Goal: Transaction & Acquisition: Purchase product/service

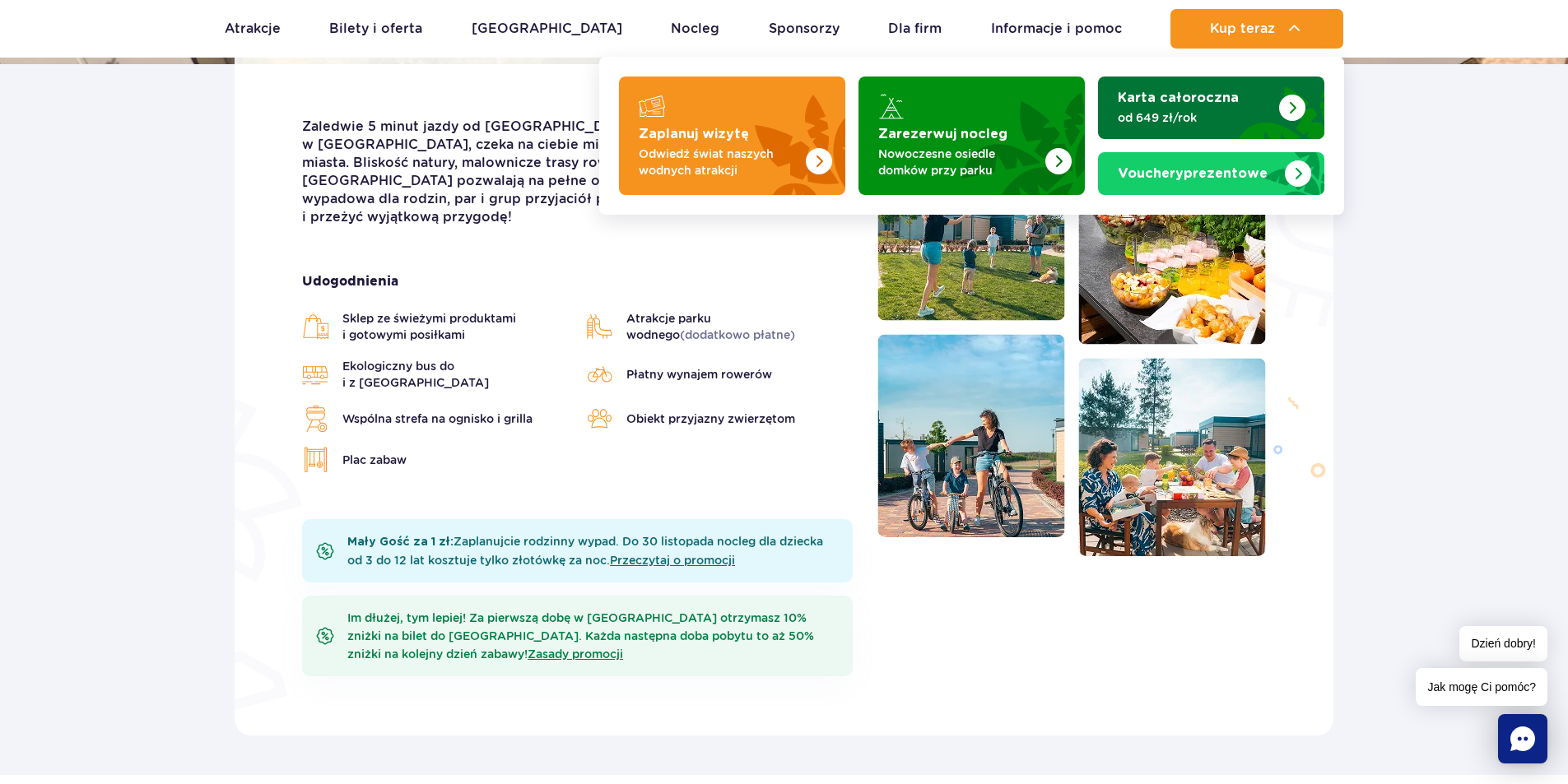
click at [1207, 106] on div "Karta całoroczna od 649 zł/rok" at bounding box center [1211, 107] width 187 height 36
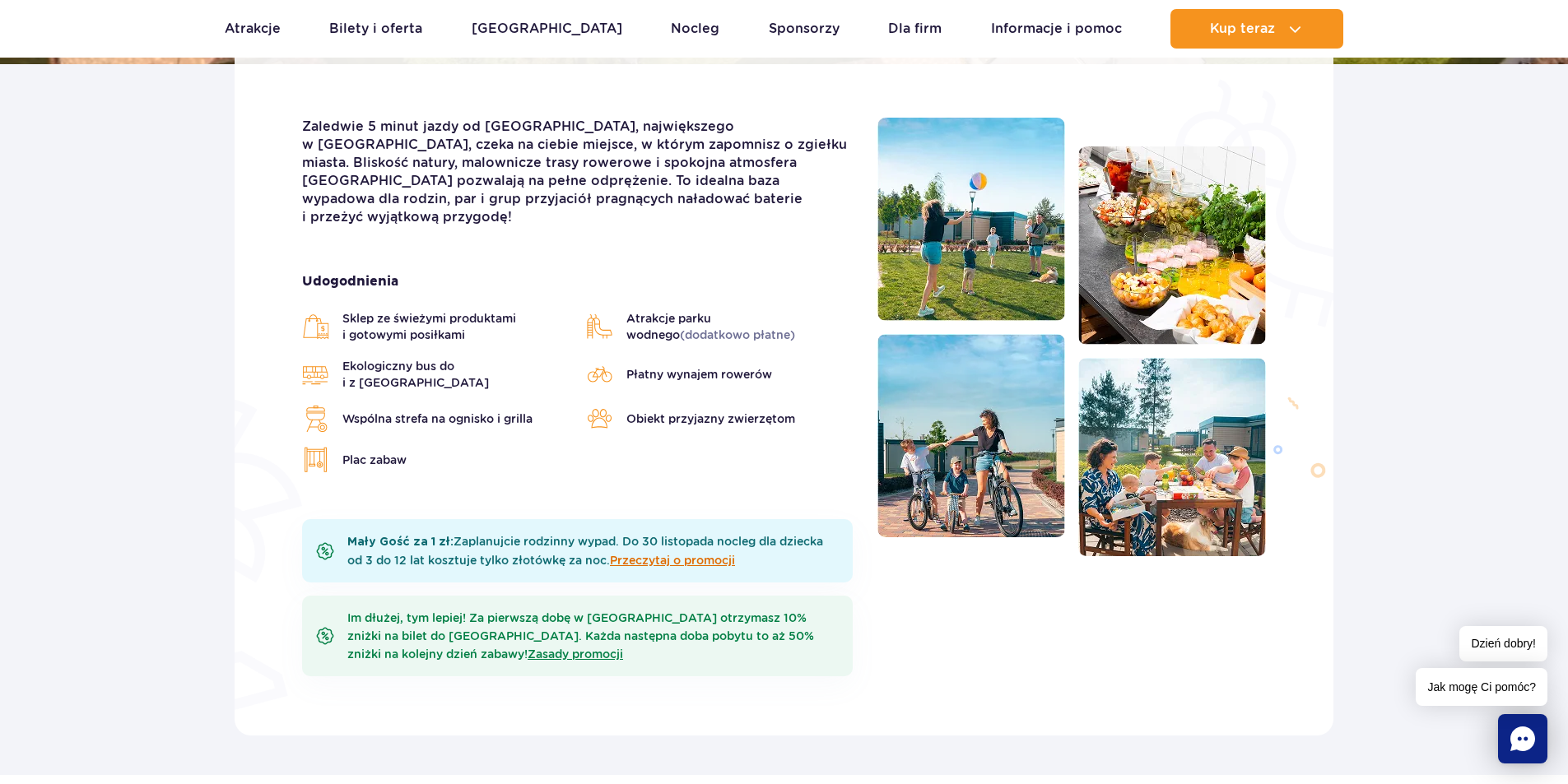
click at [699, 553] on link "Przeczytaj o promocji" at bounding box center [672, 560] width 125 height 13
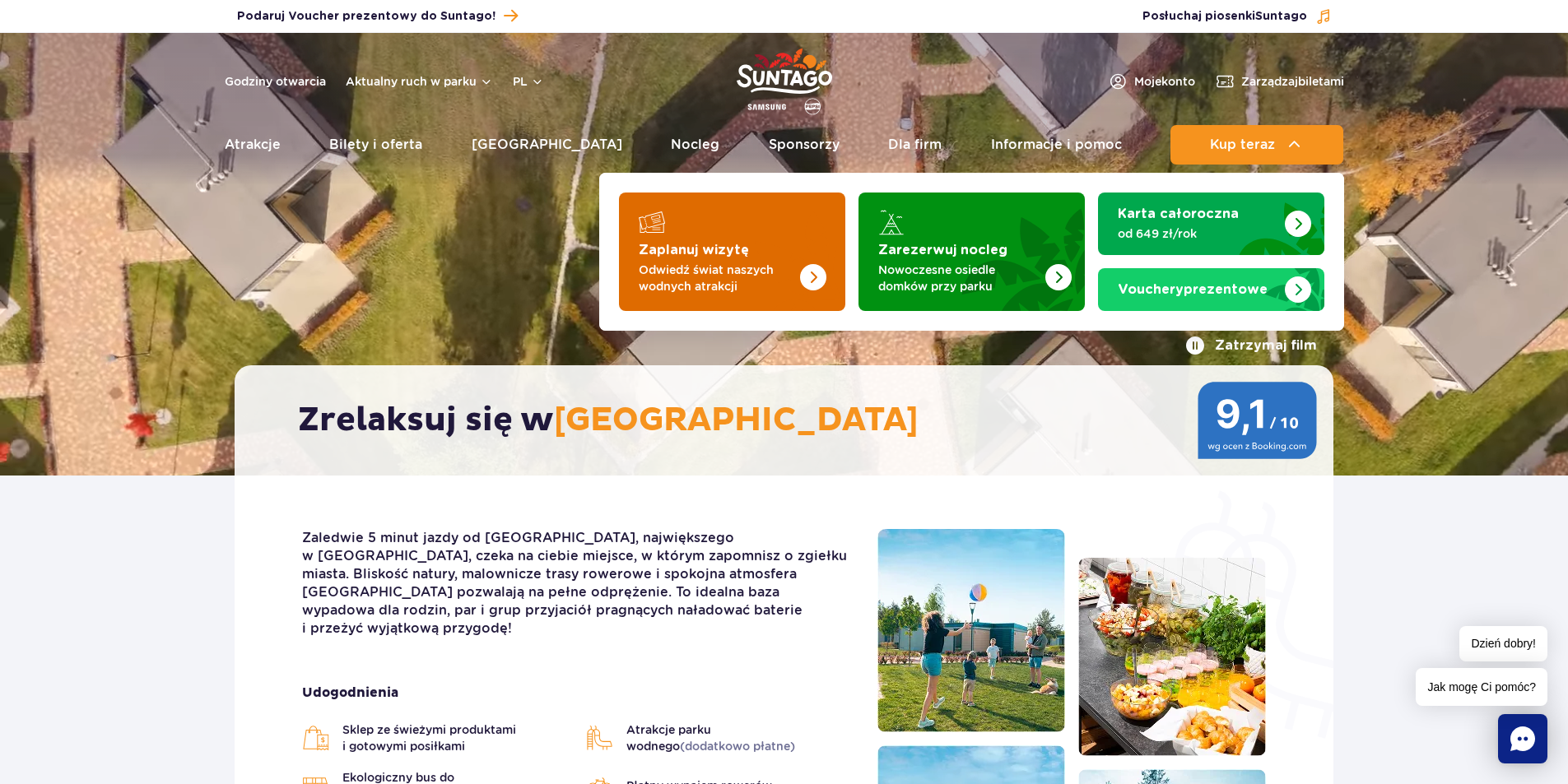
click at [739, 270] on p "Odwiedź świat naszych wodnych atrakcji" at bounding box center [719, 278] width 161 height 33
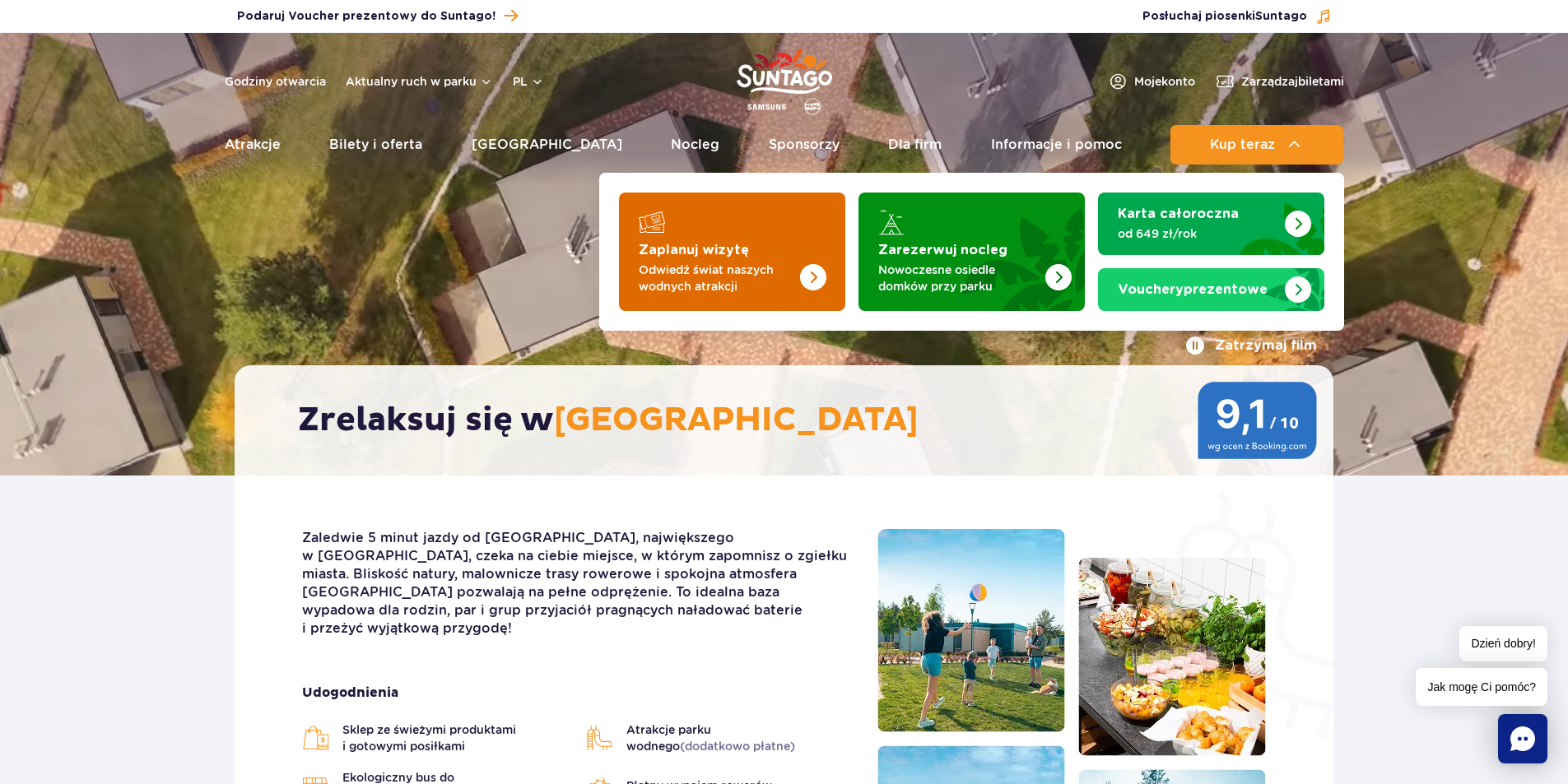
click at [690, 257] on div "Zaplanuj wizytę Odwiedź świat naszych wodnych atrakcji" at bounding box center [732, 268] width 187 height 52
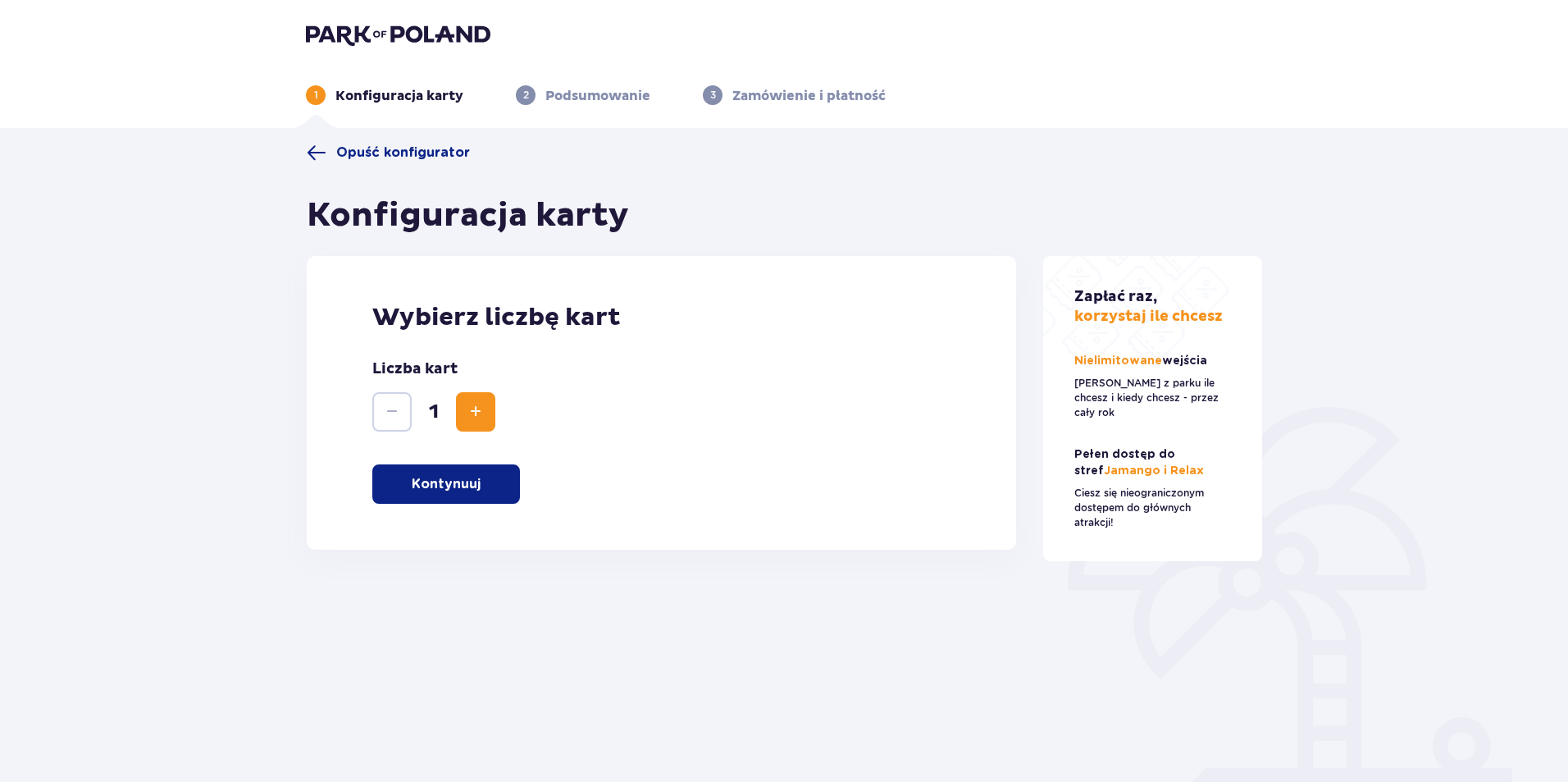
click at [476, 422] on button "Zwiększ" at bounding box center [475, 412] width 39 height 39
click at [371, 415] on div "Wybierz liczbę kart Liczba kart 2 Kontynuuj" at bounding box center [661, 403] width 709 height 294
click at [408, 393] on button "Zmniejsz" at bounding box center [392, 412] width 39 height 39
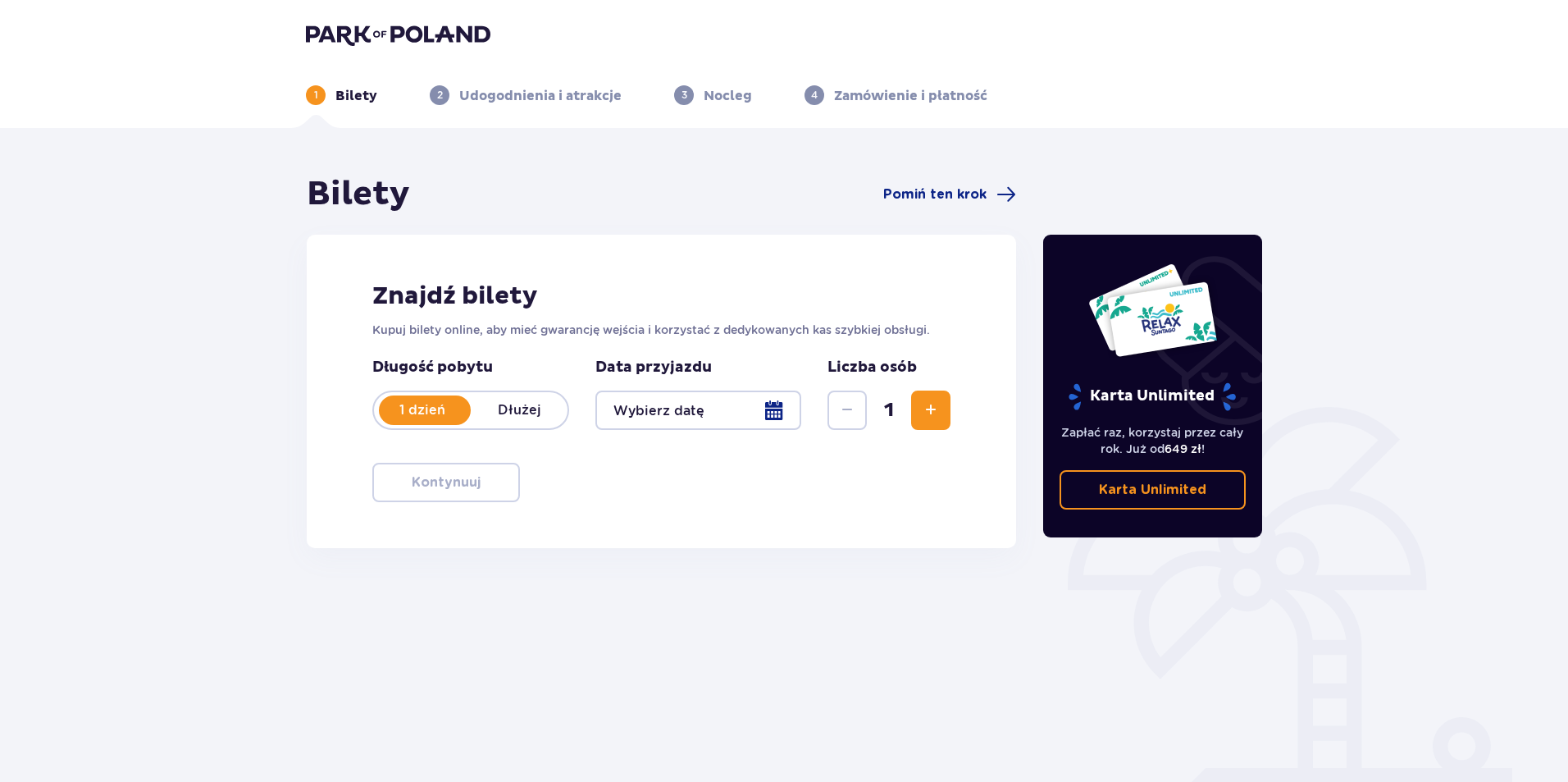
click at [539, 396] on div "1 dzień Dłużej" at bounding box center [470, 410] width 197 height 39
click at [765, 402] on div at bounding box center [698, 410] width 206 height 39
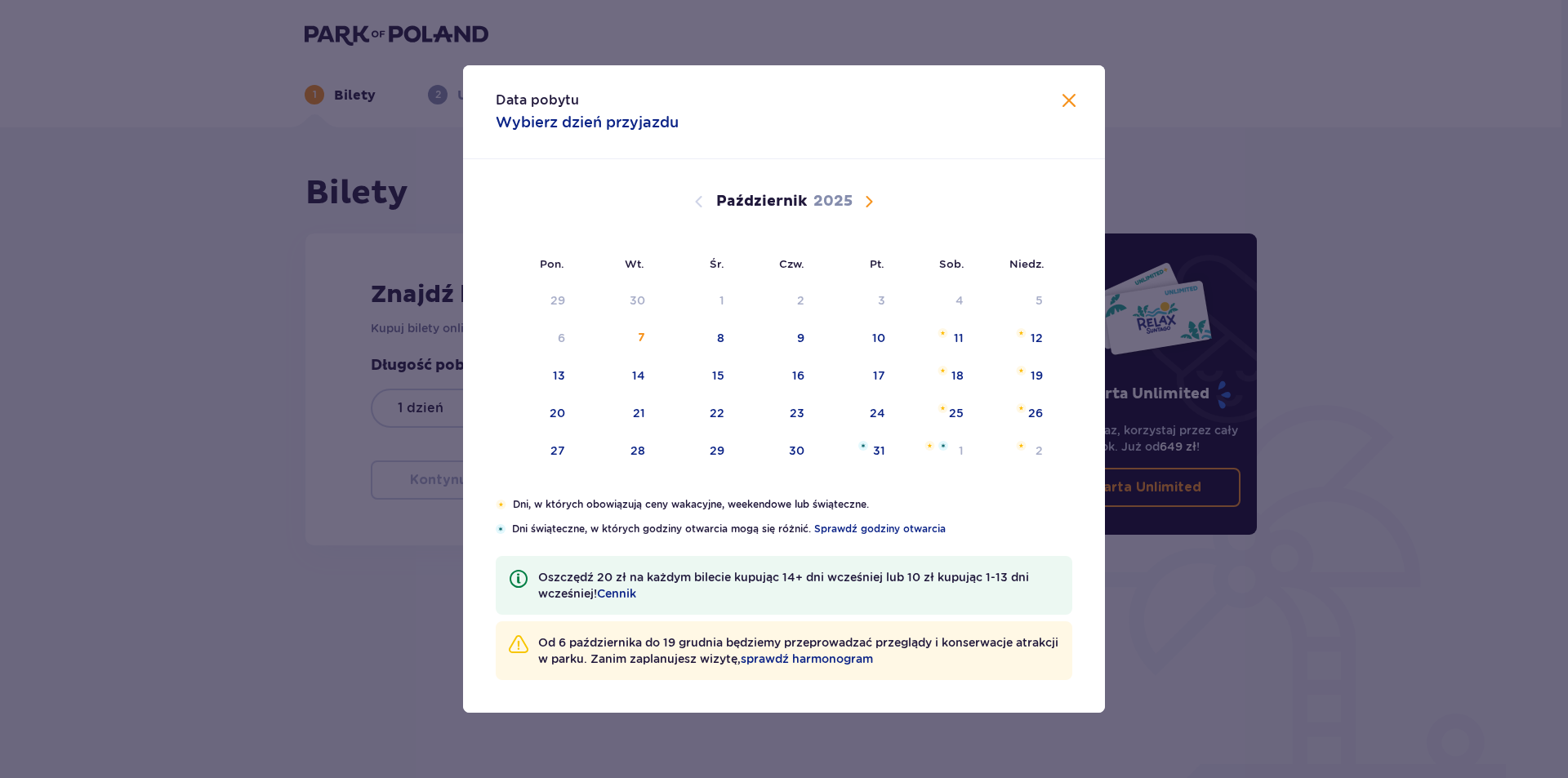
click at [869, 198] on span "Następny miesiąc" at bounding box center [868, 201] width 19 height 19
click at [1031, 331] on div "9" at bounding box center [1013, 338] width 81 height 36
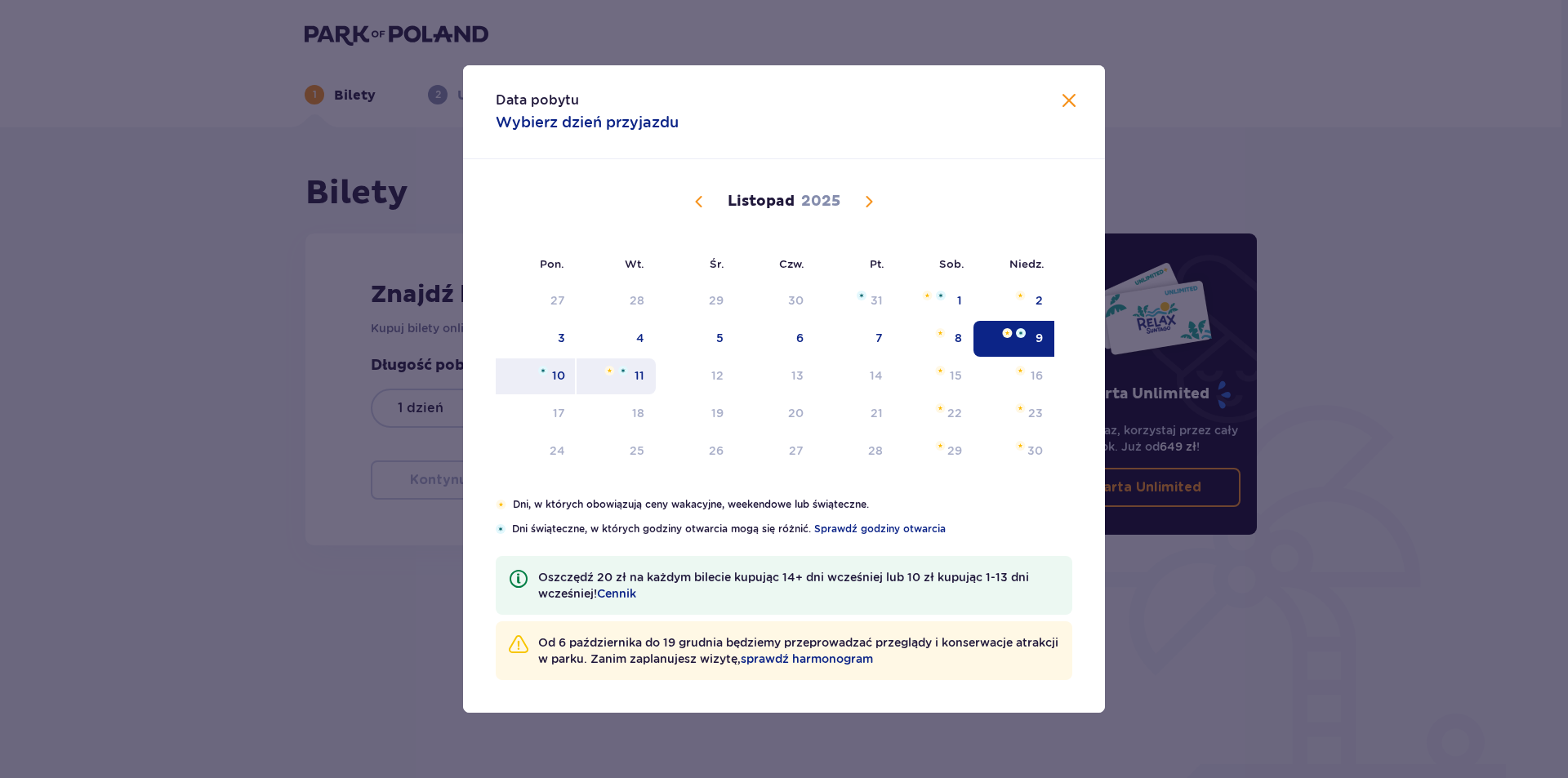
click at [625, 365] on img at bounding box center [623, 370] width 10 height 10
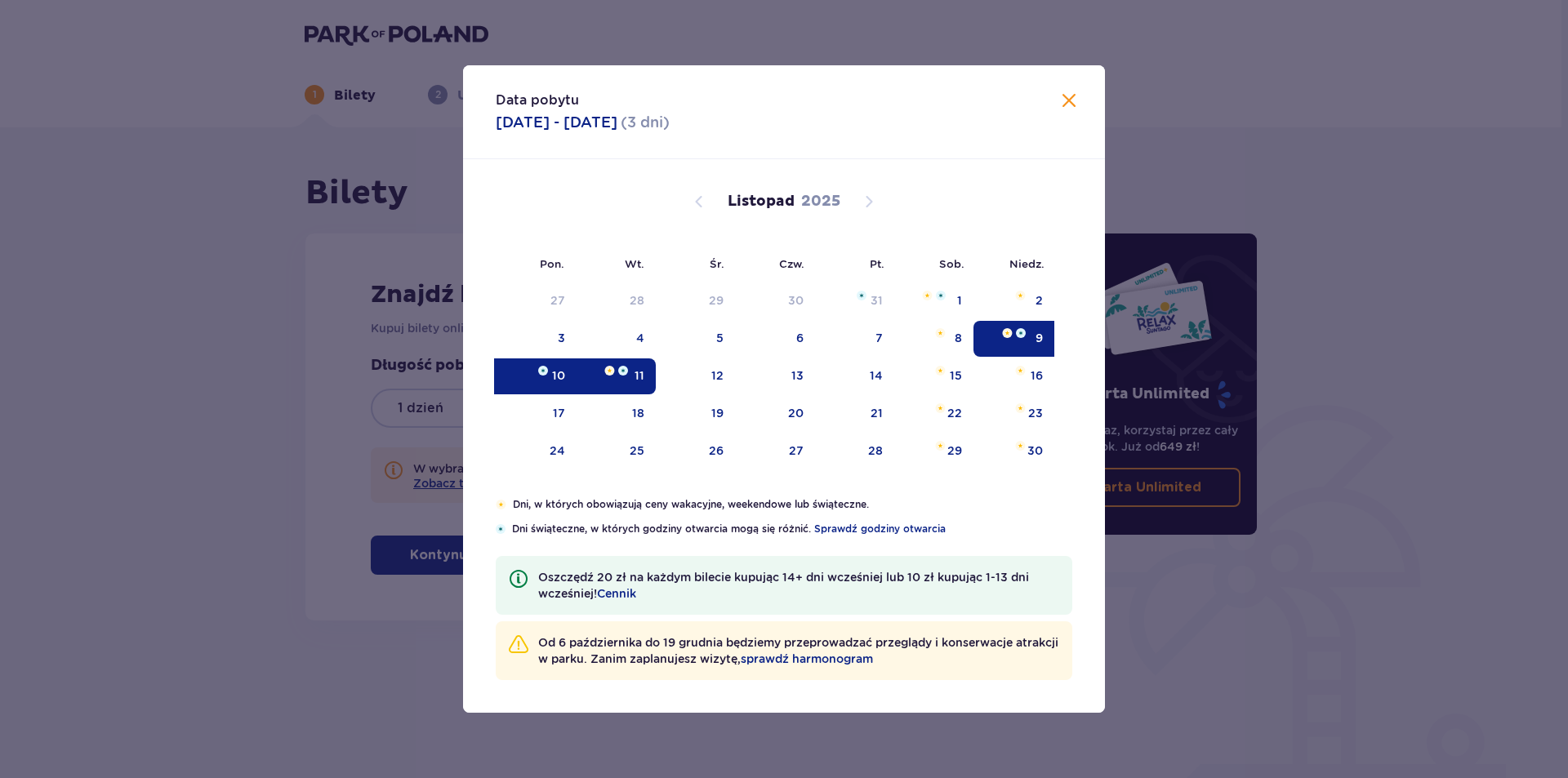
type input "09.11.25 - 11.11.25"
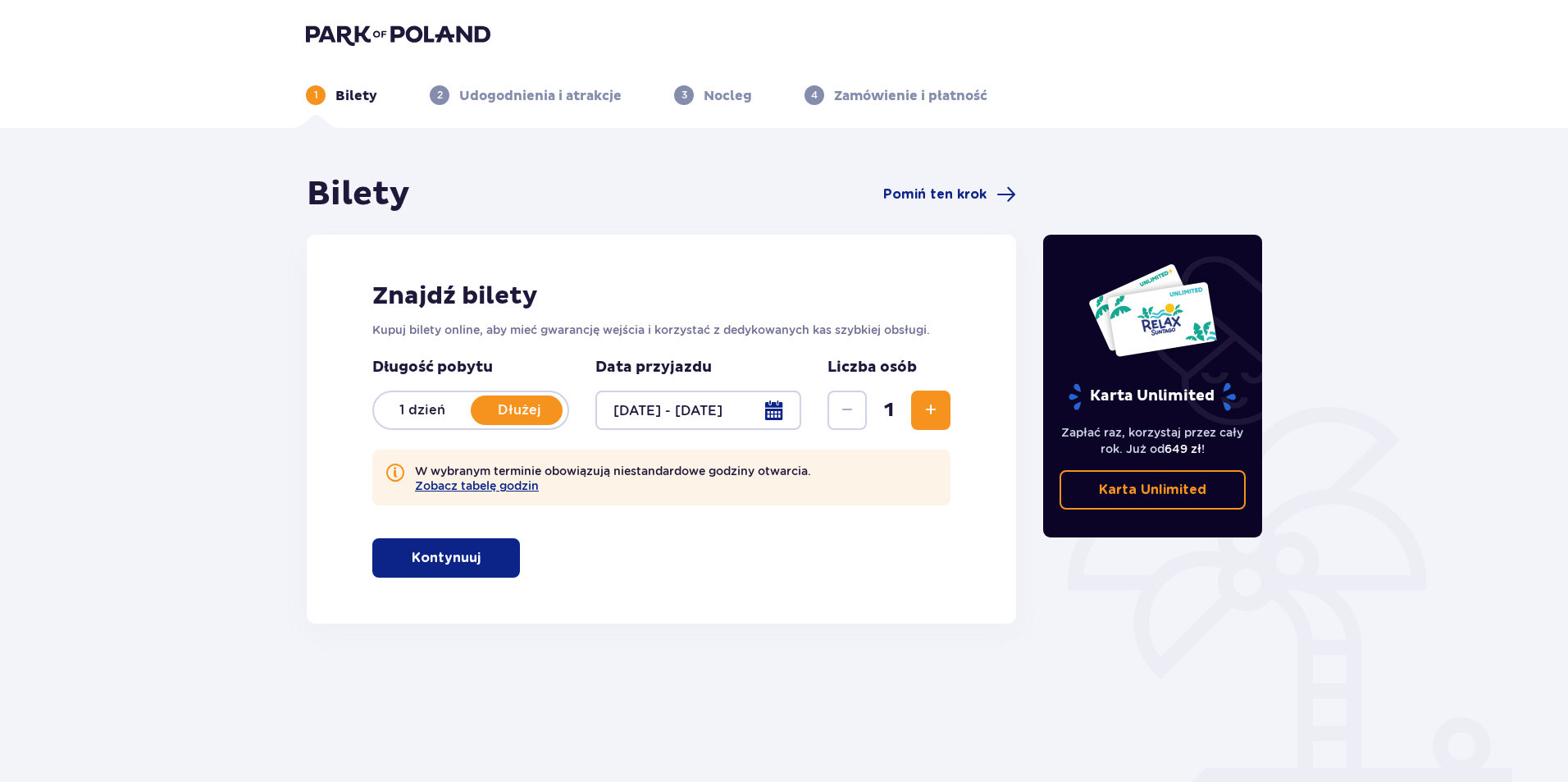
drag, startPoint x: 854, startPoint y: 664, endPoint x: 674, endPoint y: 612, distance: 187.4
click at [674, 612] on div "Znajdź bilety Kupuj bilety online, aby mieć gwarancję wejścia i korzystać z ded…" at bounding box center [661, 429] width 709 height 389
click at [493, 489] on button "Zobacz tabelę godzin" at bounding box center [476, 486] width 124 height 13
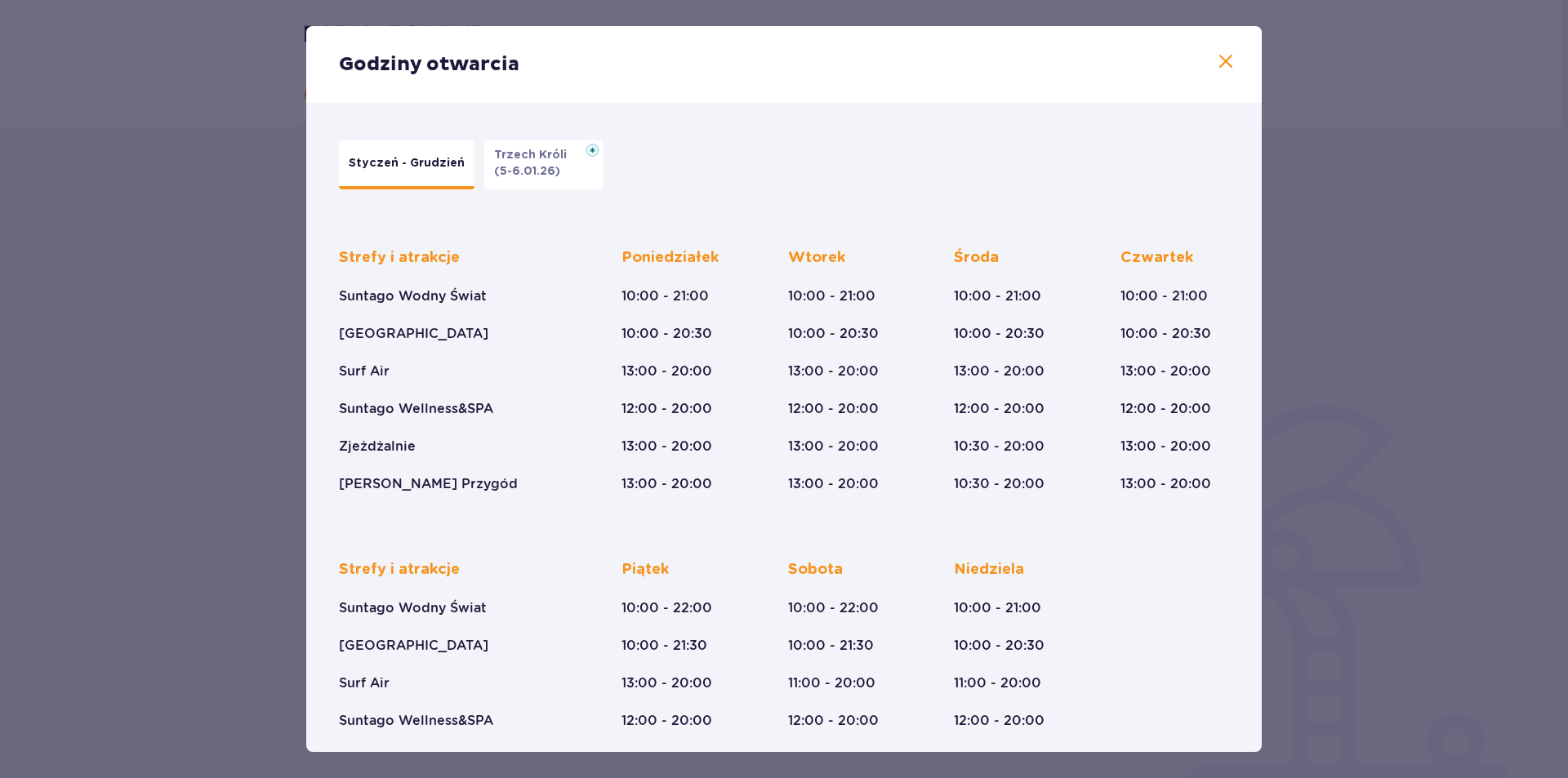
click at [1218, 63] on span at bounding box center [1226, 61] width 19 height 19
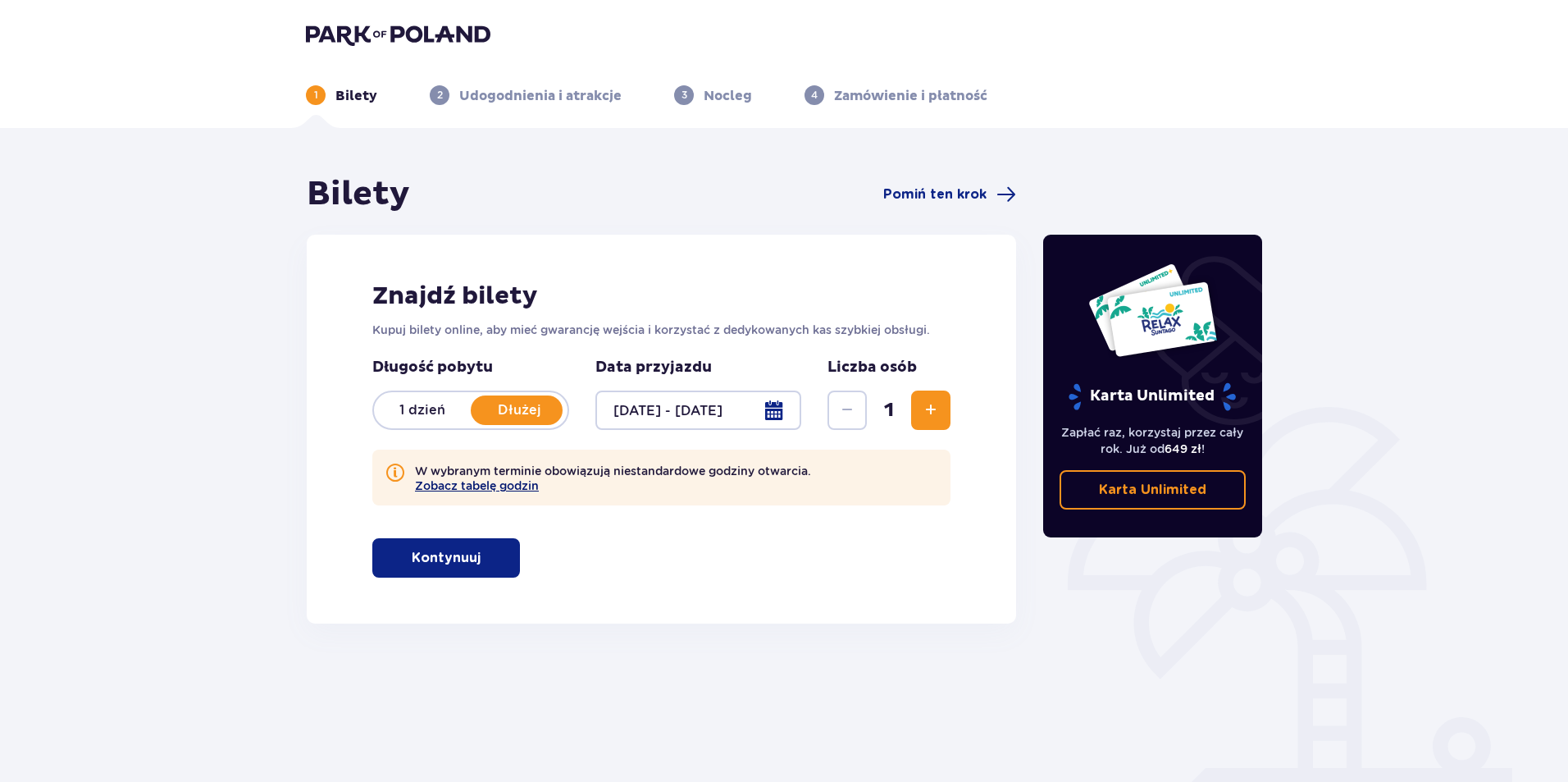
click at [531, 486] on button "Zobacz tabelę godzin" at bounding box center [476, 486] width 124 height 13
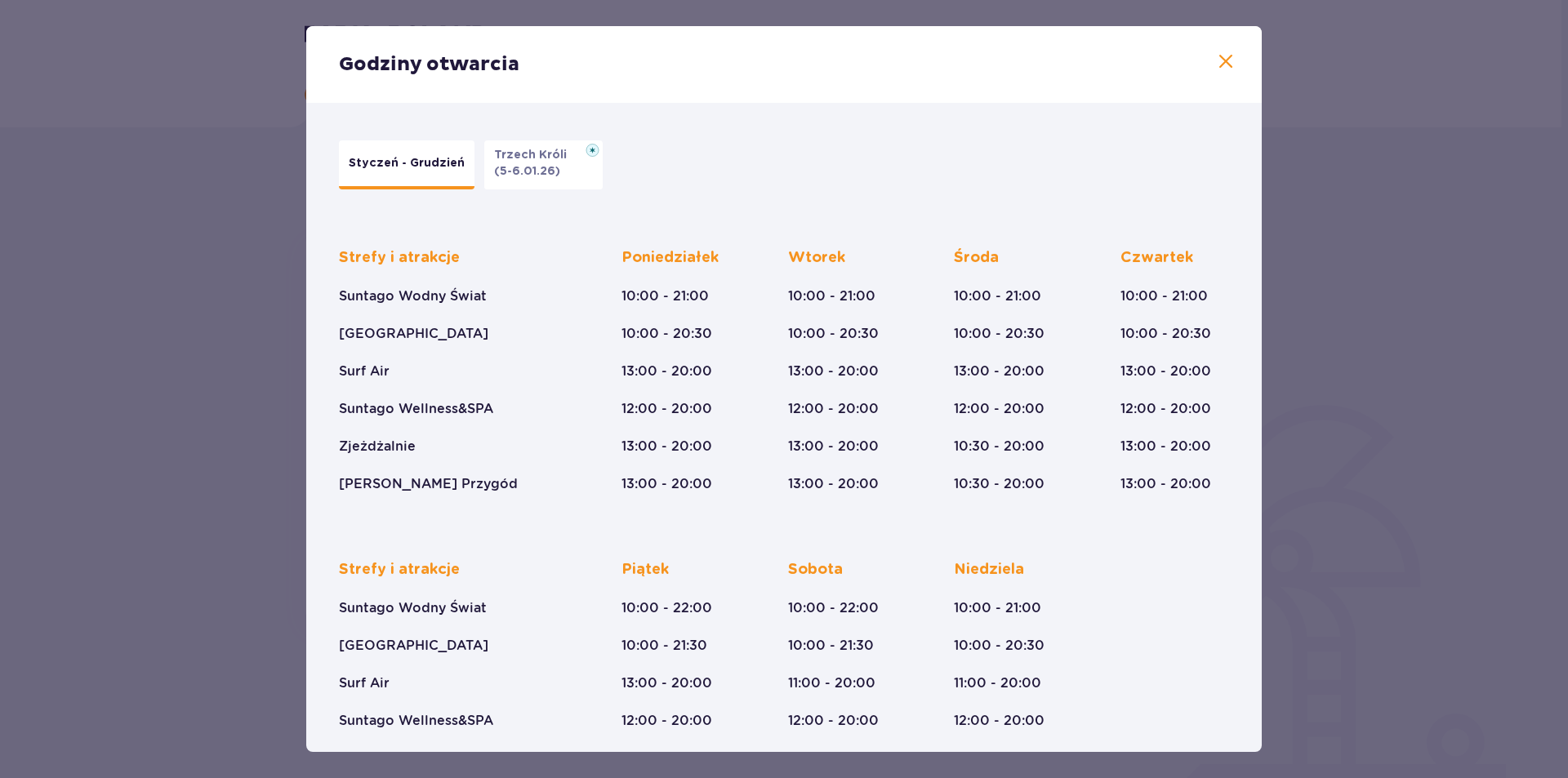
click at [1238, 38] on div "Godziny otwarcia" at bounding box center [784, 64] width 956 height 77
click at [1220, 55] on span at bounding box center [1226, 61] width 19 height 19
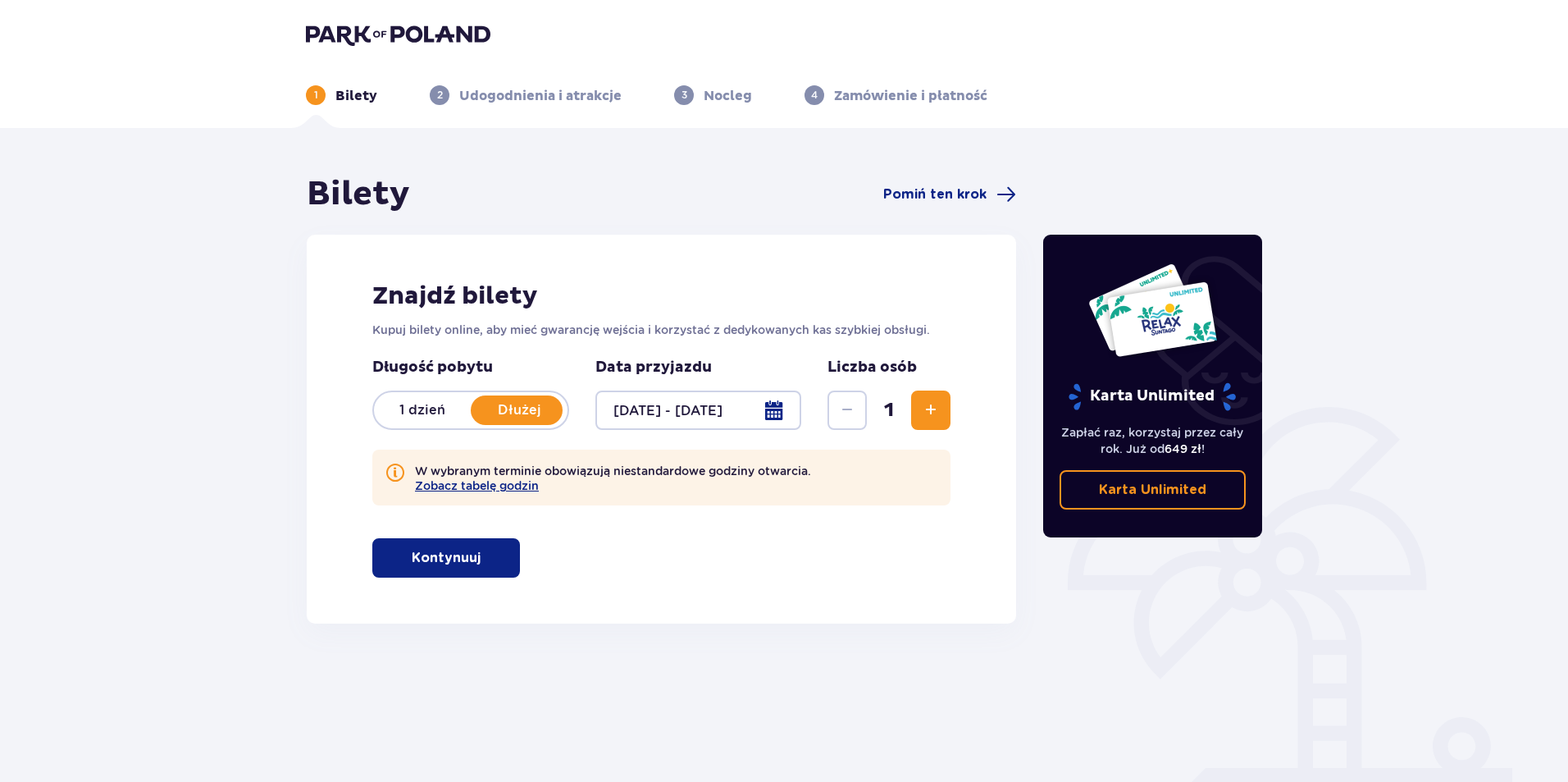
click at [934, 414] on span "Zwiększ" at bounding box center [930, 410] width 20 height 20
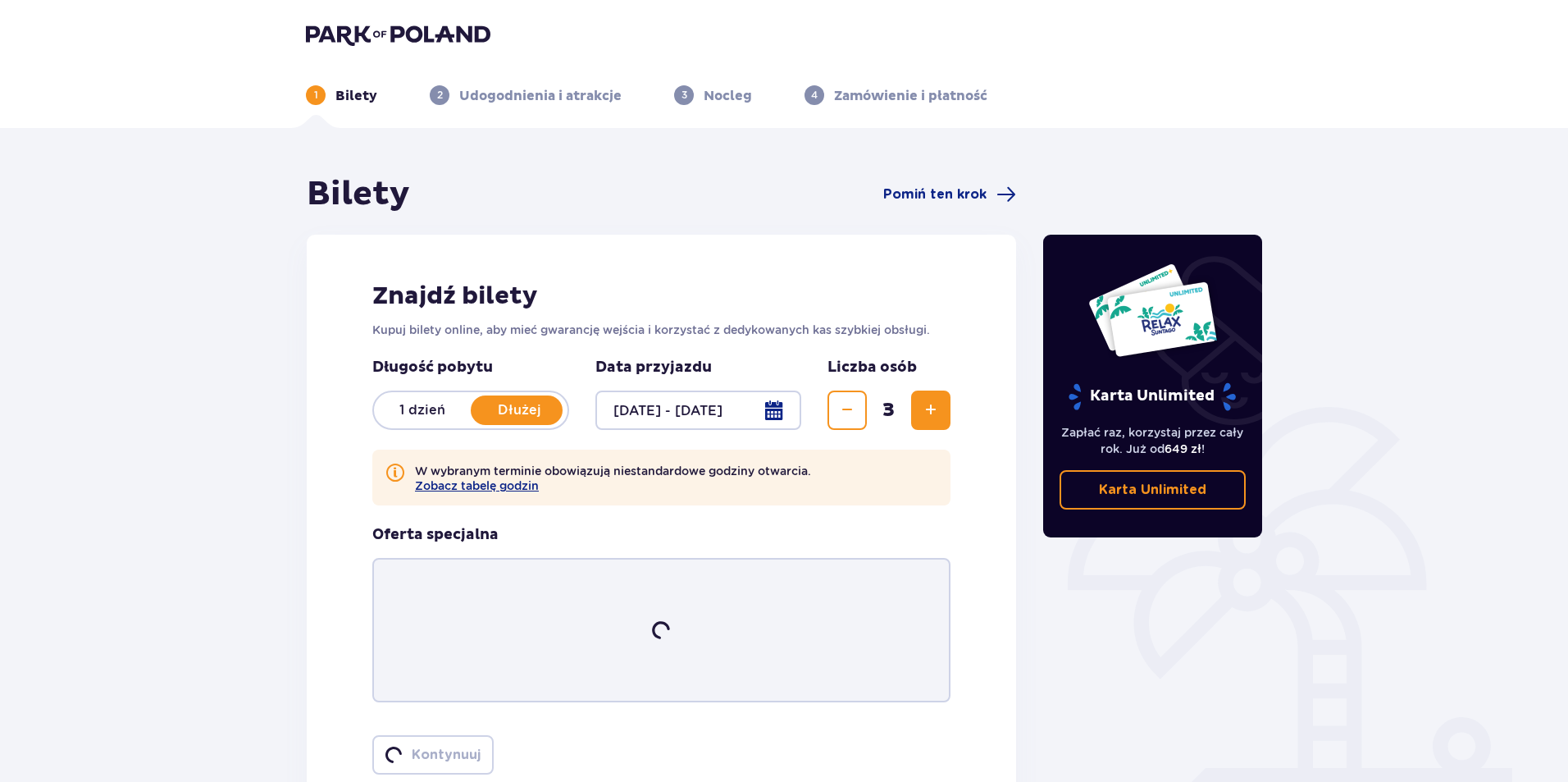
click at [934, 414] on span "Zwiększ" at bounding box center [930, 410] width 20 height 20
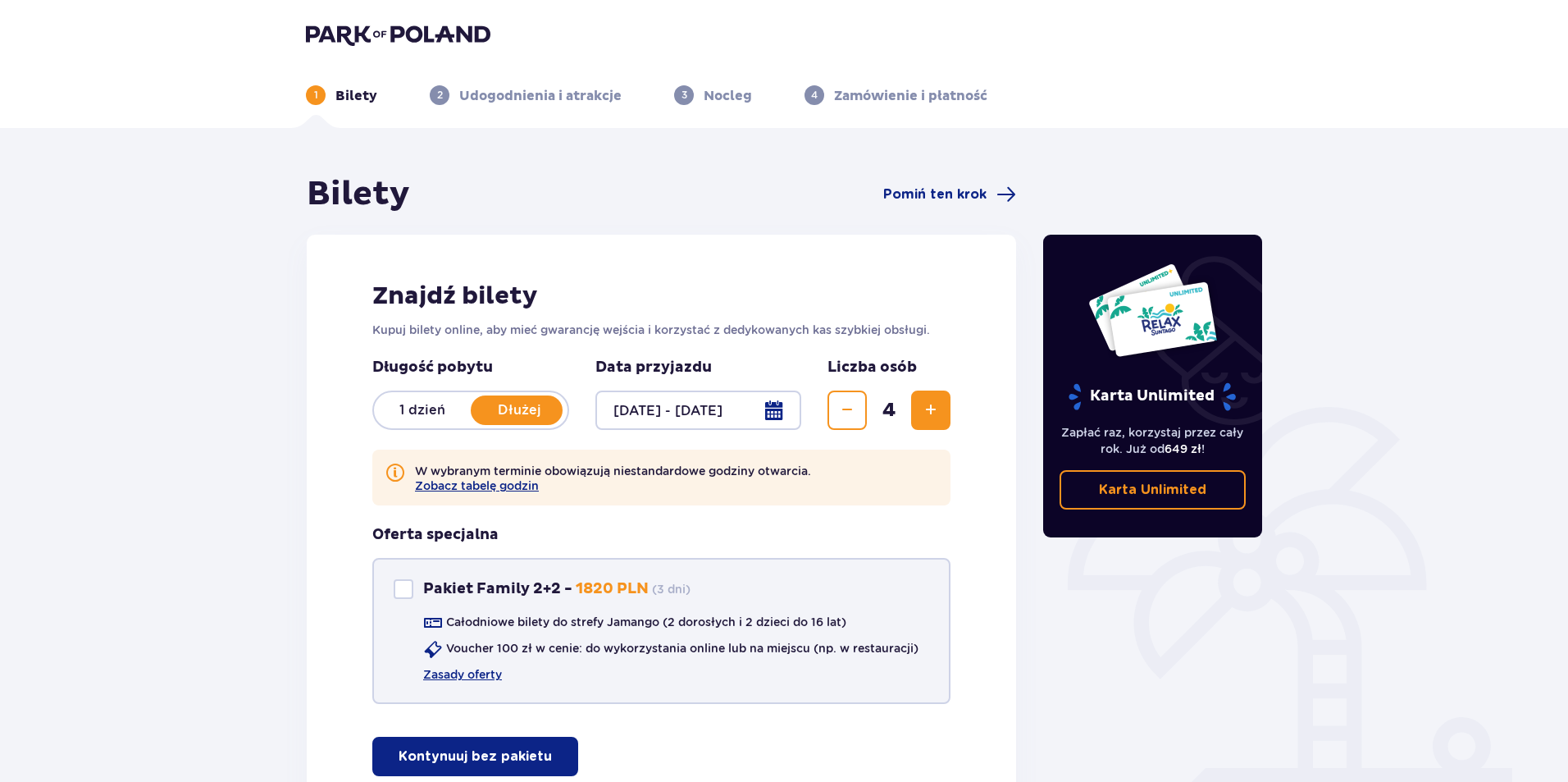
click at [382, 595] on div "Pakiet Family 2+2 Pakiet Family 2+2 - 1820 PLN ( 3 dni ) Całodniowe bilety do s…" at bounding box center [661, 631] width 579 height 146
click at [407, 584] on div "Pakiet Family 2+2" at bounding box center [402, 588] width 20 height 20
checkbox input "true"
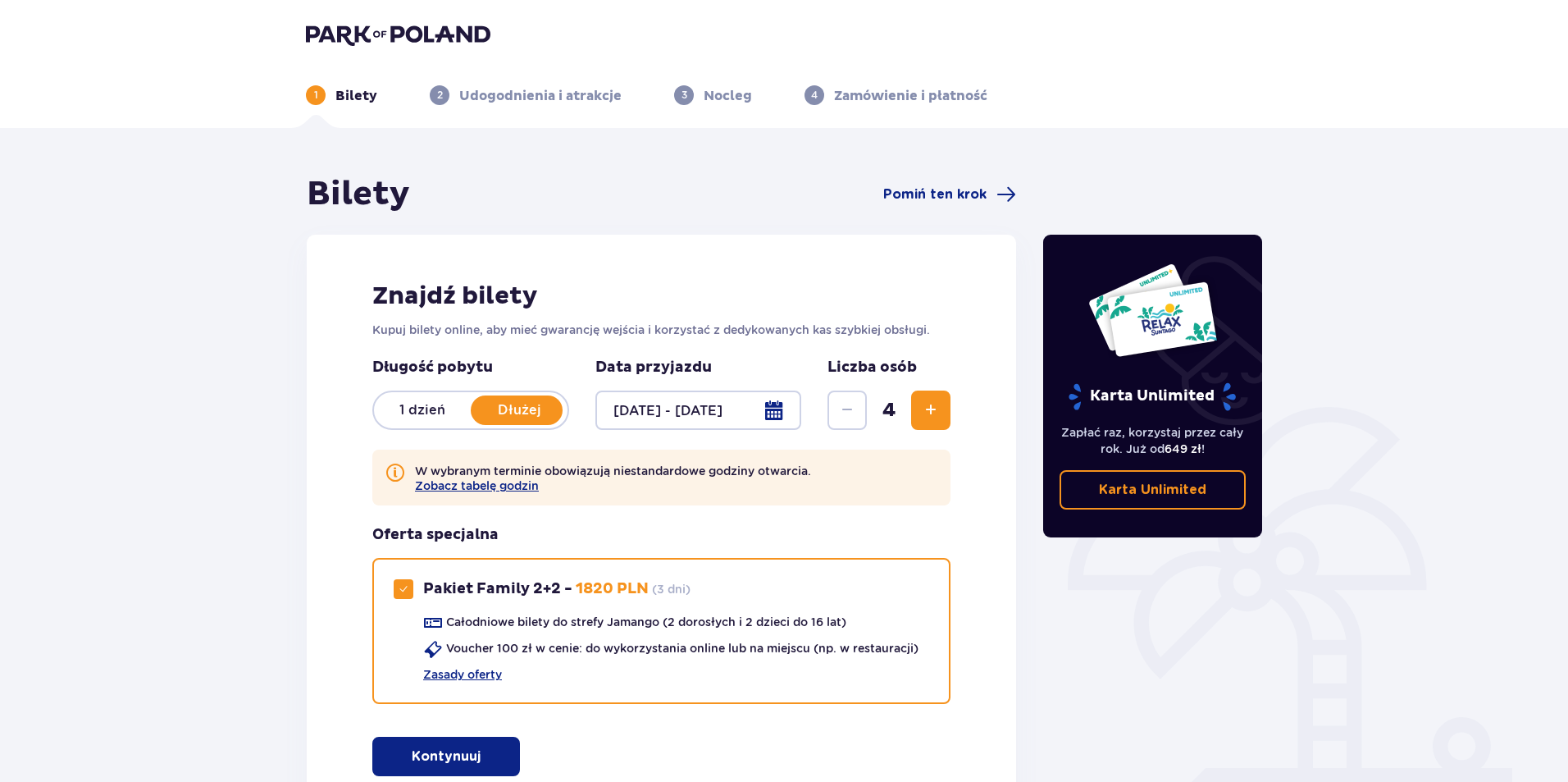
drag, startPoint x: 932, startPoint y: 403, endPoint x: 885, endPoint y: 408, distance: 47.3
click at [933, 403] on span "Zwiększ" at bounding box center [930, 410] width 20 height 20
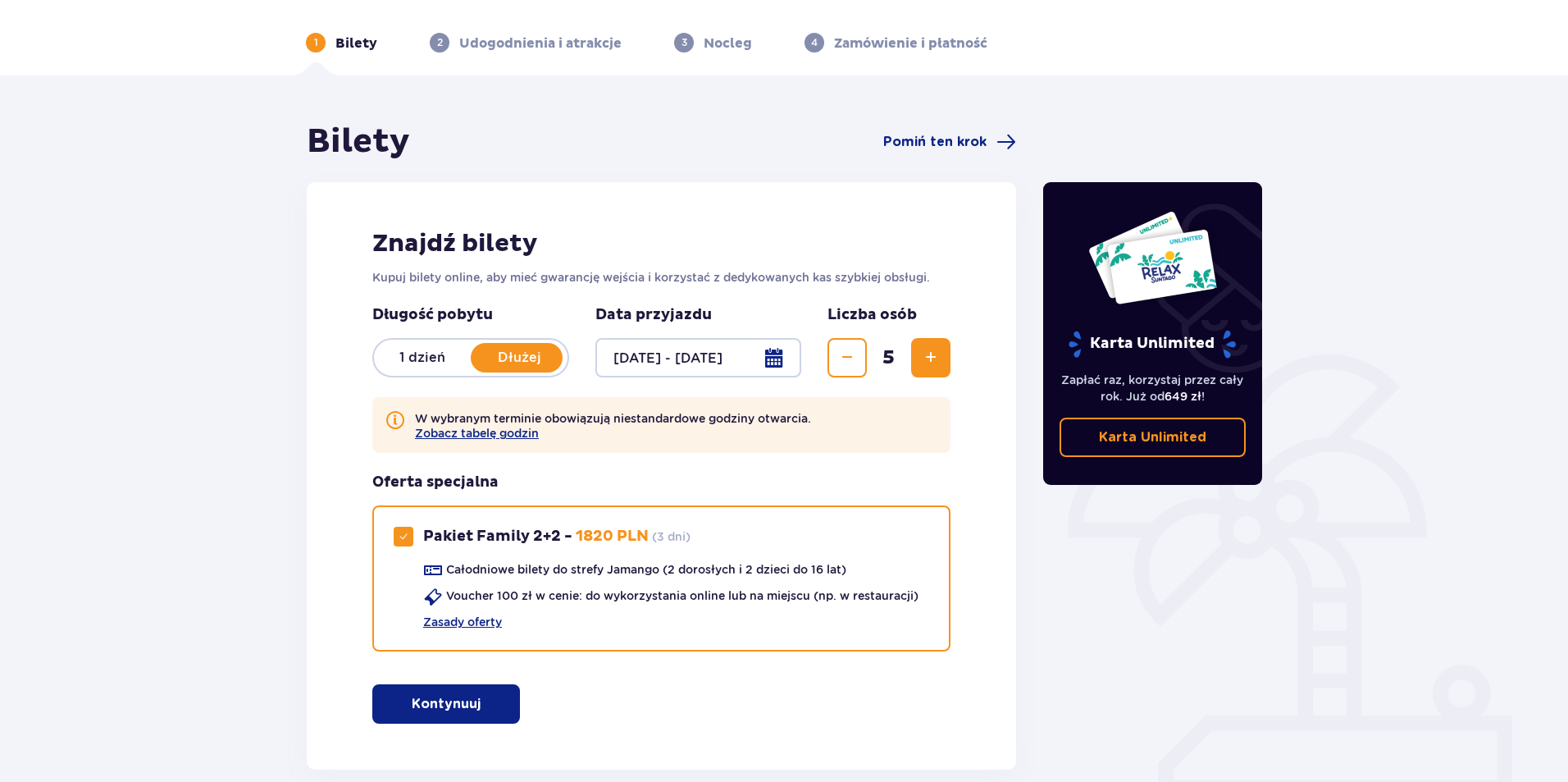
scroll to position [139, 0]
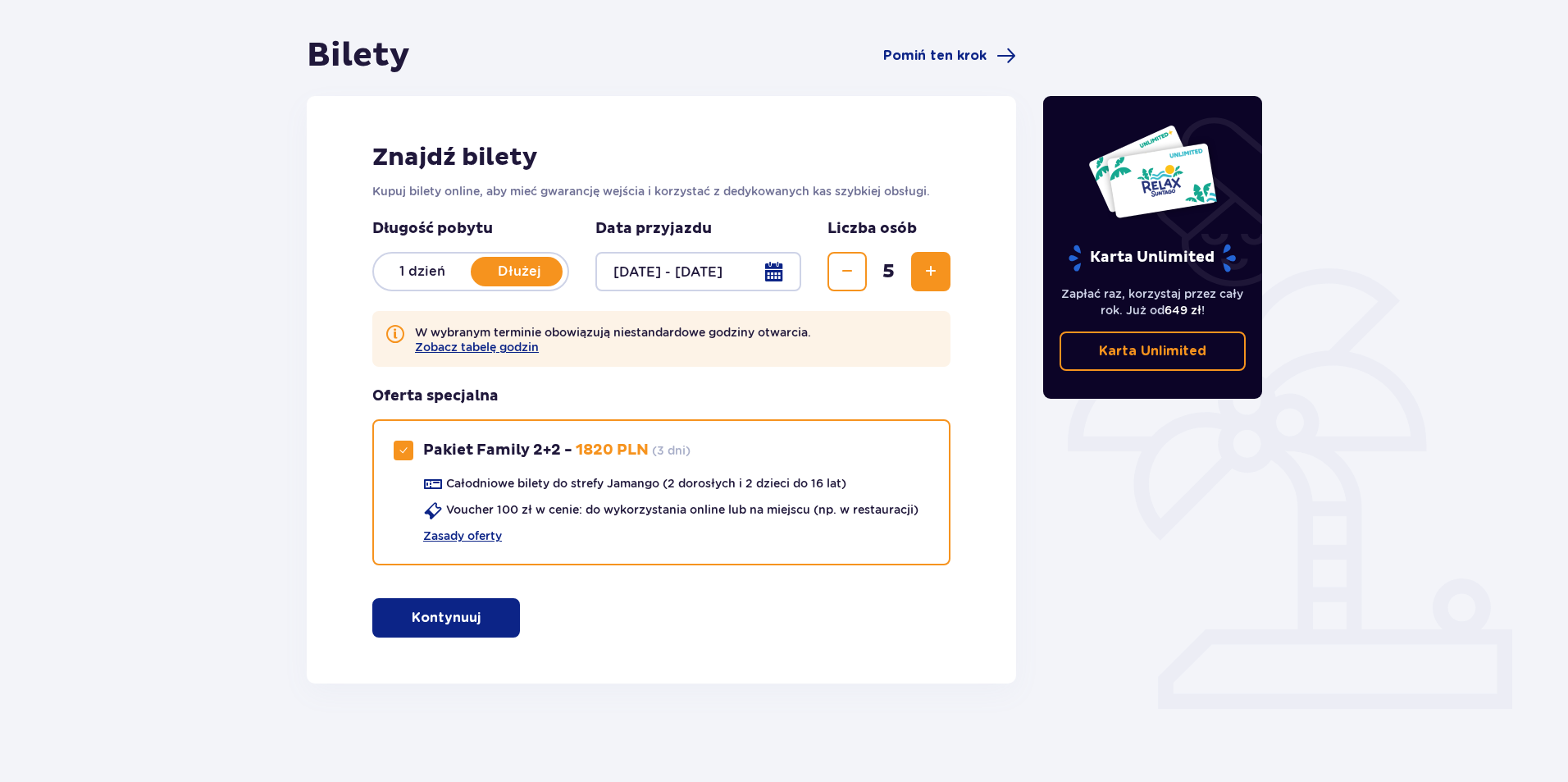
click at [413, 620] on p "Kontynuuj" at bounding box center [446, 617] width 69 height 18
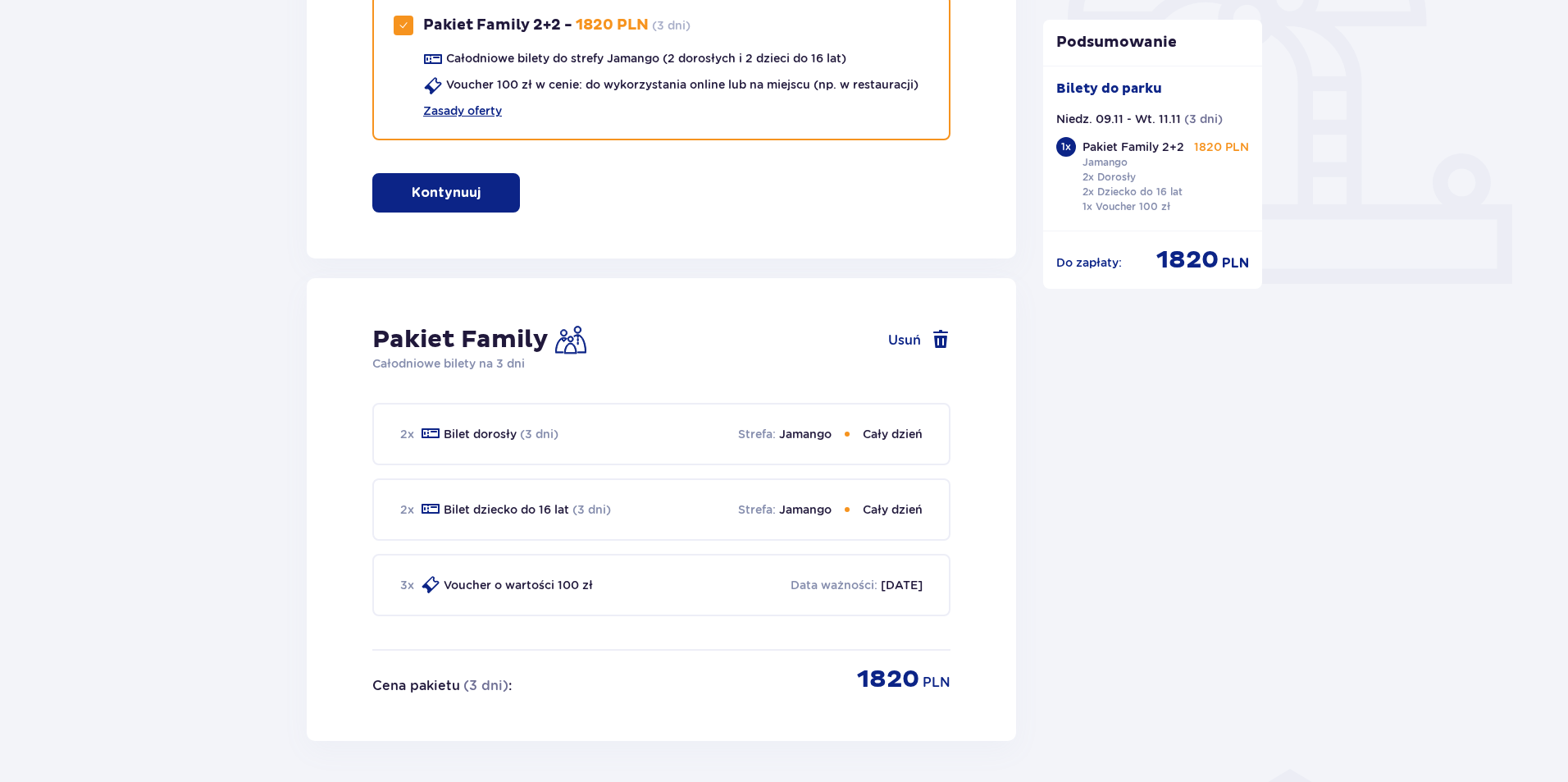
scroll to position [330, 0]
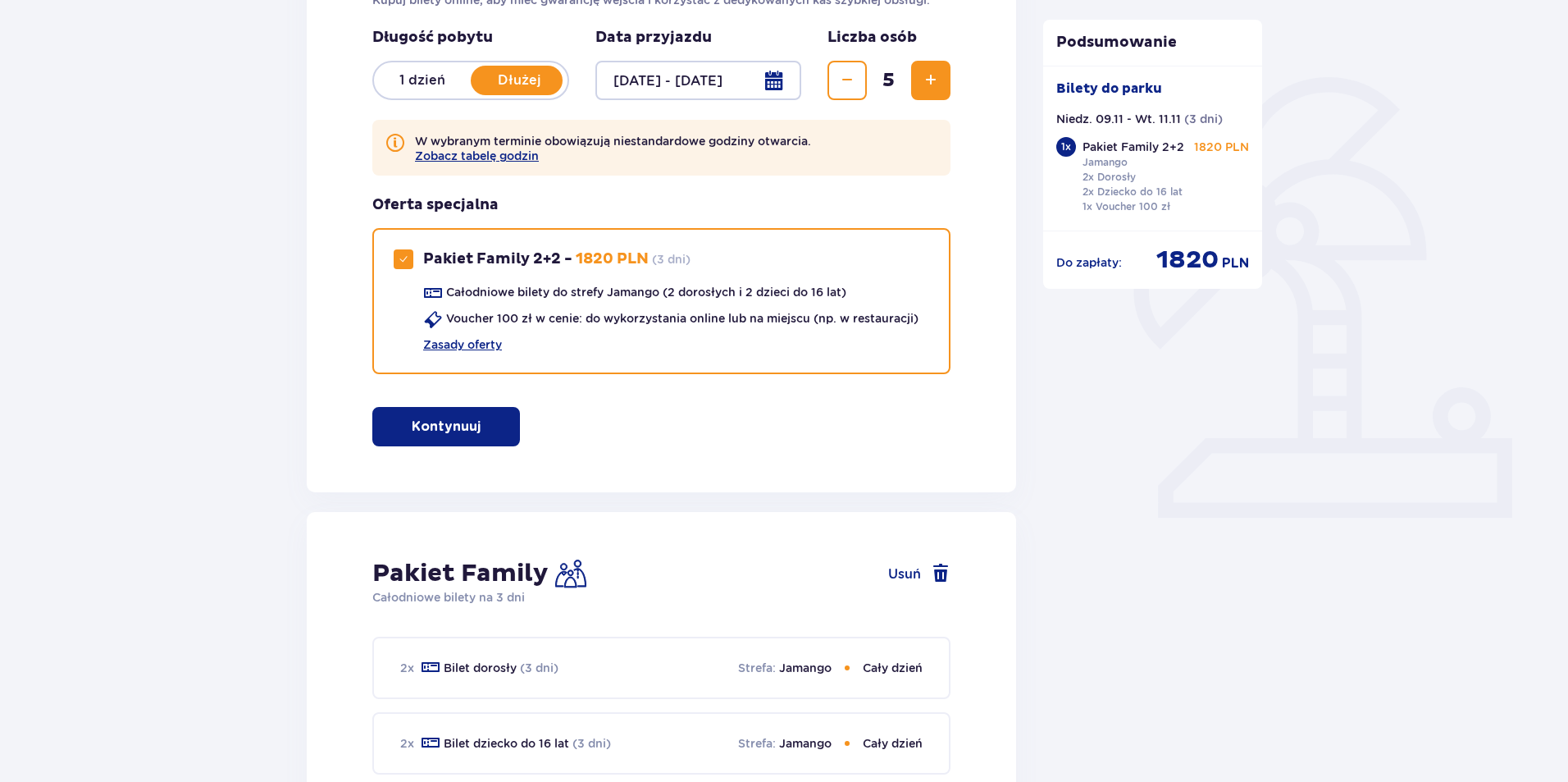
click at [772, 76] on div at bounding box center [698, 80] width 206 height 39
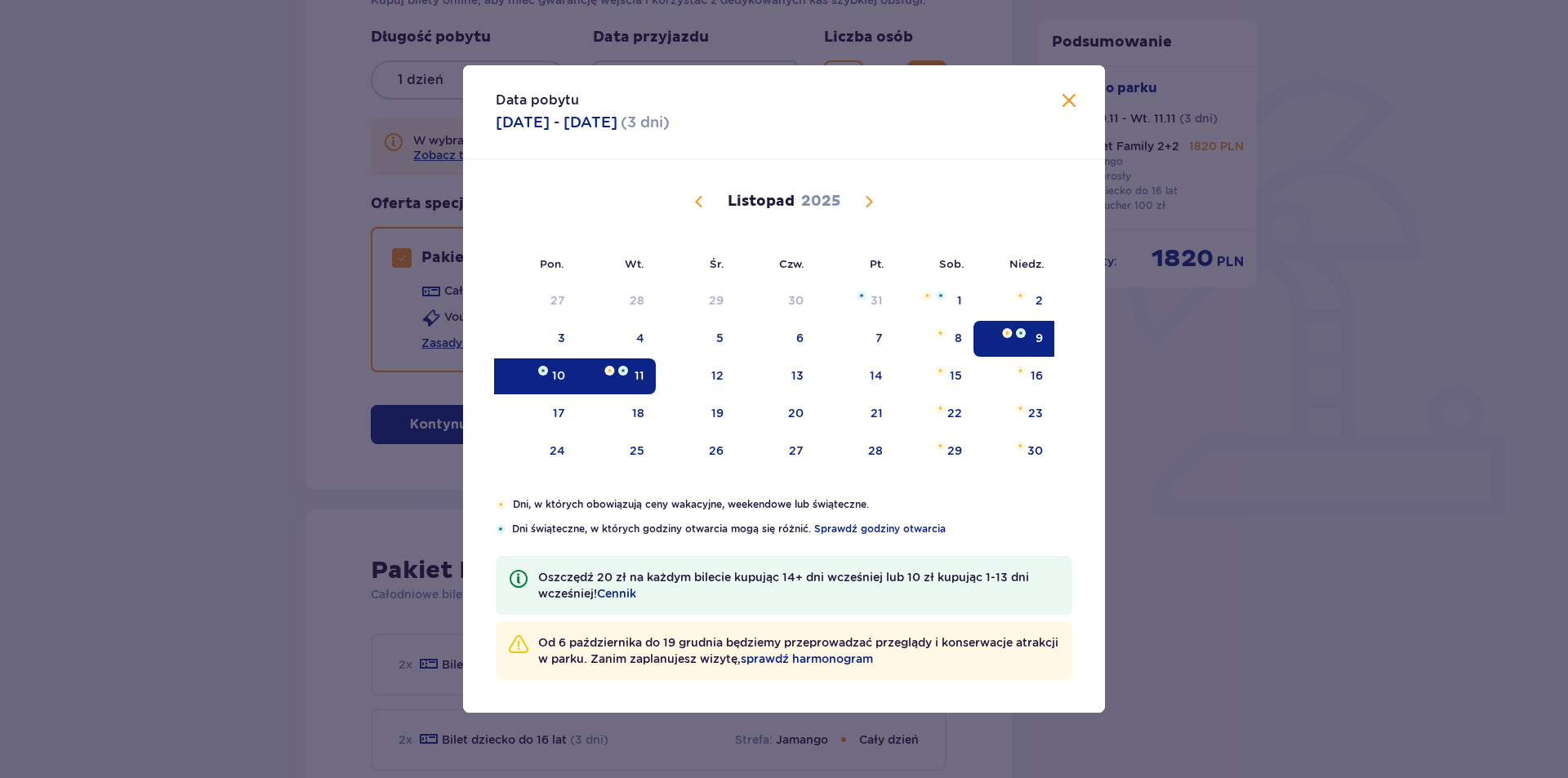
click at [1038, 331] on div "9" at bounding box center [1039, 338] width 7 height 17
click at [556, 359] on div "10" at bounding box center [535, 376] width 81 height 36
type input "09.11.25 - 10.11.25"
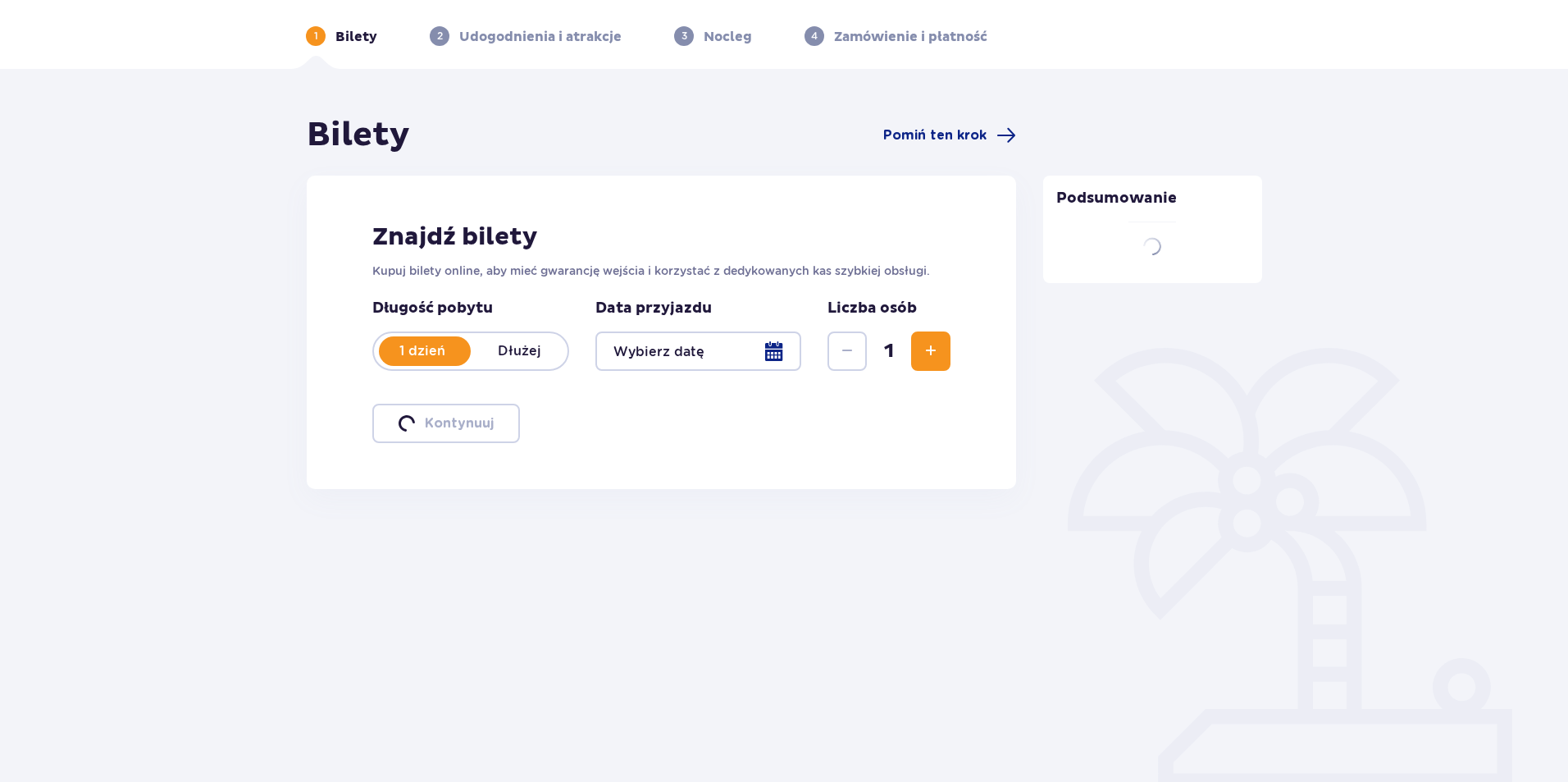
scroll to position [59, 0]
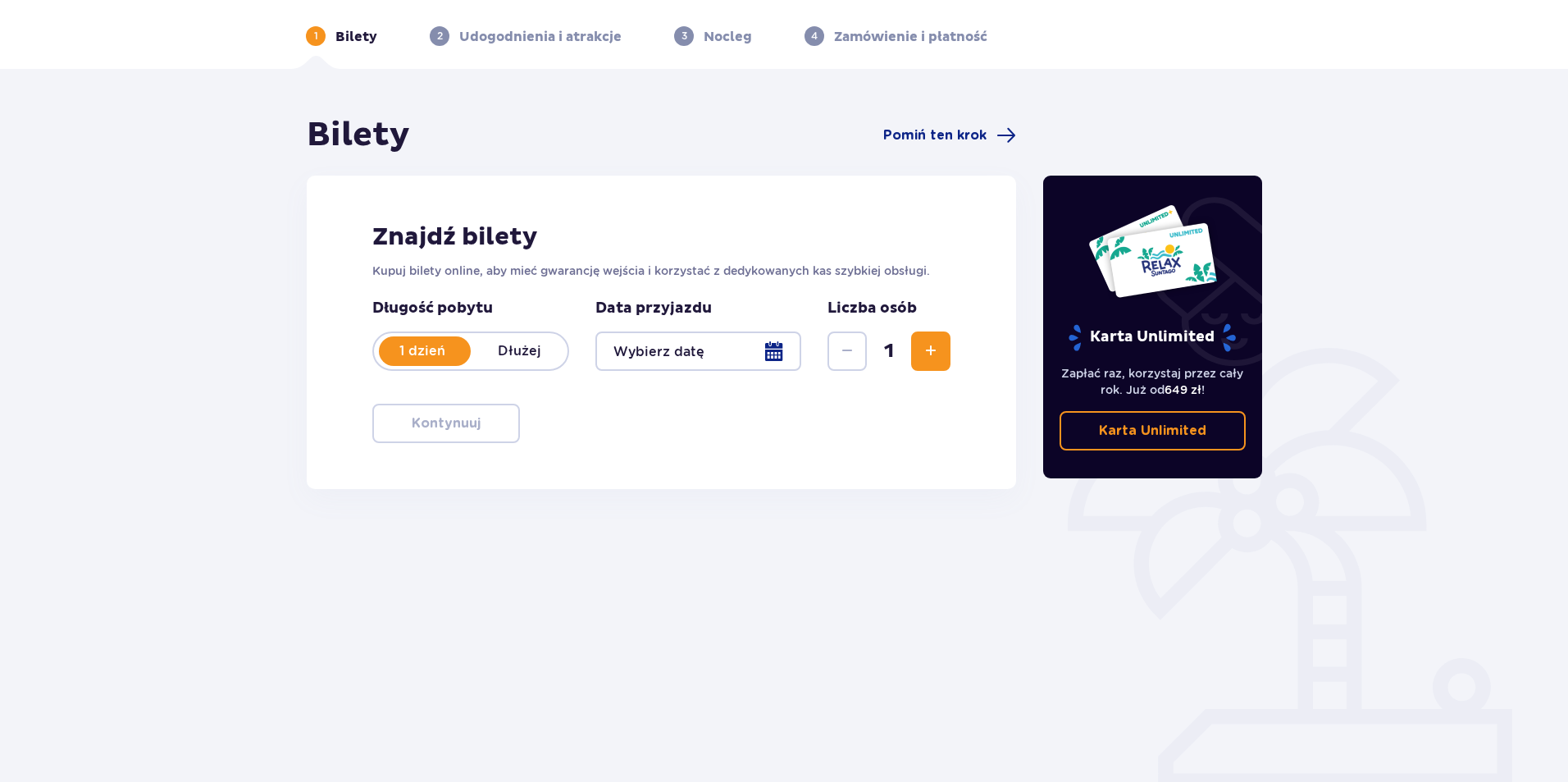
click at [770, 349] on div at bounding box center [698, 351] width 206 height 39
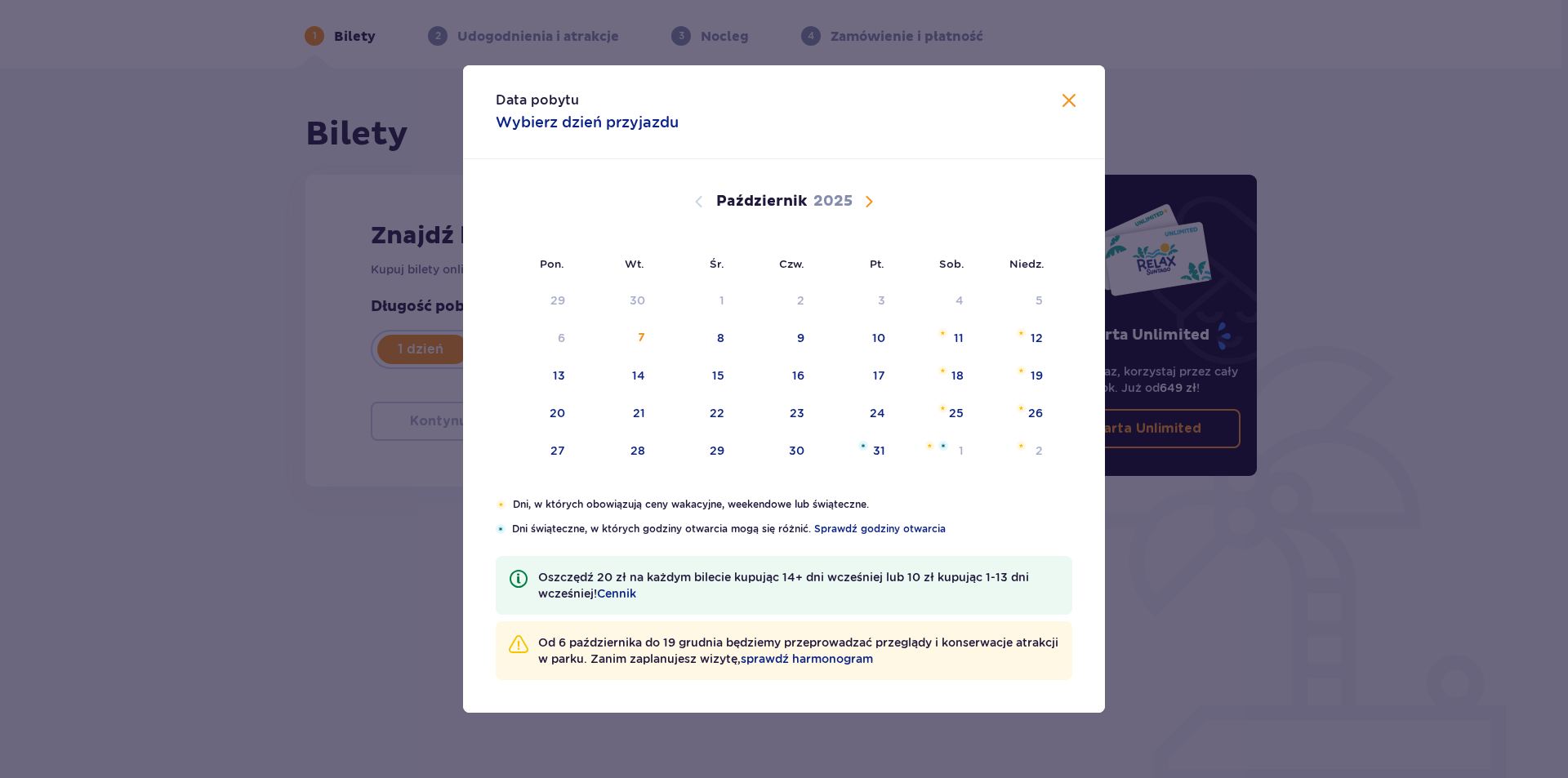
click at [876, 204] on span "Następny miesiąc" at bounding box center [868, 201] width 19 height 19
click at [868, 194] on span "Następny miesiąc" at bounding box center [868, 201] width 19 height 19
click at [703, 201] on span "Poprzedni miesiąc" at bounding box center [699, 201] width 19 height 19
click at [1037, 339] on div "9" at bounding box center [1039, 338] width 7 height 17
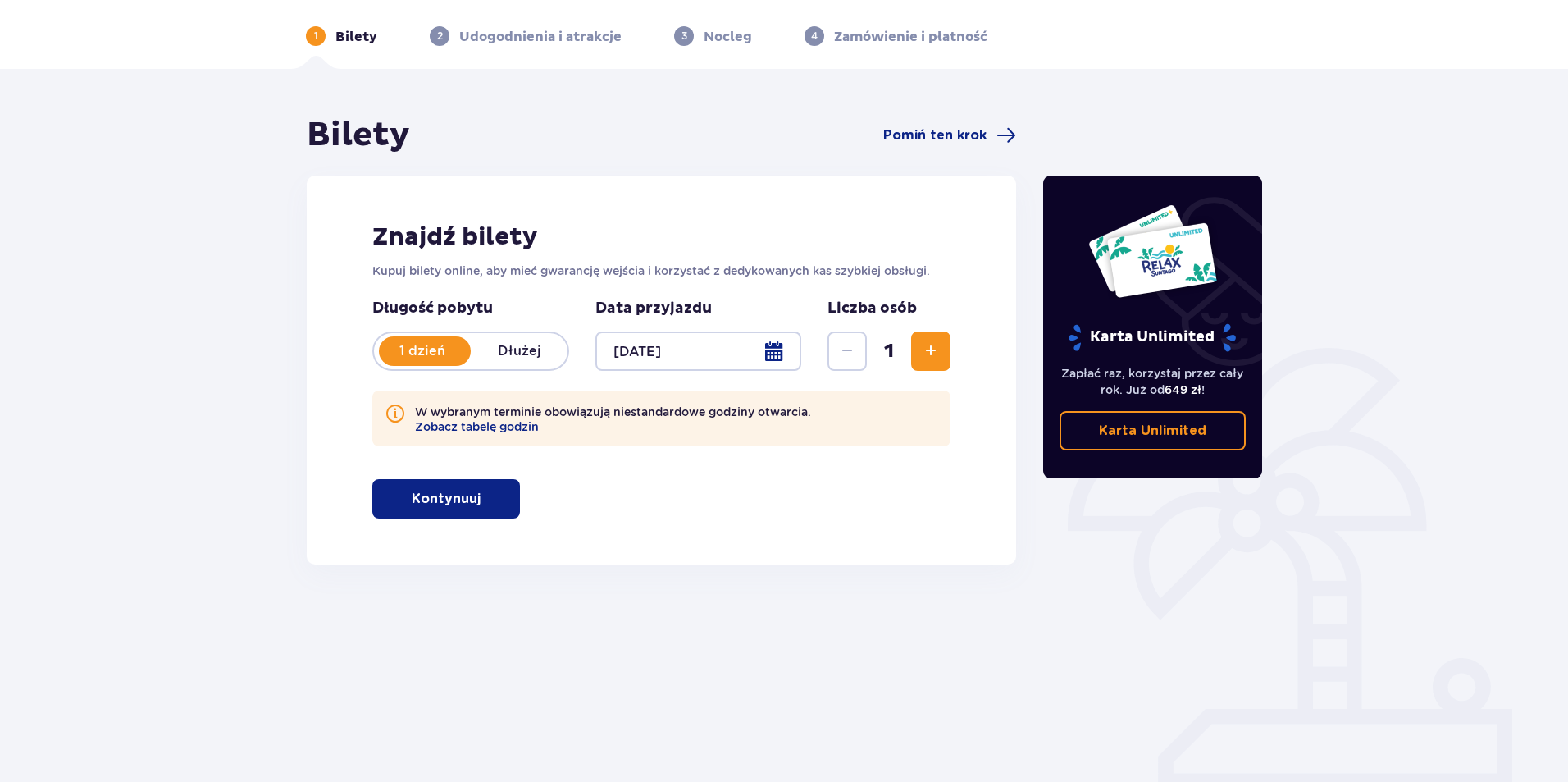
click at [920, 344] on span "Zwiększ" at bounding box center [930, 350] width 20 height 20
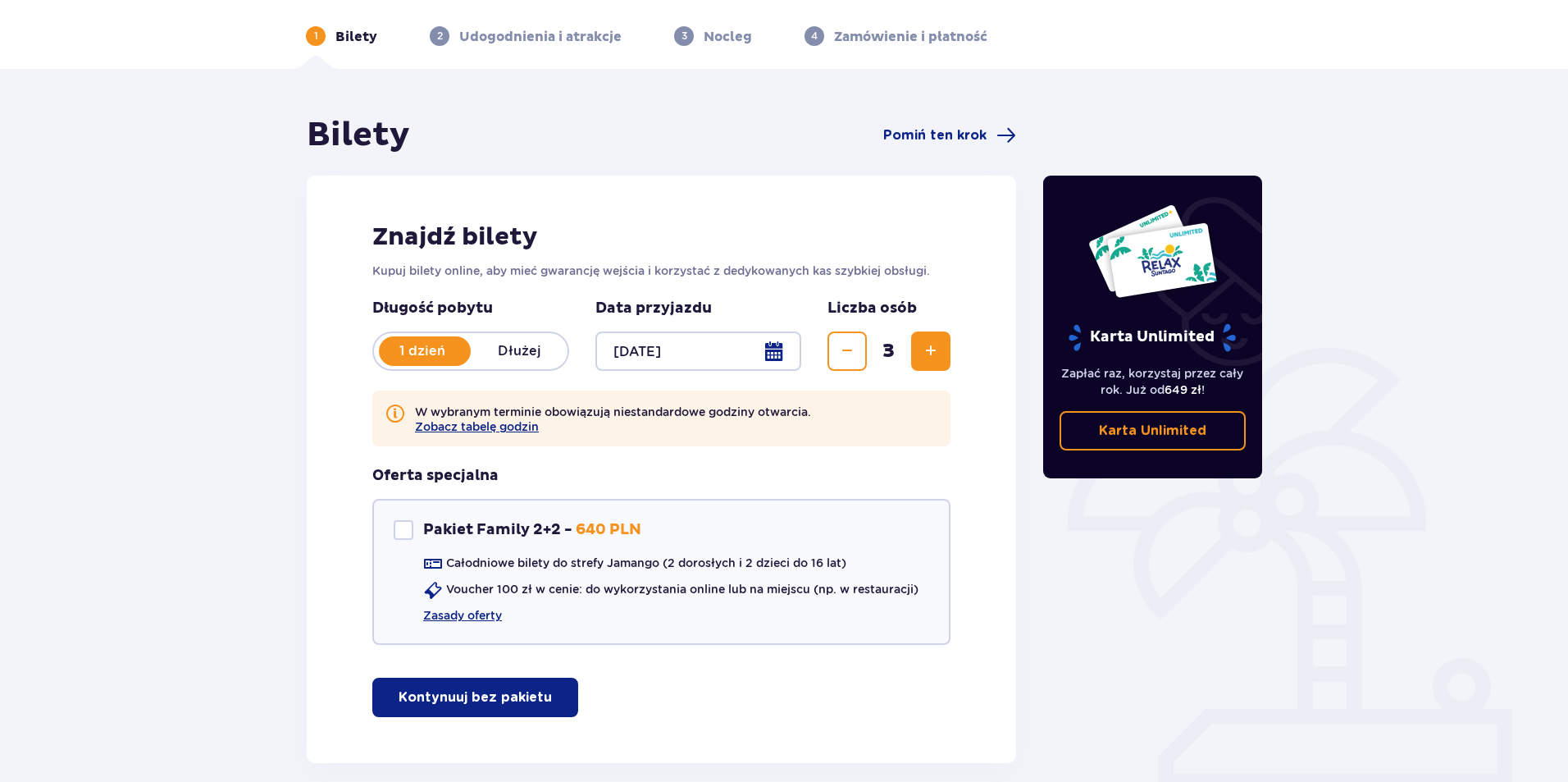
click at [920, 344] on span "Zwiększ" at bounding box center [930, 350] width 20 height 20
click at [774, 353] on div at bounding box center [698, 351] width 206 height 39
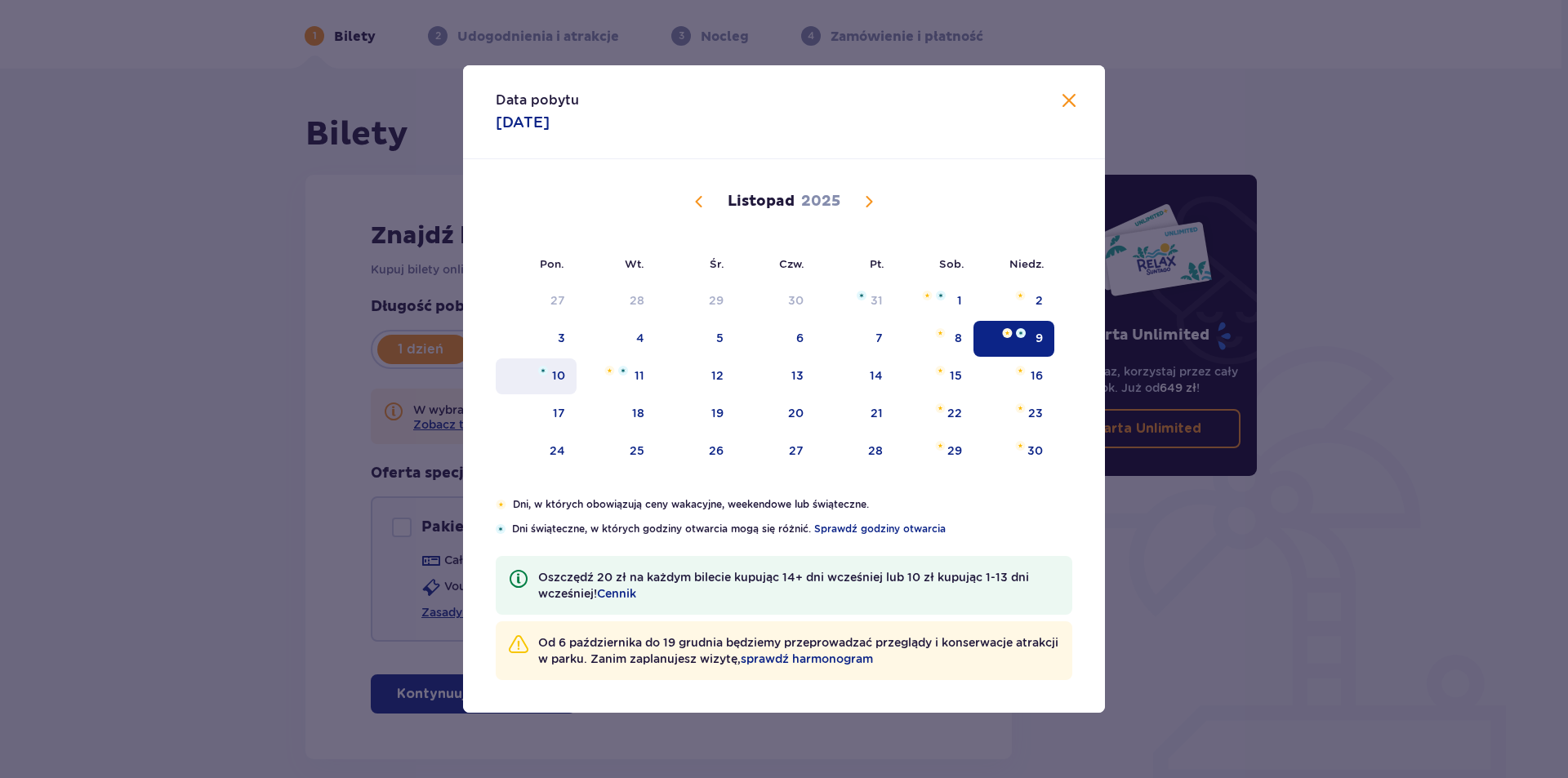
click at [562, 384] on div "10" at bounding box center [535, 376] width 81 height 36
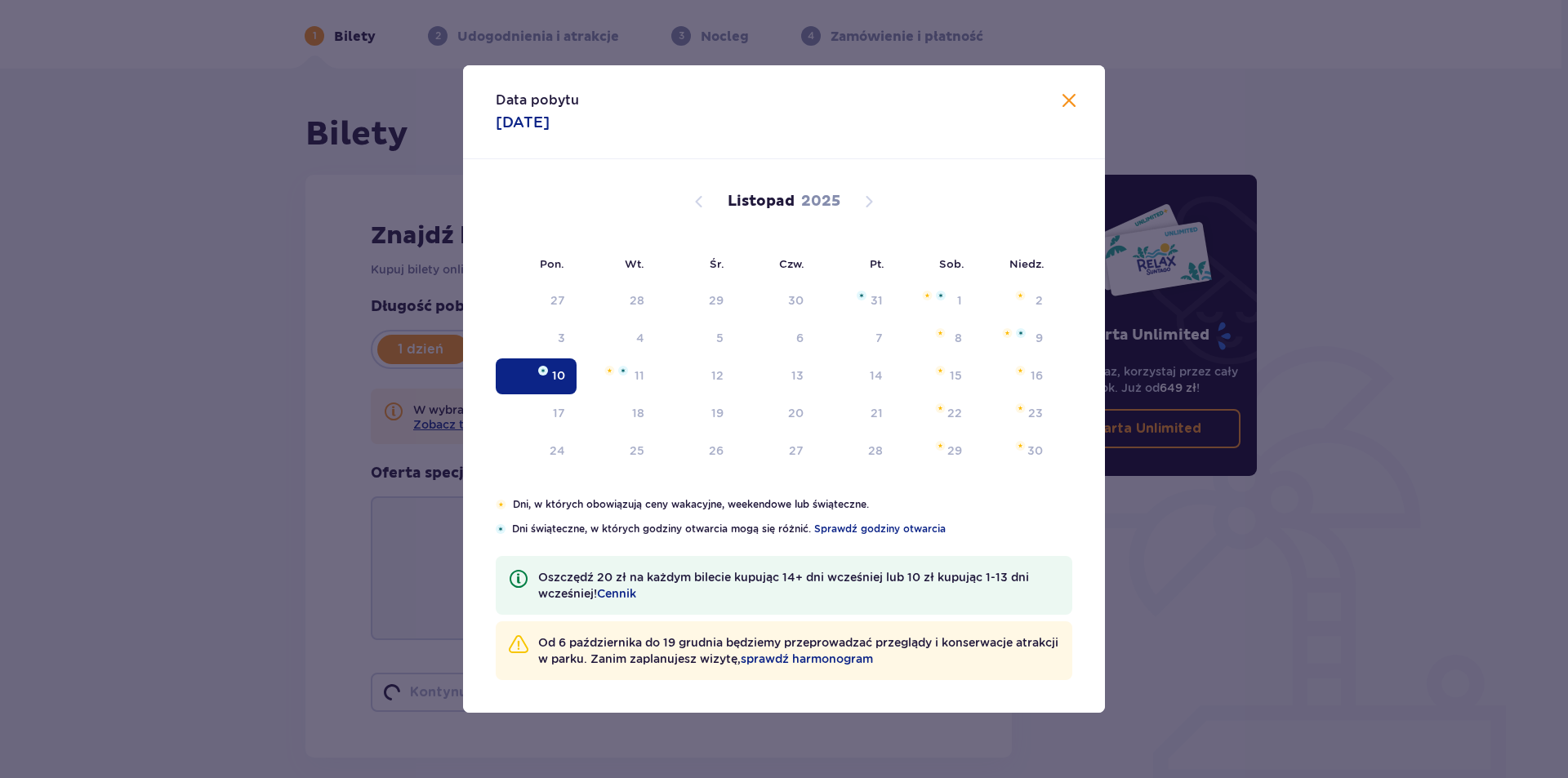
click at [419, 321] on div "Data pobytu 10.11.2025 Pon. Wt. Śr. Czw. Pt. Sob. Niedz. Październik 2025 29 30…" at bounding box center [784, 389] width 1568 height 778
type input "10.11.25"
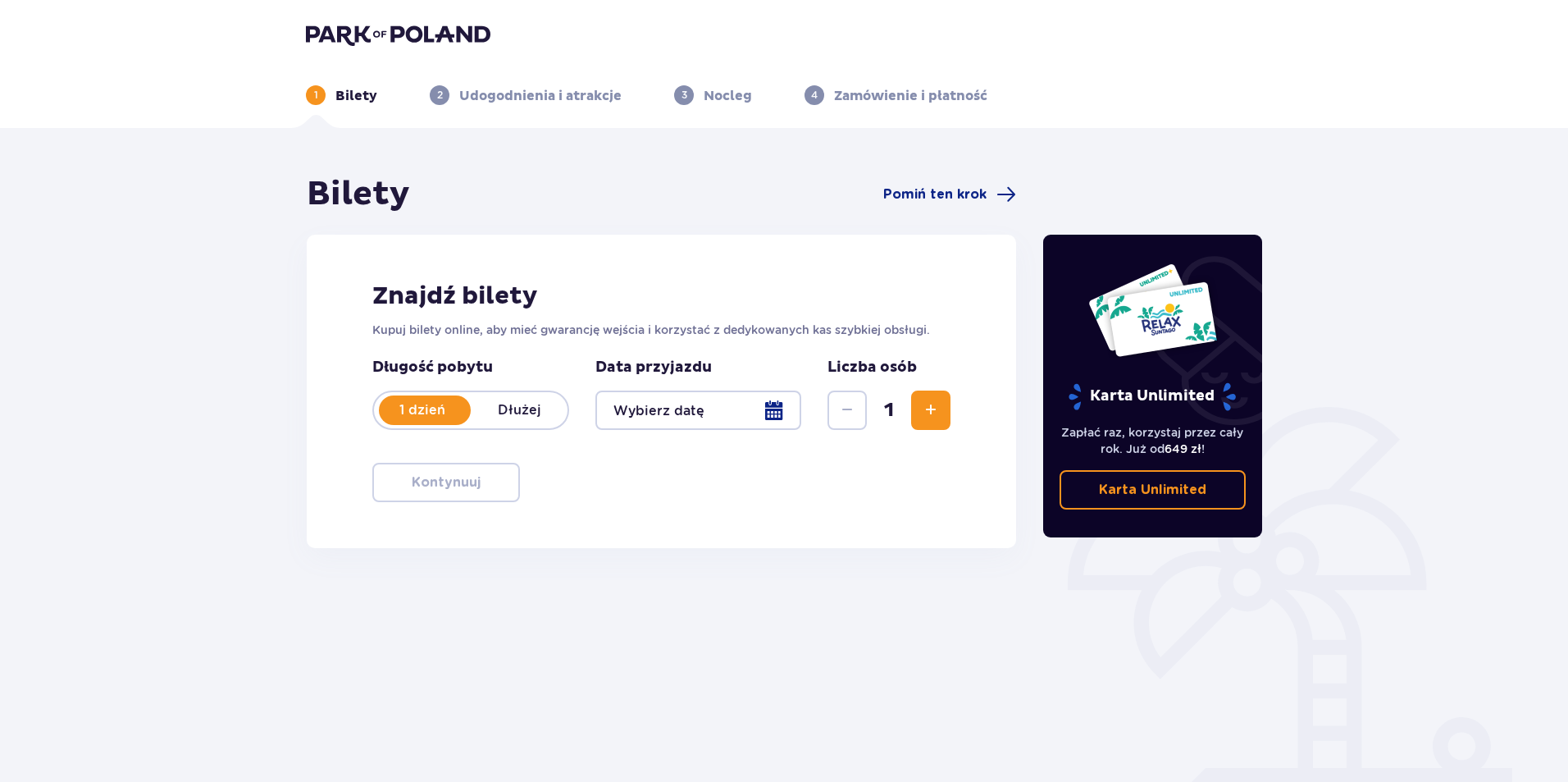
click at [519, 405] on p "Dłużej" at bounding box center [519, 409] width 97 height 18
click at [774, 407] on div at bounding box center [698, 410] width 206 height 39
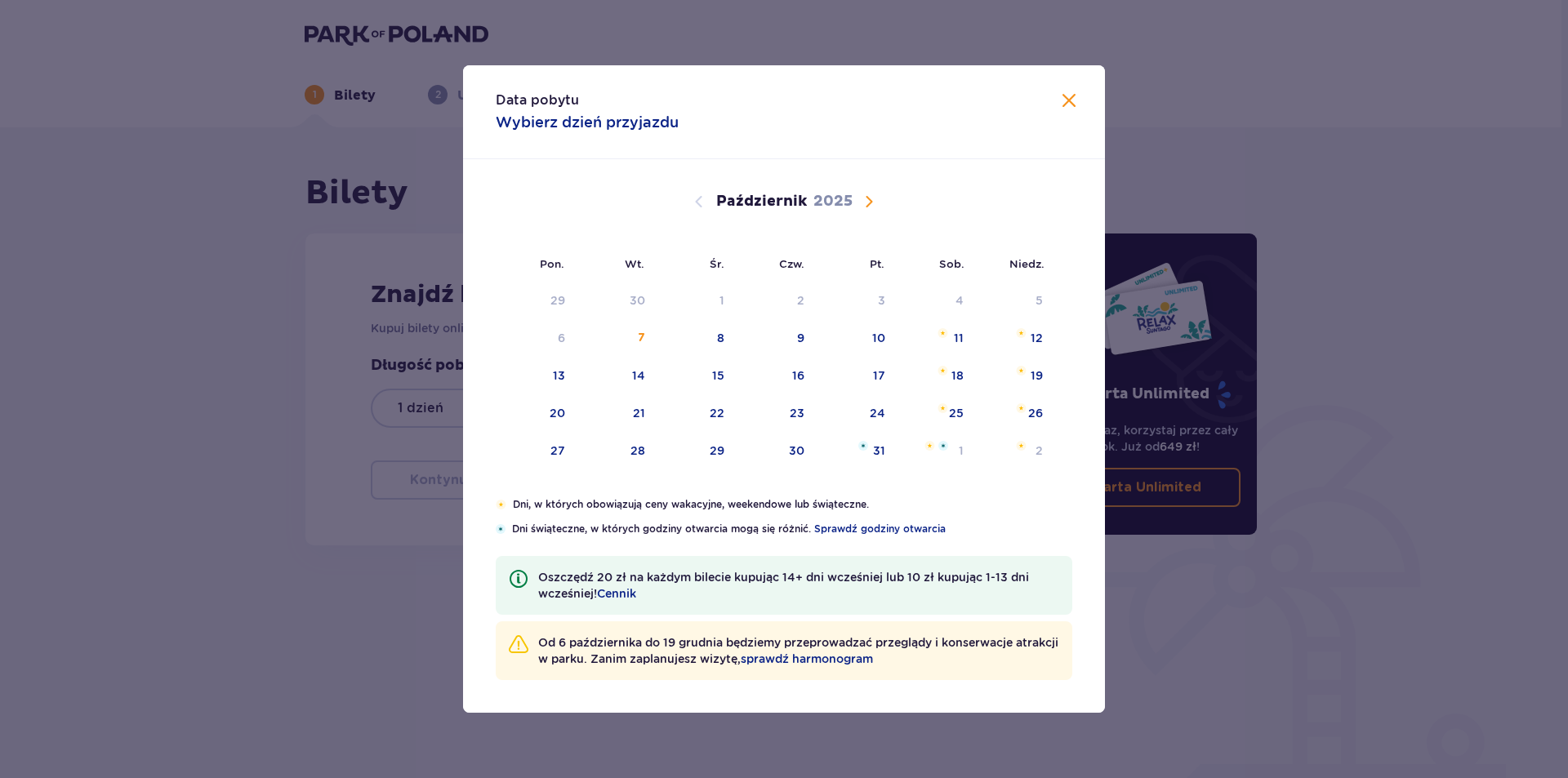
click at [876, 199] on span "Następny miesiąc" at bounding box center [868, 201] width 19 height 19
click at [1039, 330] on div "9" at bounding box center [1039, 338] width 7 height 17
click at [549, 377] on div "10" at bounding box center [535, 376] width 81 height 36
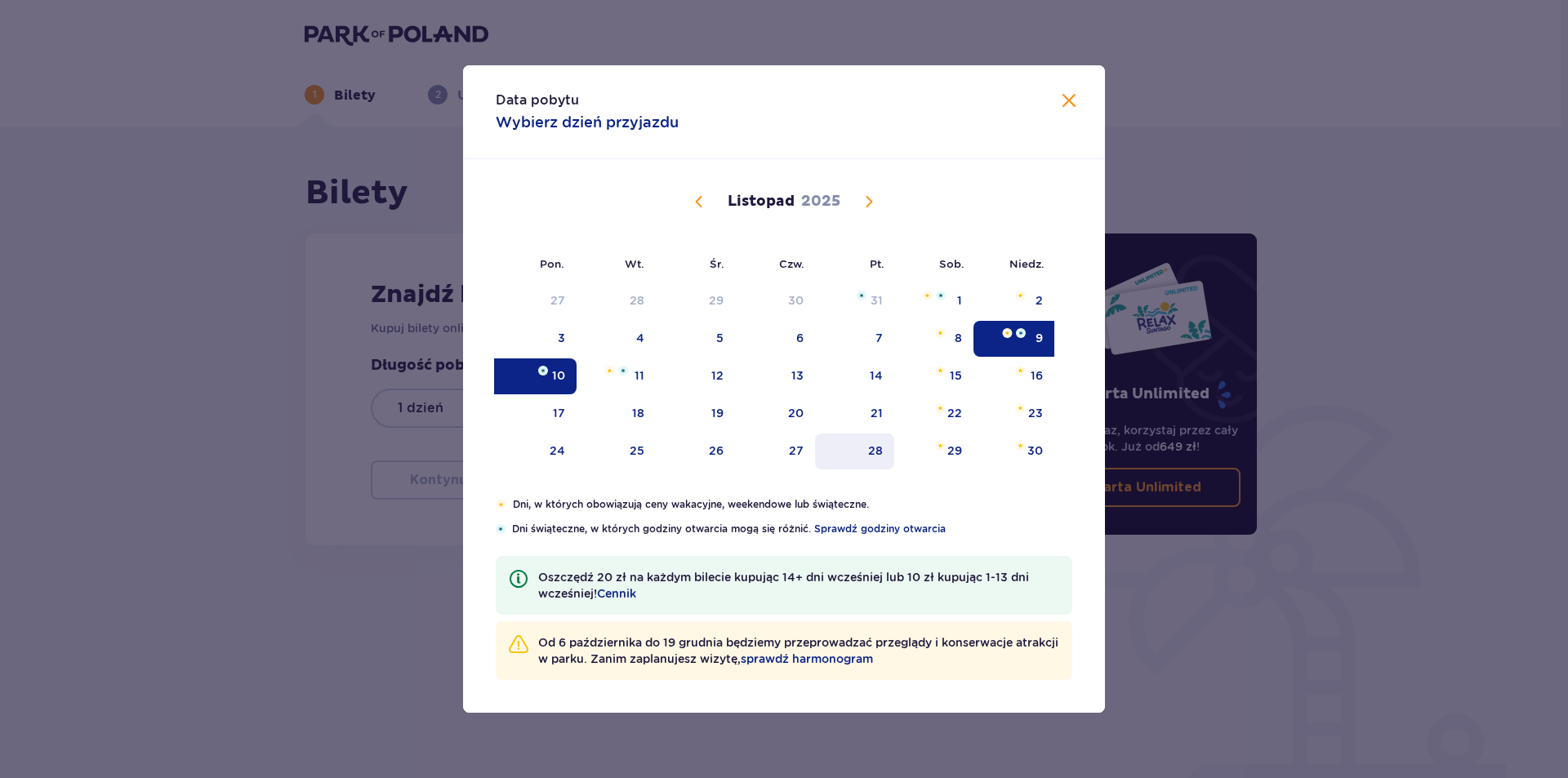
type input "09.11.25 - 10.11.25"
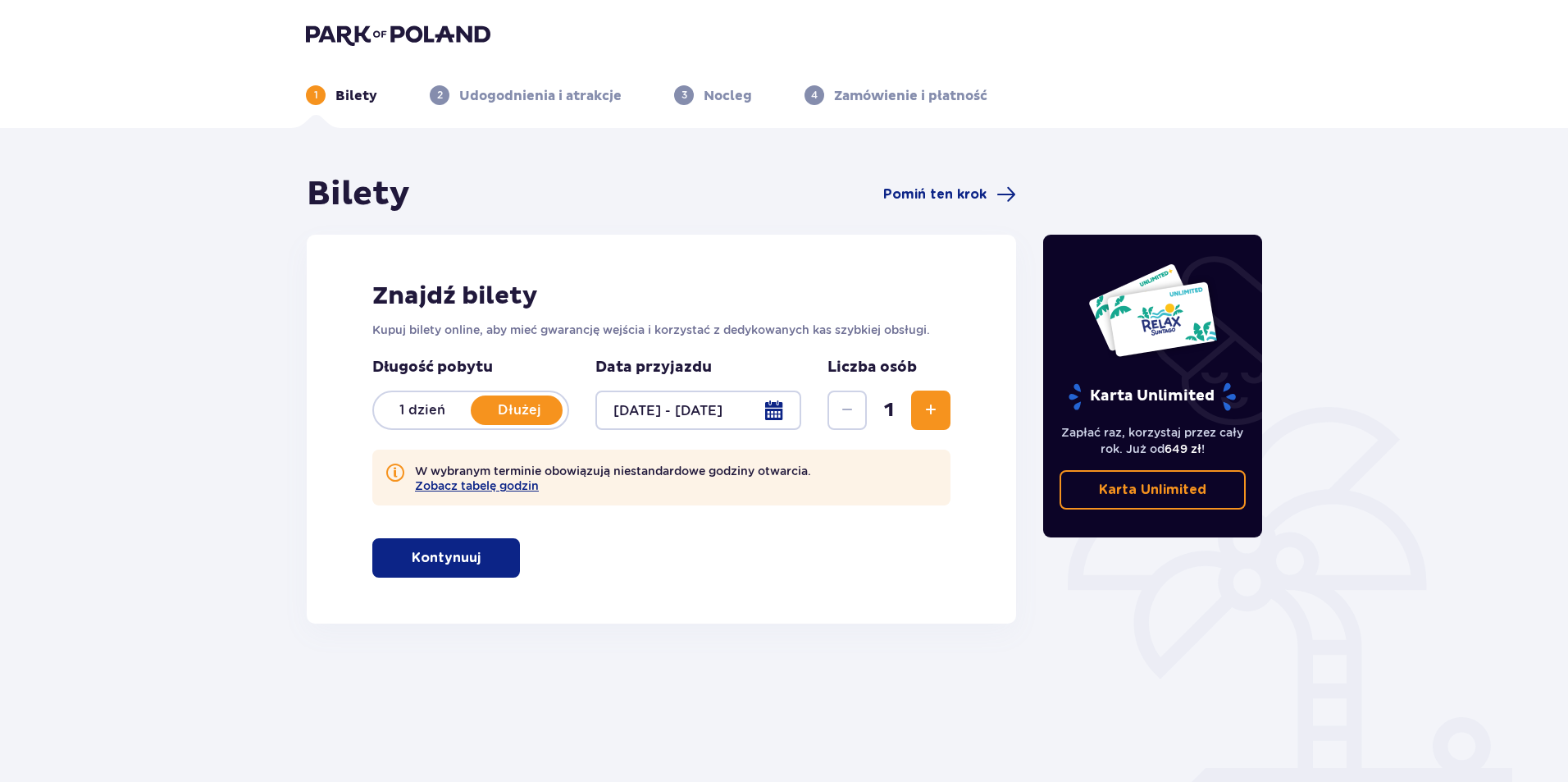
click at [934, 407] on span "Zwiększ" at bounding box center [930, 410] width 20 height 20
click at [932, 407] on span "Zwiększ" at bounding box center [930, 410] width 20 height 20
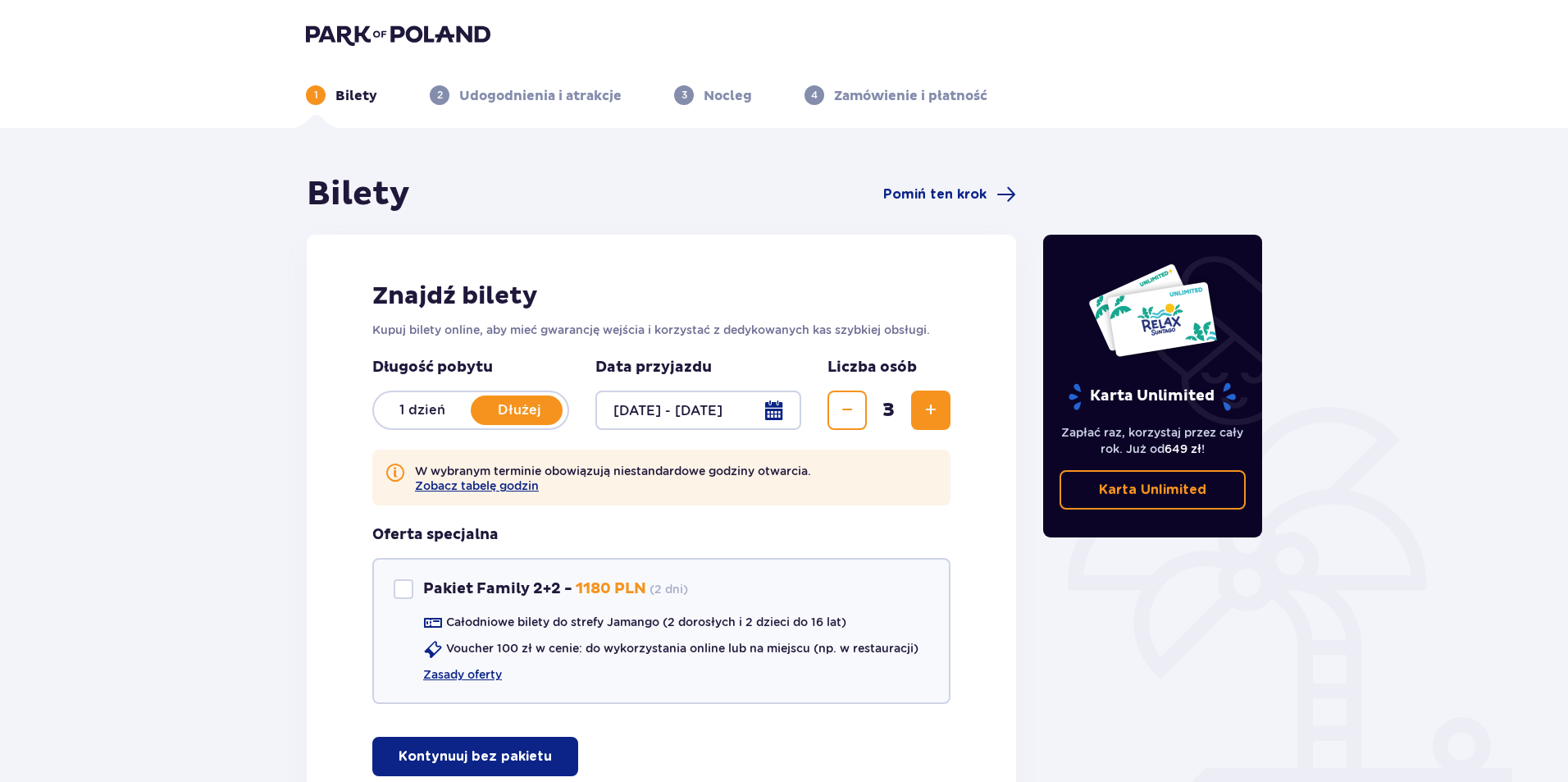
click at [928, 410] on span "Zwiększ" at bounding box center [930, 410] width 20 height 20
click at [945, 391] on button "Zwiększ" at bounding box center [931, 410] width 39 height 39
click at [407, 588] on div "Pakiet Family 2+2" at bounding box center [402, 588] width 20 height 20
checkbox input "true"
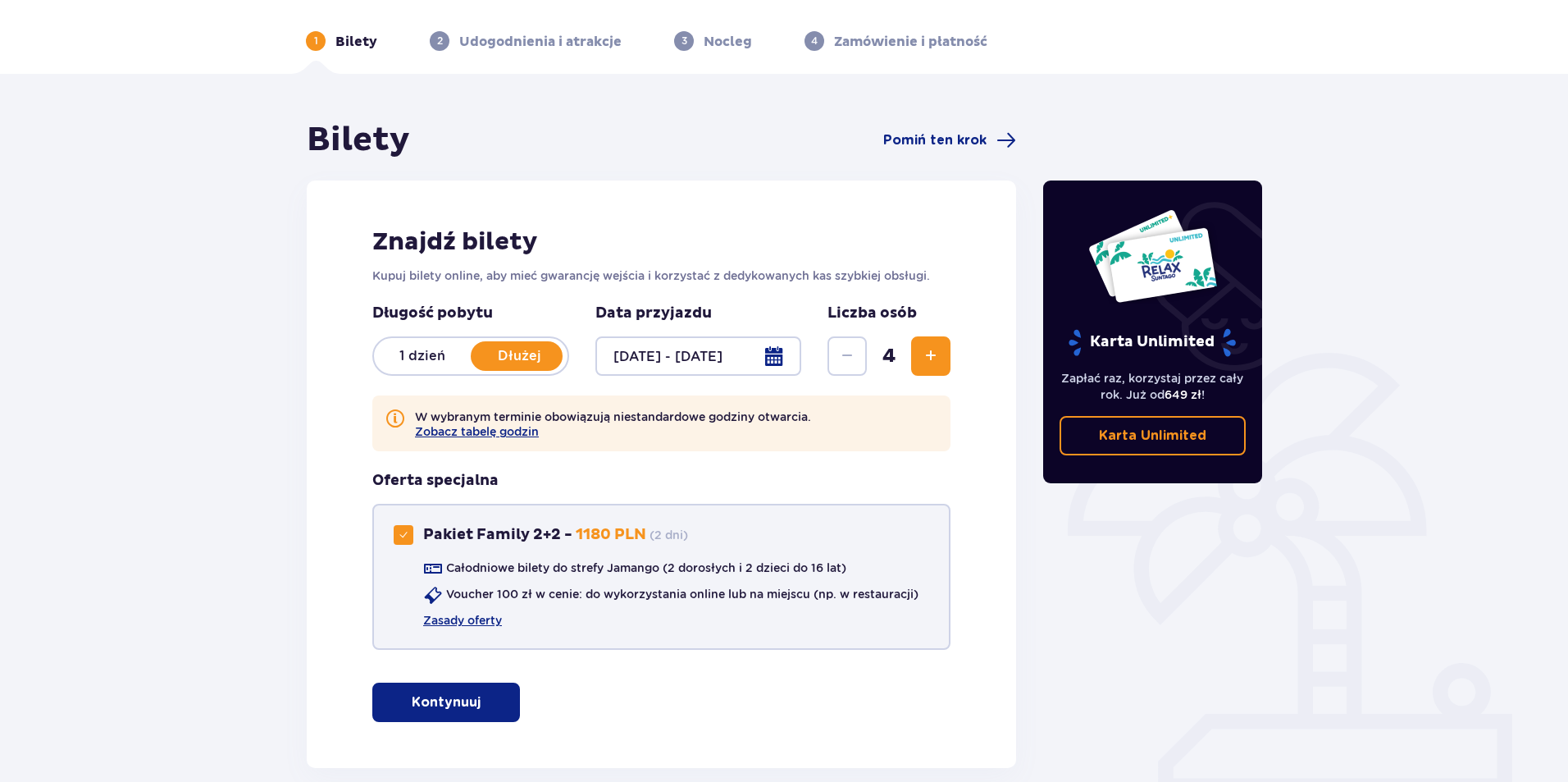
scroll to position [139, 0]
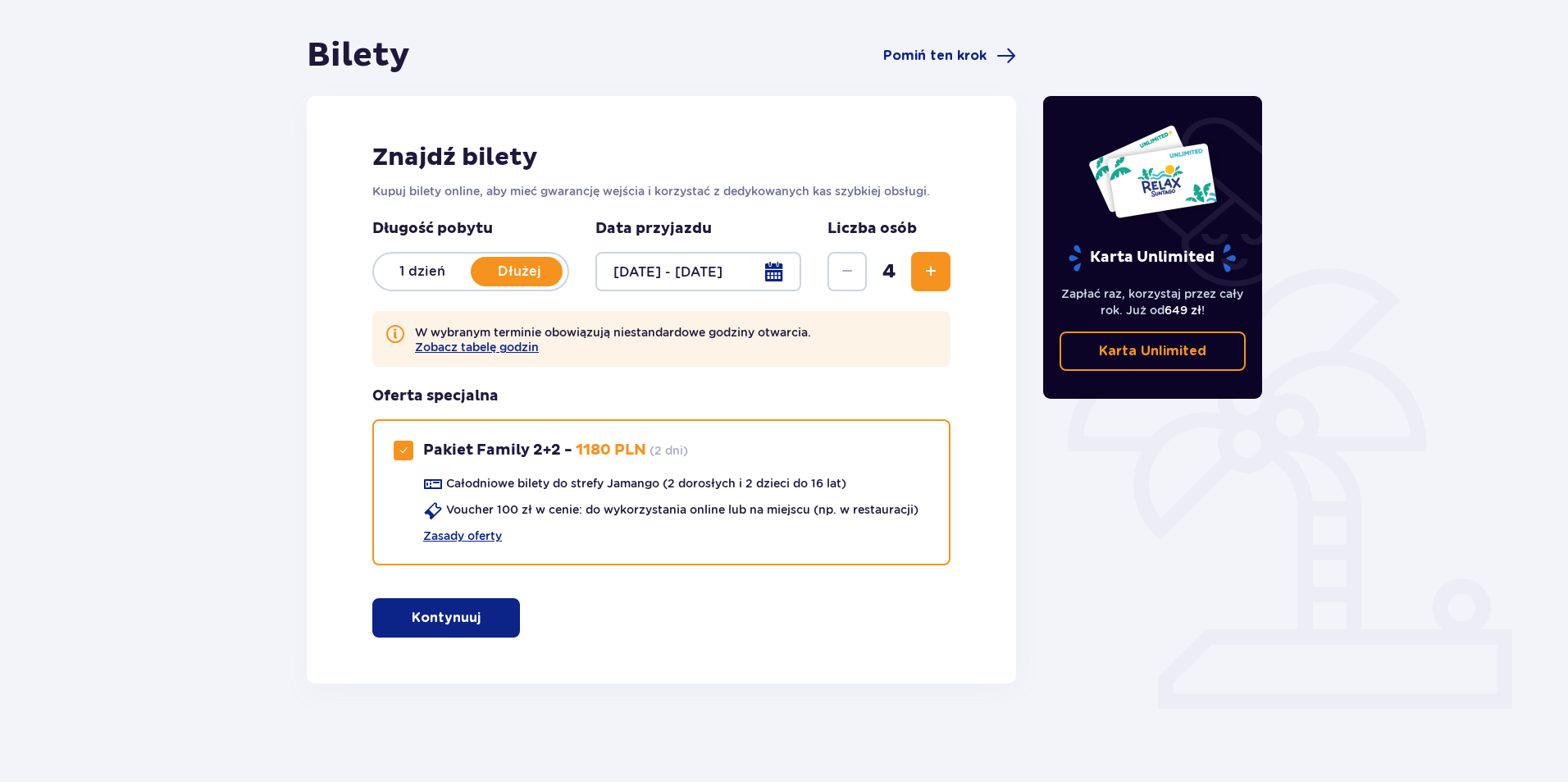
drag, startPoint x: 925, startPoint y: 269, endPoint x: 906, endPoint y: 287, distance: 26.2
click at [926, 268] on span "Zwiększ" at bounding box center [930, 271] width 20 height 20
click at [484, 615] on span "button" at bounding box center [484, 617] width 20 height 20
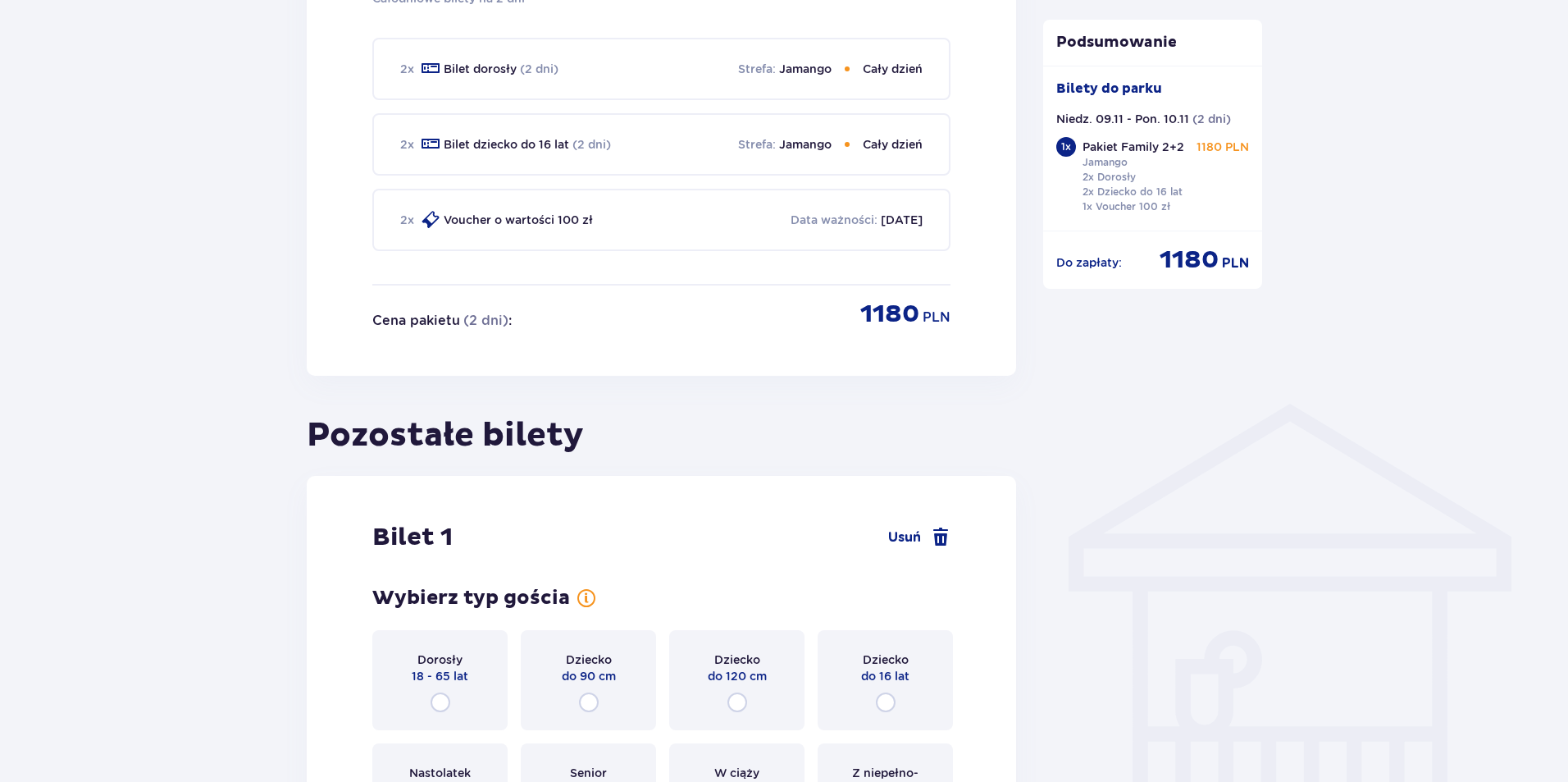
scroll to position [1214, 0]
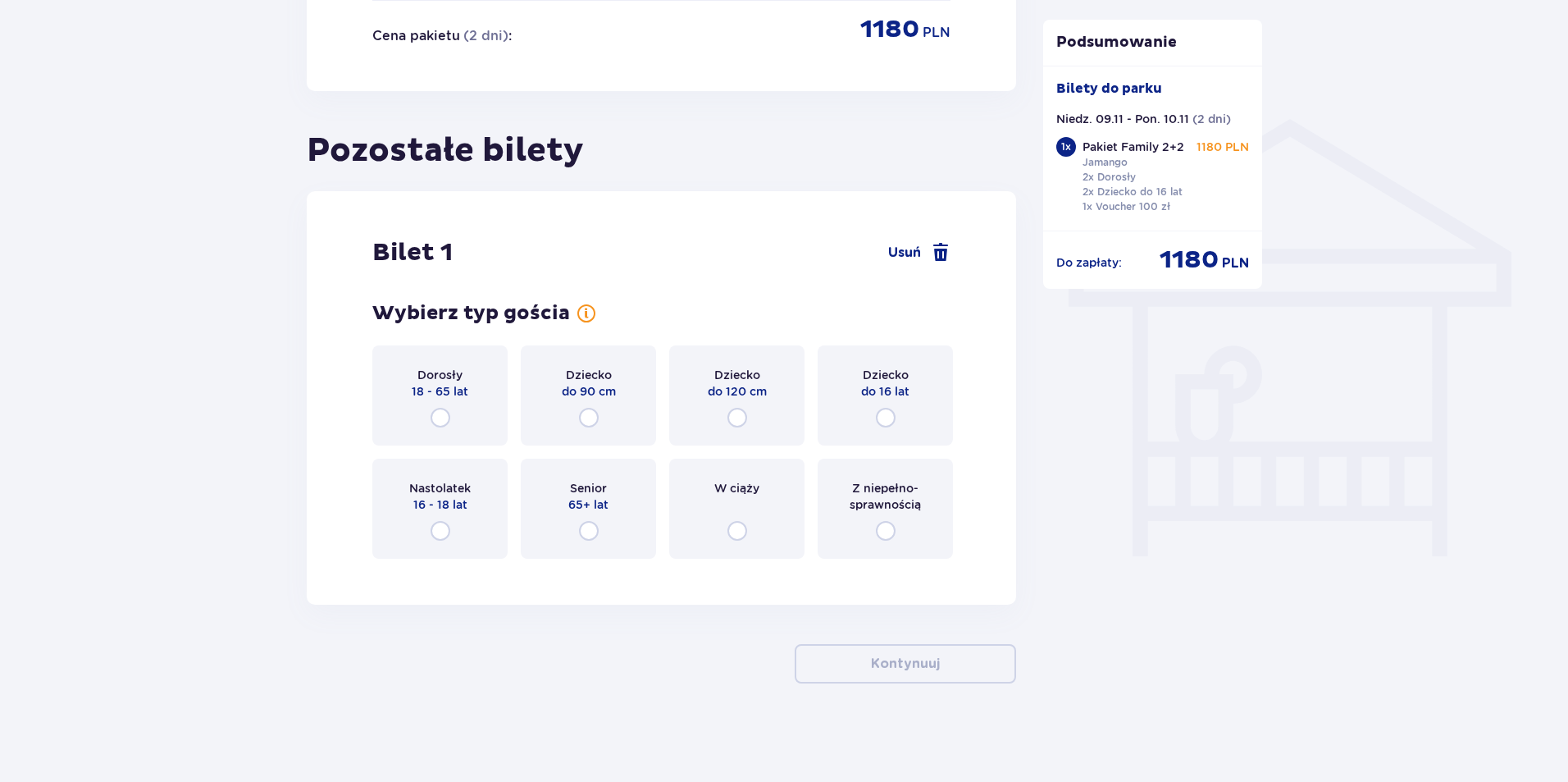
click at [734, 416] on input "radio" at bounding box center [737, 417] width 20 height 20
radio input "true"
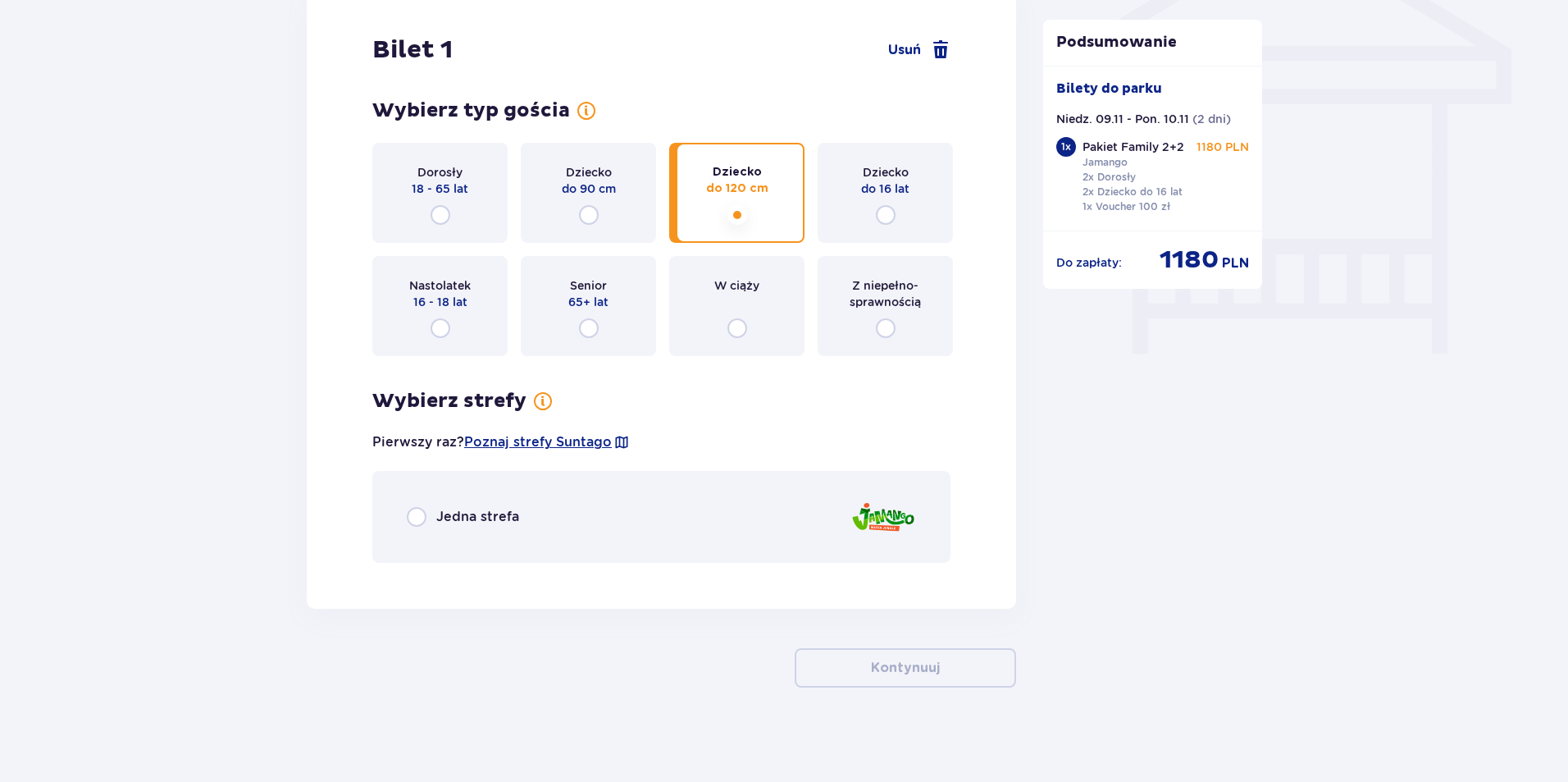
scroll to position [1420, 0]
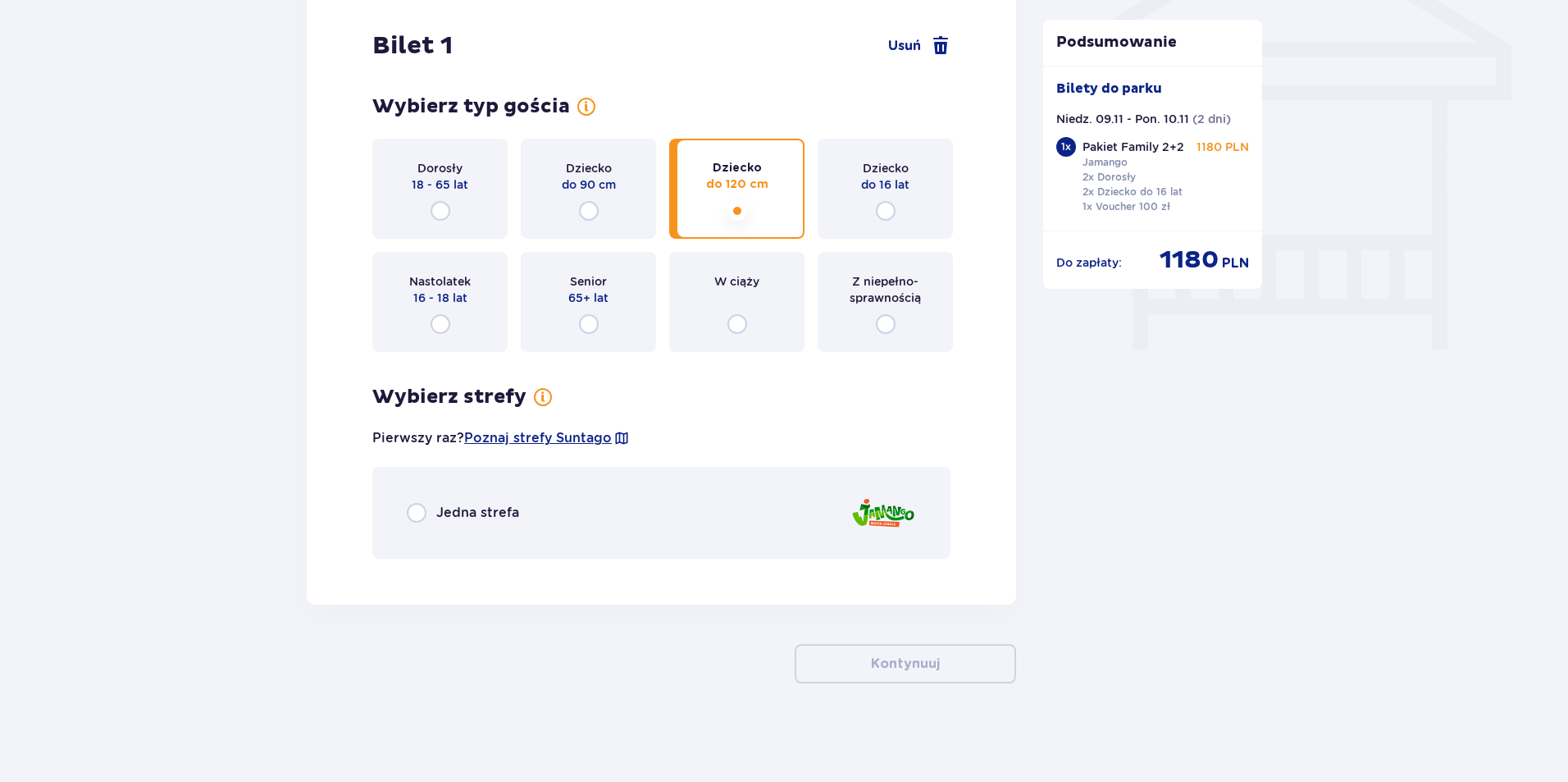
click at [424, 508] on input "radio" at bounding box center [416, 513] width 20 height 20
radio input "true"
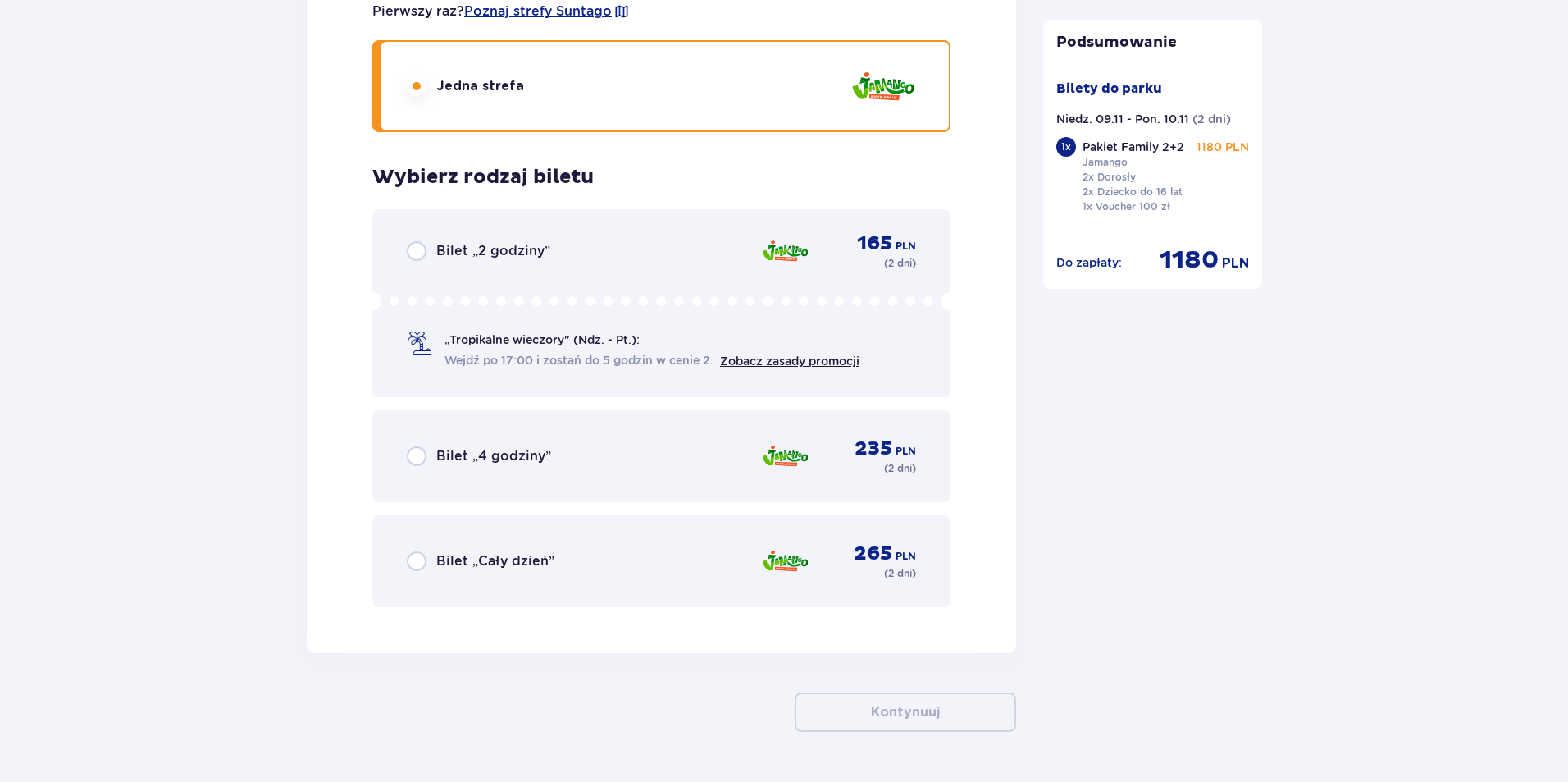
scroll to position [1895, 0]
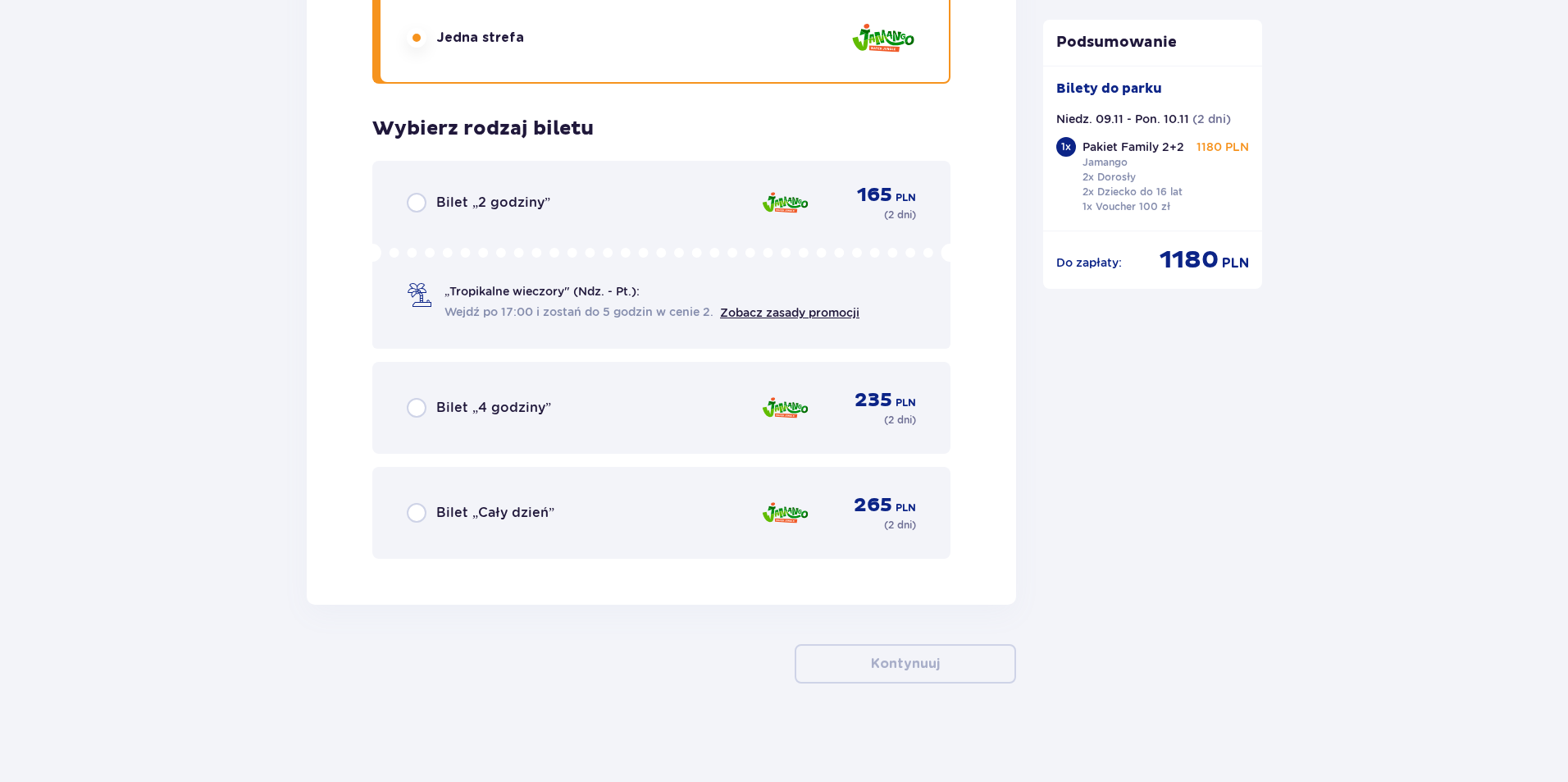
click at [489, 524] on div "Bilet „Cały dzień” 265 PLN ( 2 dni )" at bounding box center [661, 513] width 510 height 39
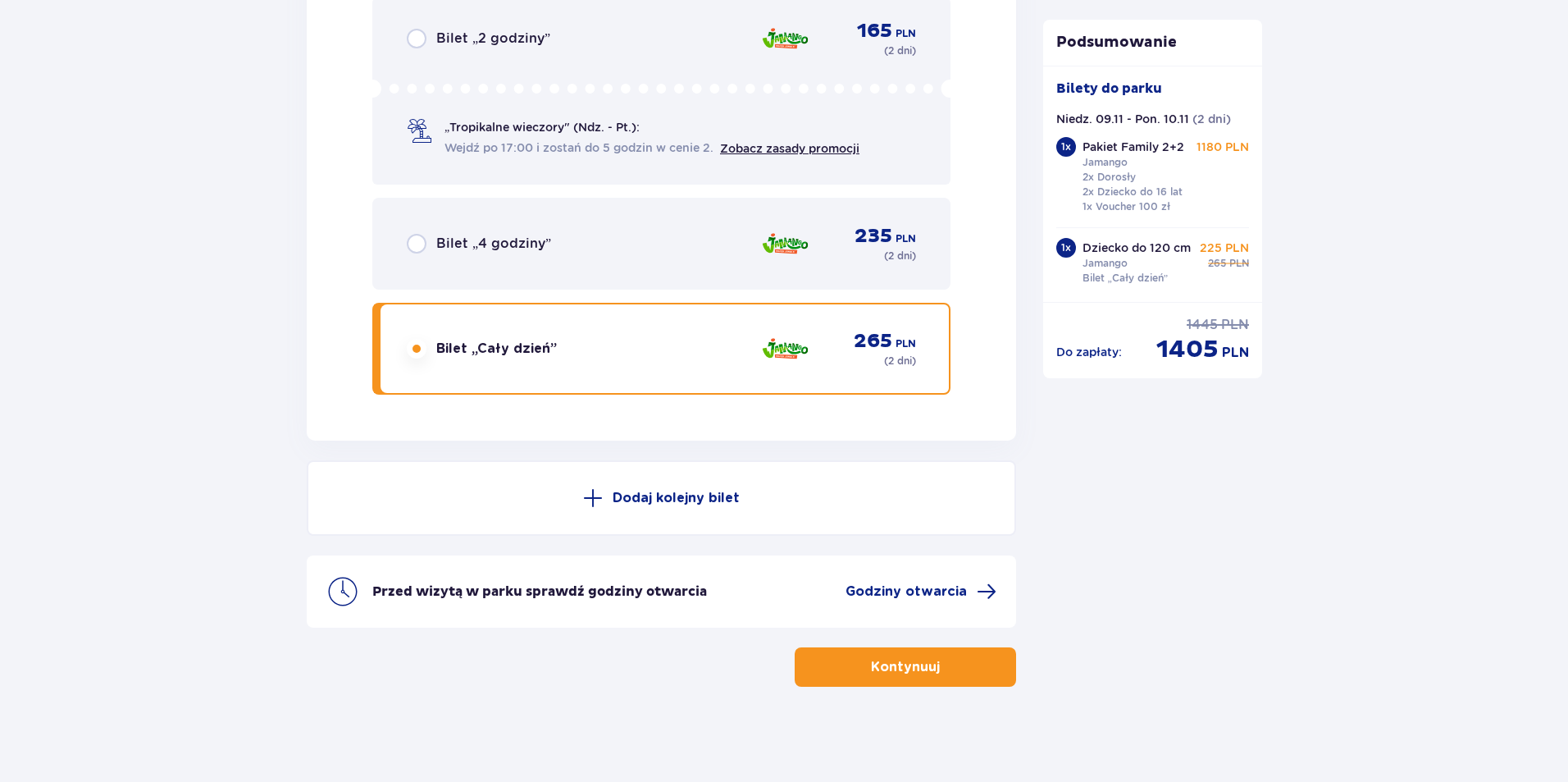
scroll to position [2063, 0]
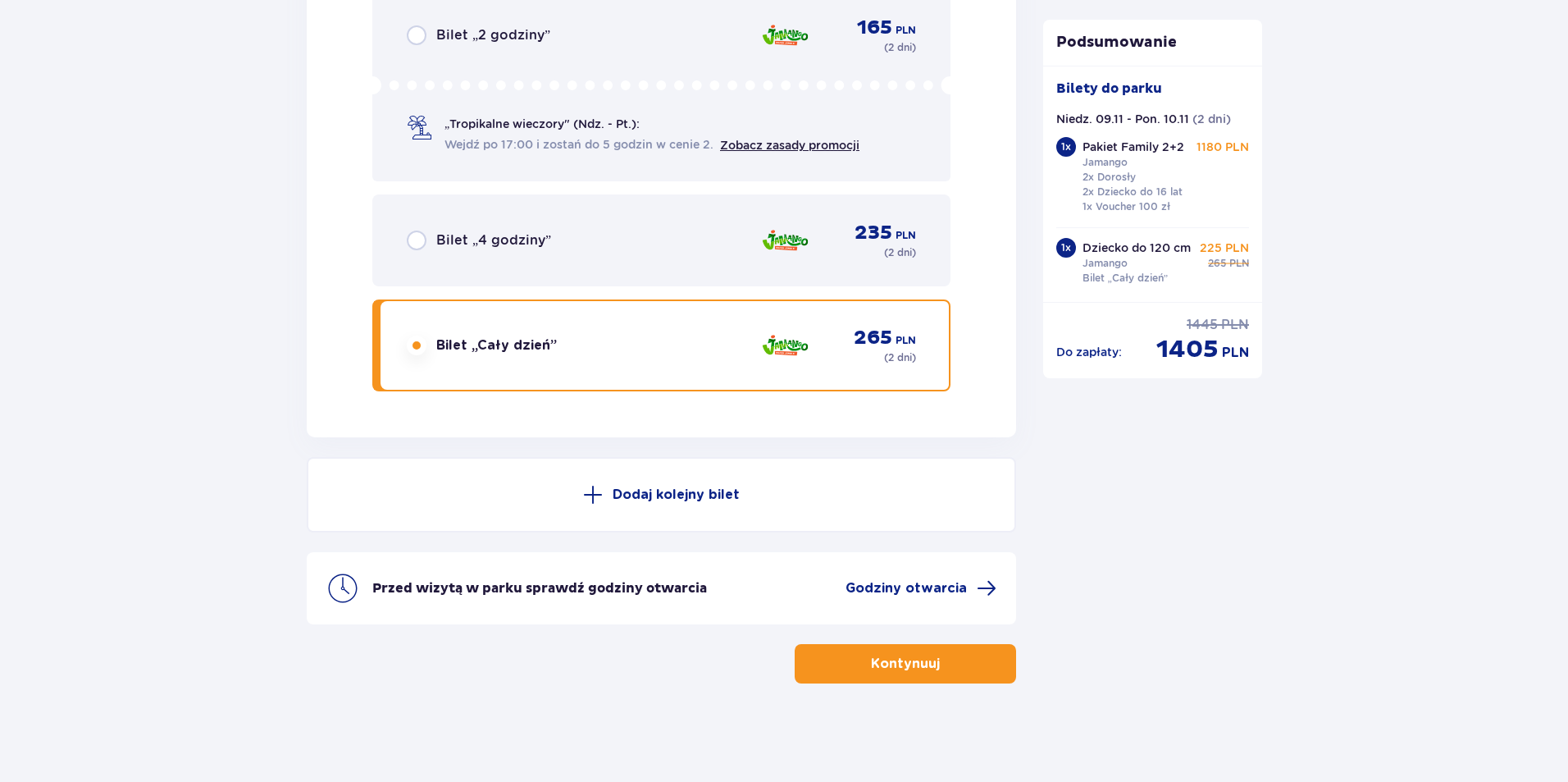
click at [942, 661] on span "button" at bounding box center [943, 664] width 20 height 20
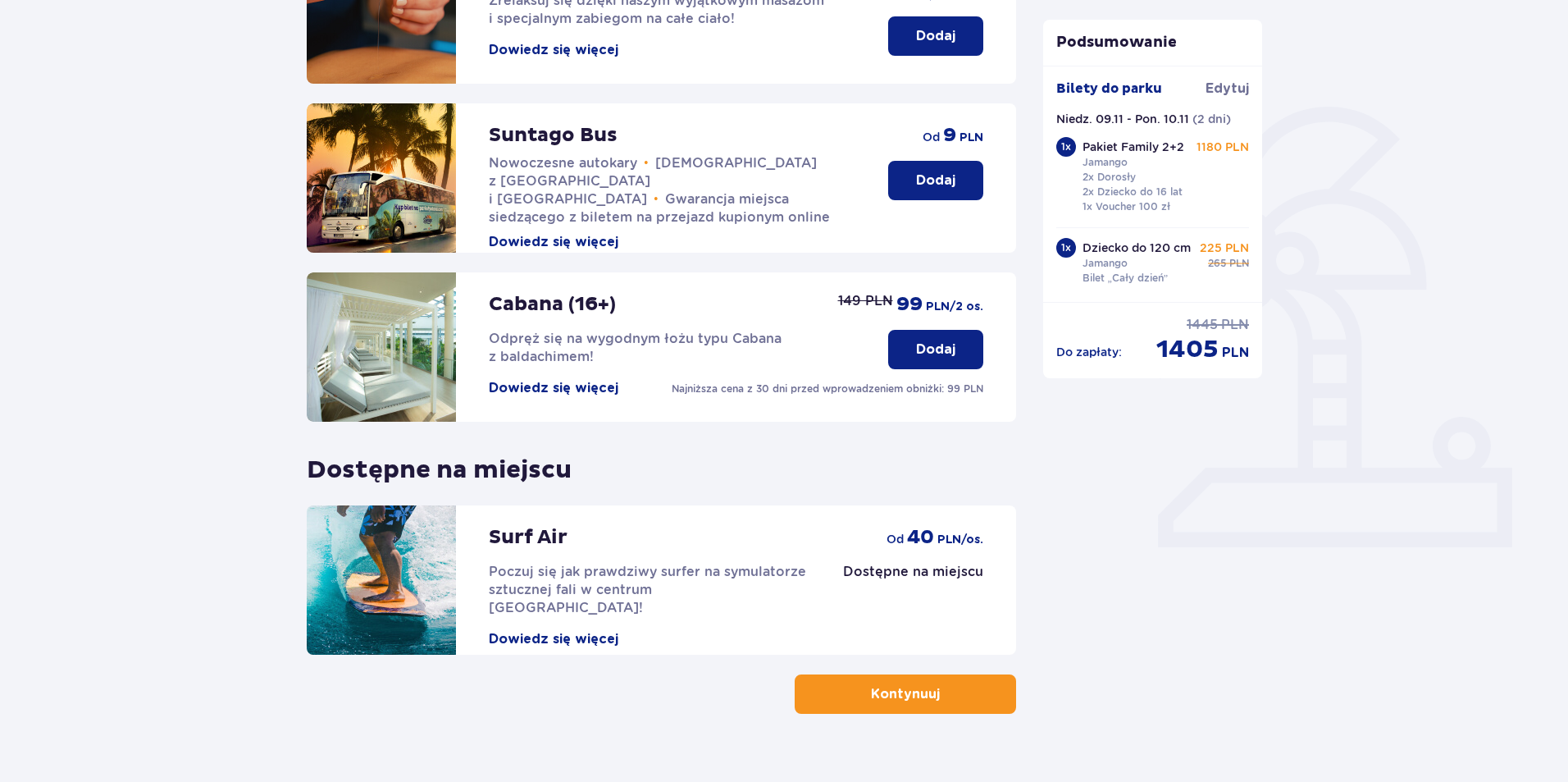
scroll to position [331, 0]
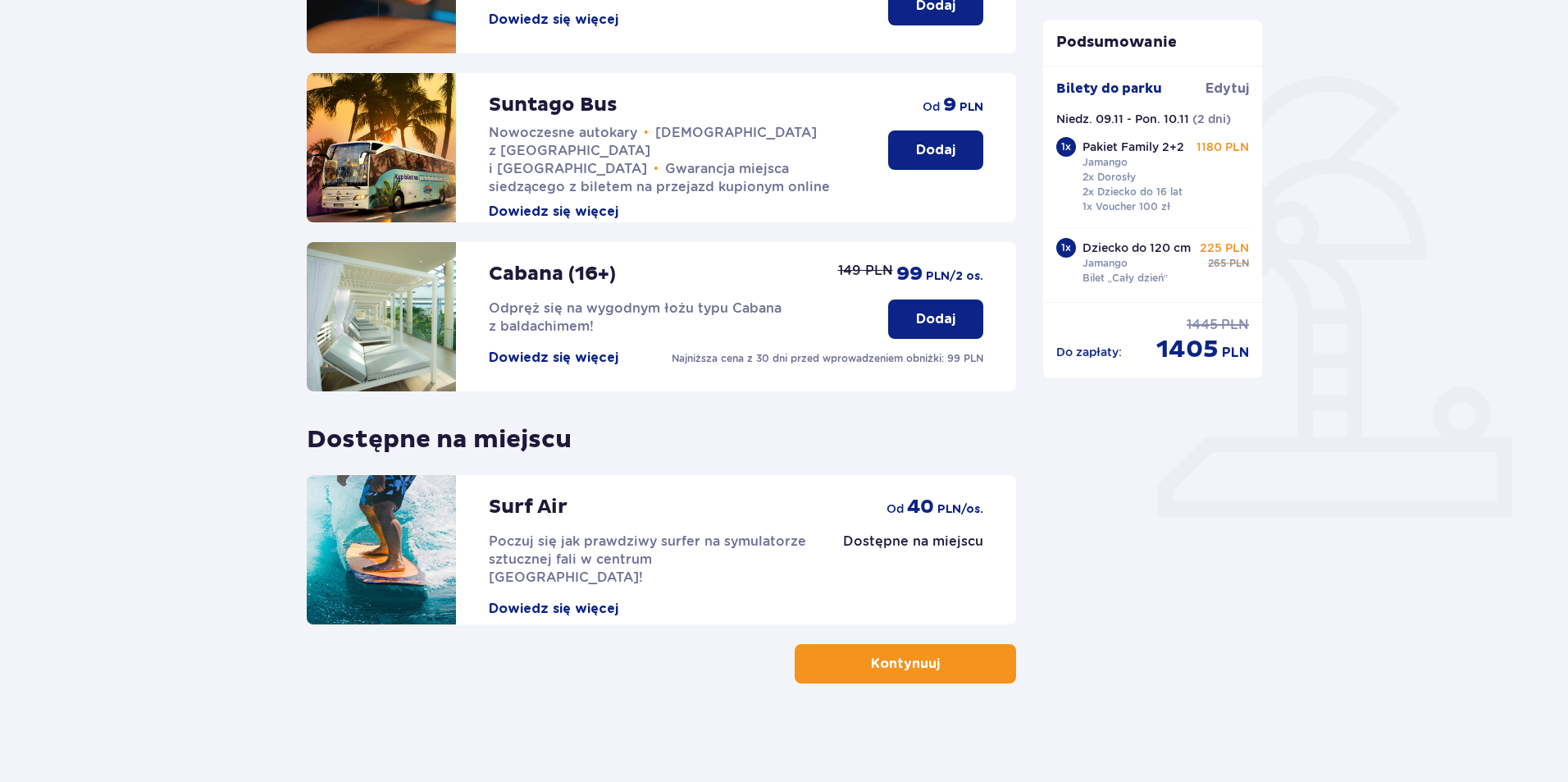
click at [965, 652] on button "Kontynuuj" at bounding box center [906, 664] width 222 height 39
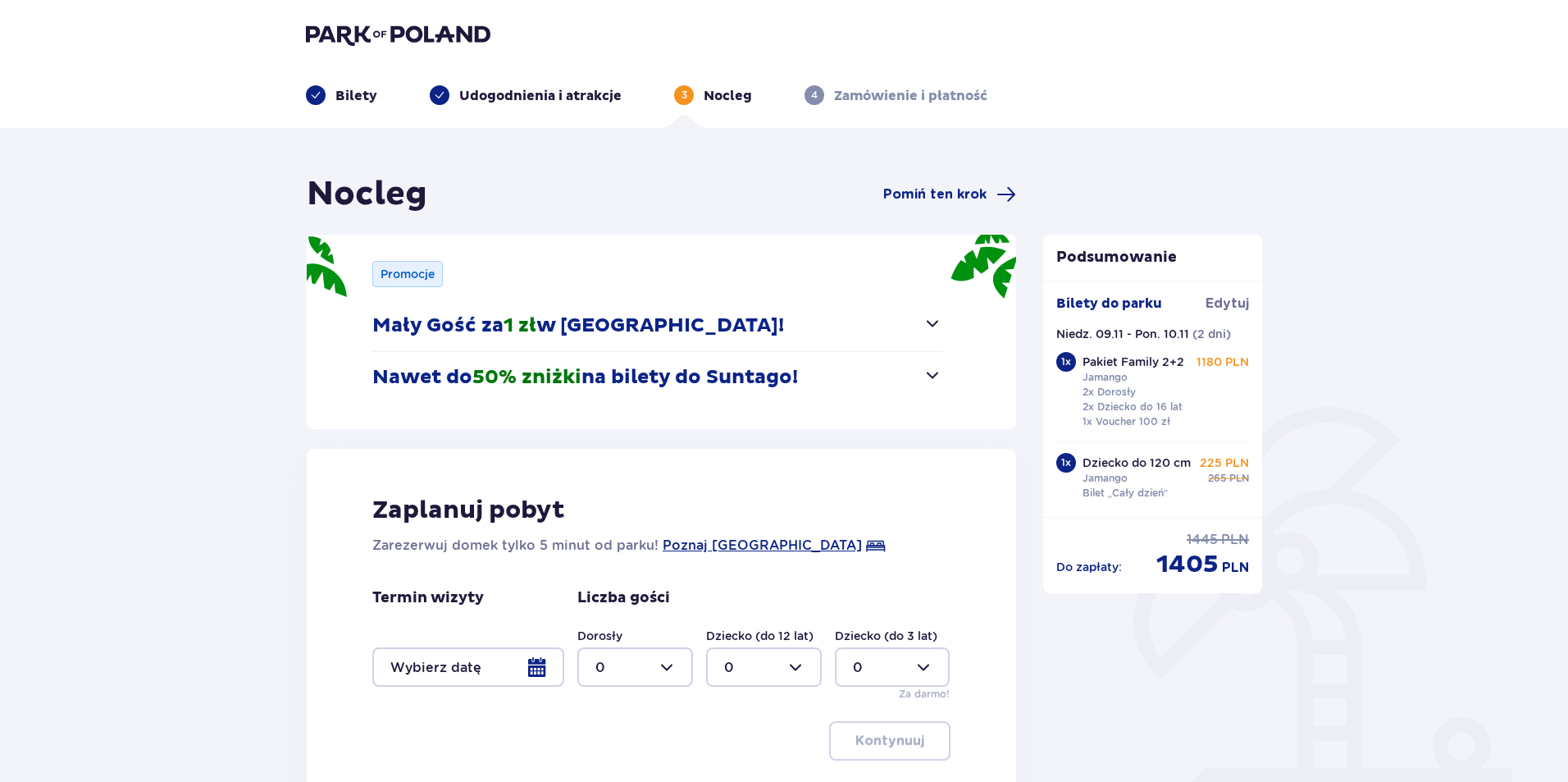
click at [514, 319] on span "1 zł" at bounding box center [519, 325] width 33 height 24
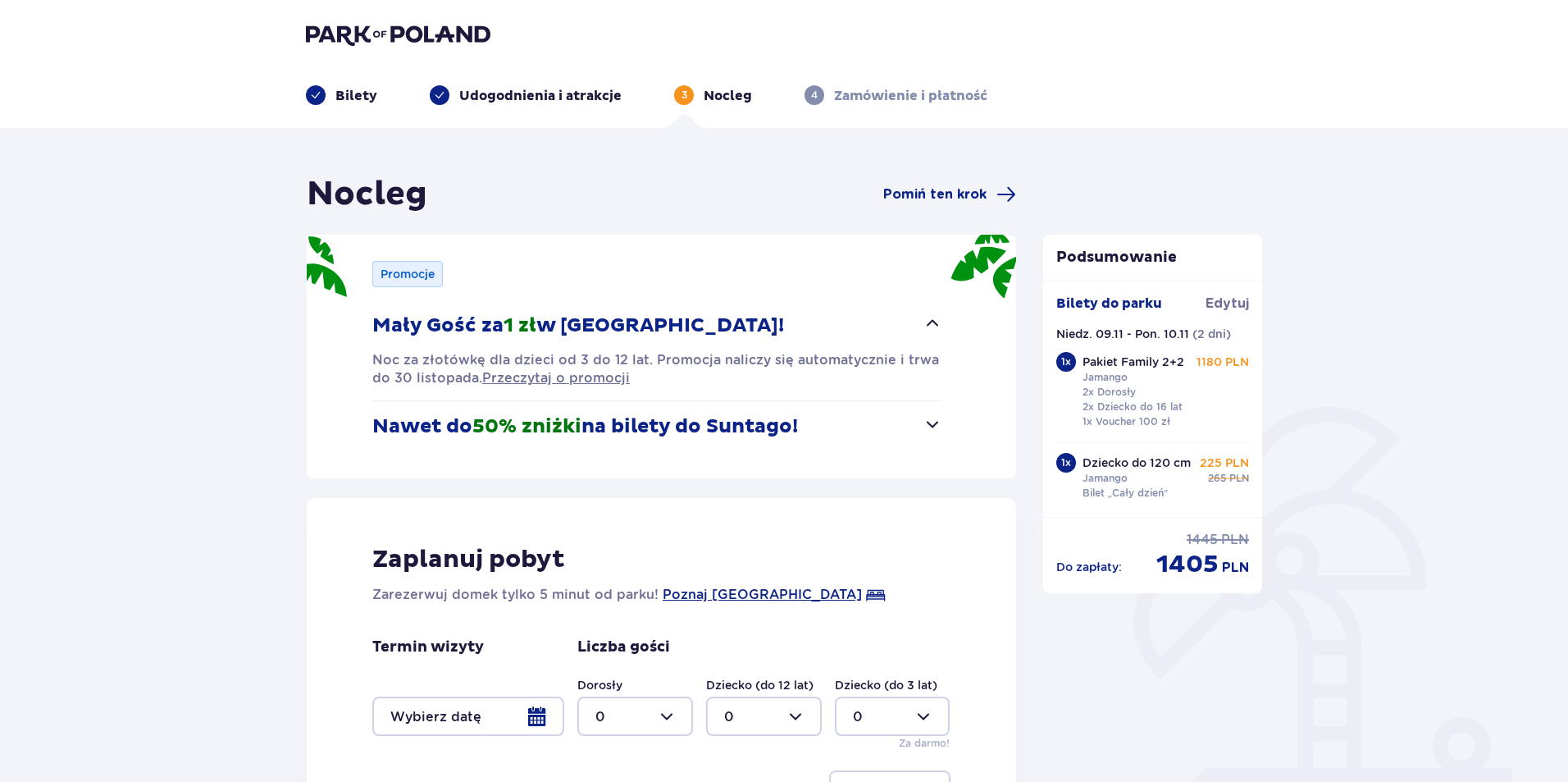
click at [514, 319] on span "1 zł" at bounding box center [519, 325] width 33 height 24
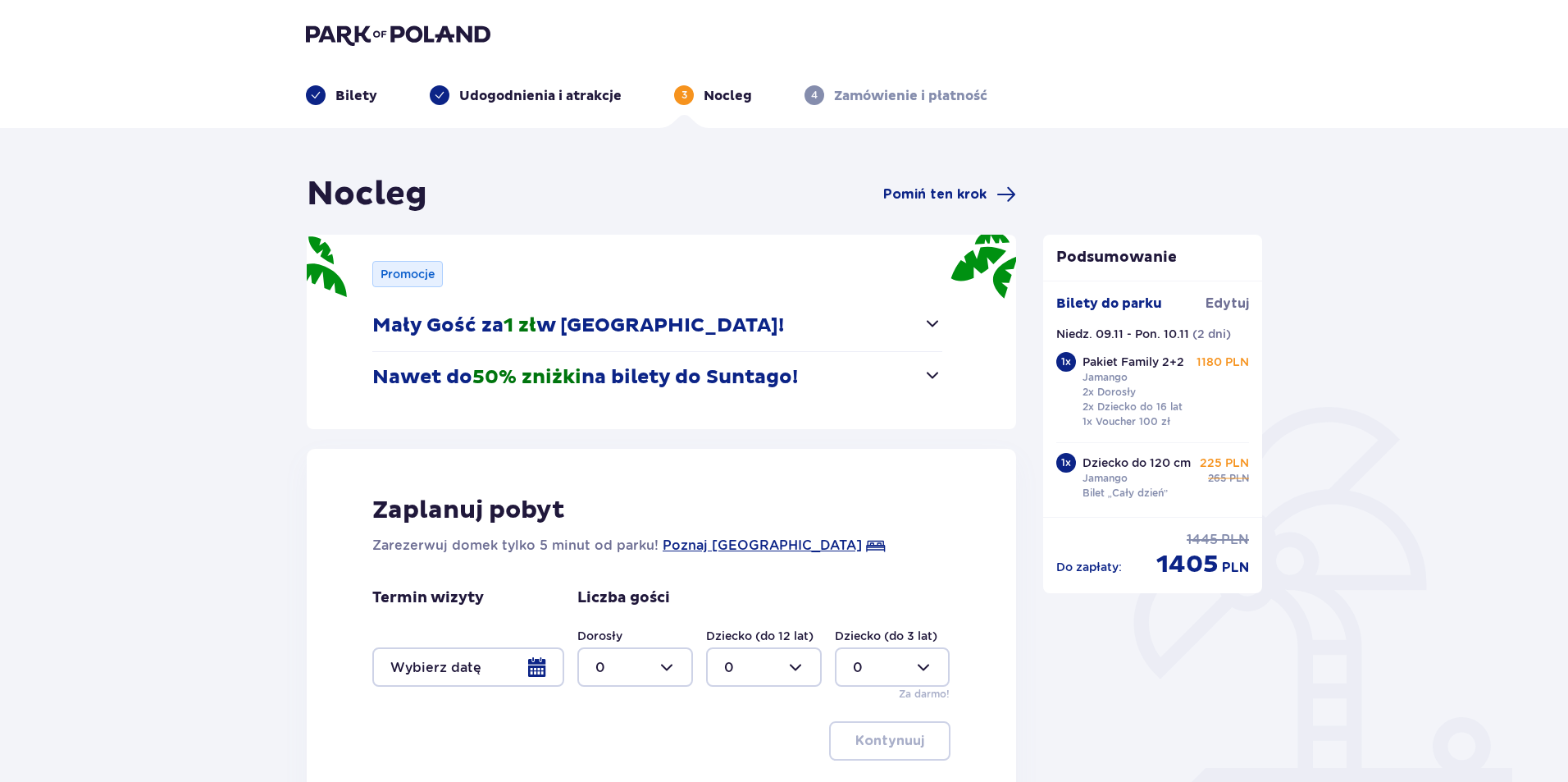
click at [534, 363] on button "Nawet do 50% zniżki na bilety do Suntago!" at bounding box center [658, 377] width 570 height 51
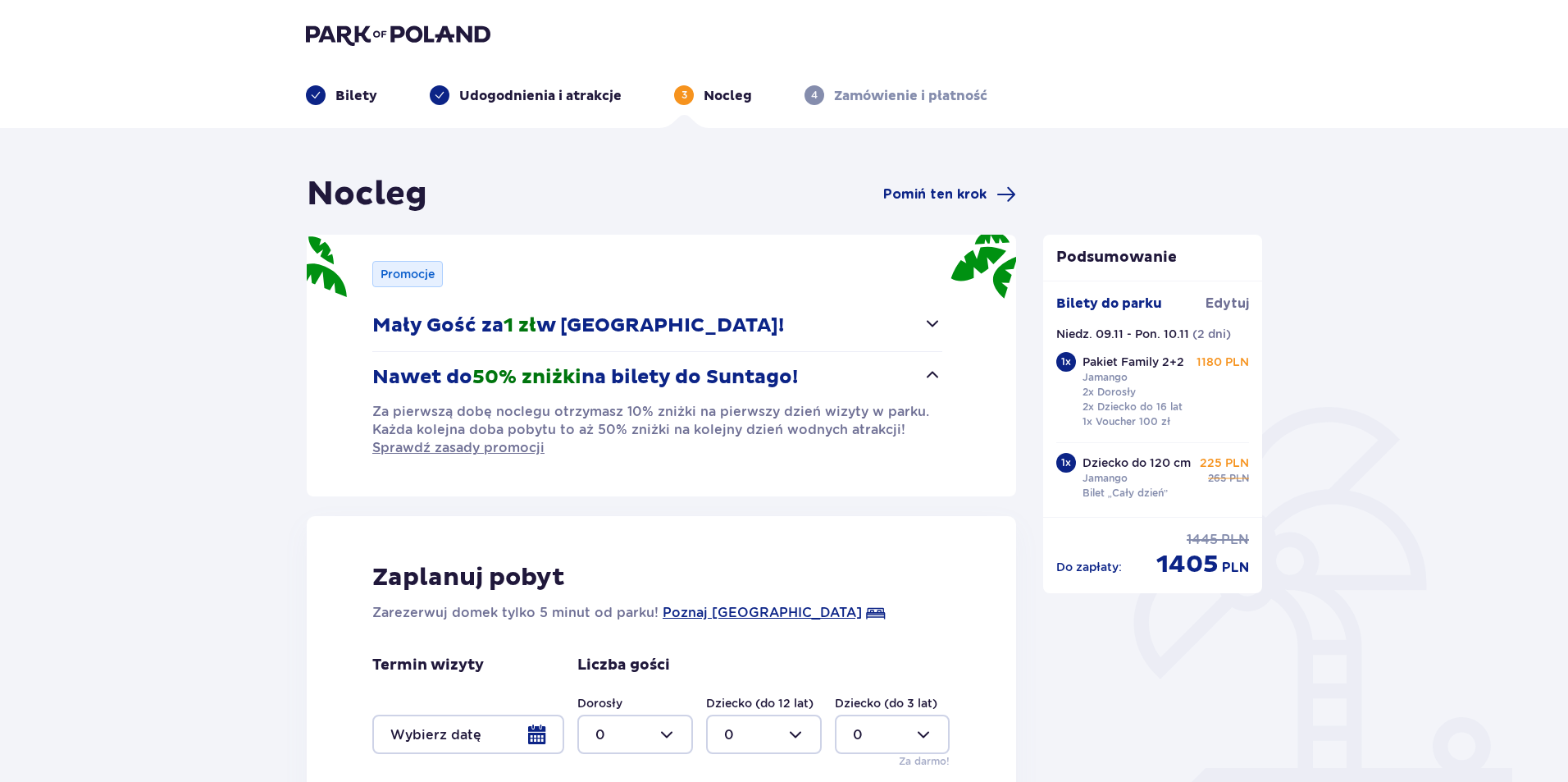
click at [534, 363] on button "Nawet do 50% zniżki na bilety do Suntago!" at bounding box center [658, 377] width 570 height 51
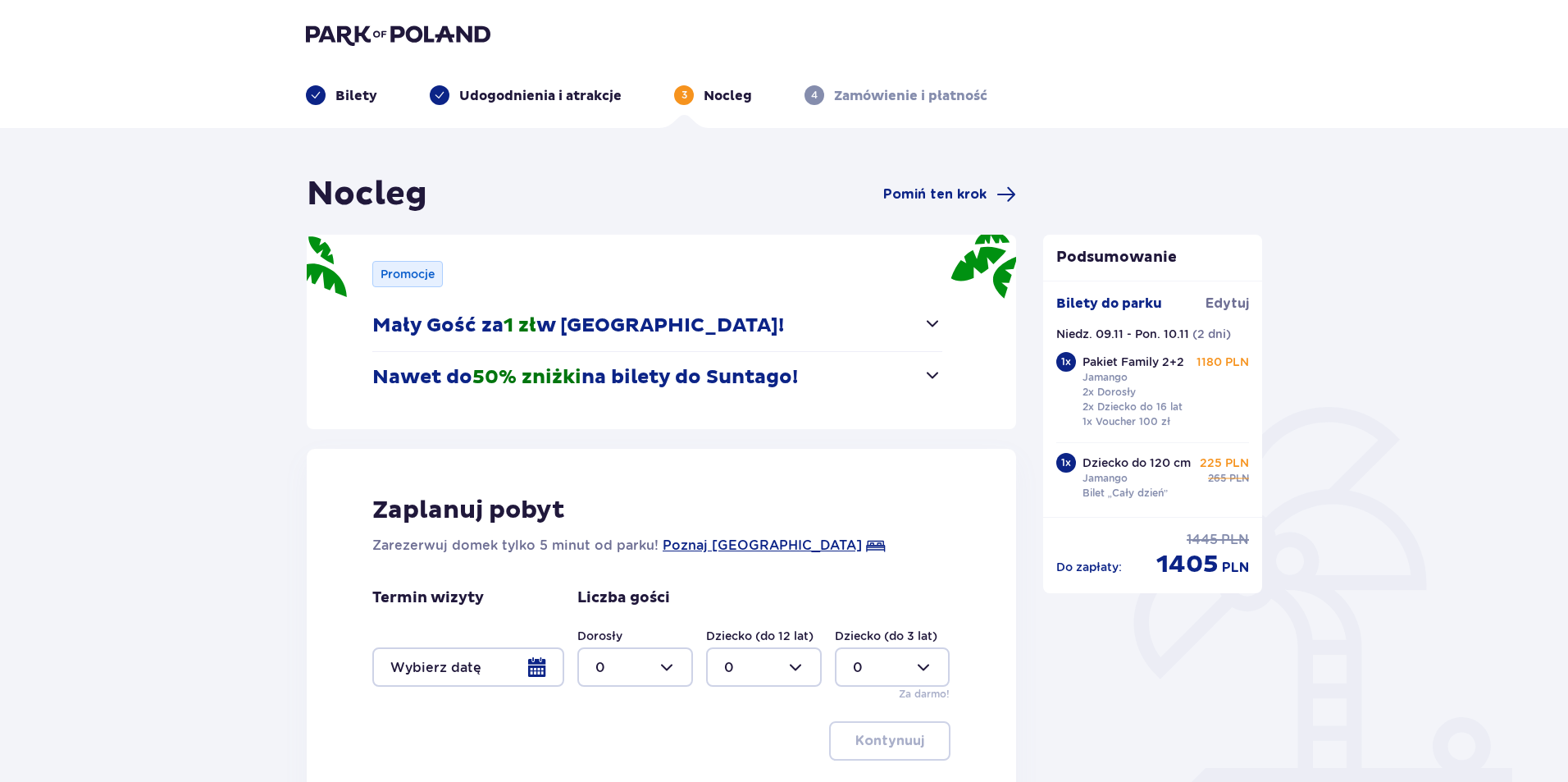
click at [531, 670] on div at bounding box center [469, 666] width 192 height 39
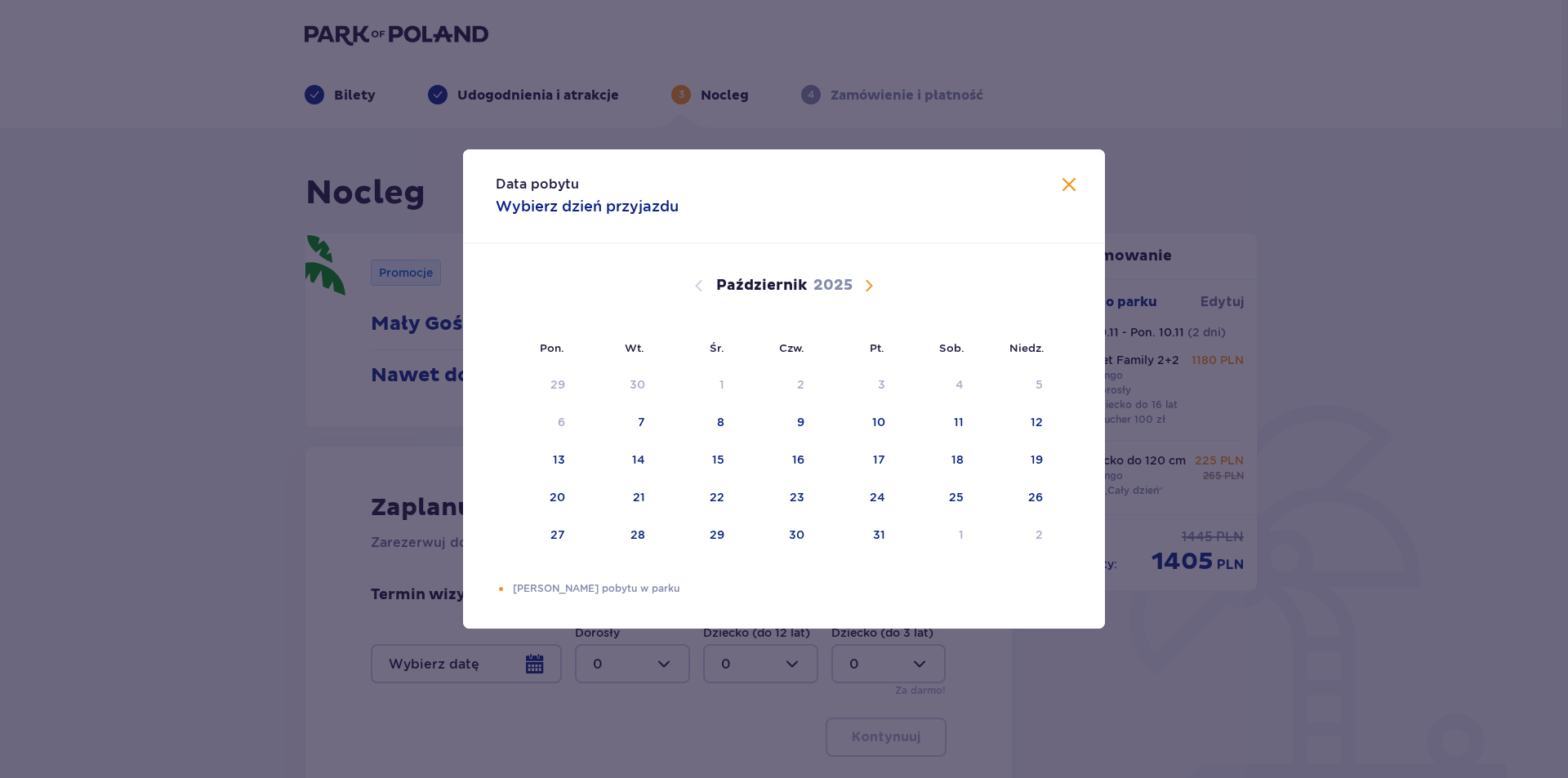
click at [868, 294] on span "Następny miesiąc" at bounding box center [868, 285] width 19 height 19
click at [1036, 419] on div "9" at bounding box center [1039, 422] width 7 height 17
click at [636, 449] on div "11" at bounding box center [615, 460] width 79 height 36
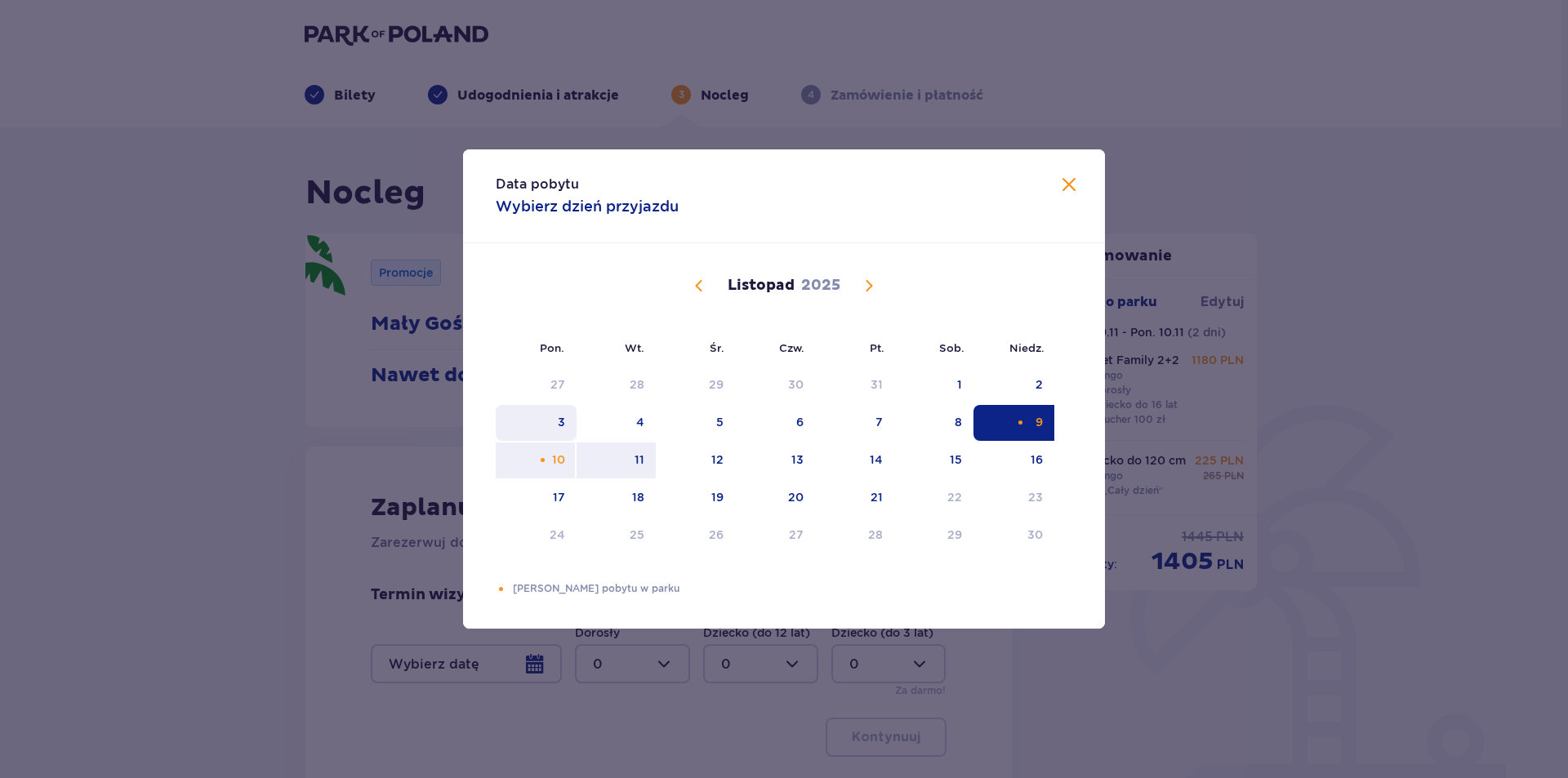
type input "09.11.25 - 11.11.25"
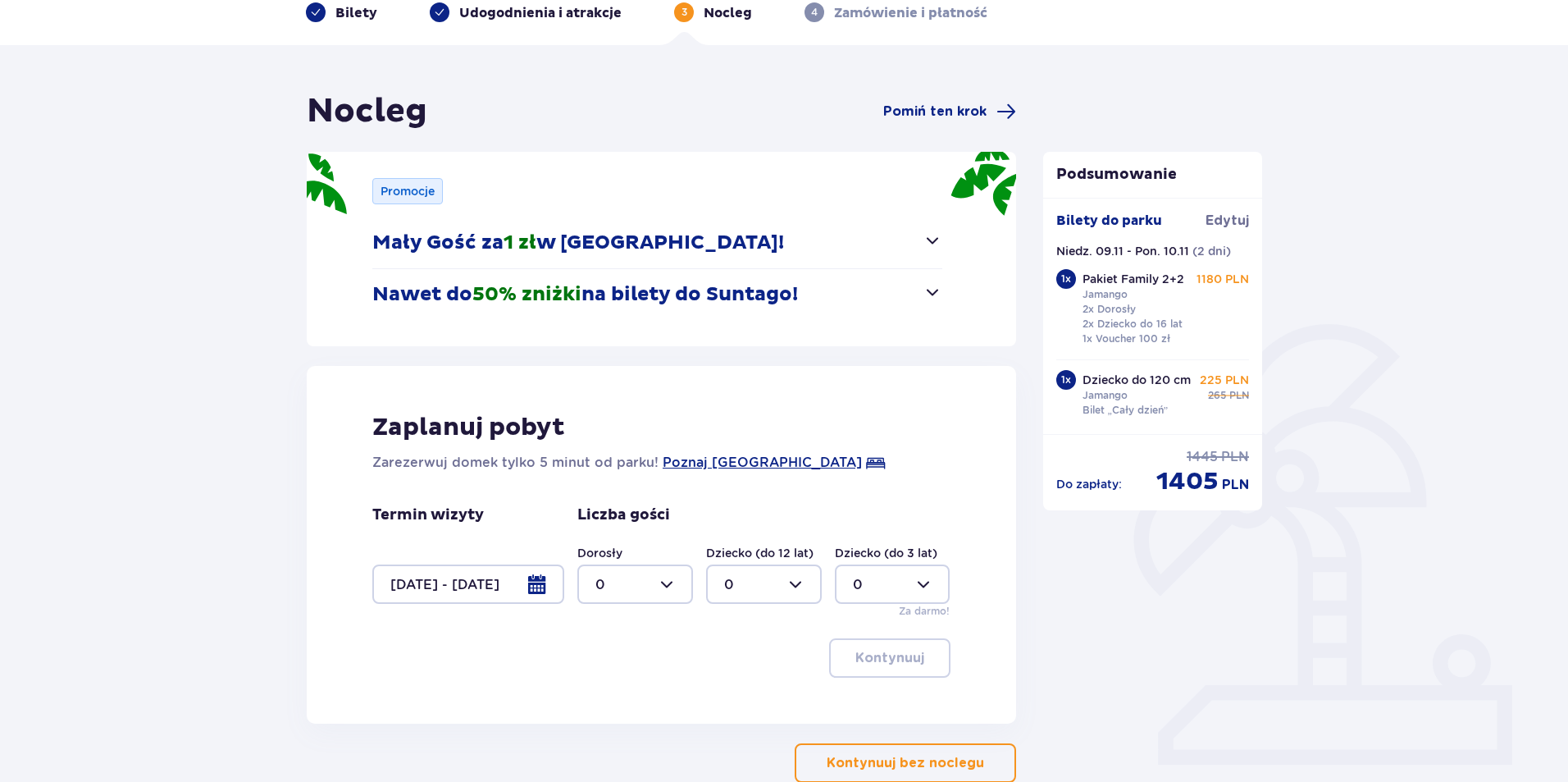
scroll to position [182, 0]
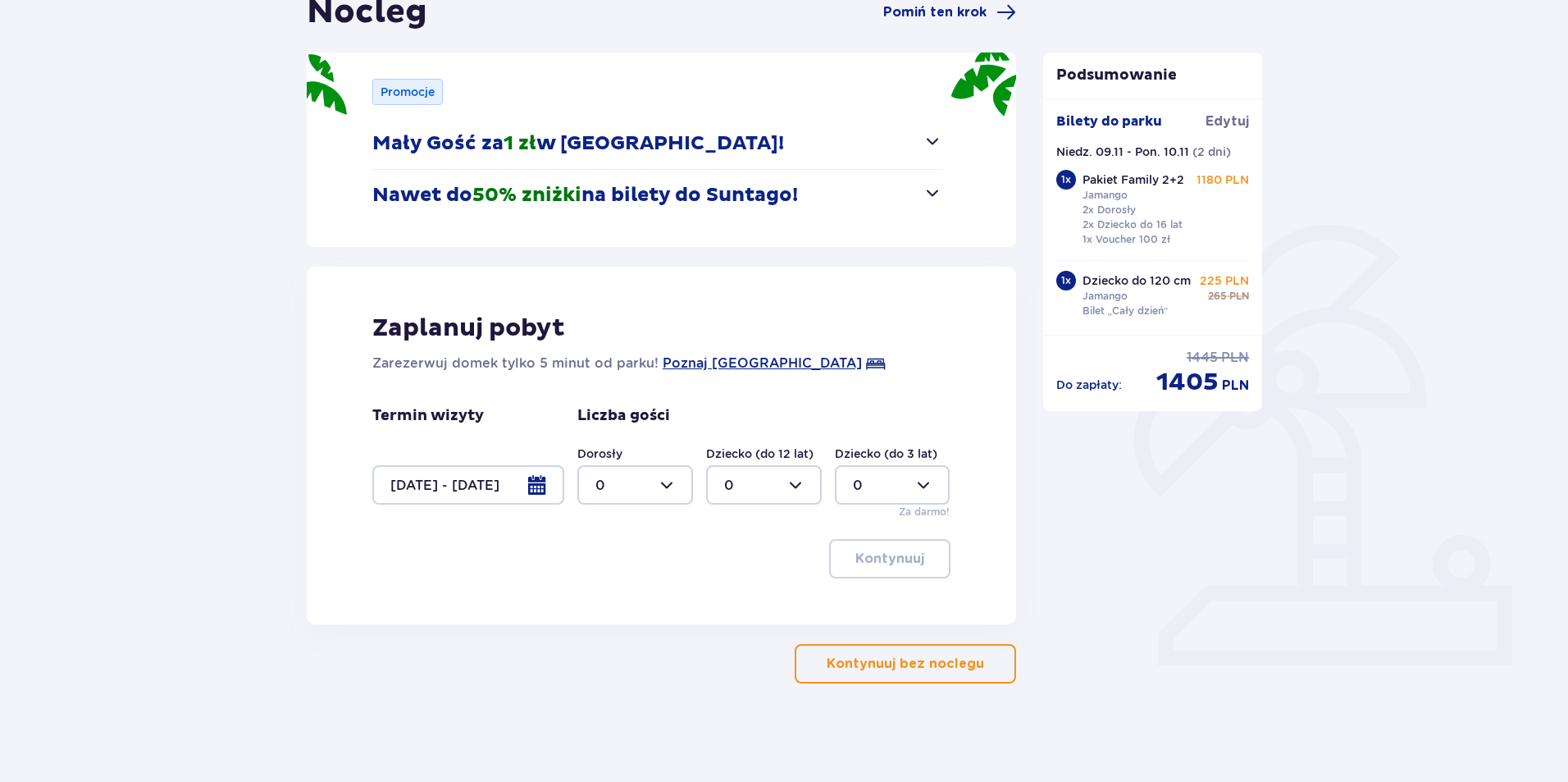
click at [643, 500] on div at bounding box center [635, 485] width 116 height 39
drag, startPoint x: 640, startPoint y: 601, endPoint x: 612, endPoint y: 628, distance: 38.9
click at [612, 628] on span "0 1 2 3 4 5 6 7 8 9 10 11 12 13 14 15 16 17 18" at bounding box center [635, 590] width 116 height 164
click at [611, 628] on span "3" at bounding box center [634, 638] width 113 height 34
type input "3"
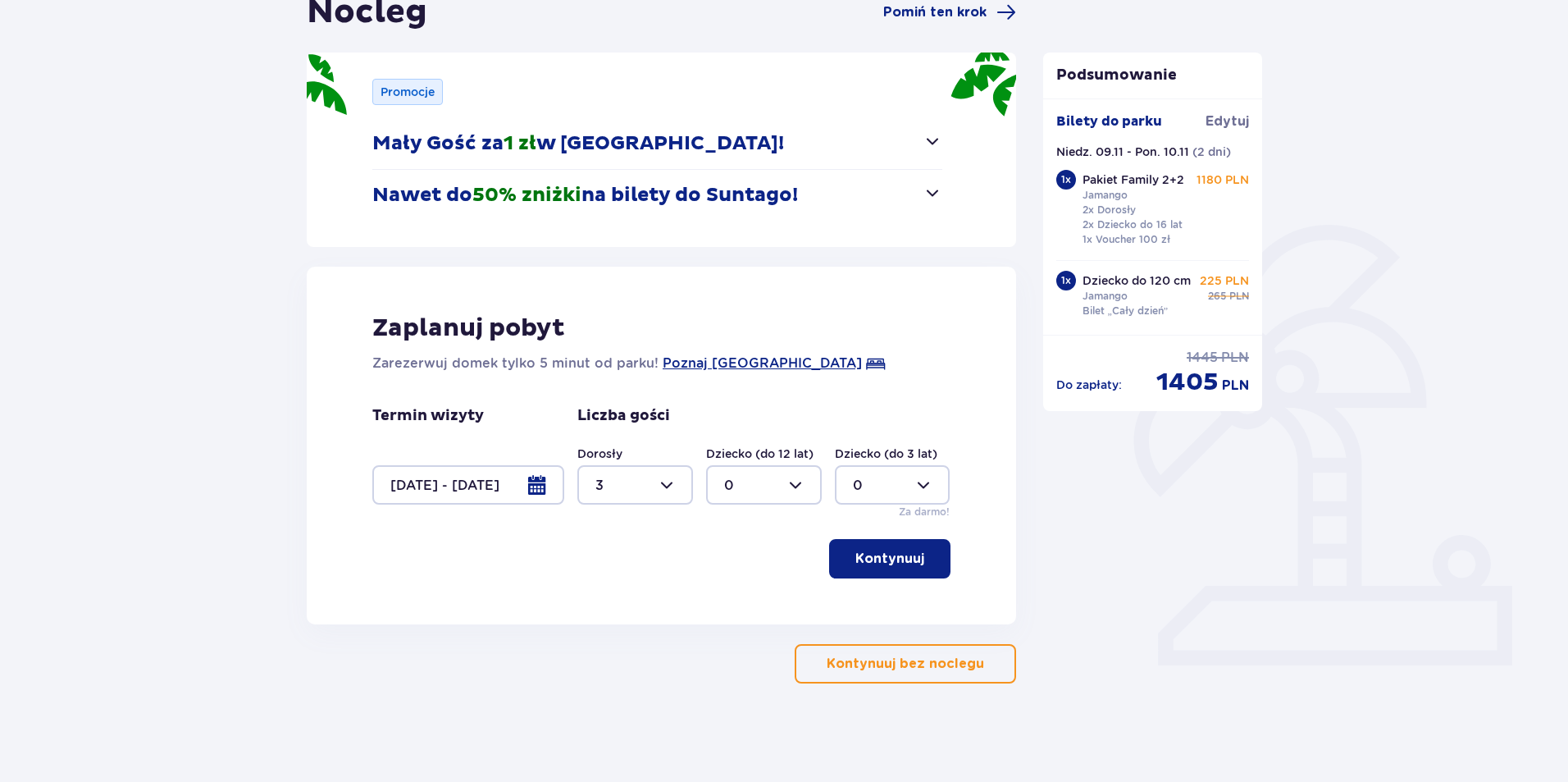
click at [793, 481] on div at bounding box center [764, 485] width 116 height 39
click at [729, 565] on p "1" at bounding box center [726, 569] width 5 height 18
click at [808, 485] on div at bounding box center [764, 485] width 116 height 39
click at [734, 599] on div "2" at bounding box center [763, 603] width 79 height 18
type input "2"
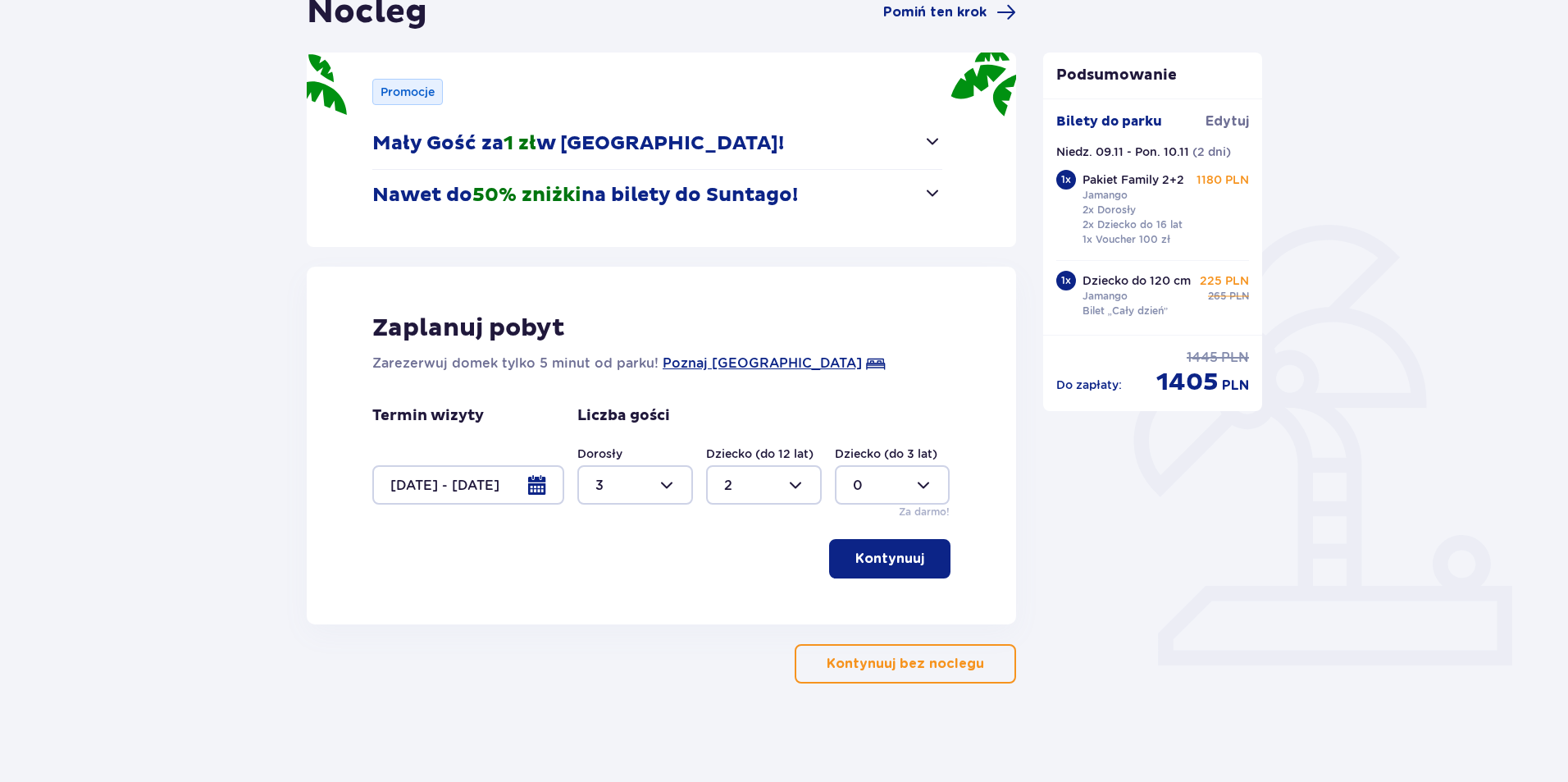
click at [867, 559] on p "Kontynuuj" at bounding box center [890, 558] width 69 height 18
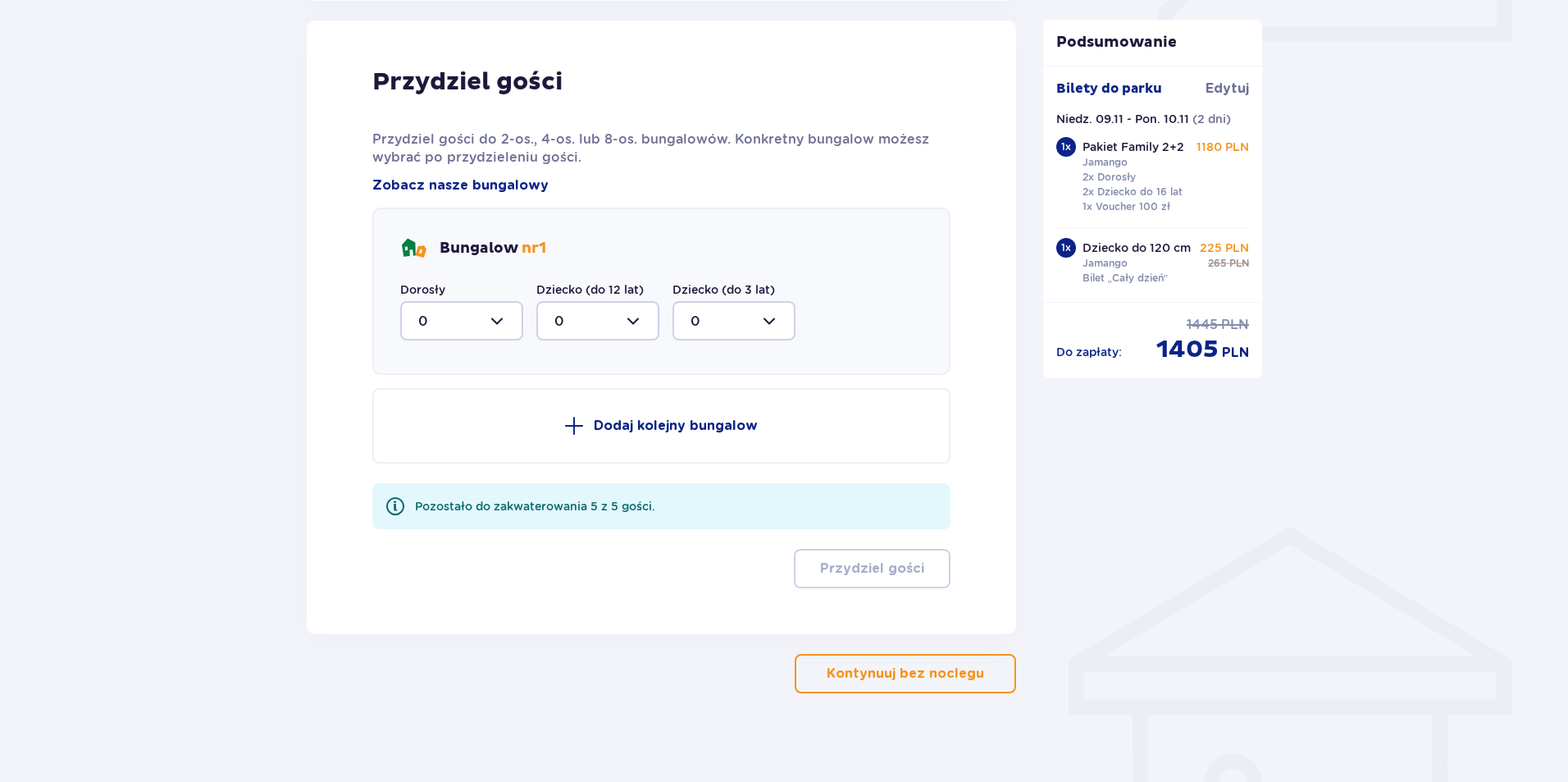
scroll to position [806, 0]
click at [482, 303] on div at bounding box center [462, 320] width 123 height 39
drag, startPoint x: 419, startPoint y: 471, endPoint x: 548, endPoint y: 347, distance: 178.9
click at [420, 471] on p "3" at bounding box center [422, 473] width 8 height 18
type input "3"
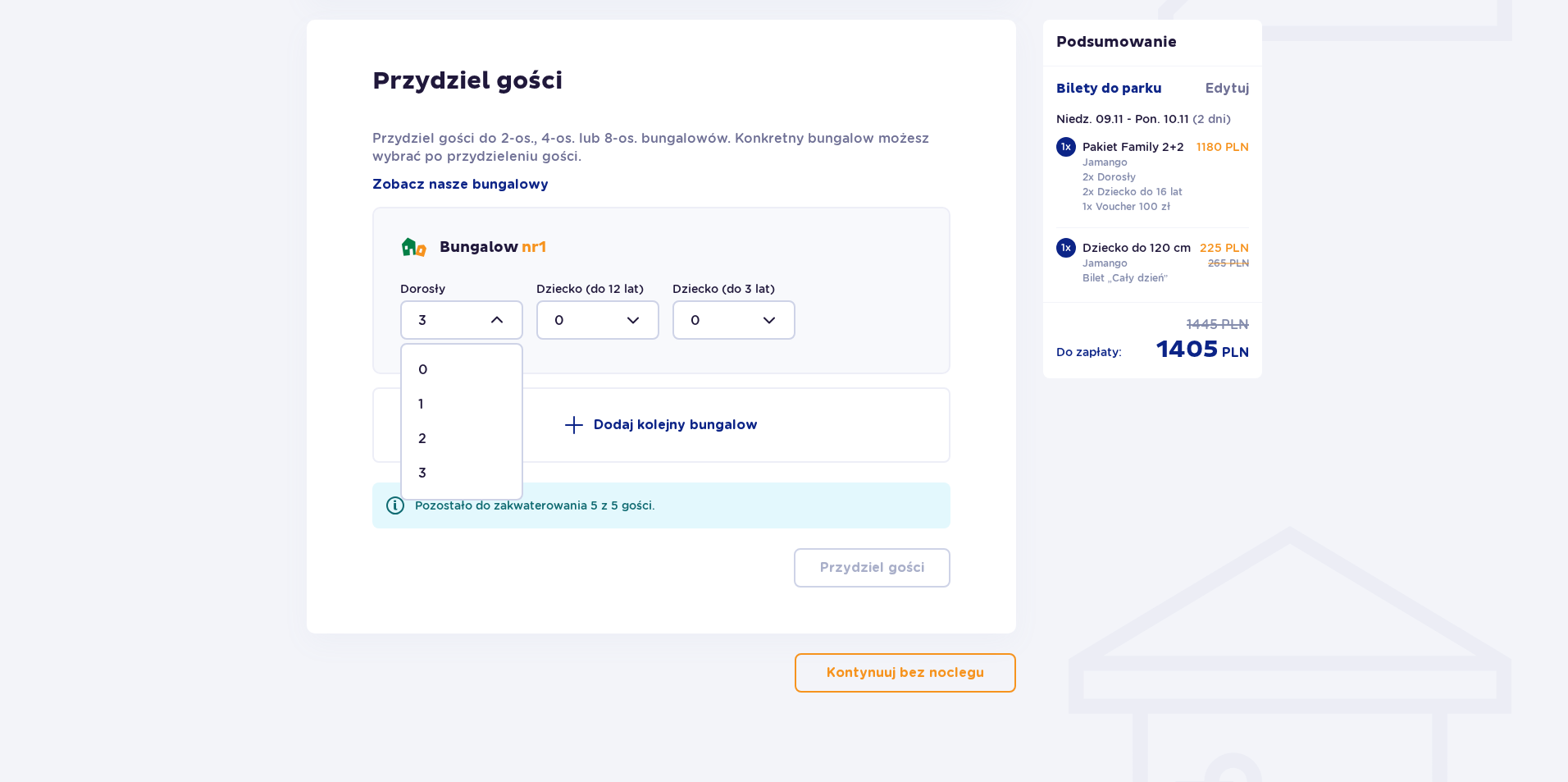
scroll to position [720, 0]
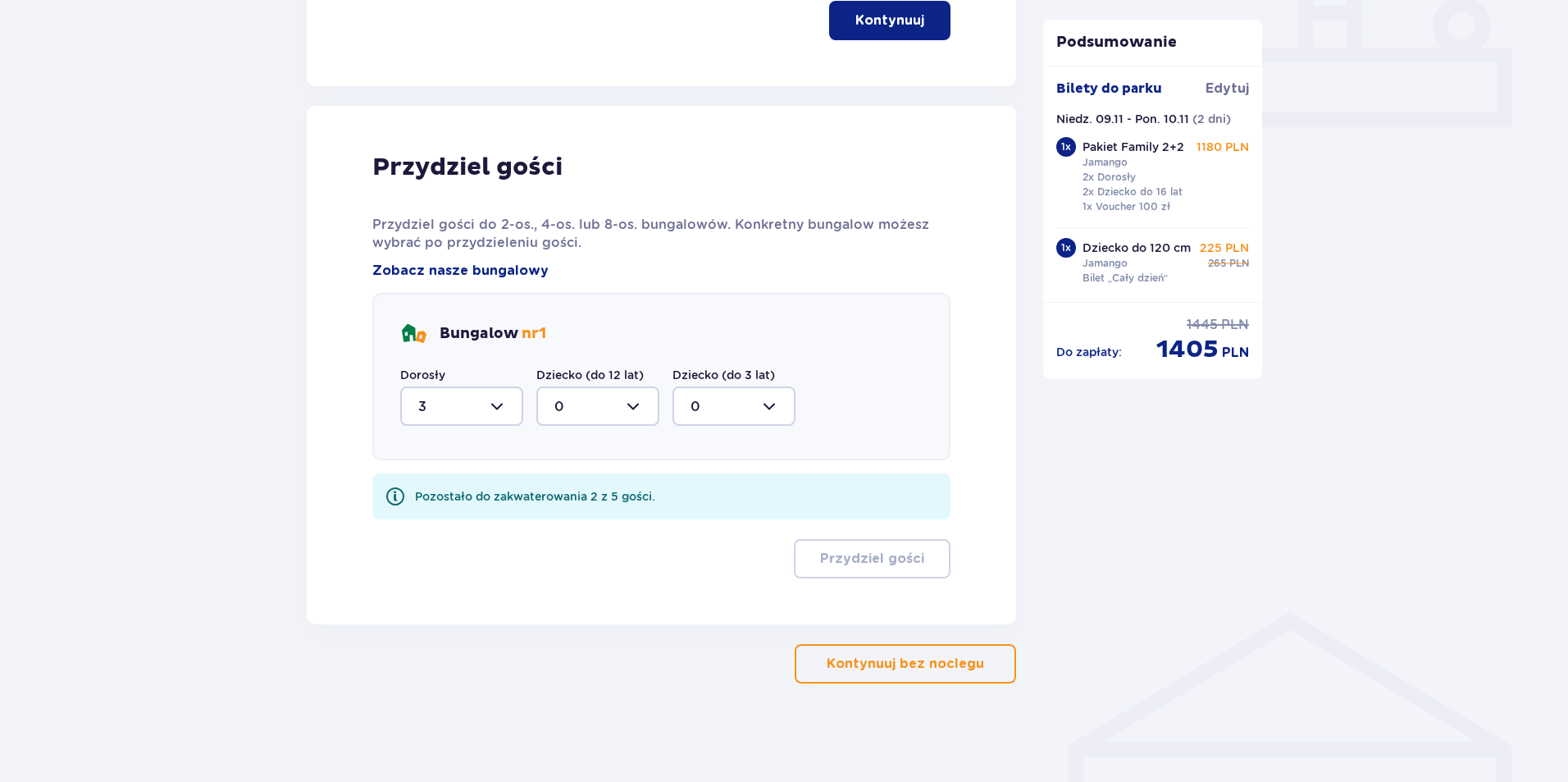
click at [632, 386] on div "Dziecko (do 12 lat) 0" at bounding box center [598, 395] width 123 height 59
click at [630, 406] on div at bounding box center [598, 406] width 123 height 39
click at [599, 516] on div "2" at bounding box center [597, 525] width 87 height 18
type input "2"
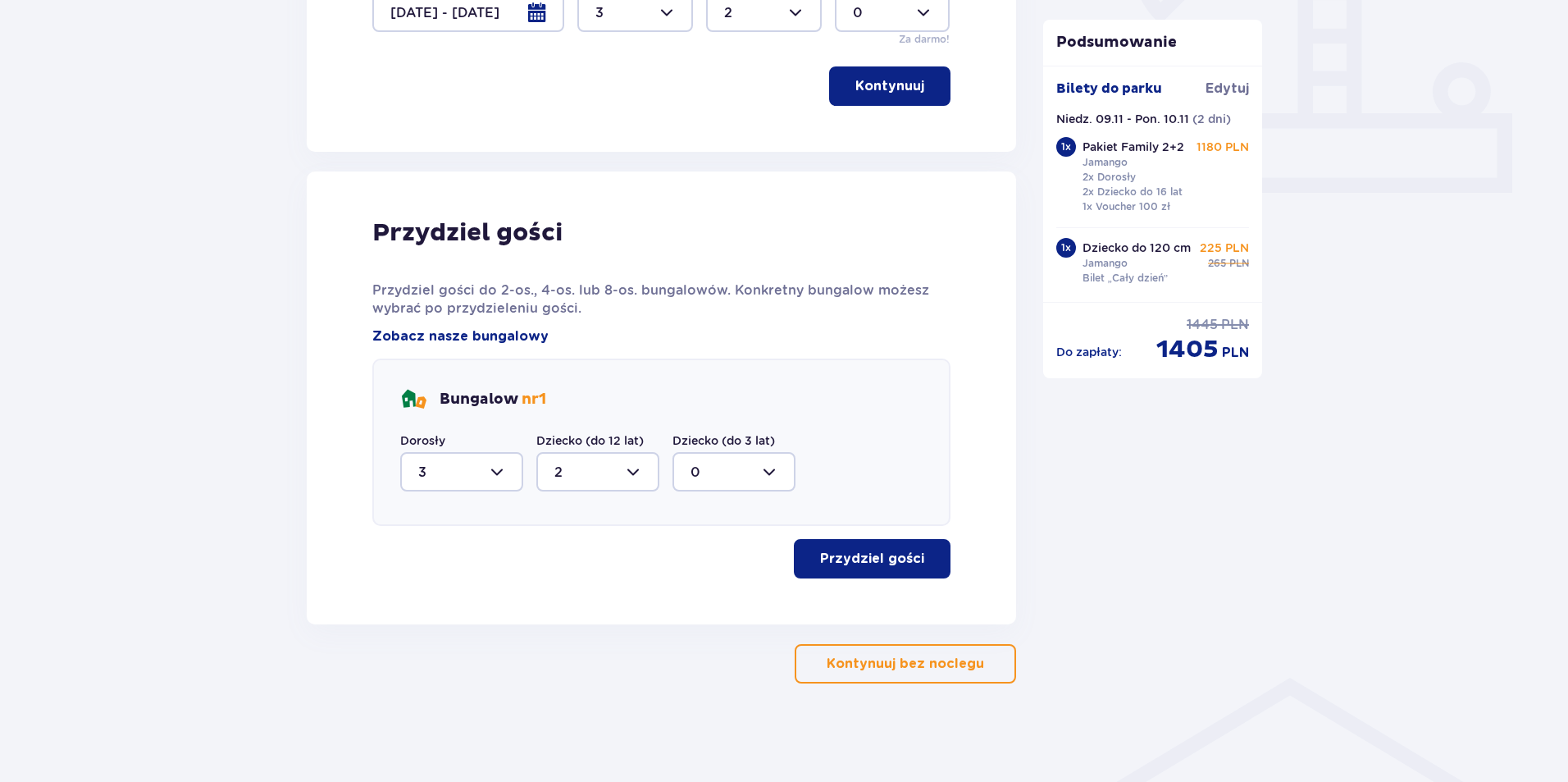
click at [870, 566] on p "Przydziel gości" at bounding box center [872, 558] width 104 height 18
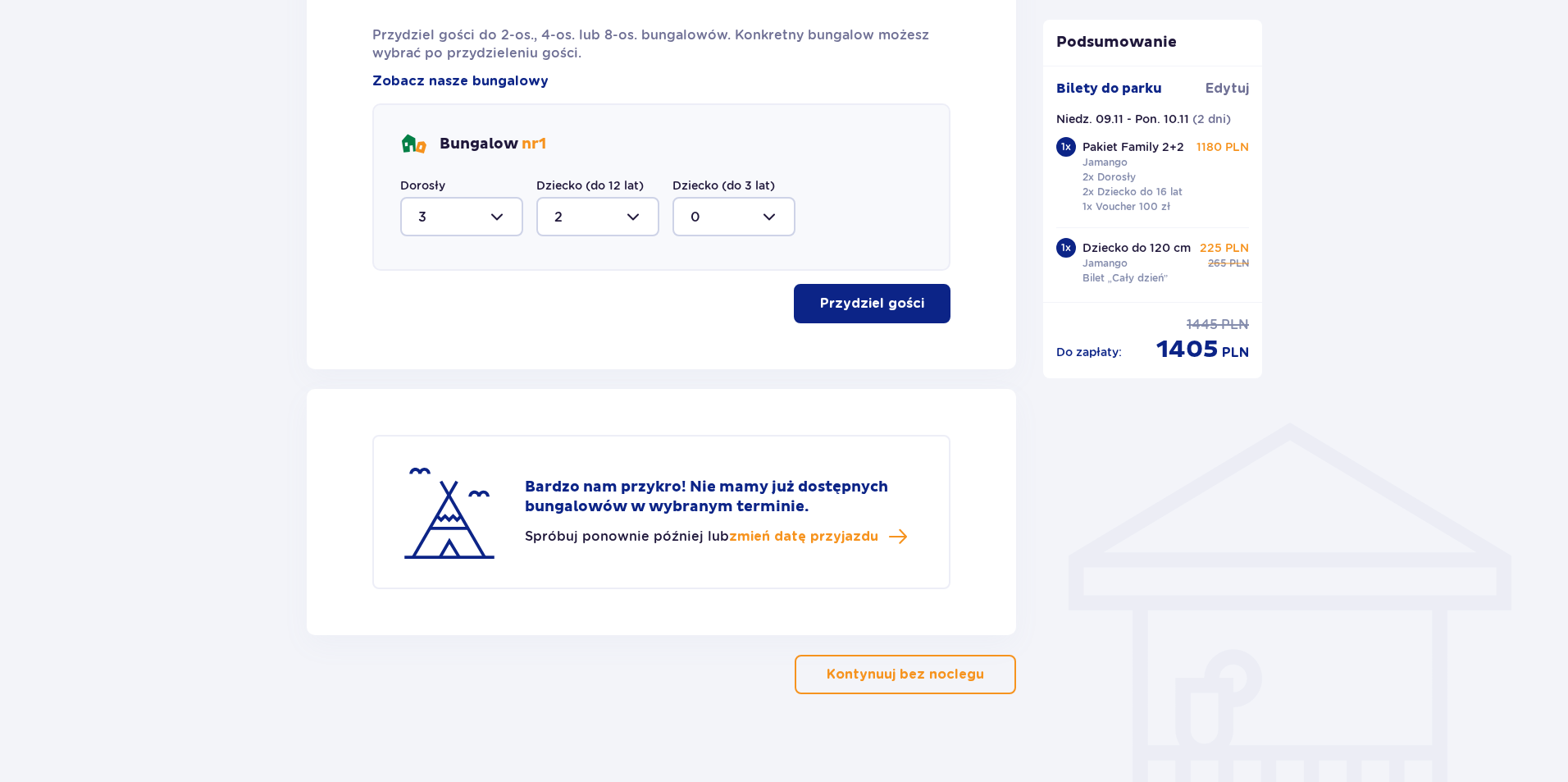
scroll to position [921, 0]
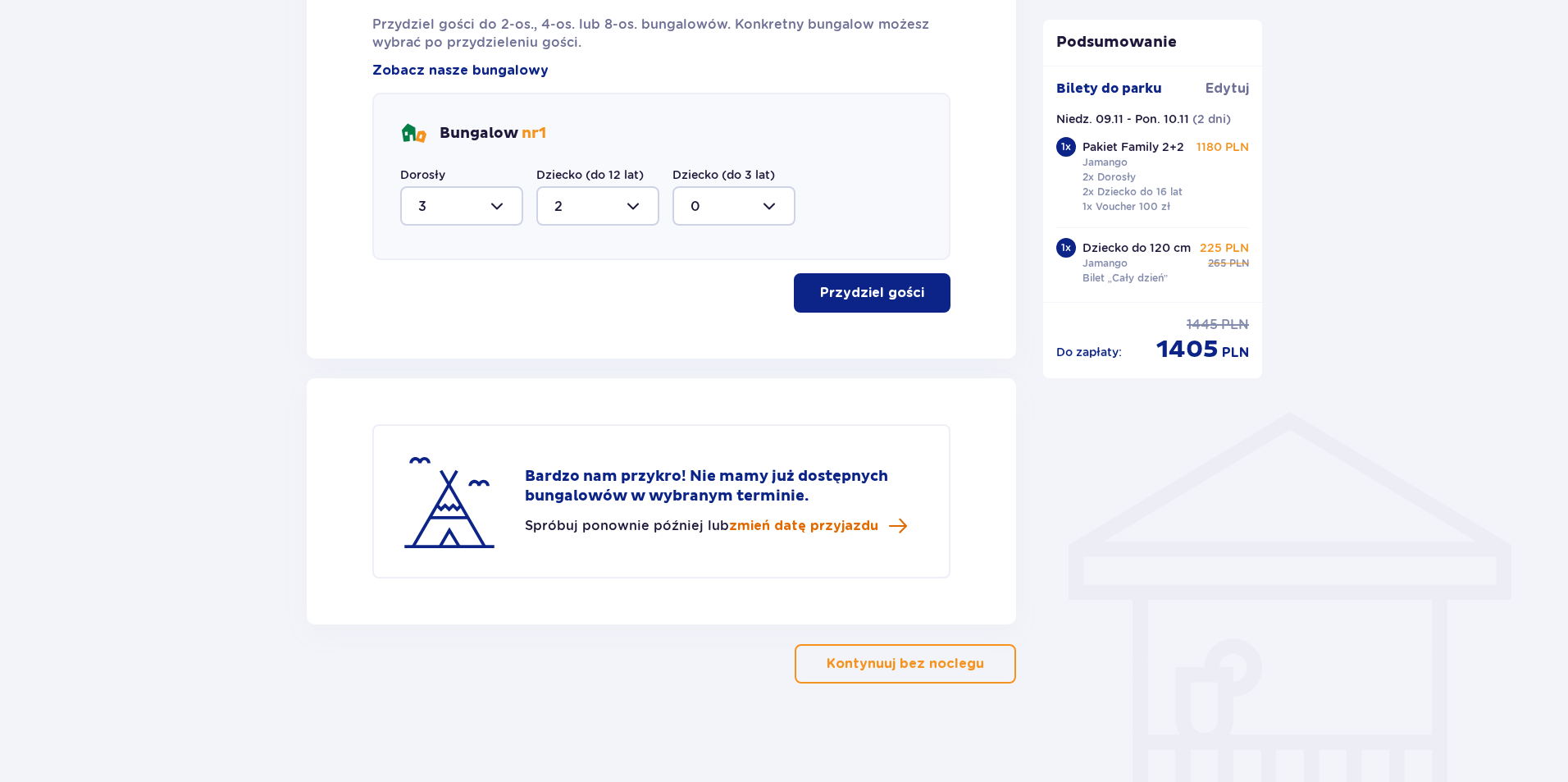
click at [861, 529] on span "zmień datę przyjazdu" at bounding box center [803, 526] width 149 height 18
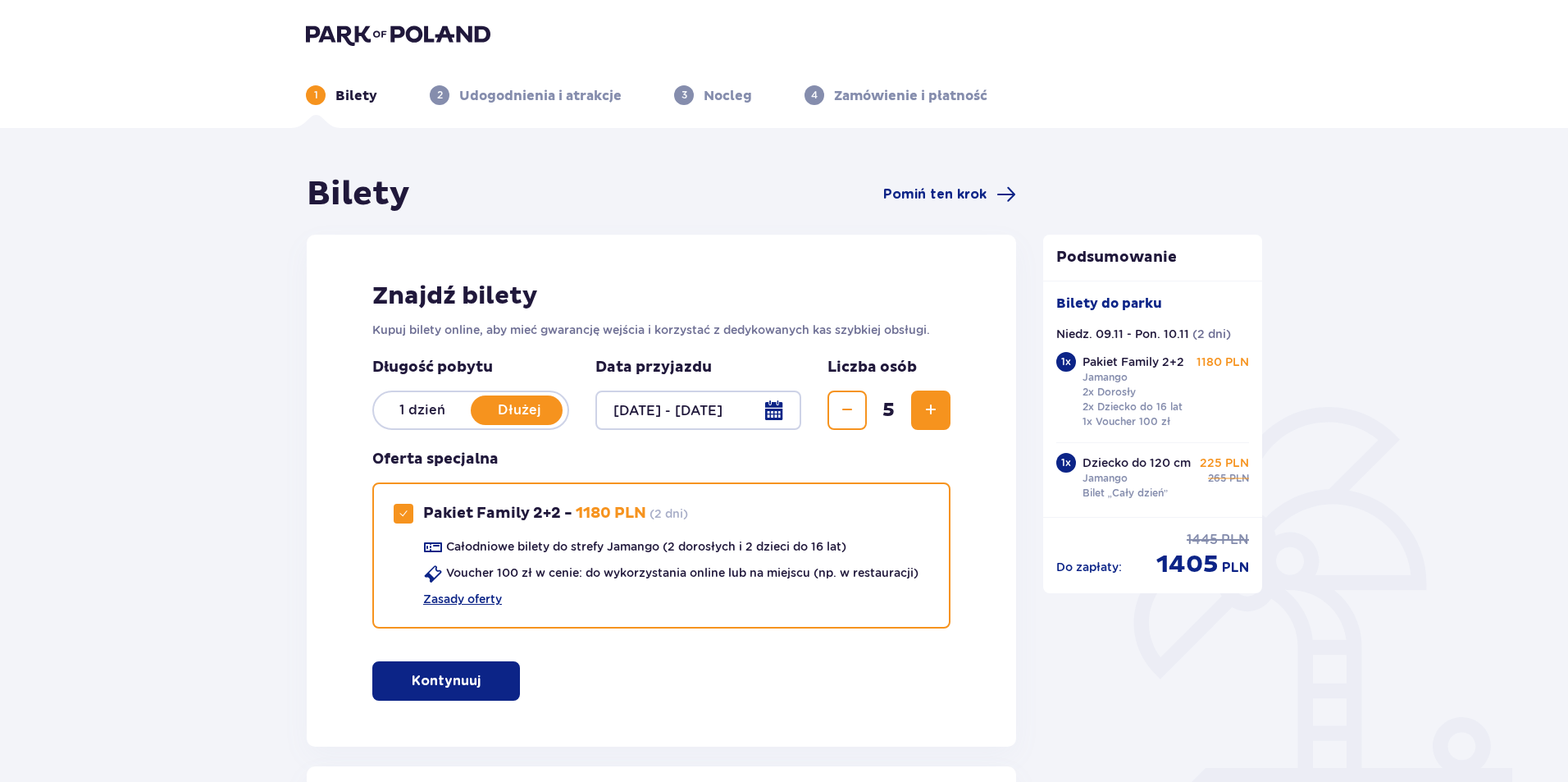
click at [777, 410] on div at bounding box center [698, 410] width 206 height 39
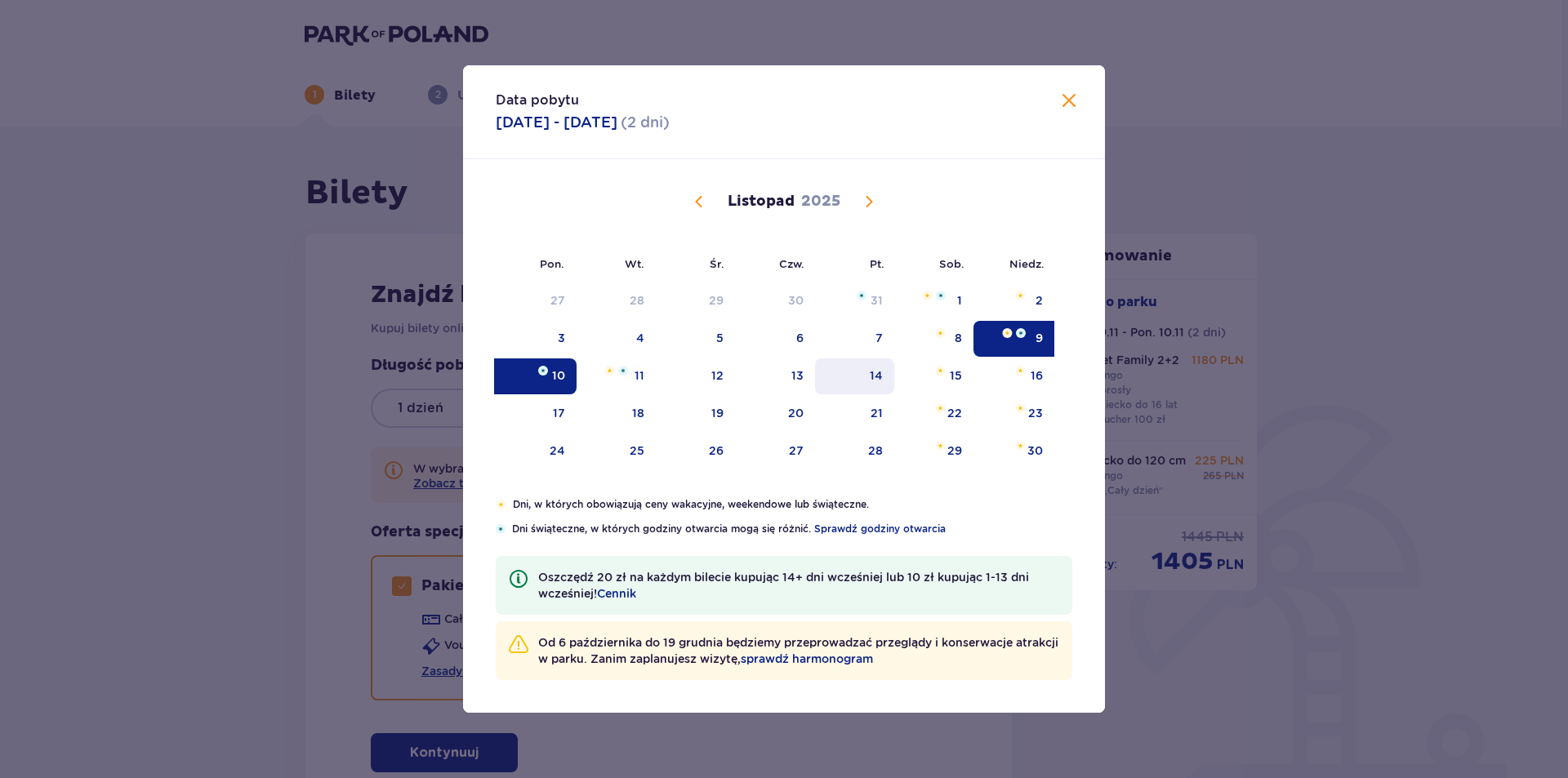
click at [878, 371] on div "14" at bounding box center [876, 376] width 13 height 17
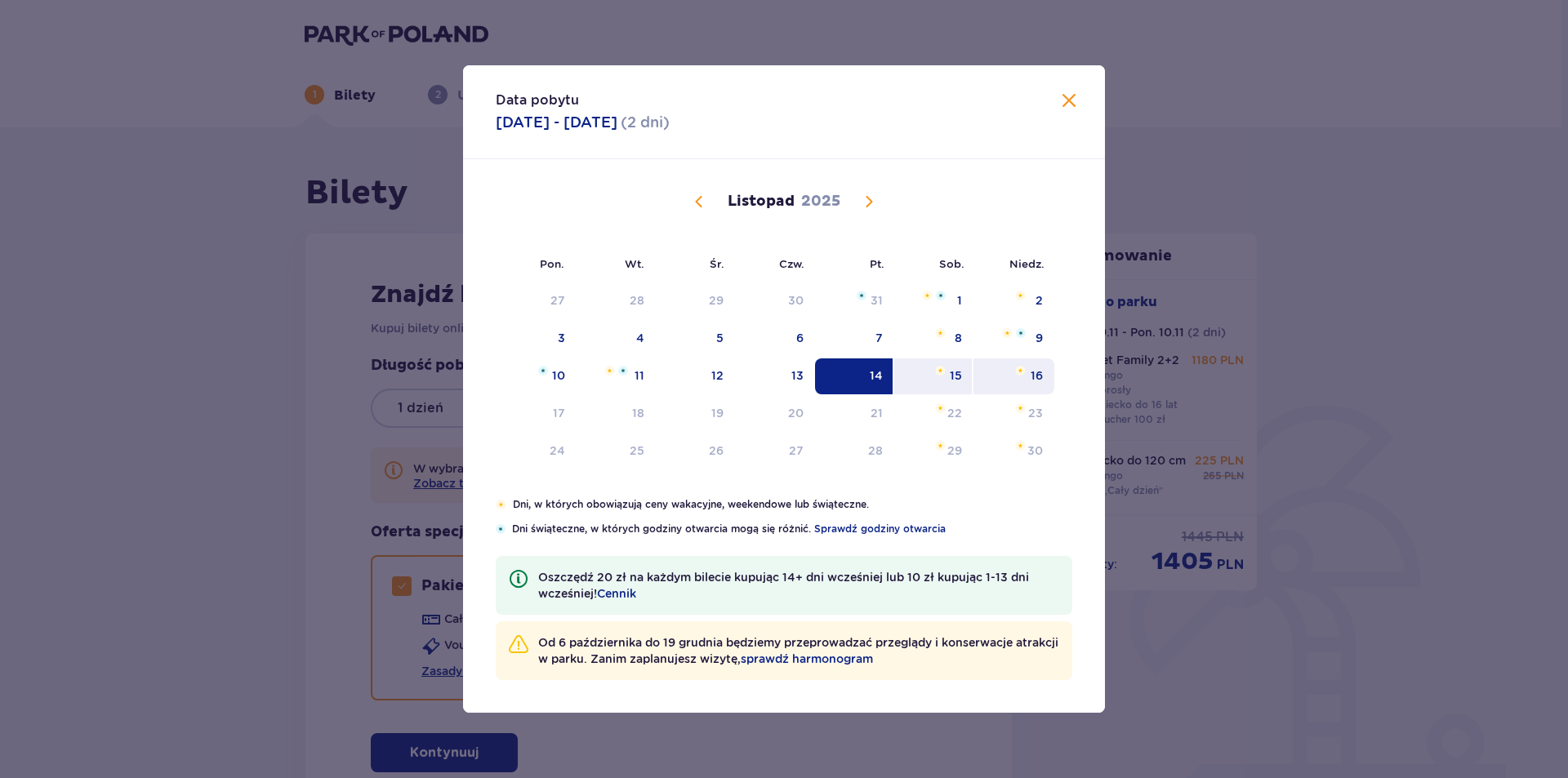
click at [1029, 365] on div "16" at bounding box center [1013, 376] width 81 height 36
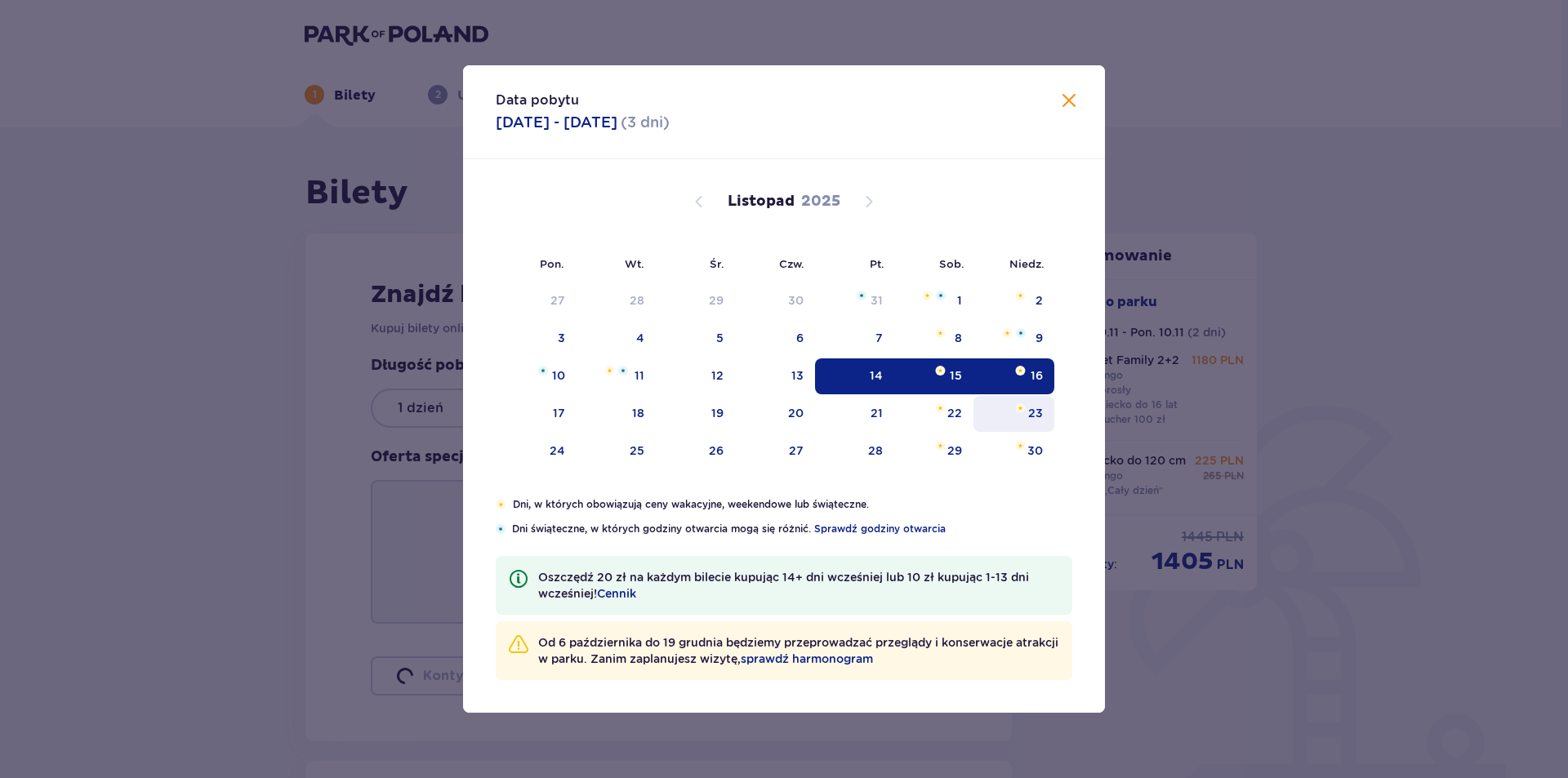
type input "14.11.25 - 16.11.25"
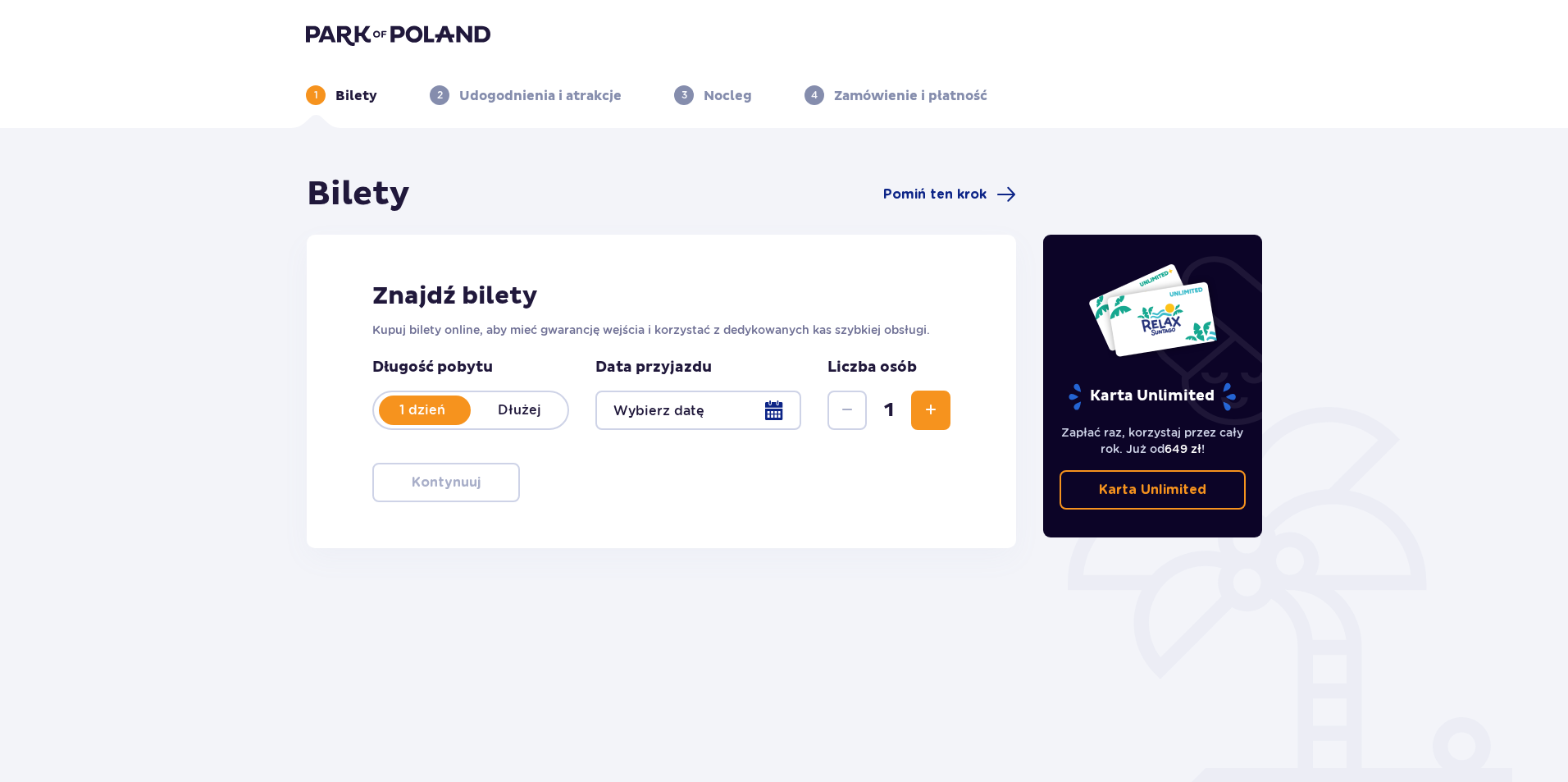
click at [510, 416] on p "Dłużej" at bounding box center [519, 409] width 97 height 18
click at [774, 408] on div at bounding box center [698, 410] width 206 height 39
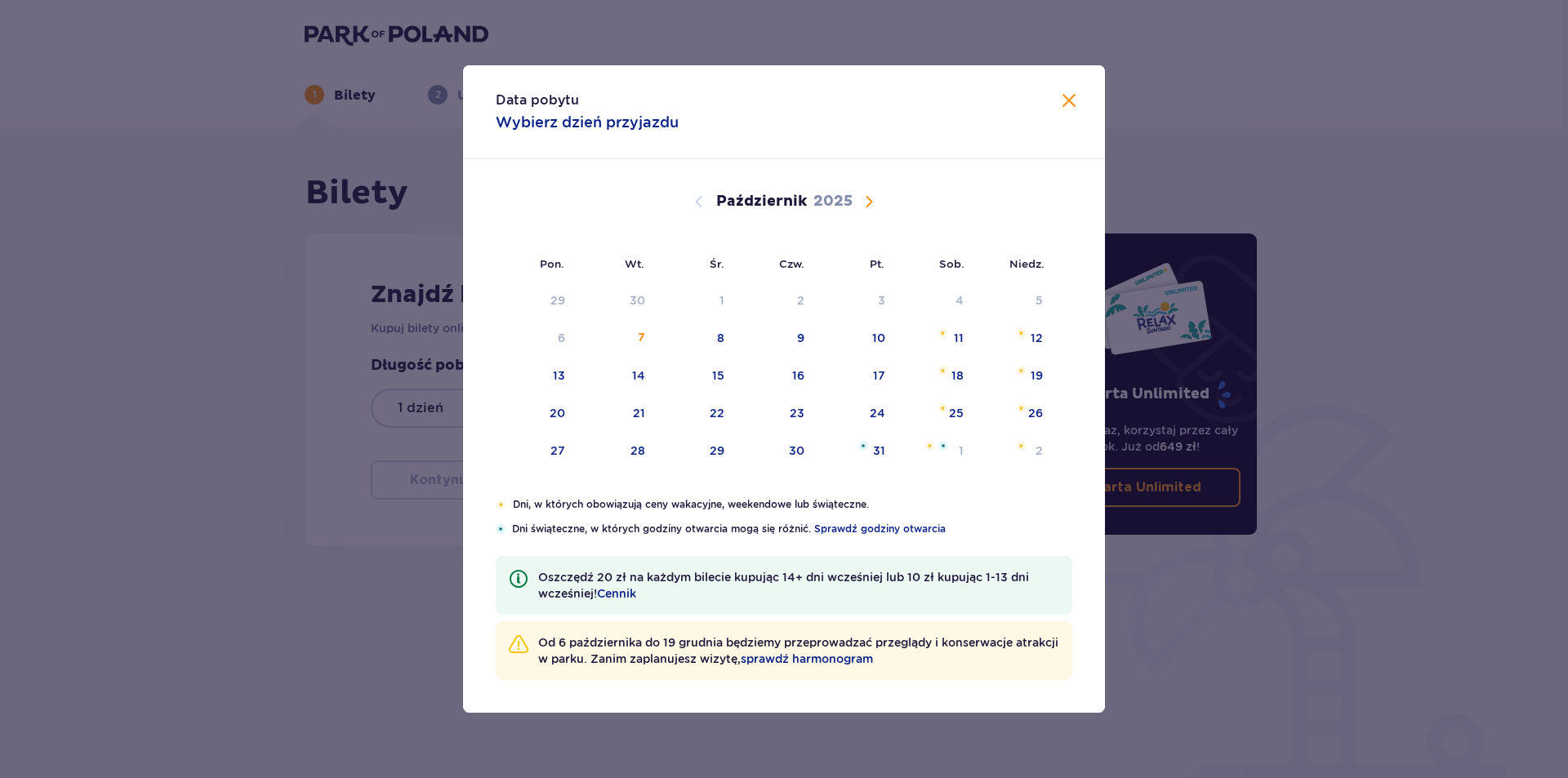
click at [868, 198] on span "Następny miesiąc" at bounding box center [868, 201] width 19 height 19
click at [876, 197] on span "Następny miesiąc" at bounding box center [868, 201] width 19 height 19
click at [868, 197] on span "Następny miesiąc" at bounding box center [868, 201] width 19 height 19
click at [554, 405] on div "19" at bounding box center [557, 414] width 12 height 17
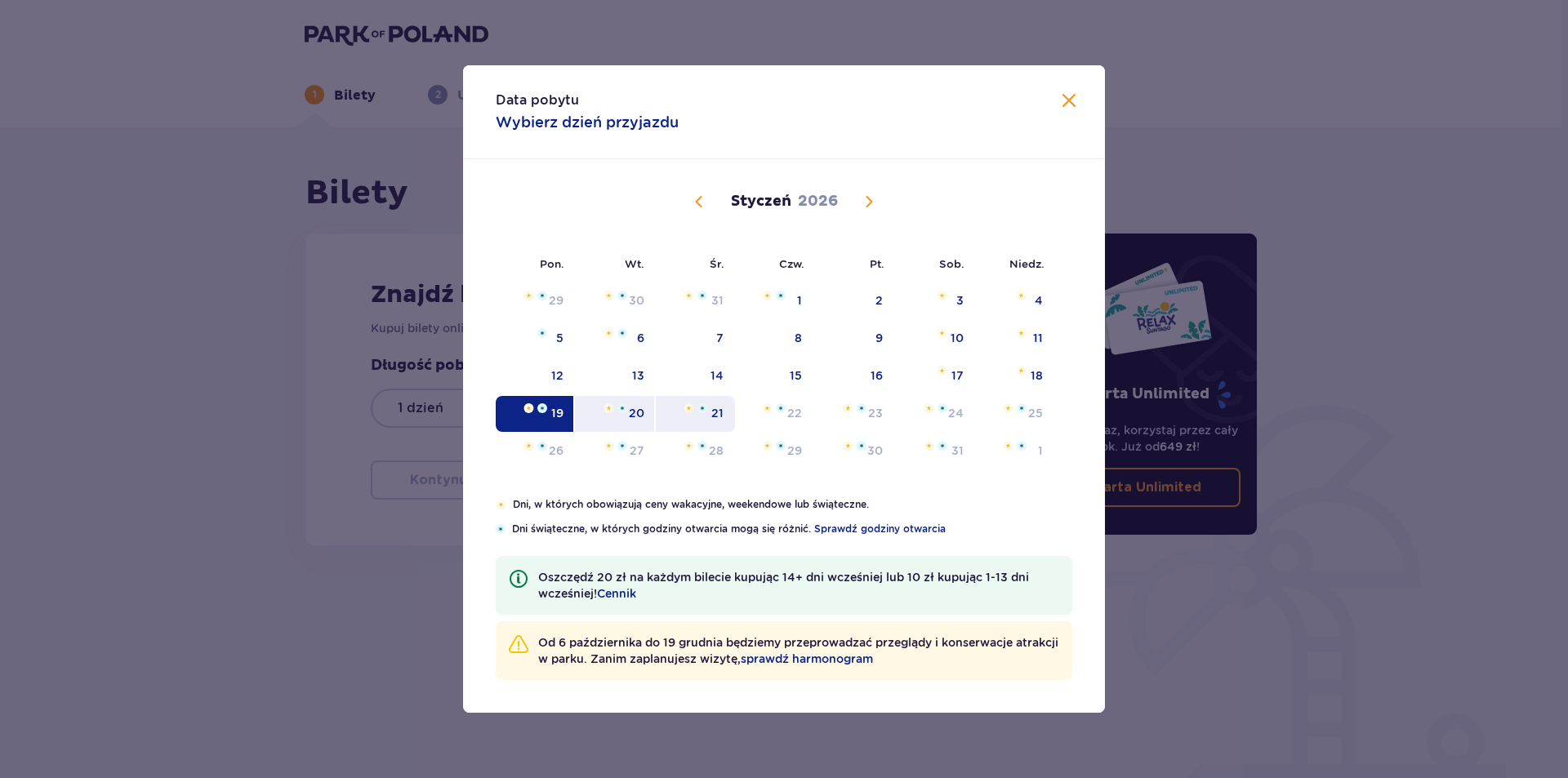
click at [712, 406] on div "21" at bounding box center [695, 414] width 79 height 36
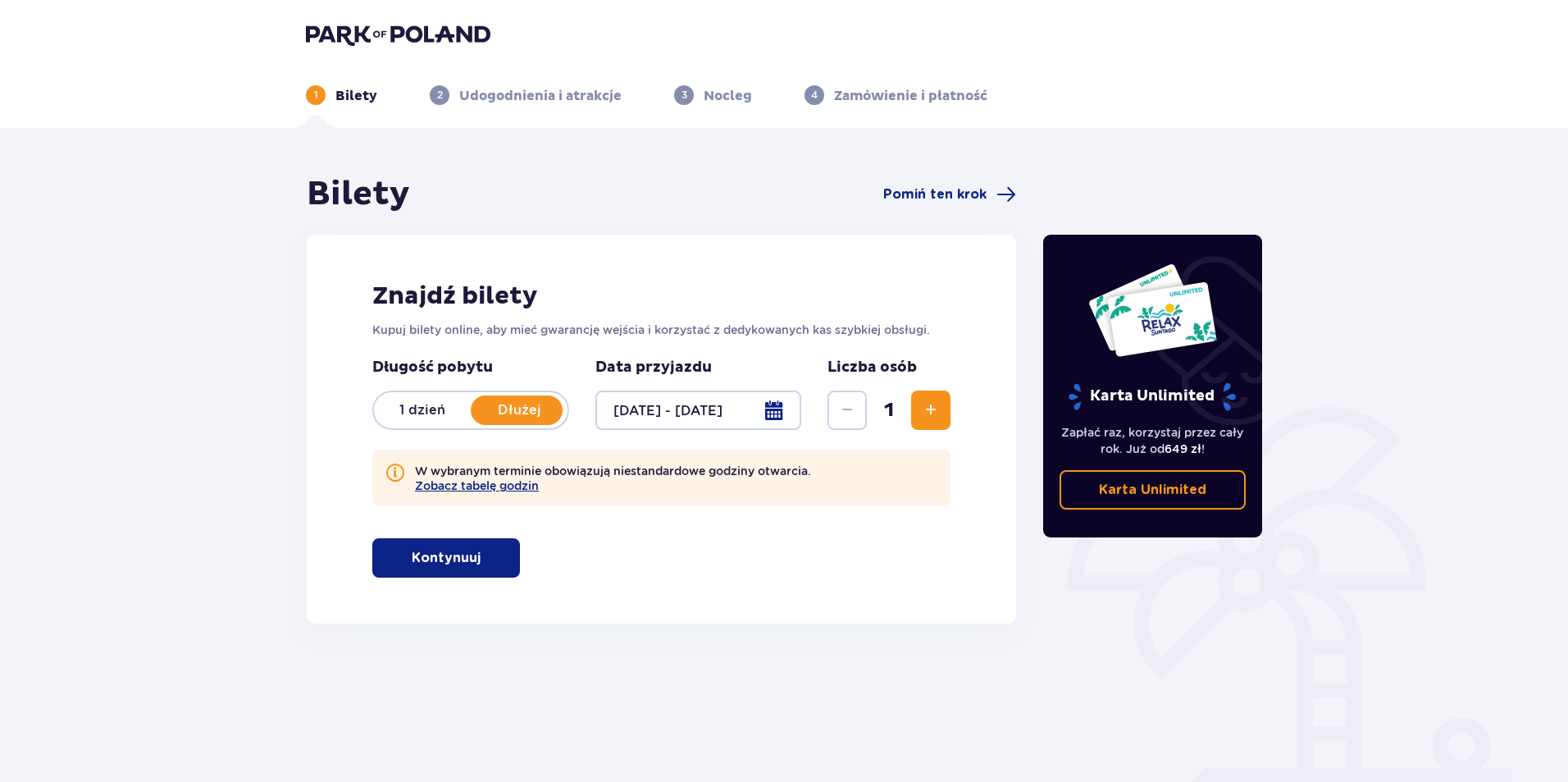
click at [775, 413] on div at bounding box center [698, 410] width 206 height 39
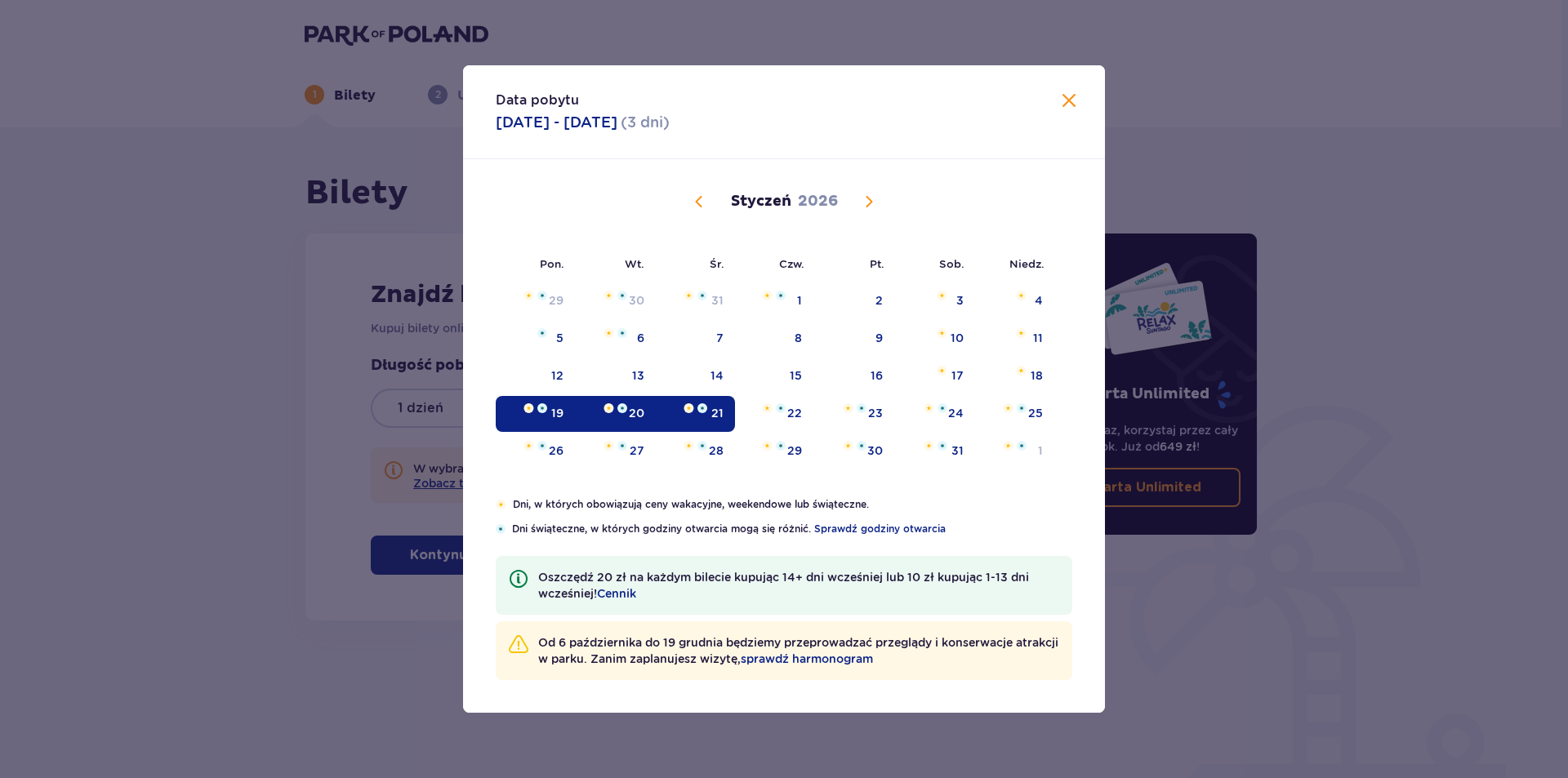
click at [543, 406] on img "Data zaznaczona. poniedziałek, 19 stycznia 2026" at bounding box center [542, 408] width 10 height 10
click at [617, 412] on div at bounding box center [615, 408] width 24 height 10
type input "19.01.26 - 20.01.26"
click at [623, 417] on div "20" at bounding box center [615, 414] width 81 height 36
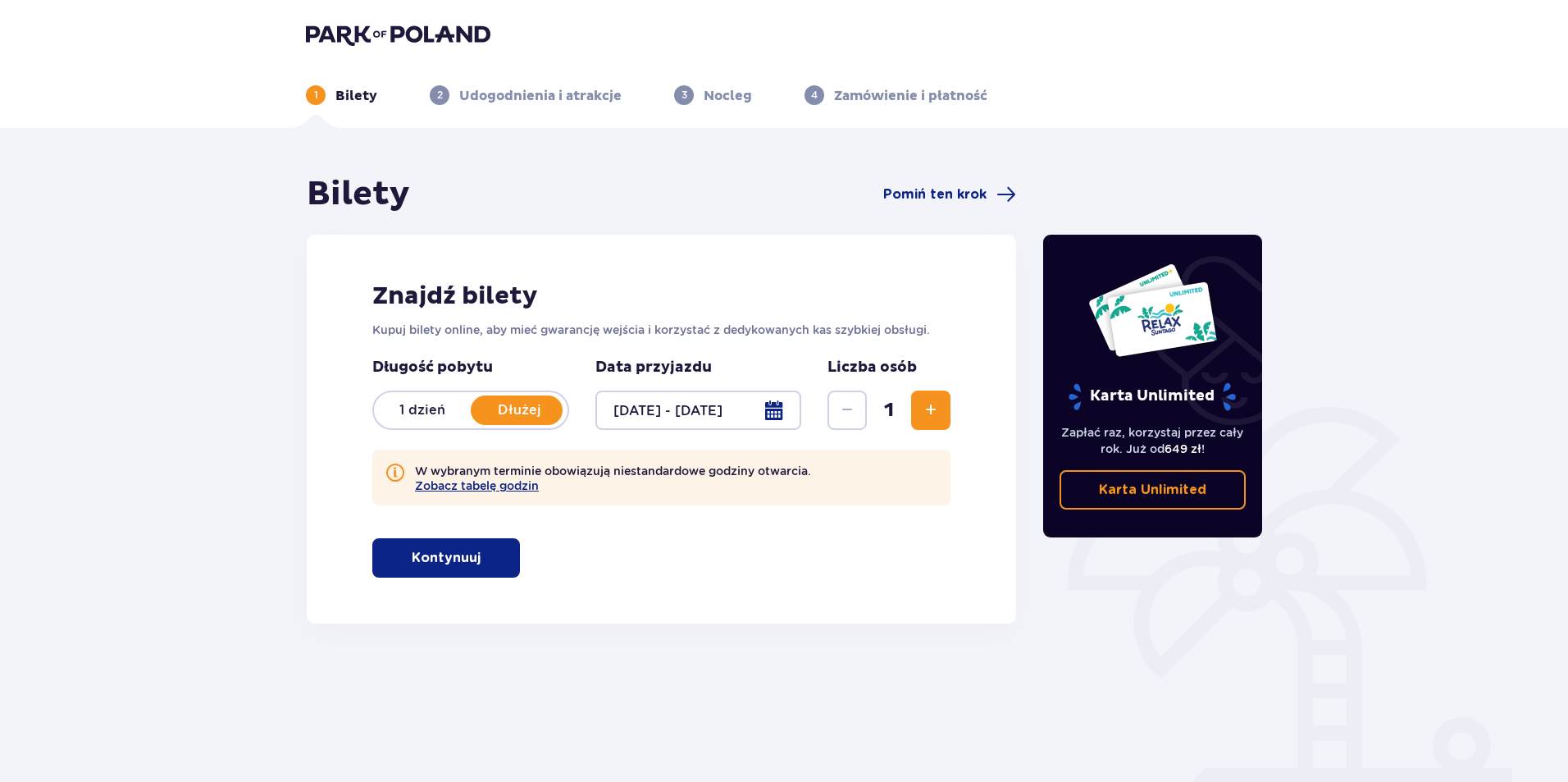
click at [943, 407] on button "Zwiększ" at bounding box center [931, 410] width 39 height 39
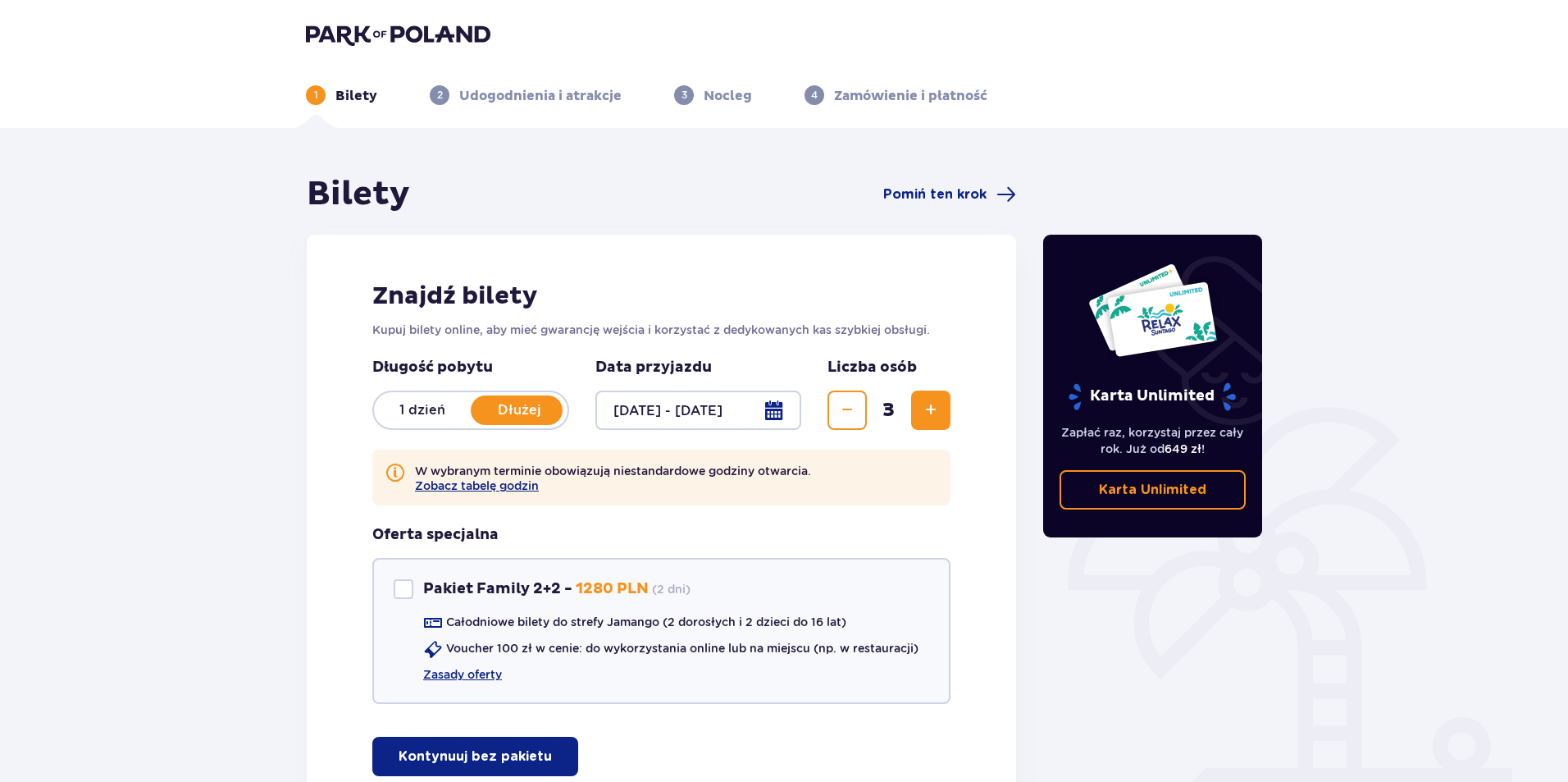
click at [942, 407] on button "Zwiększ" at bounding box center [931, 410] width 39 height 39
click at [407, 584] on div "Pakiet Family 2+2" at bounding box center [402, 588] width 20 height 20
checkbox input "true"
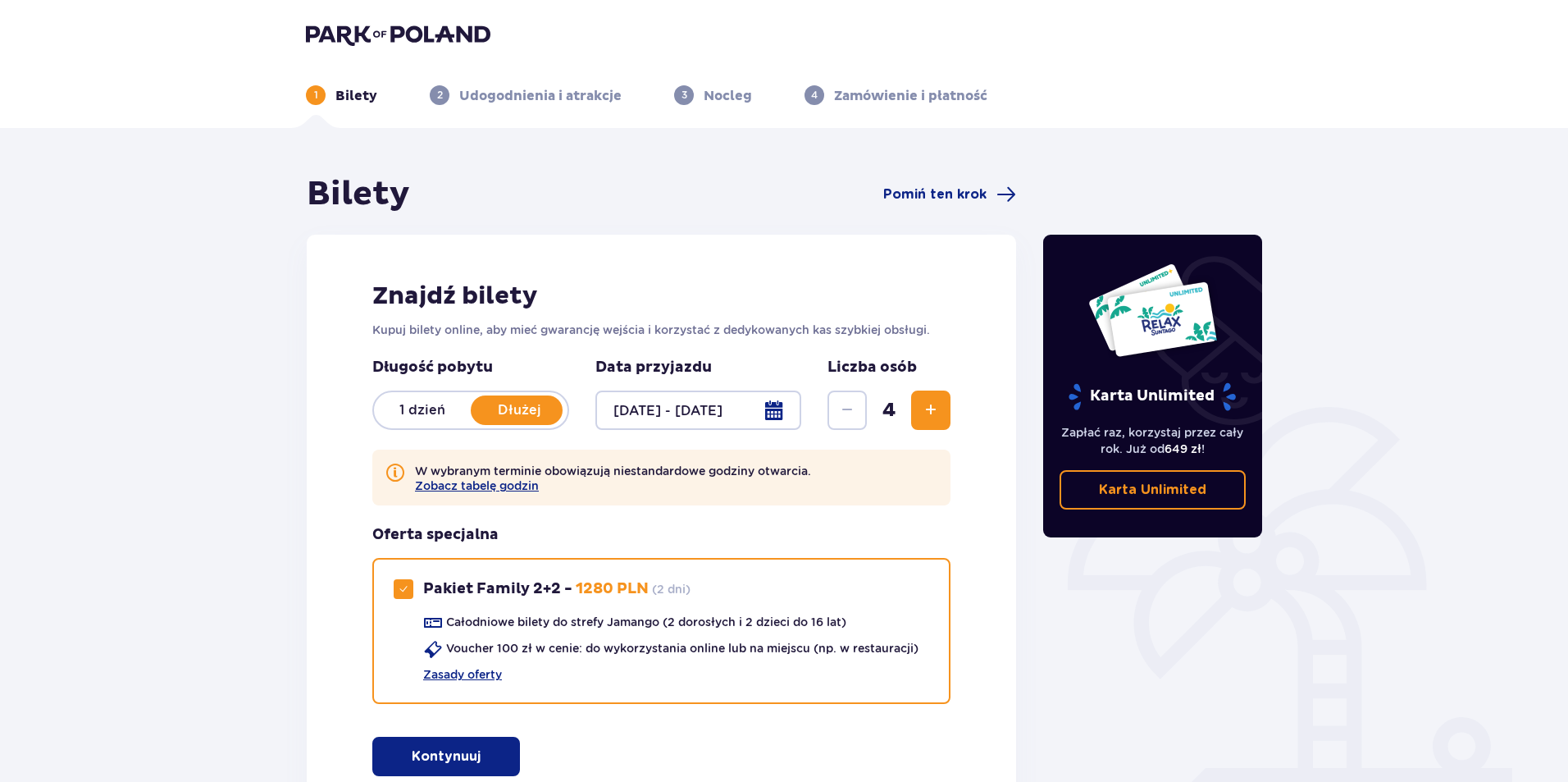
click at [934, 401] on span "Zwiększ" at bounding box center [930, 410] width 20 height 20
click at [437, 758] on p "Kontynuuj" at bounding box center [446, 756] width 69 height 18
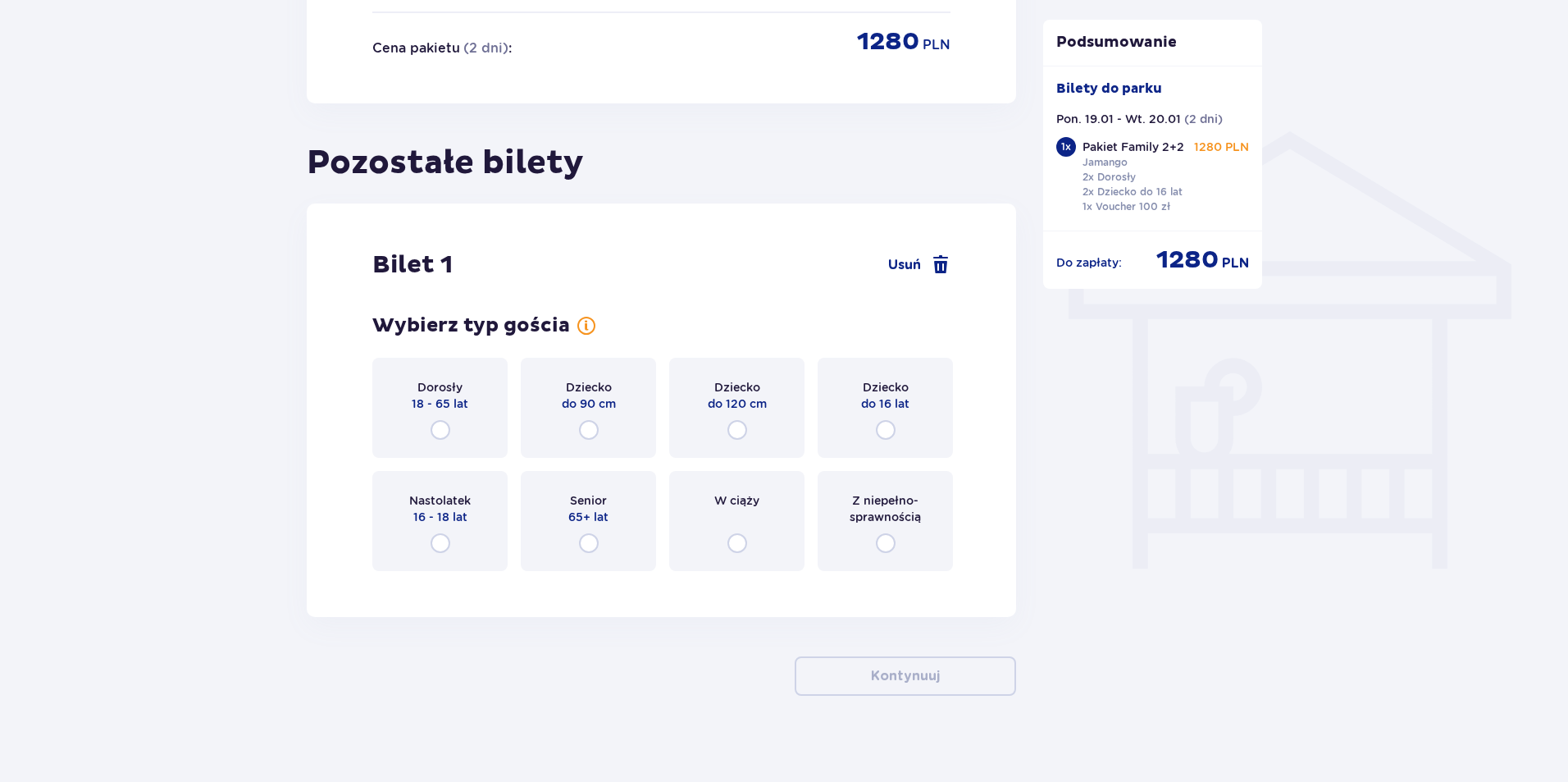
scroll to position [1214, 0]
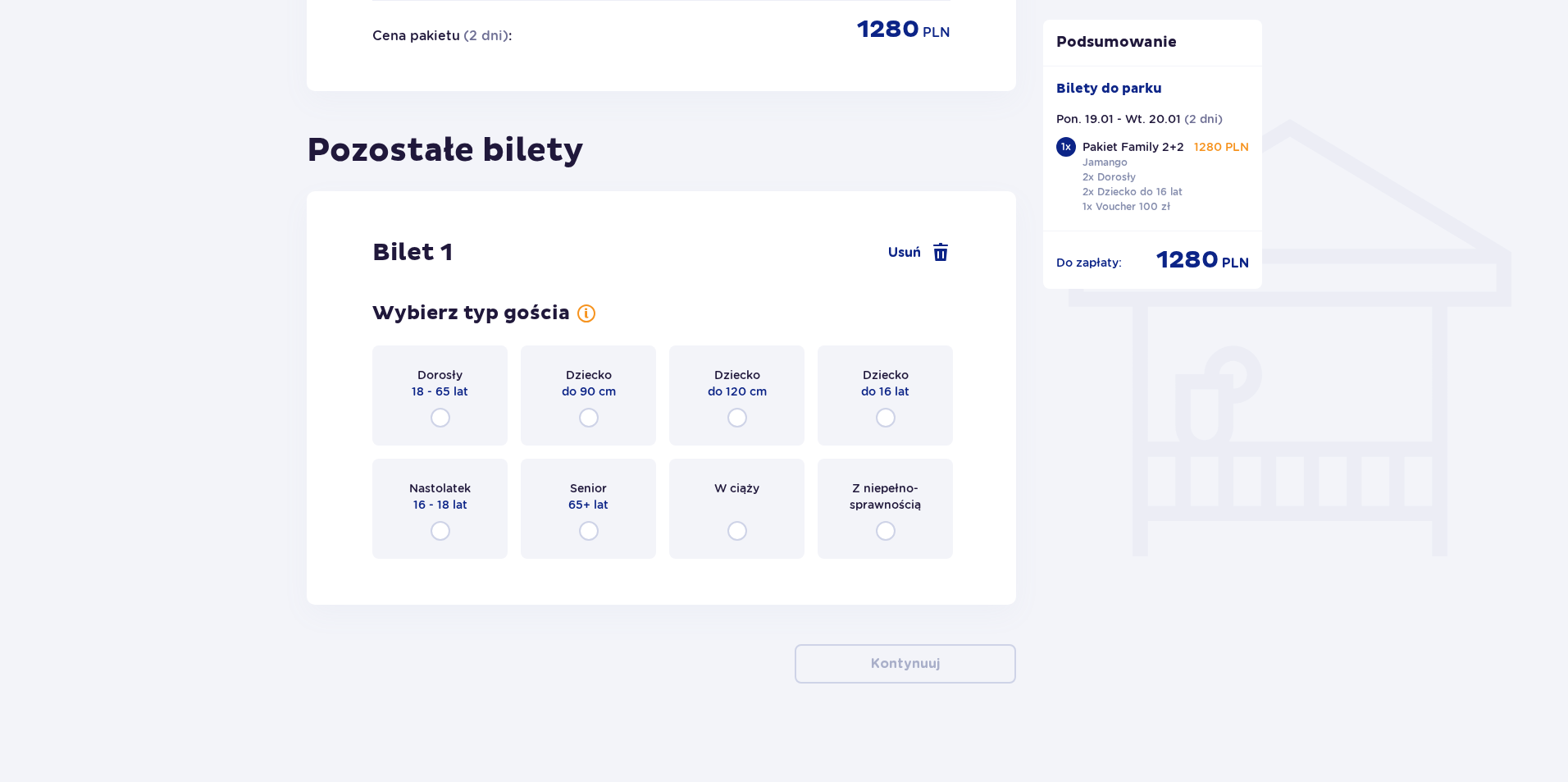
click at [738, 422] on input "radio" at bounding box center [737, 417] width 20 height 20
radio input "true"
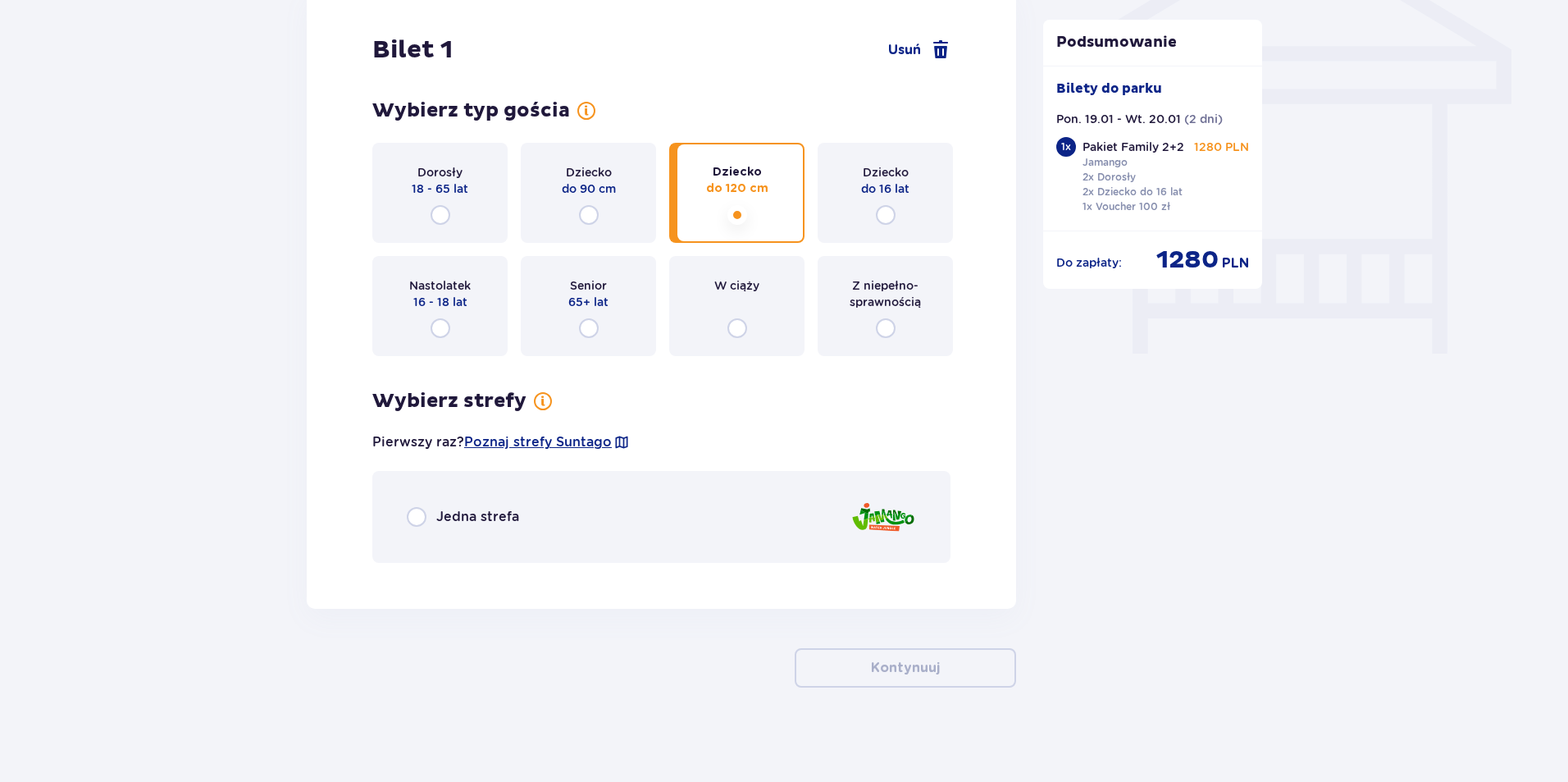
scroll to position [1420, 0]
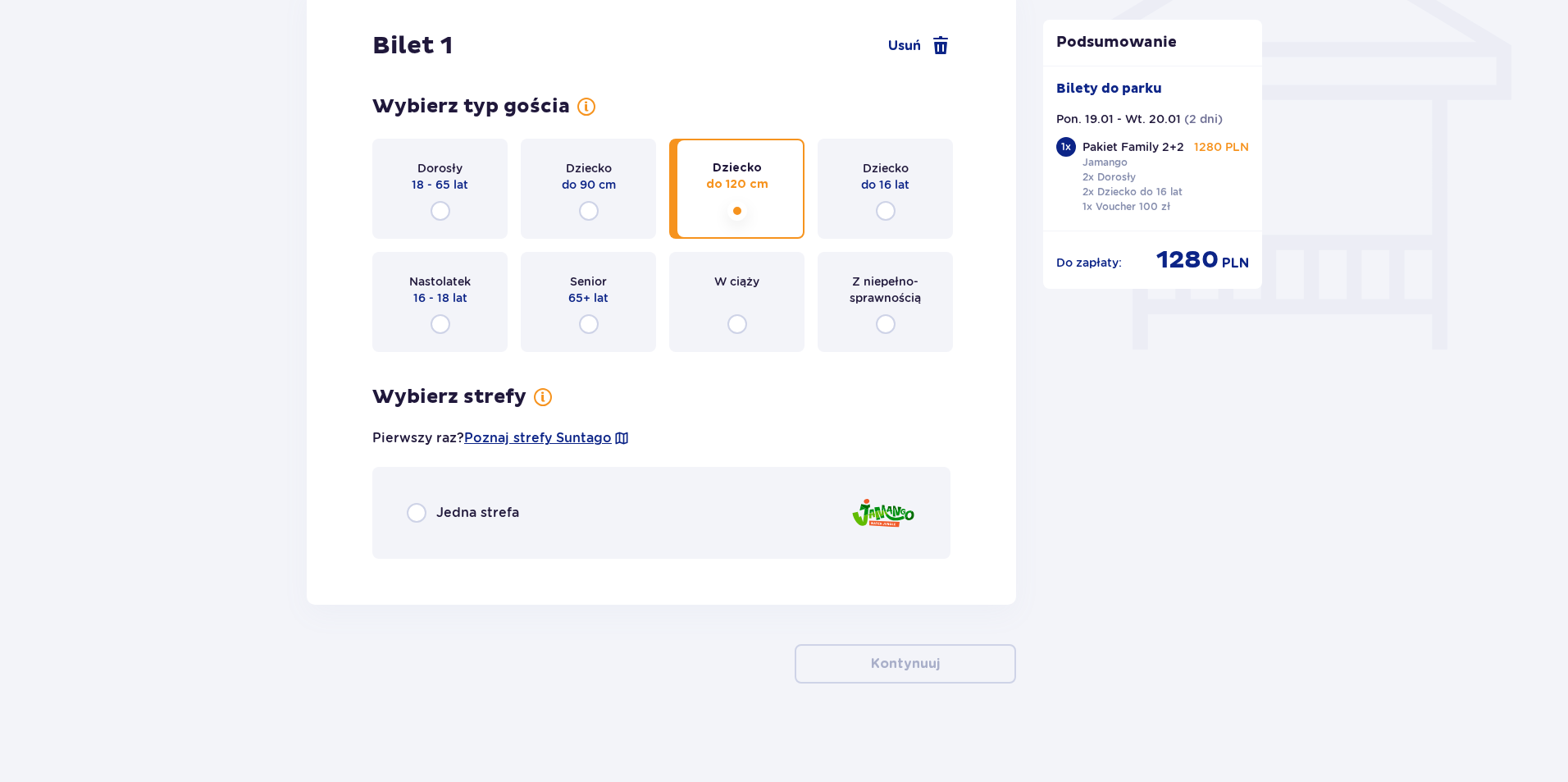
click at [421, 517] on input "radio" at bounding box center [416, 513] width 20 height 20
radio input "true"
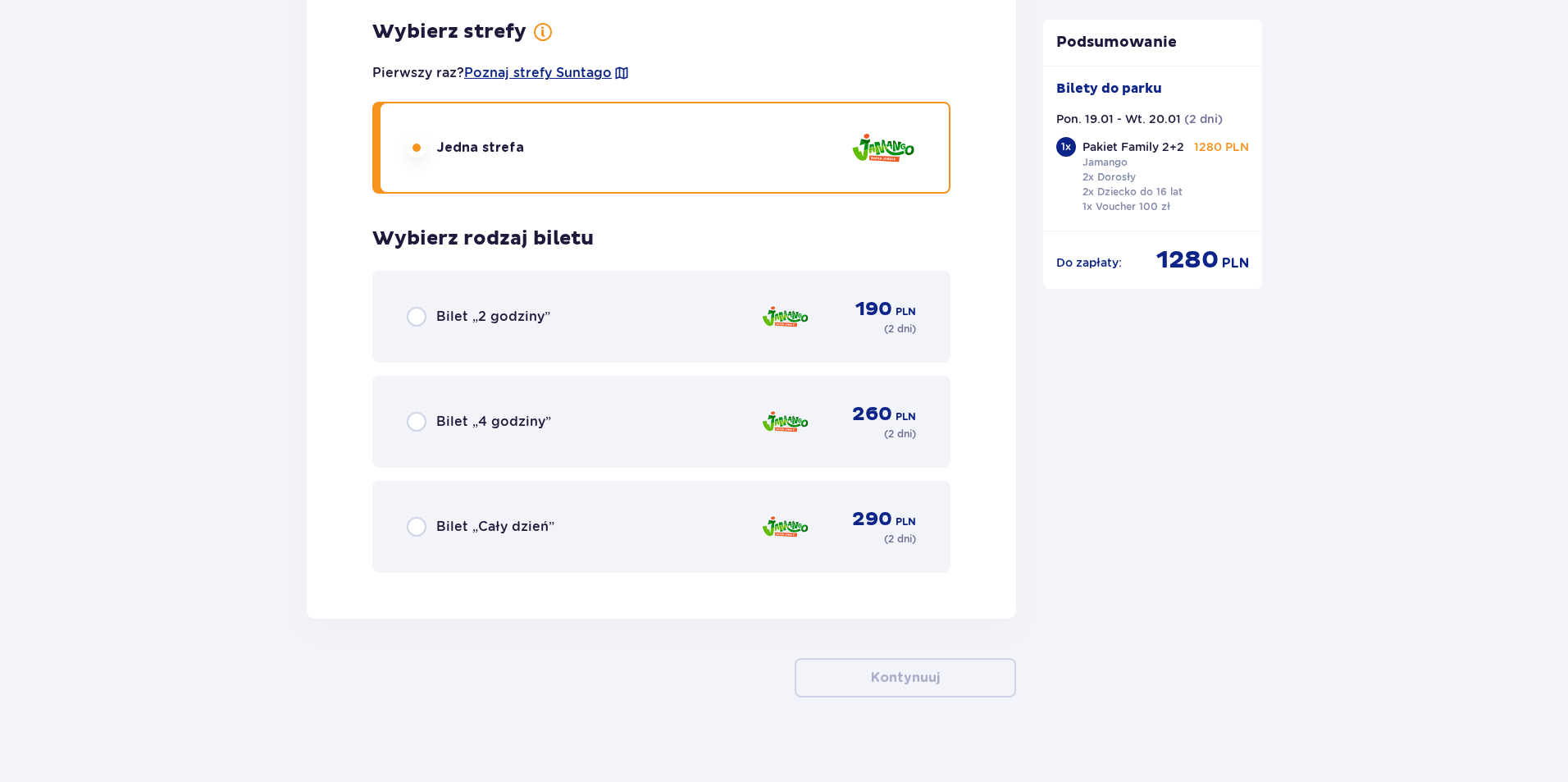
scroll to position [1799, 0]
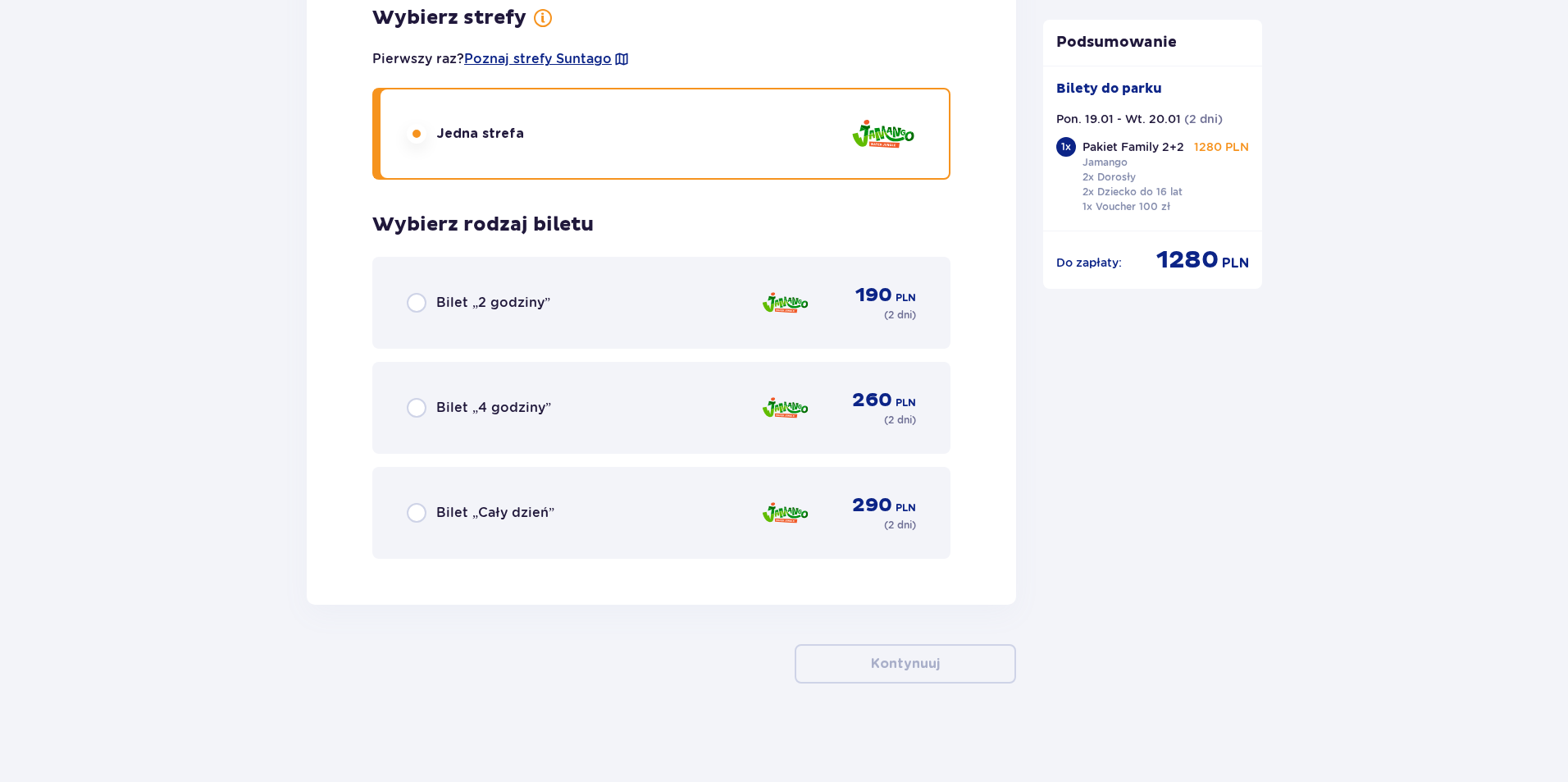
click at [586, 500] on div "Bilet „Cały dzień” 290 PLN ( 2 dni )" at bounding box center [661, 513] width 510 height 39
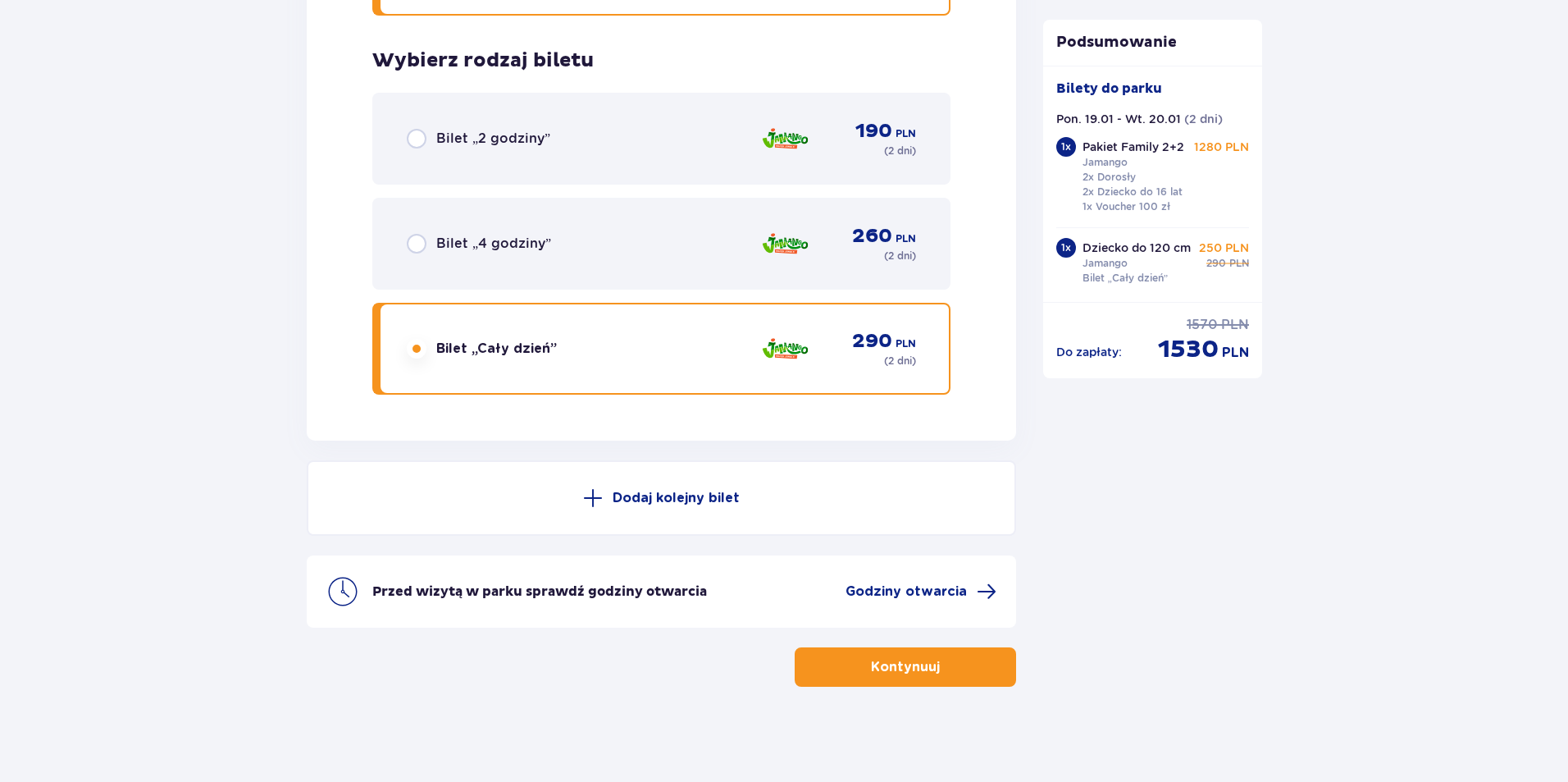
scroll to position [1967, 0]
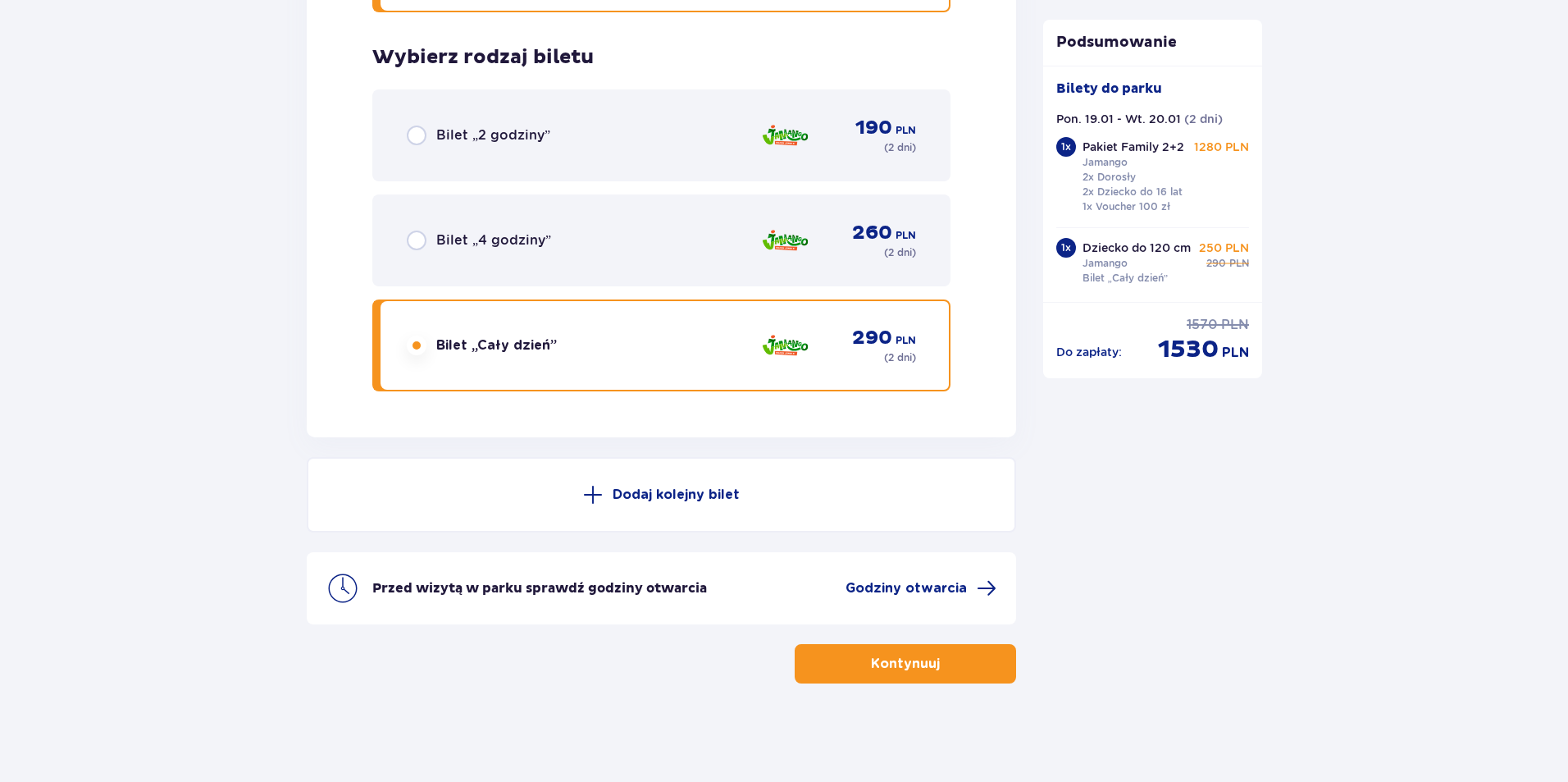
click at [934, 666] on span "button" at bounding box center [943, 664] width 20 height 20
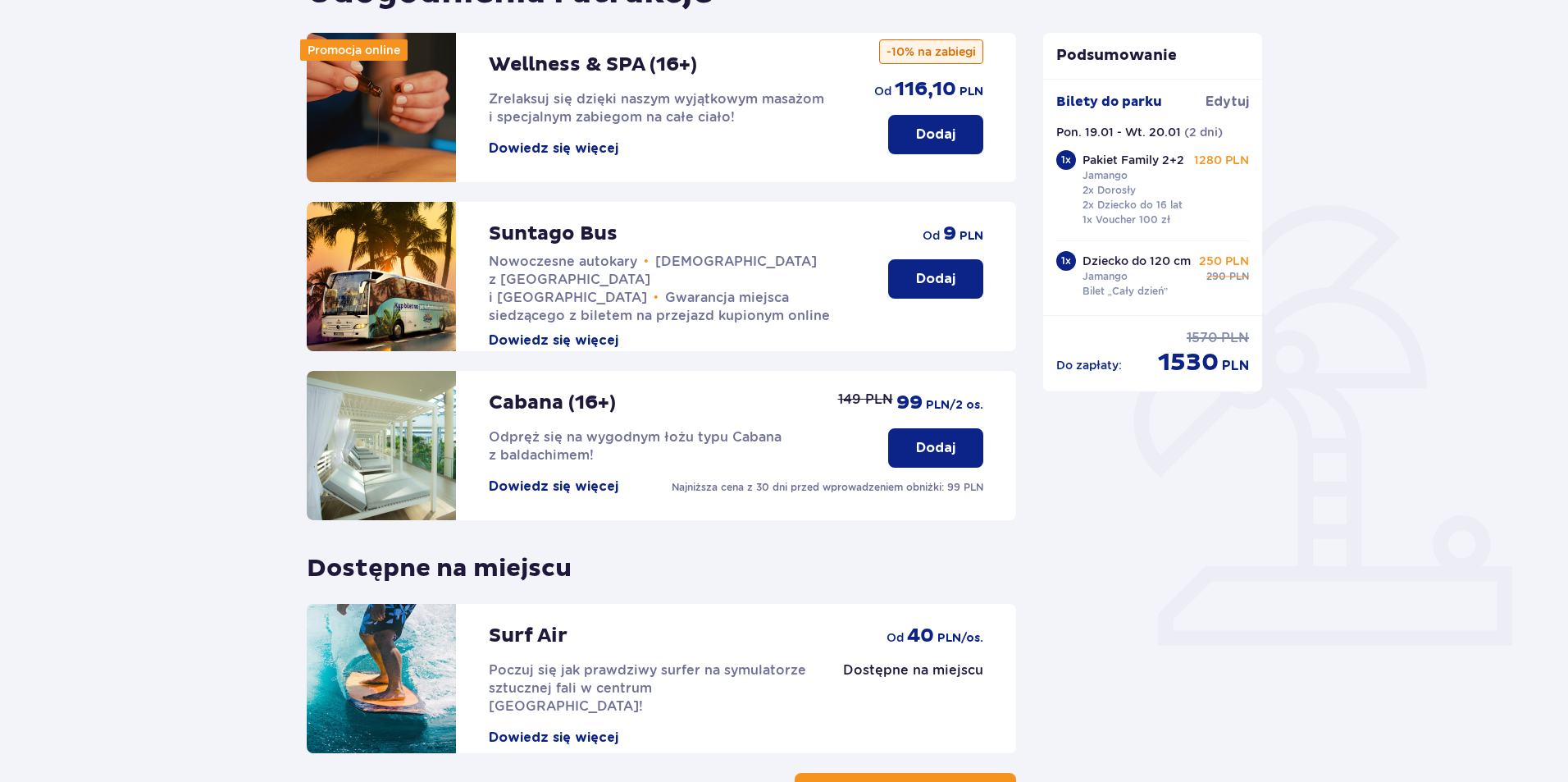
scroll to position [331, 0]
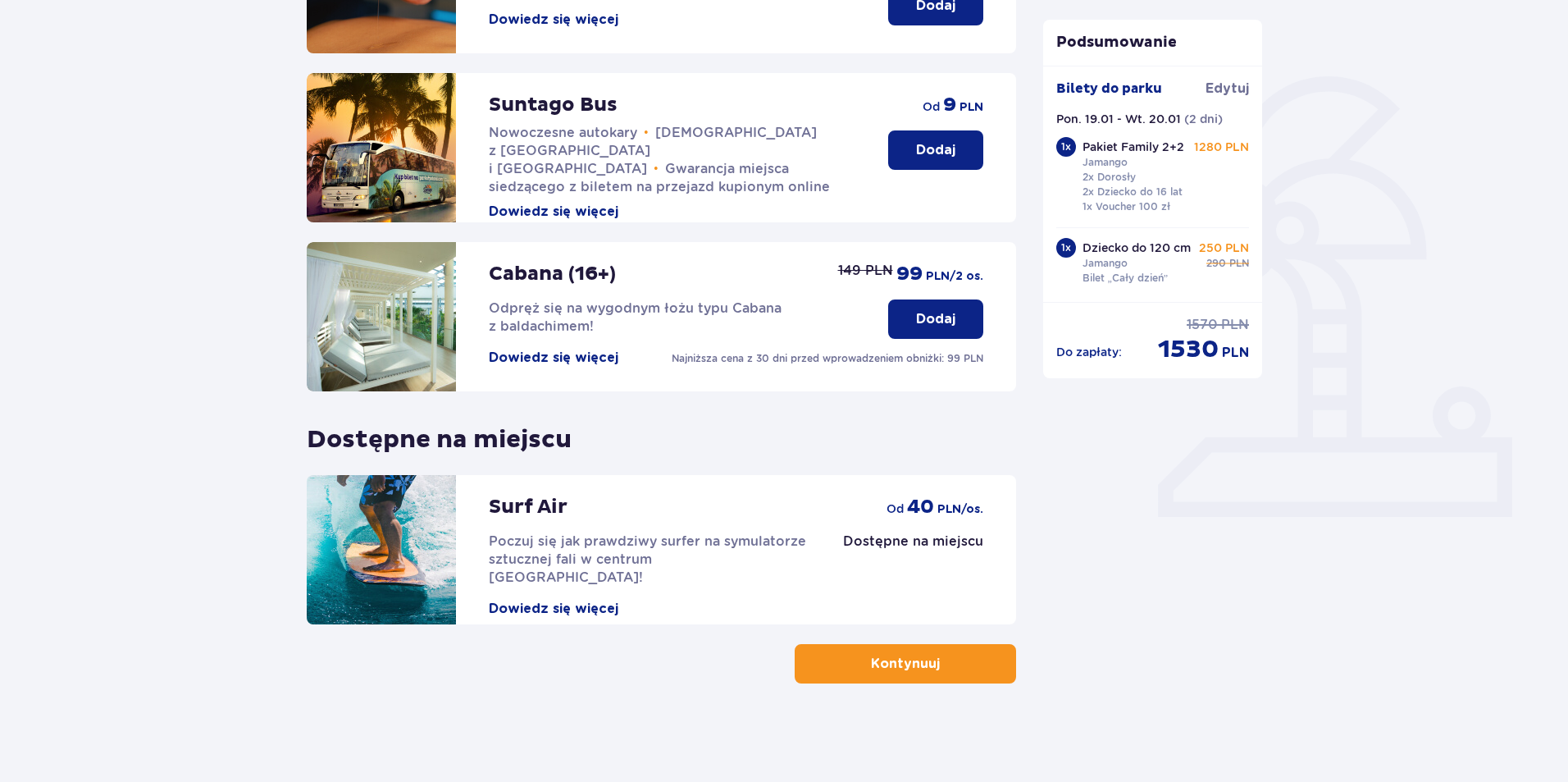
click at [903, 658] on p "Kontynuuj" at bounding box center [906, 663] width 69 height 18
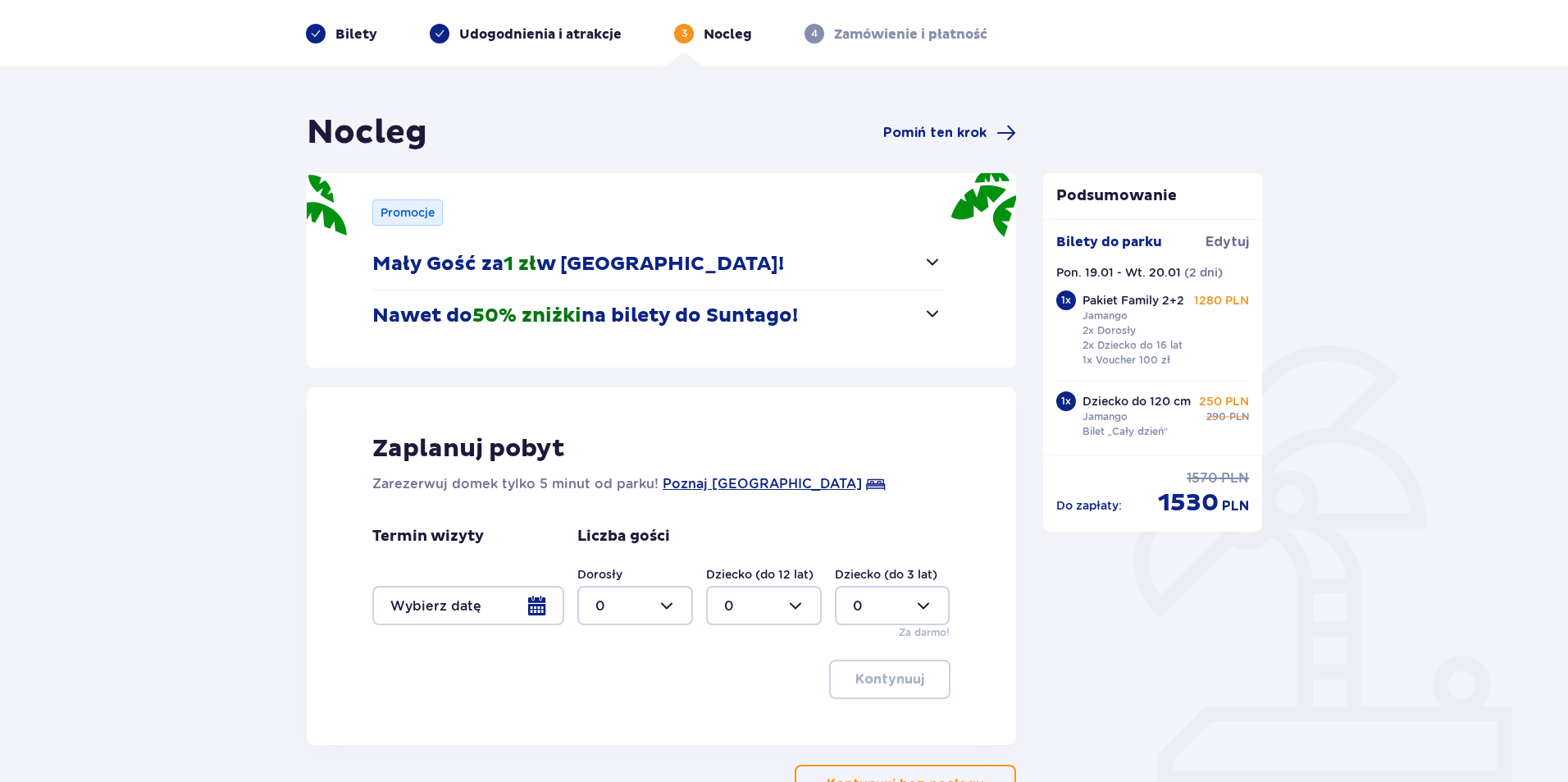
scroll to position [67, 0]
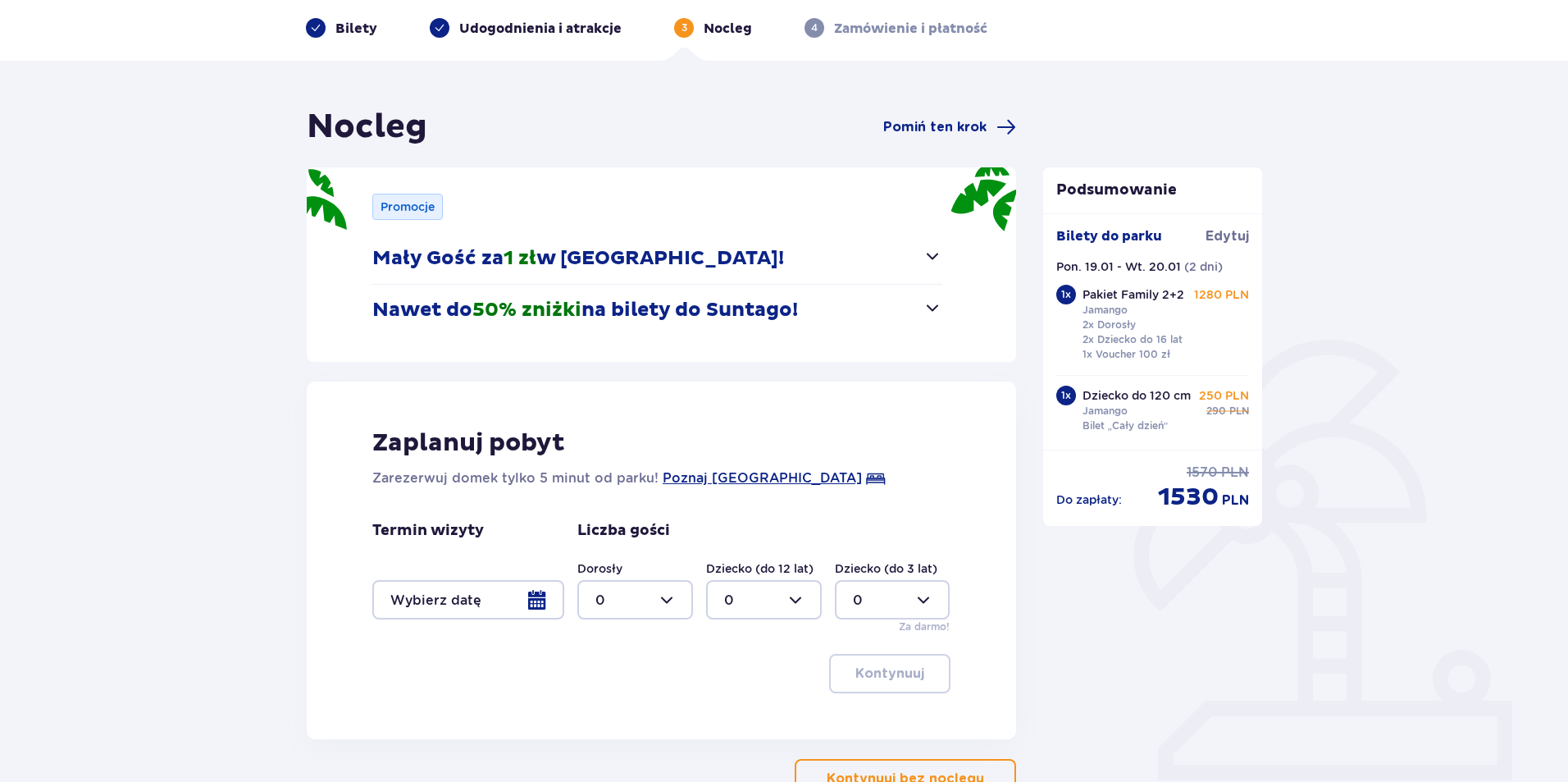
click at [544, 597] on div at bounding box center [469, 599] width 192 height 39
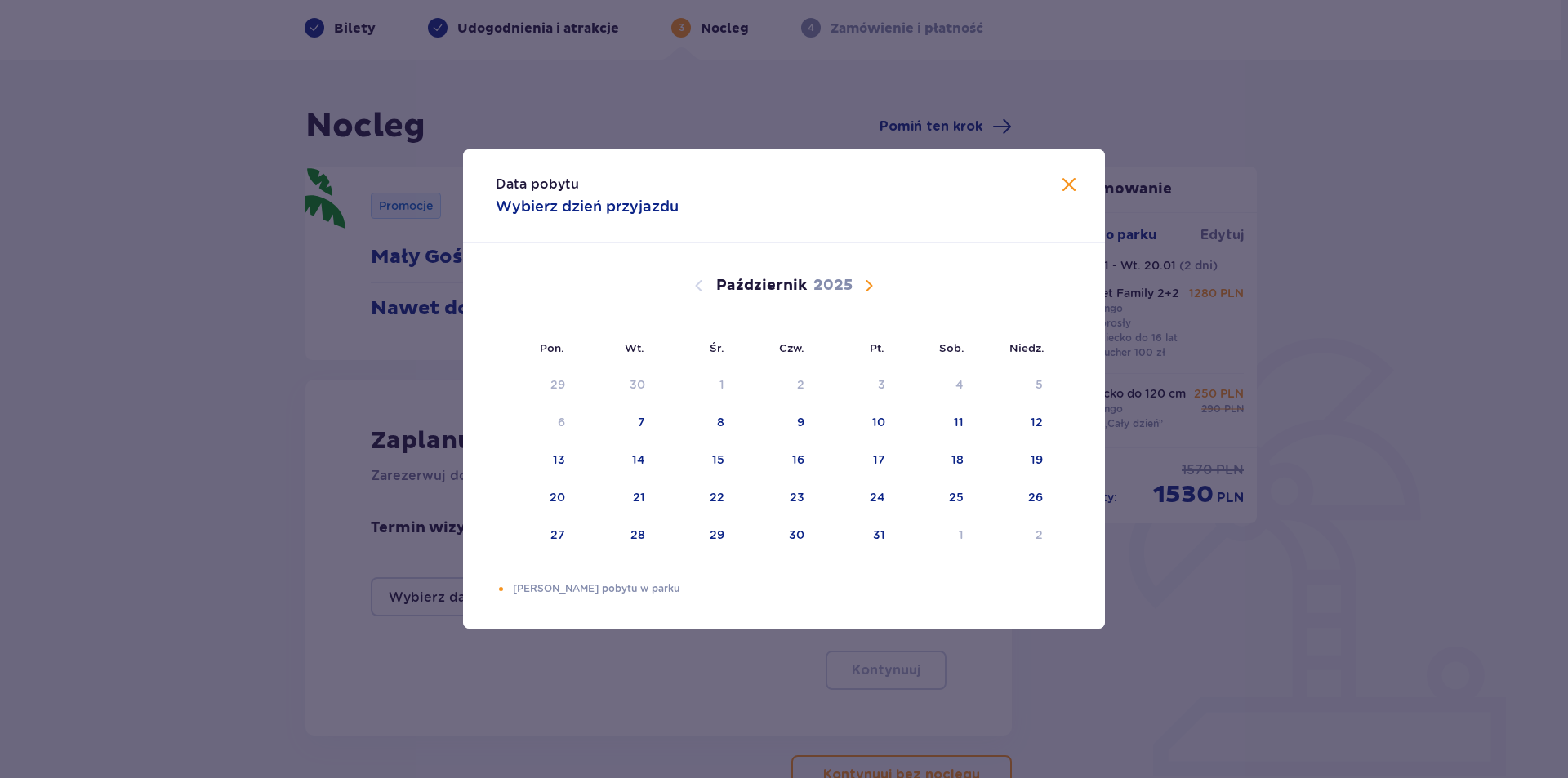
click at [879, 283] on div "Październik 2025" at bounding box center [784, 285] width 541 height 19
click at [869, 283] on span "Następny miesiąc" at bounding box center [868, 285] width 19 height 19
click at [563, 500] on div "19" at bounding box center [557, 497] width 12 height 17
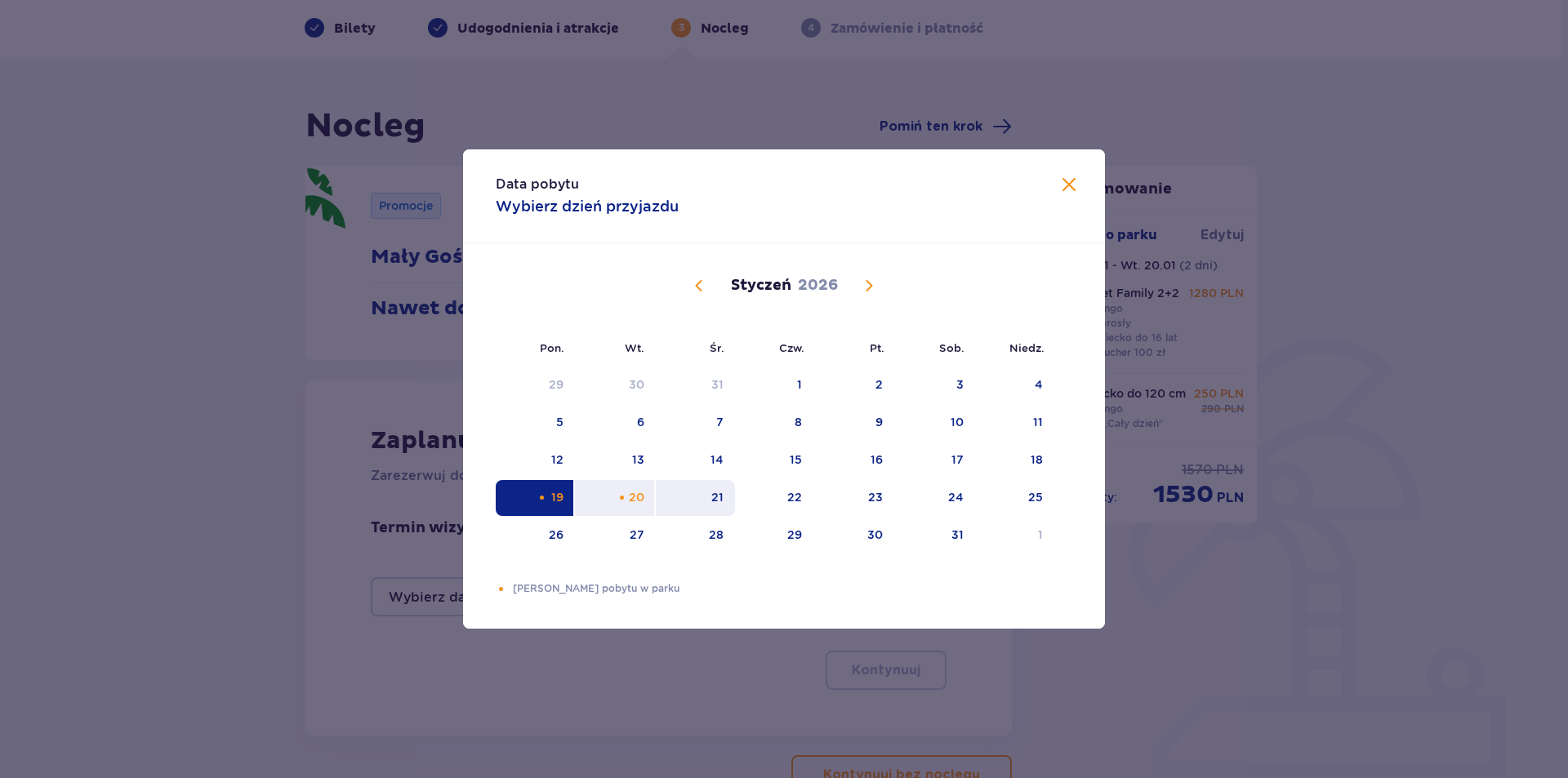
click at [697, 497] on div "21" at bounding box center [695, 498] width 79 height 36
type input "19.01.26 - 21.01.26"
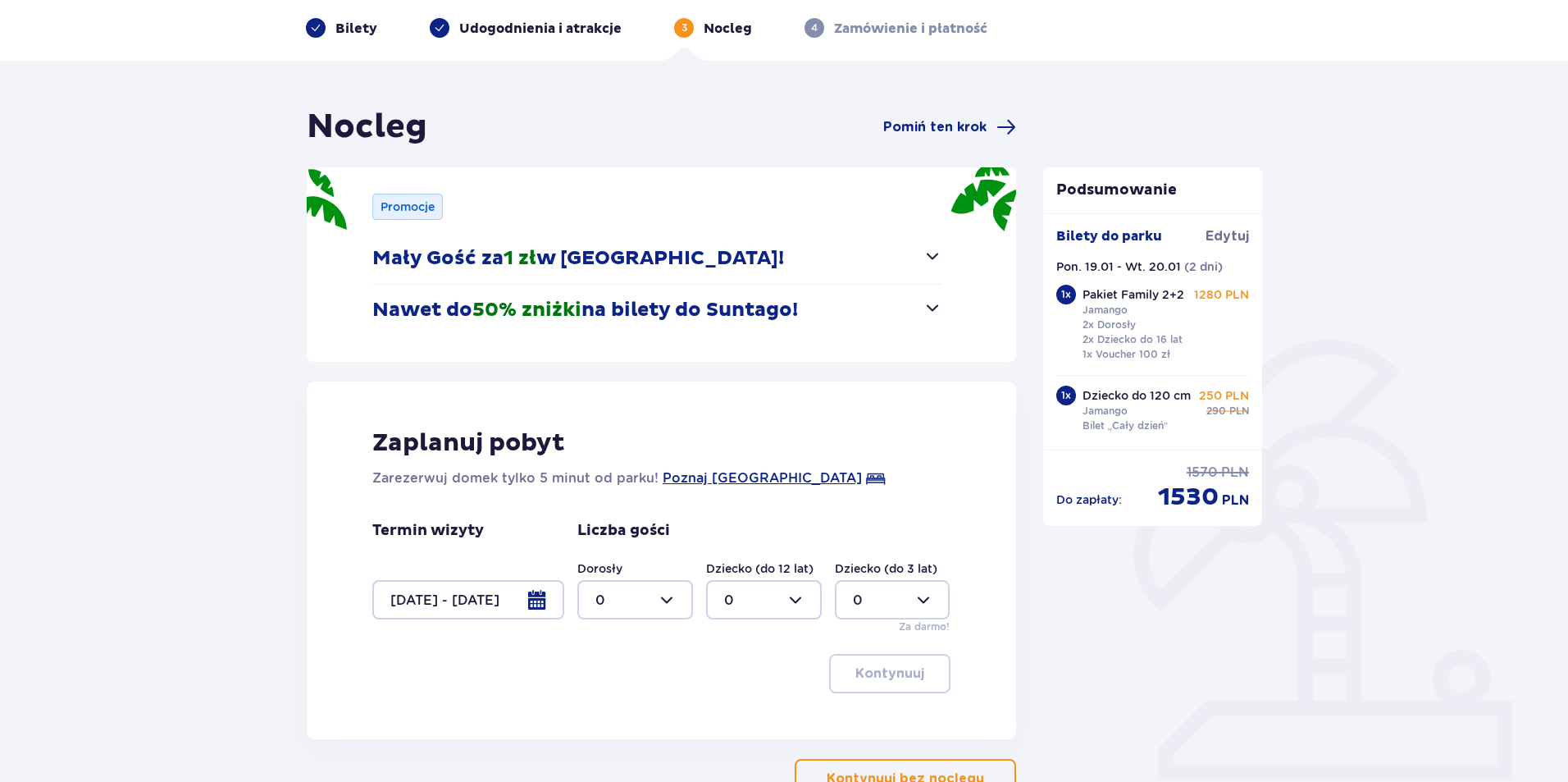
click at [654, 608] on div at bounding box center [635, 599] width 116 height 39
click at [639, 547] on div "3" at bounding box center [634, 542] width 79 height 18
type input "3"
click at [787, 620] on div "Dorosły 3 Dziecko (do 12 lat) 0 Dziecko (do 3 lat) 0 Za darmo!" at bounding box center [764, 597] width 373 height 74
click at [784, 600] on div at bounding box center [764, 599] width 116 height 39
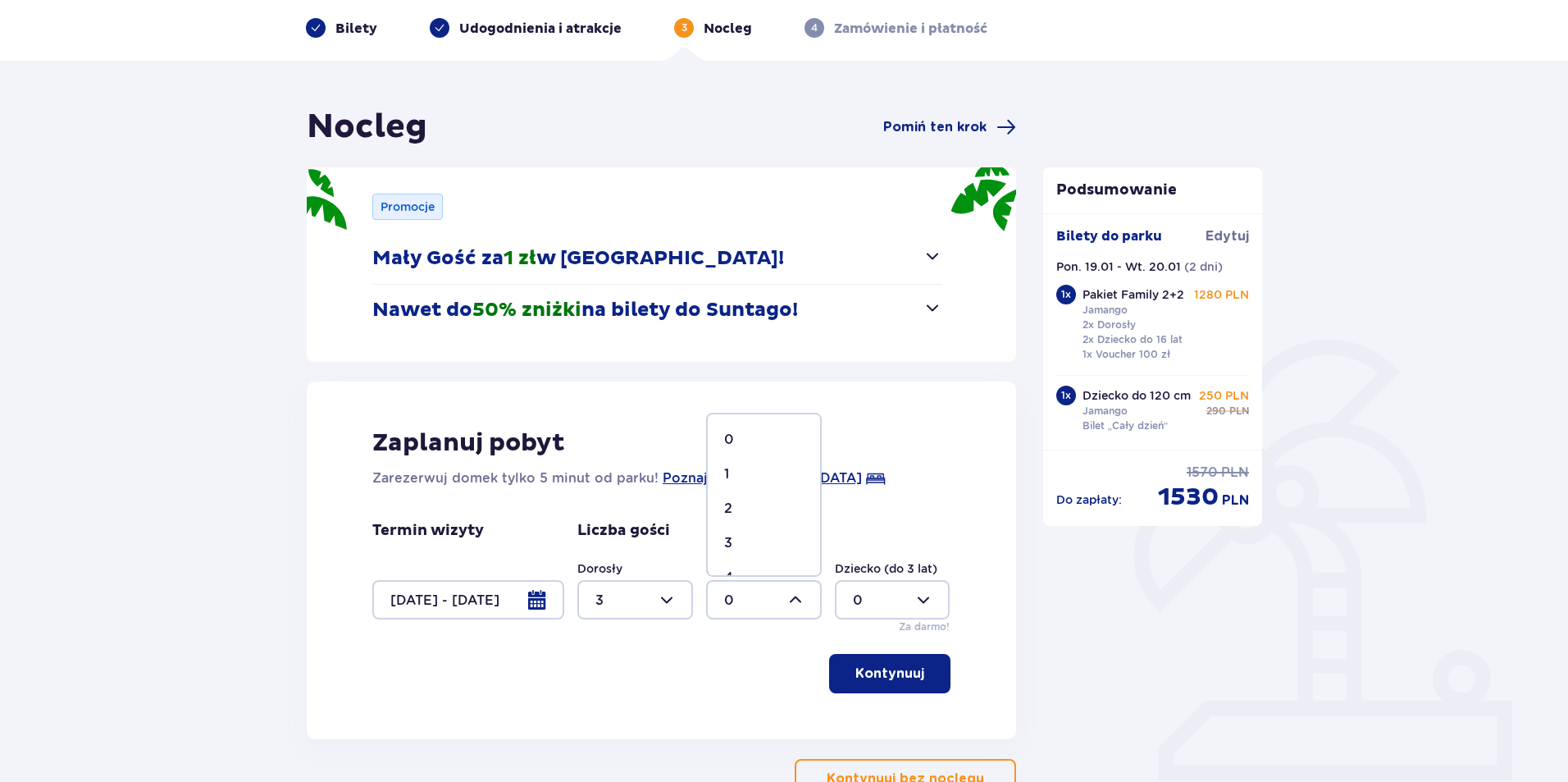
click at [751, 505] on div "2" at bounding box center [763, 508] width 79 height 18
type input "2"
click at [900, 675] on p "Kontynuuj" at bounding box center [890, 673] width 69 height 18
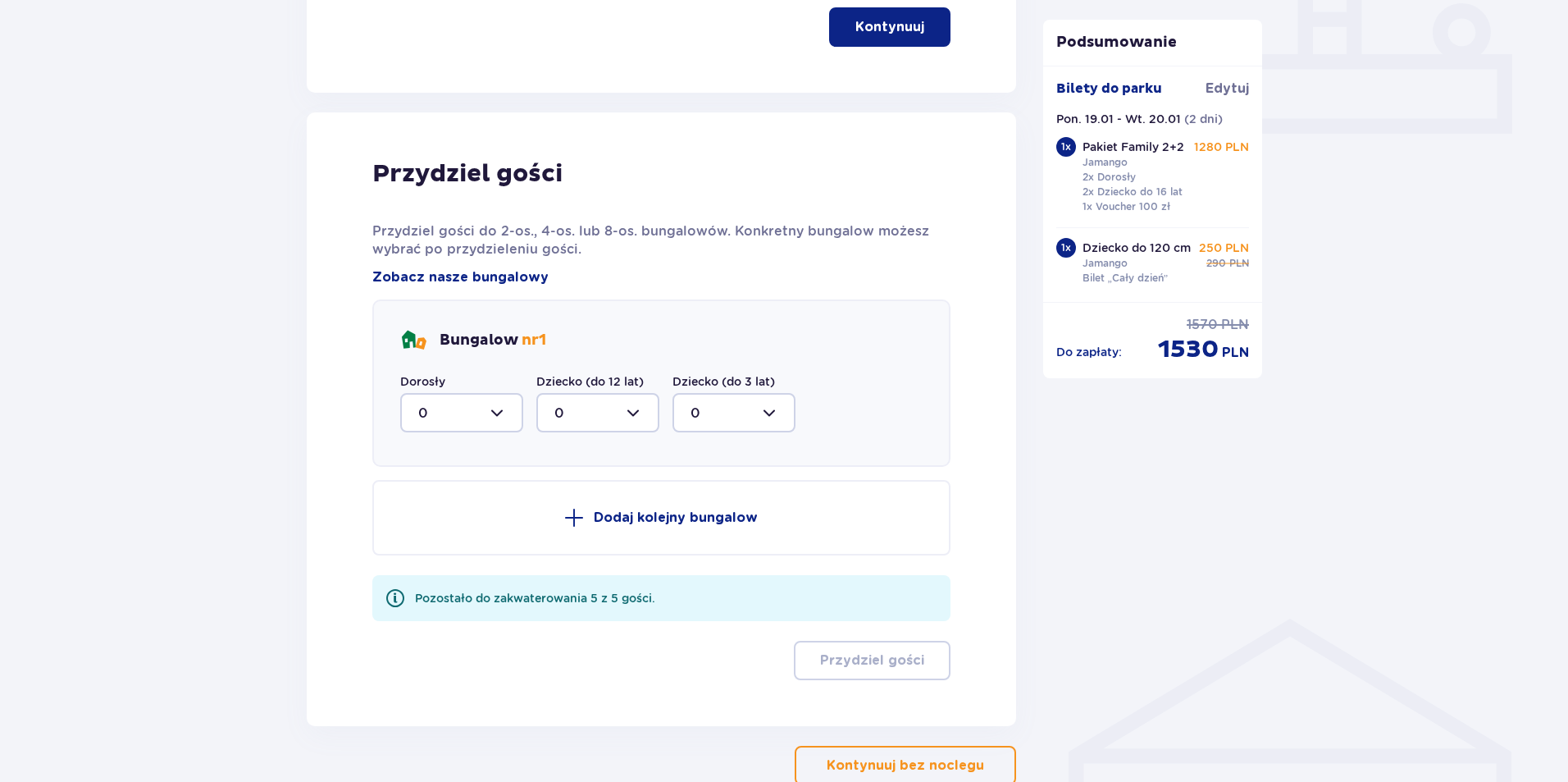
scroll to position [806, 0]
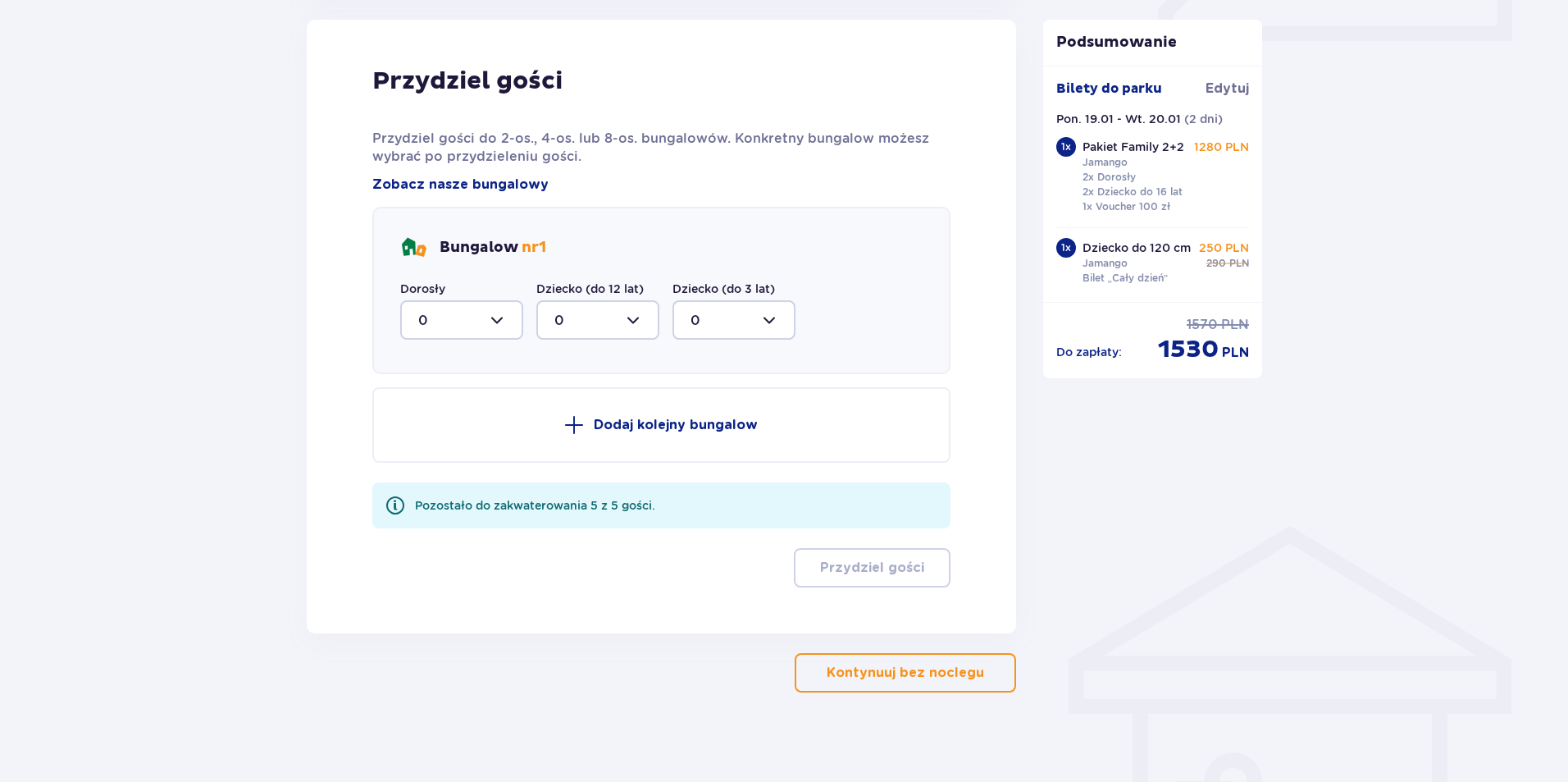
click at [503, 318] on div at bounding box center [462, 320] width 123 height 39
click at [434, 467] on div "3" at bounding box center [461, 473] width 87 height 18
type input "3"
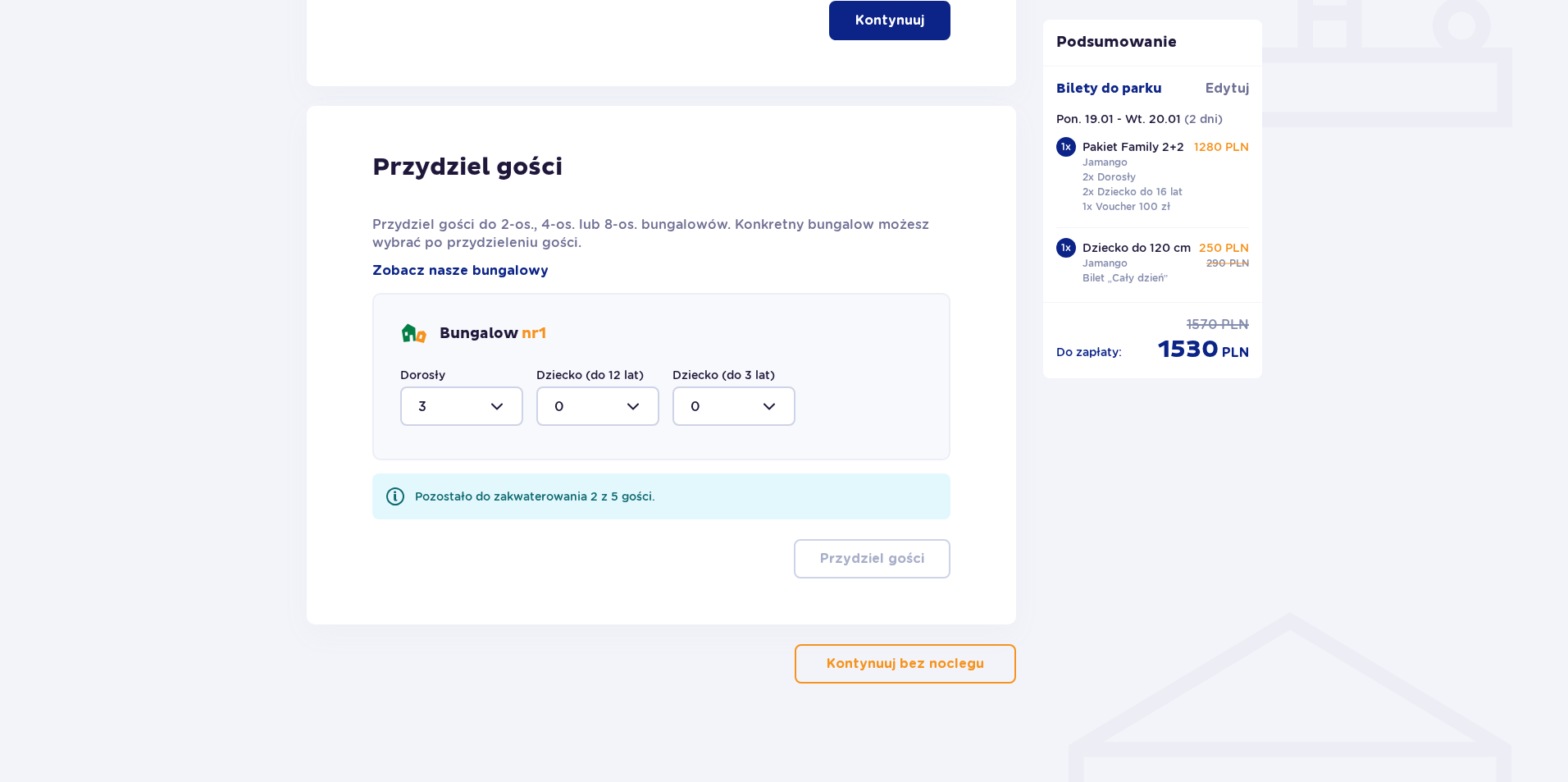
click at [597, 422] on div at bounding box center [598, 406] width 123 height 39
click at [580, 528] on div "2" at bounding box center [597, 525] width 87 height 18
type input "2"
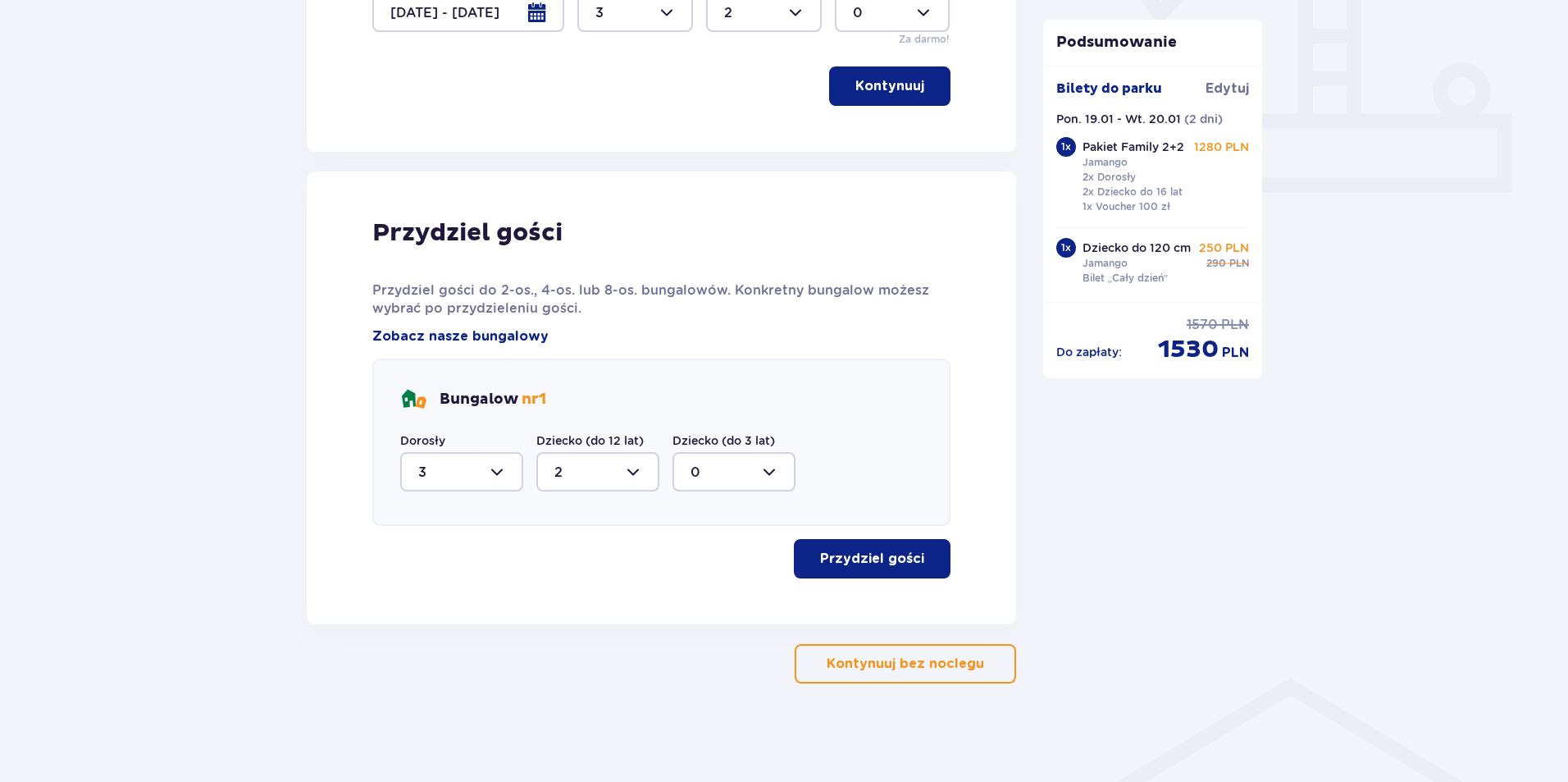
click at [836, 550] on p "Przydziel gości" at bounding box center [872, 558] width 104 height 18
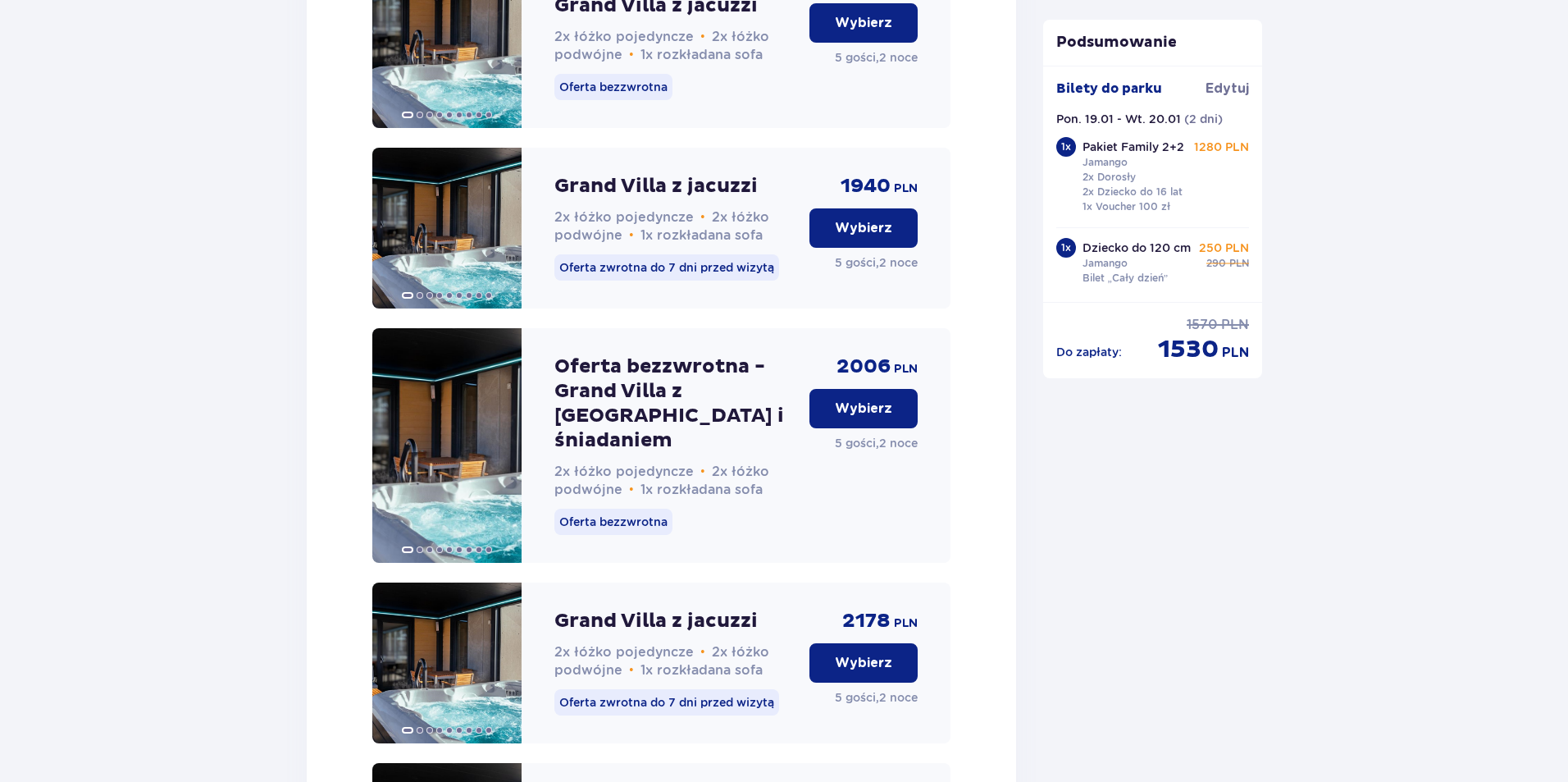
scroll to position [1793, 0]
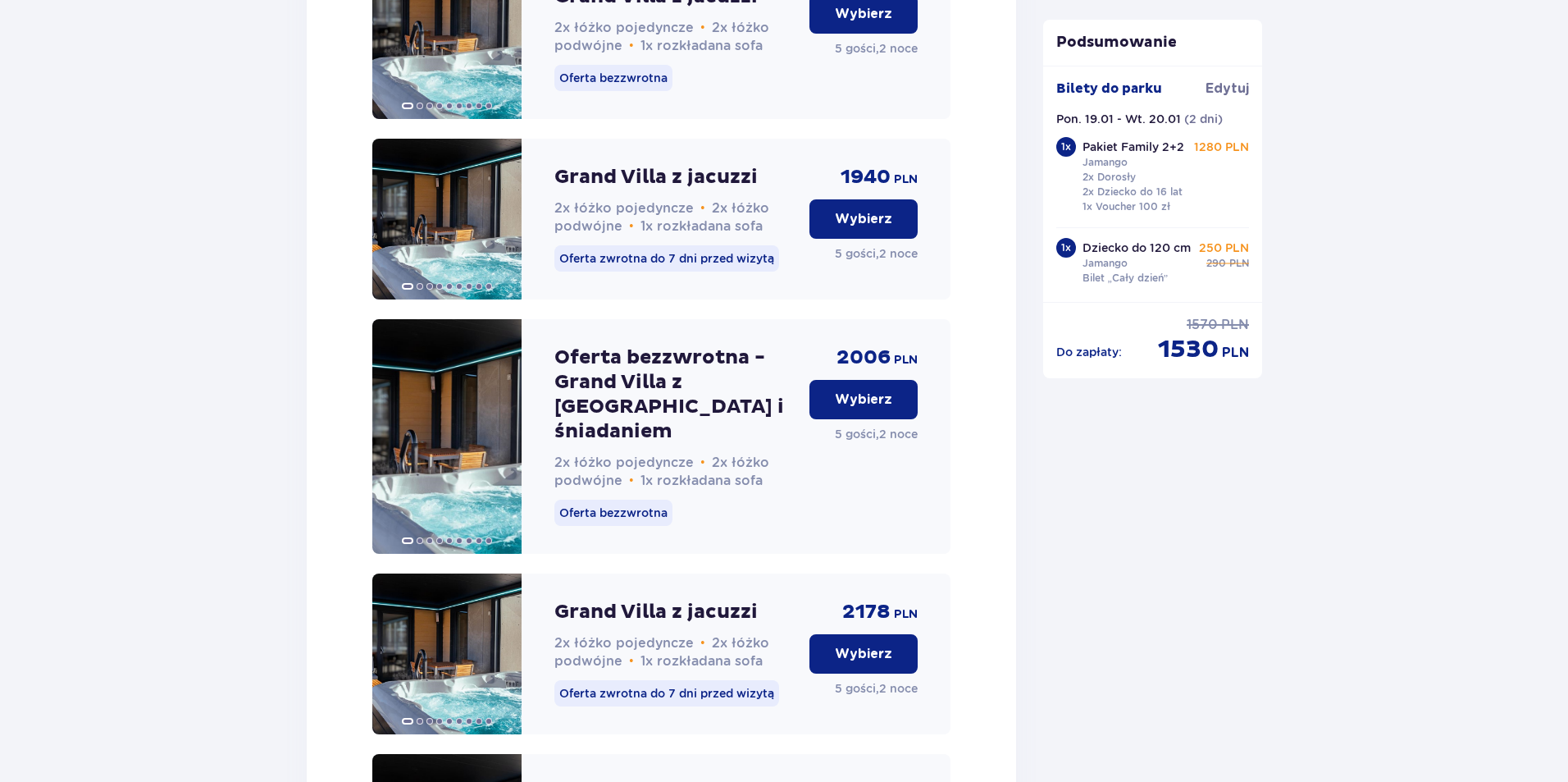
click at [852, 408] on p "Wybierz" at bounding box center [864, 399] width 58 height 18
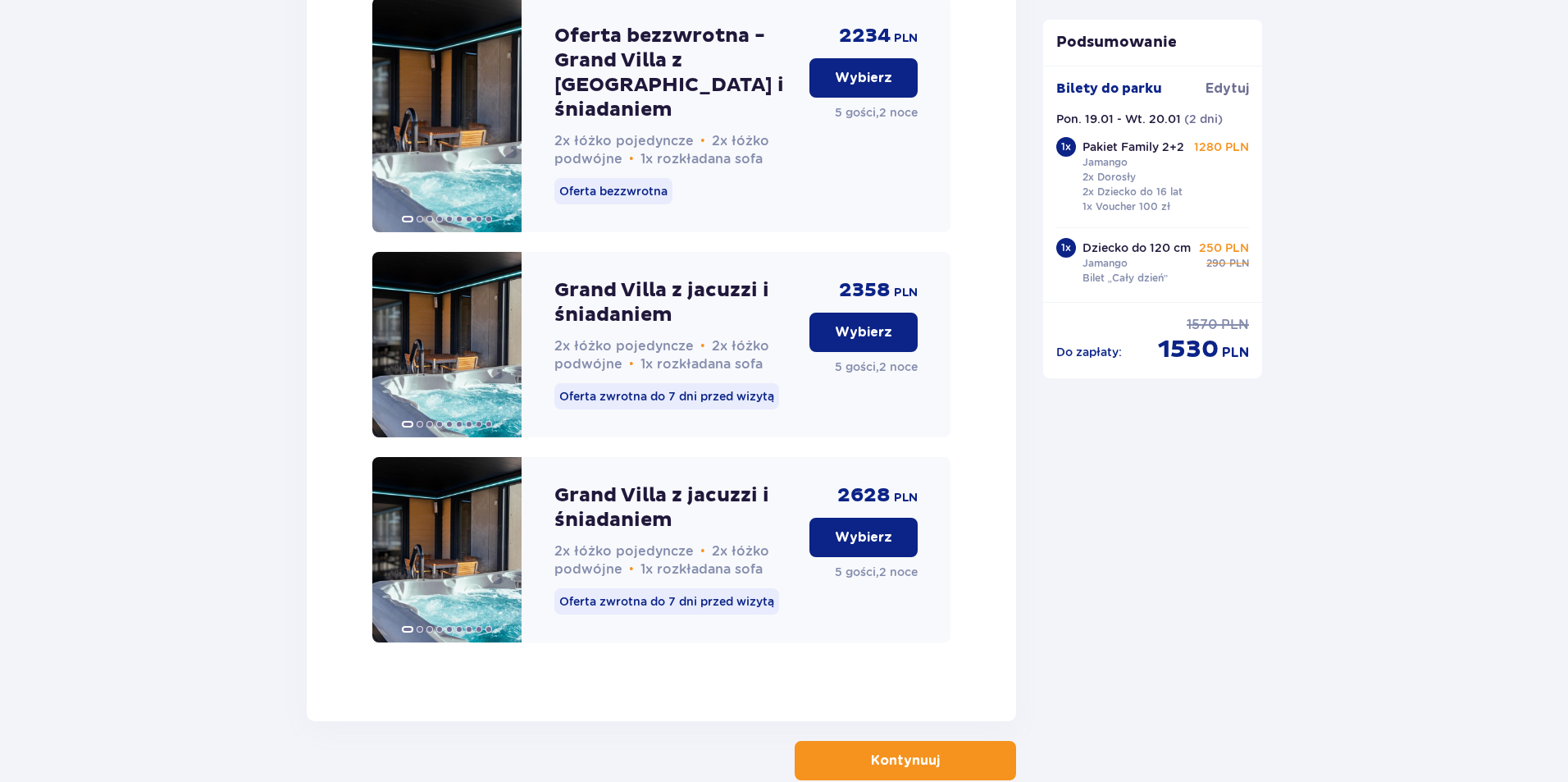
scroll to position [2614, 0]
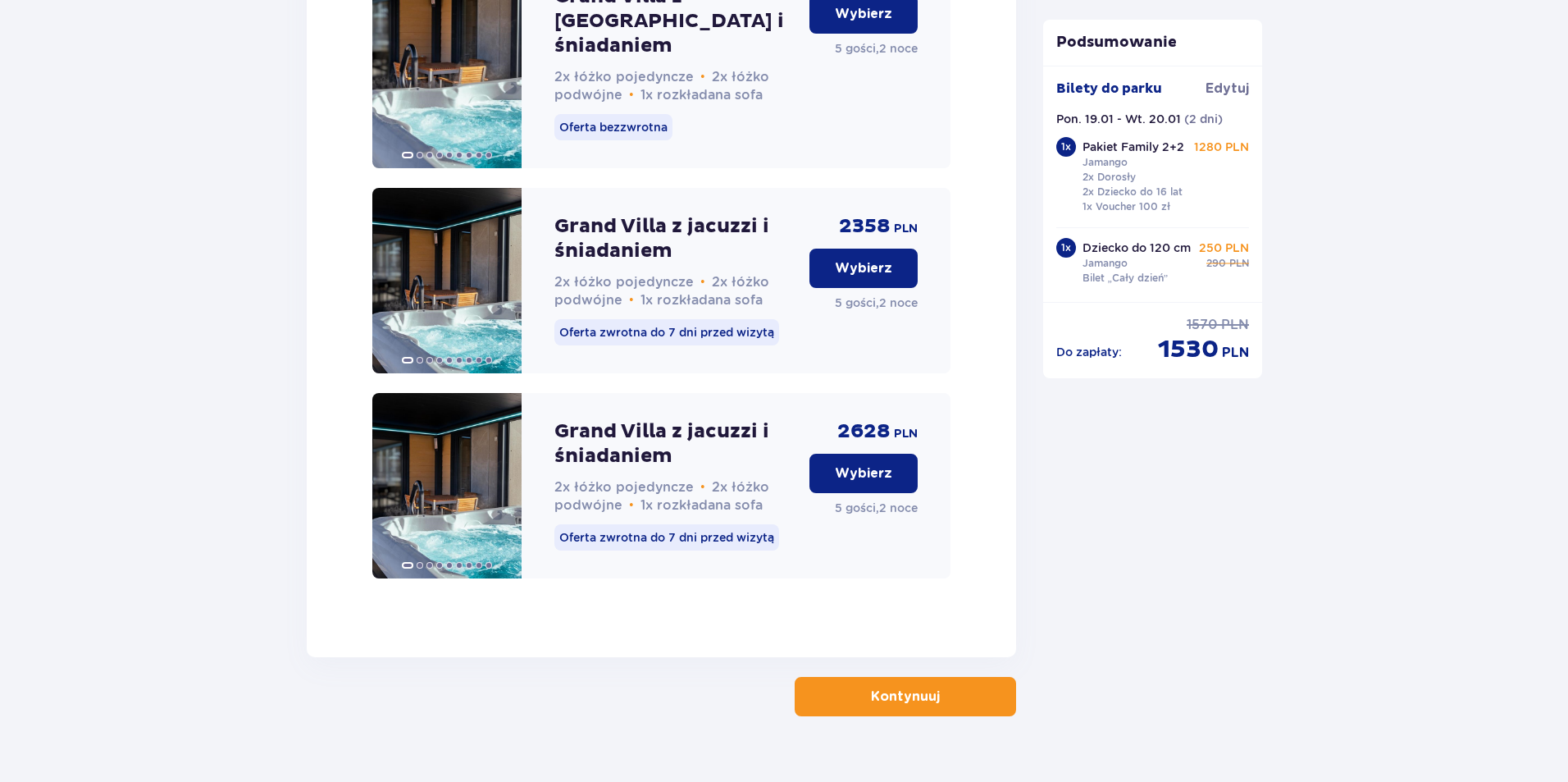
click at [982, 677] on button "Kontynuuj" at bounding box center [906, 696] width 222 height 39
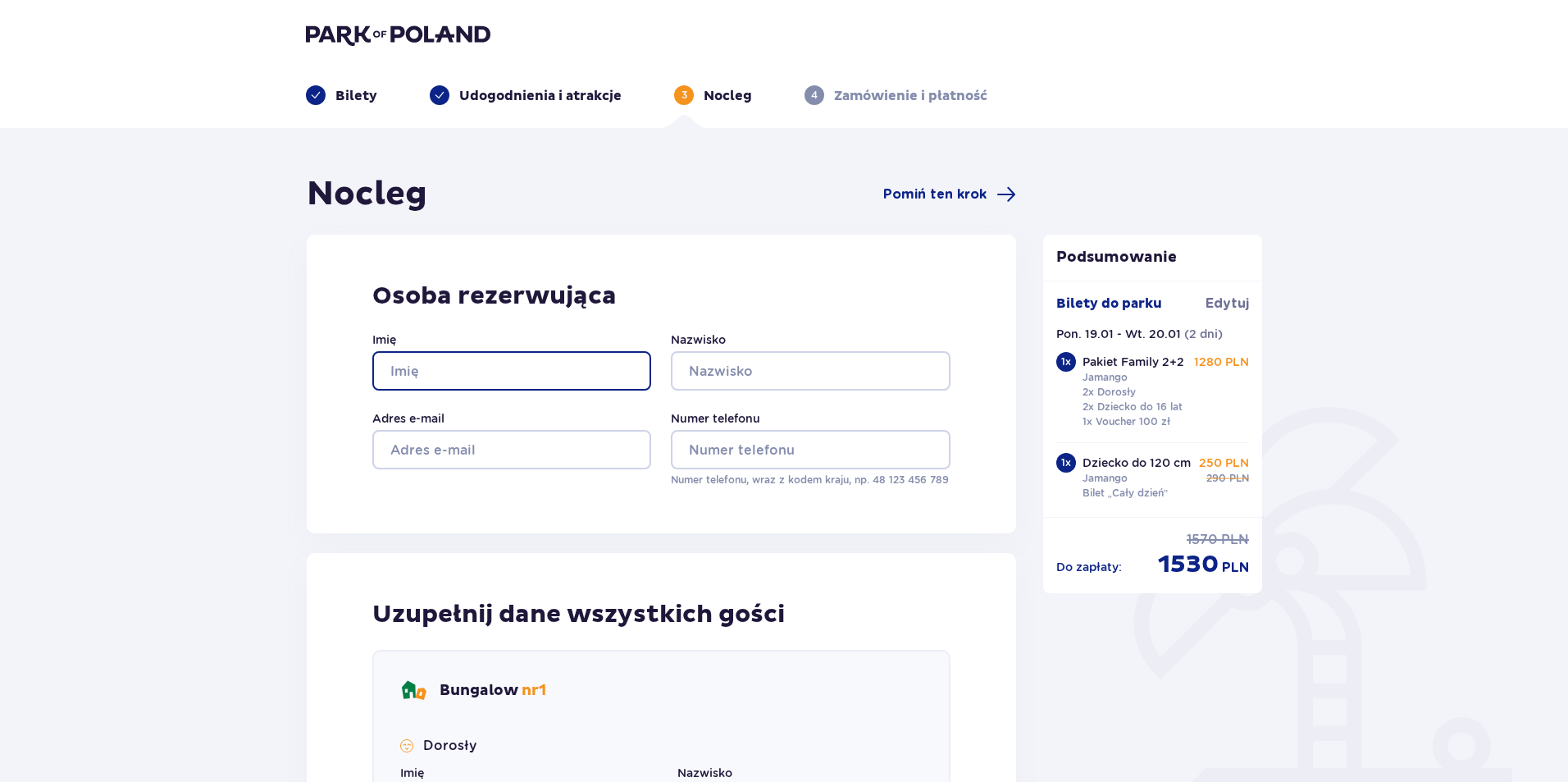
click at [437, 363] on input "Imię" at bounding box center [511, 371] width 279 height 39
type input "Martyna"
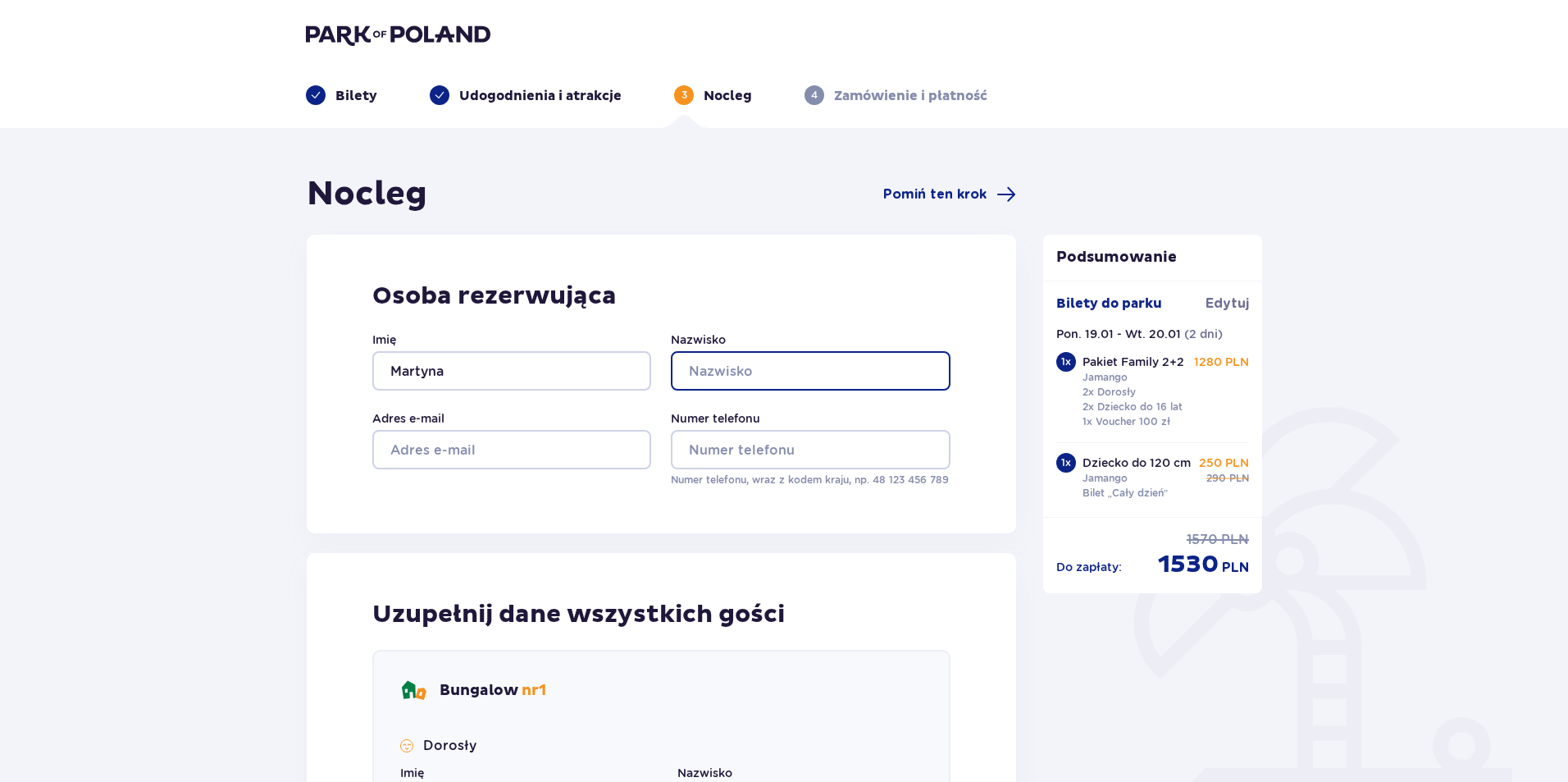
click at [707, 373] on input "Nazwisko" at bounding box center [810, 371] width 279 height 39
type input "Szumała"
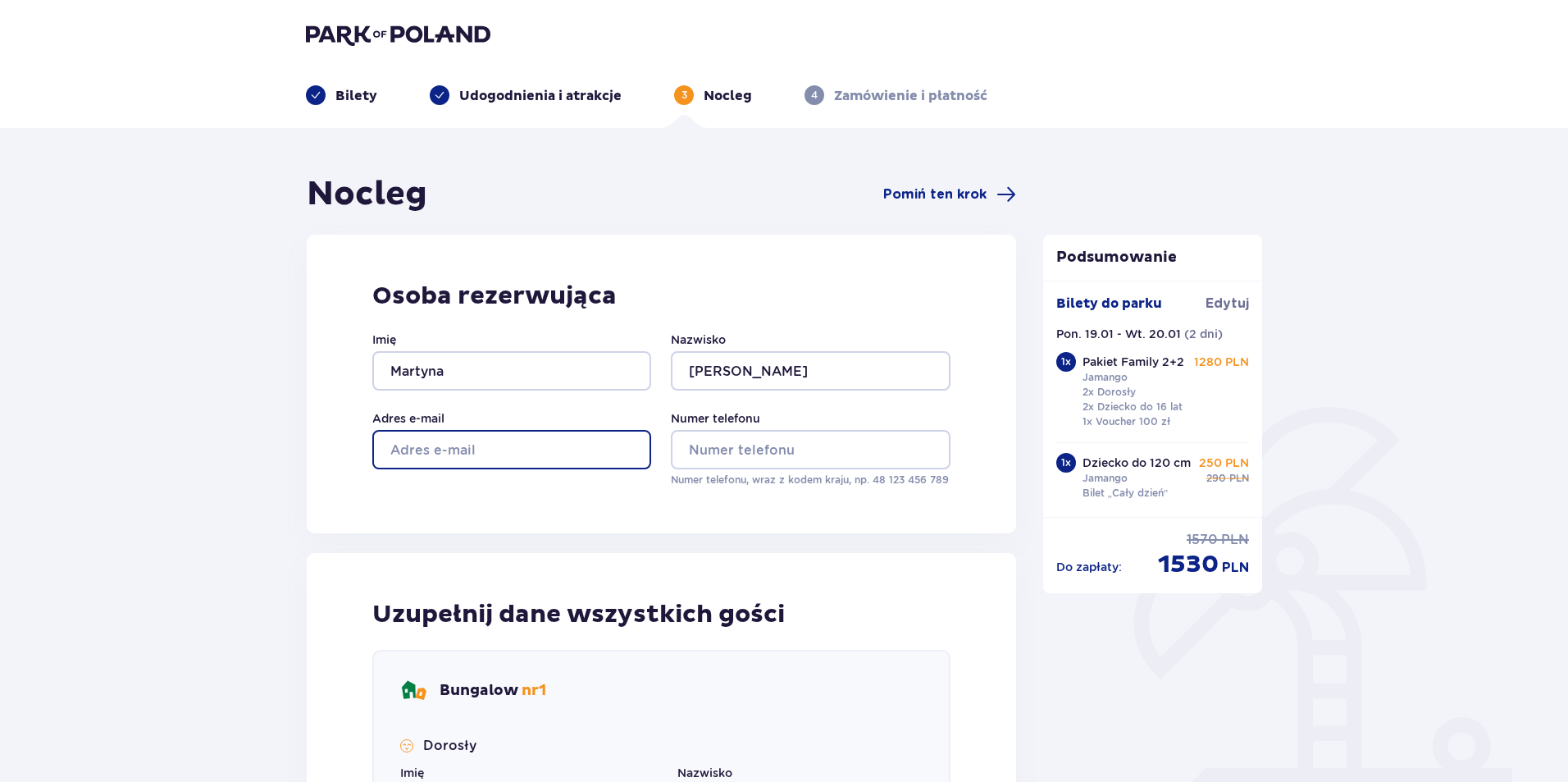
click at [591, 443] on input "Adres e-mail" at bounding box center [511, 449] width 279 height 39
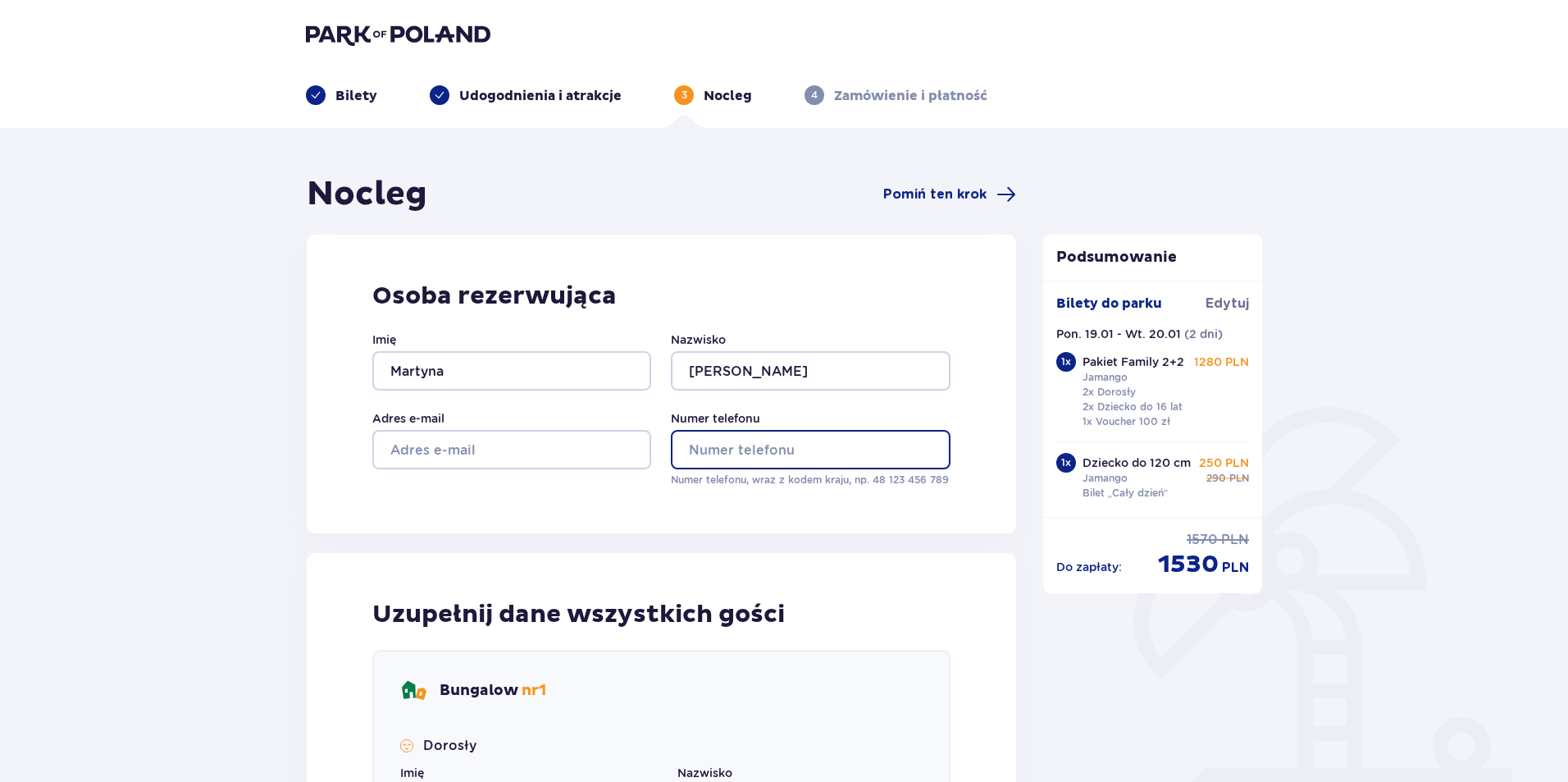
click at [737, 446] on input "Numer telefonu" at bounding box center [810, 449] width 279 height 39
click at [728, 441] on input "Numer telefonu" at bounding box center [810, 449] width 279 height 39
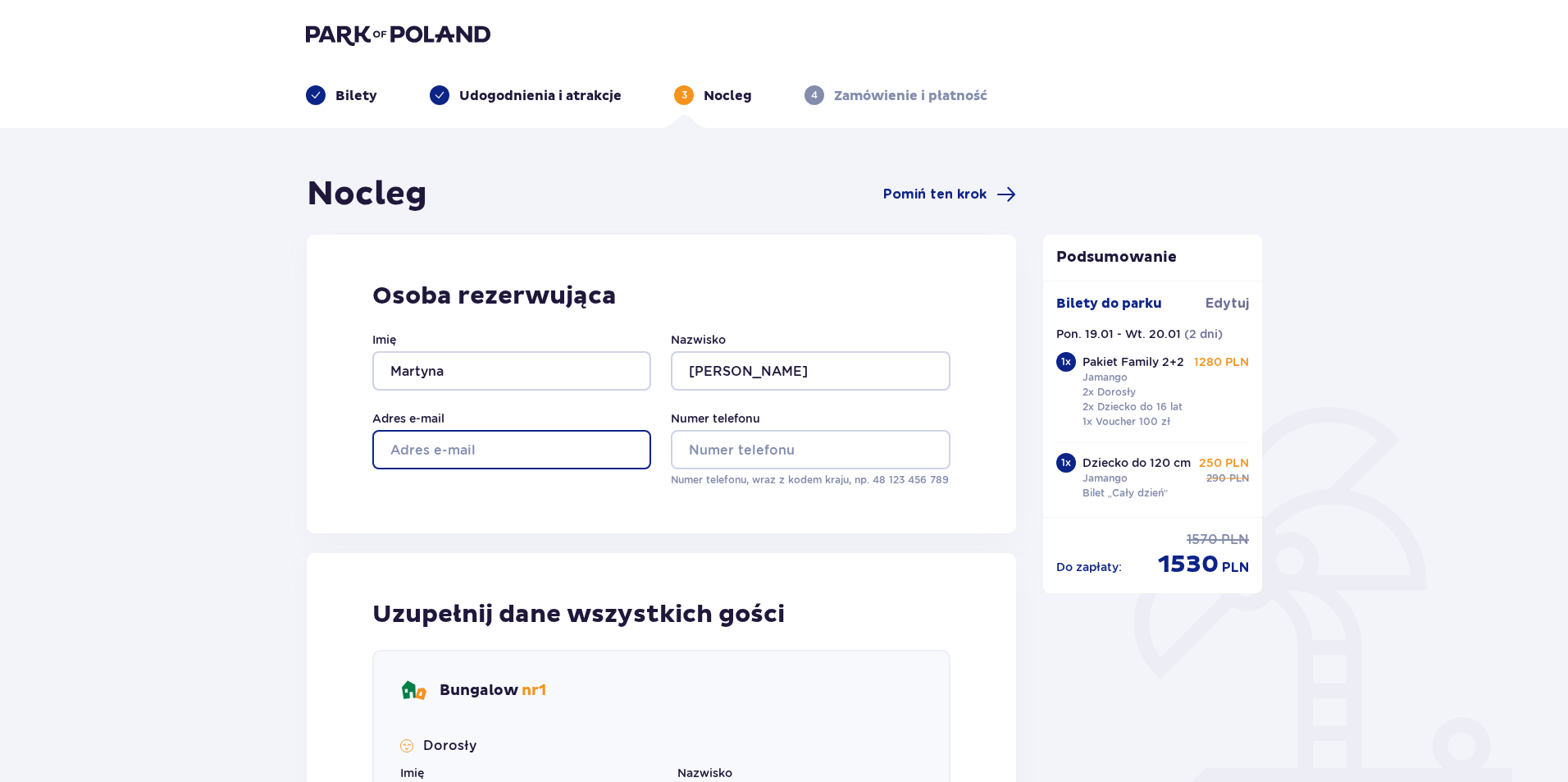
drag, startPoint x: 544, startPoint y: 447, endPoint x: 529, endPoint y: 469, distance: 26.6
click at [542, 448] on input "Adres e-mail" at bounding box center [511, 449] width 279 height 39
type input "martynatarnowska@gmail.com"
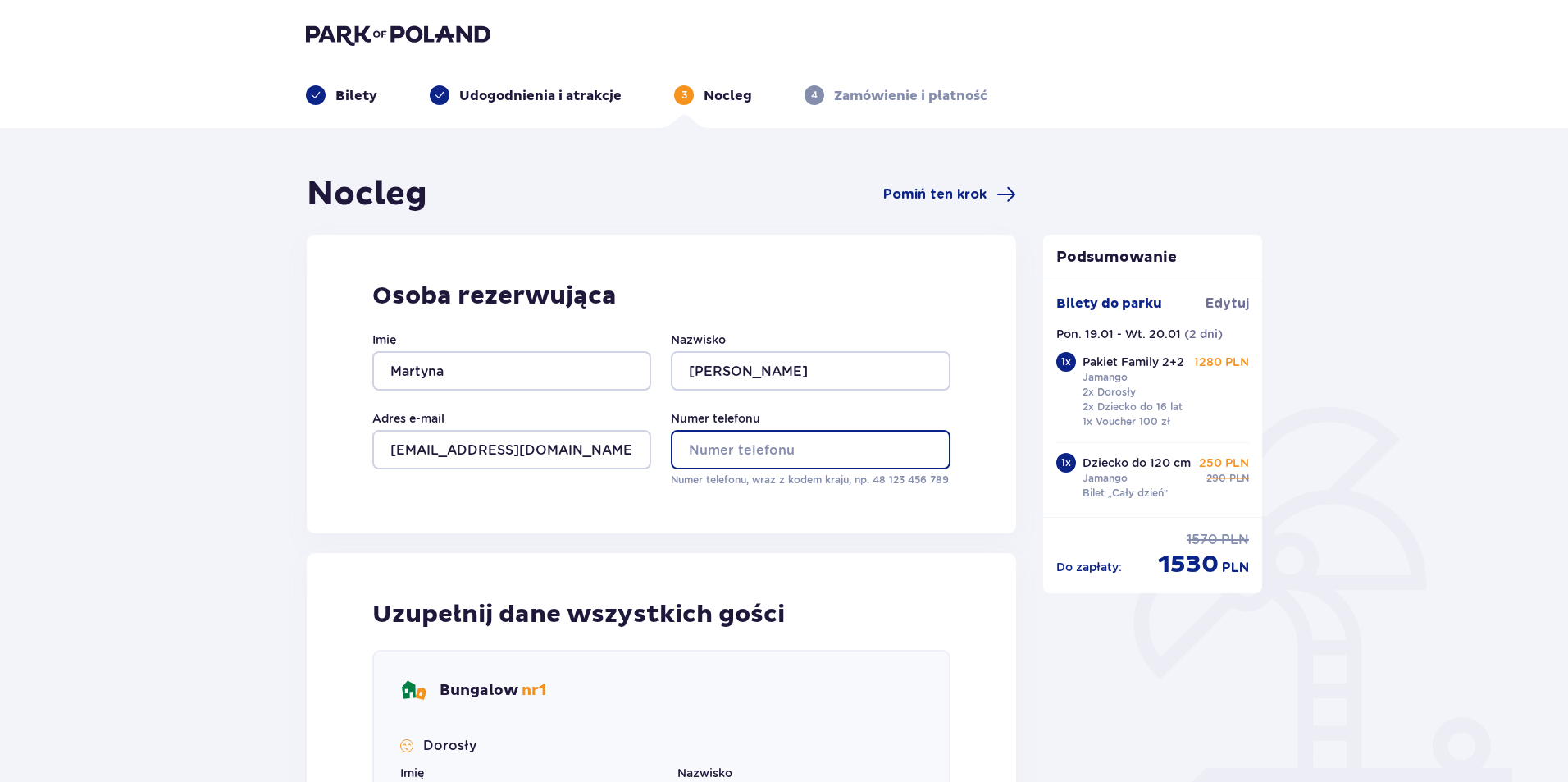
click at [730, 461] on input "Numer telefonu" at bounding box center [810, 449] width 279 height 39
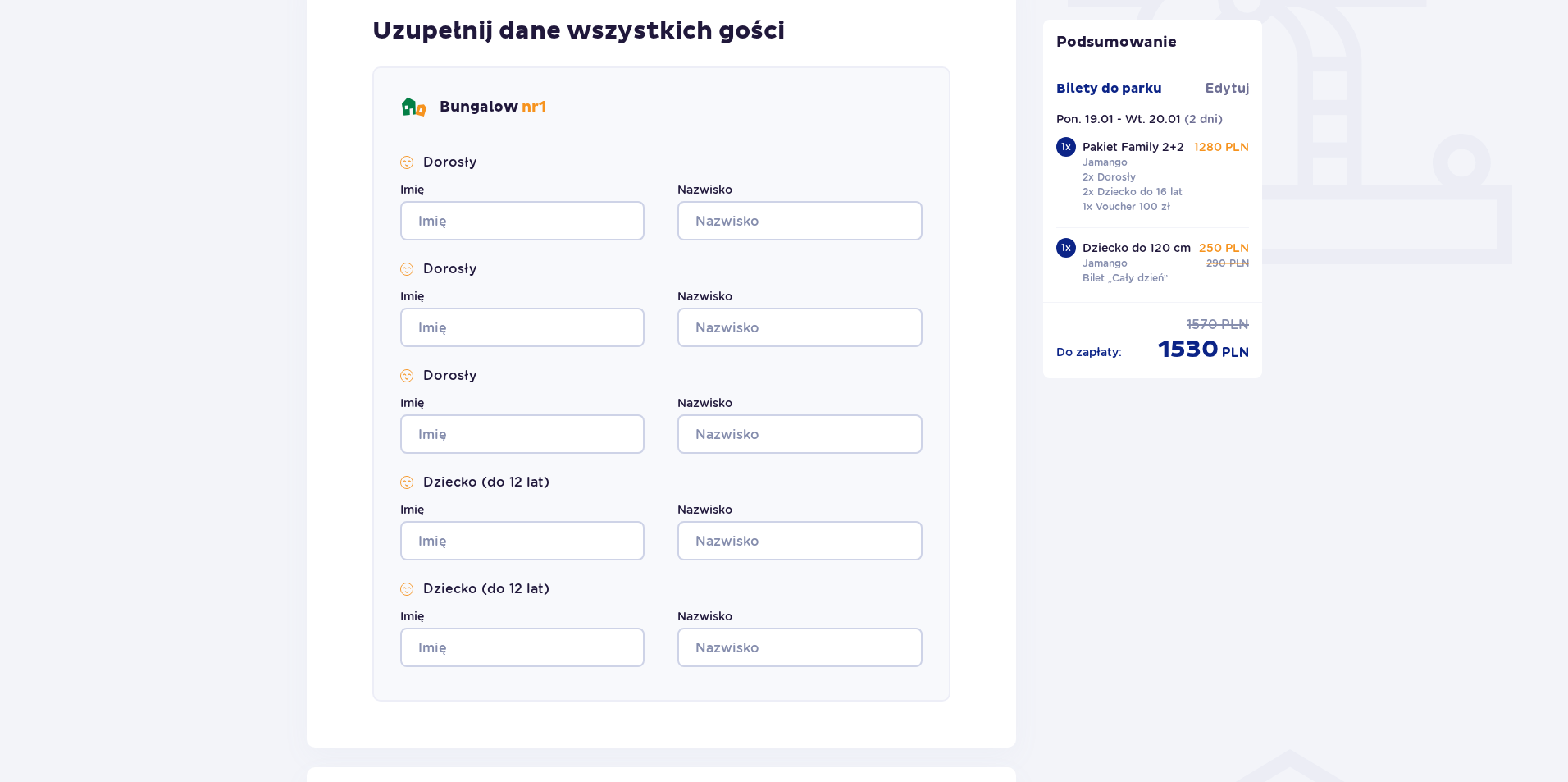
scroll to position [319, 0]
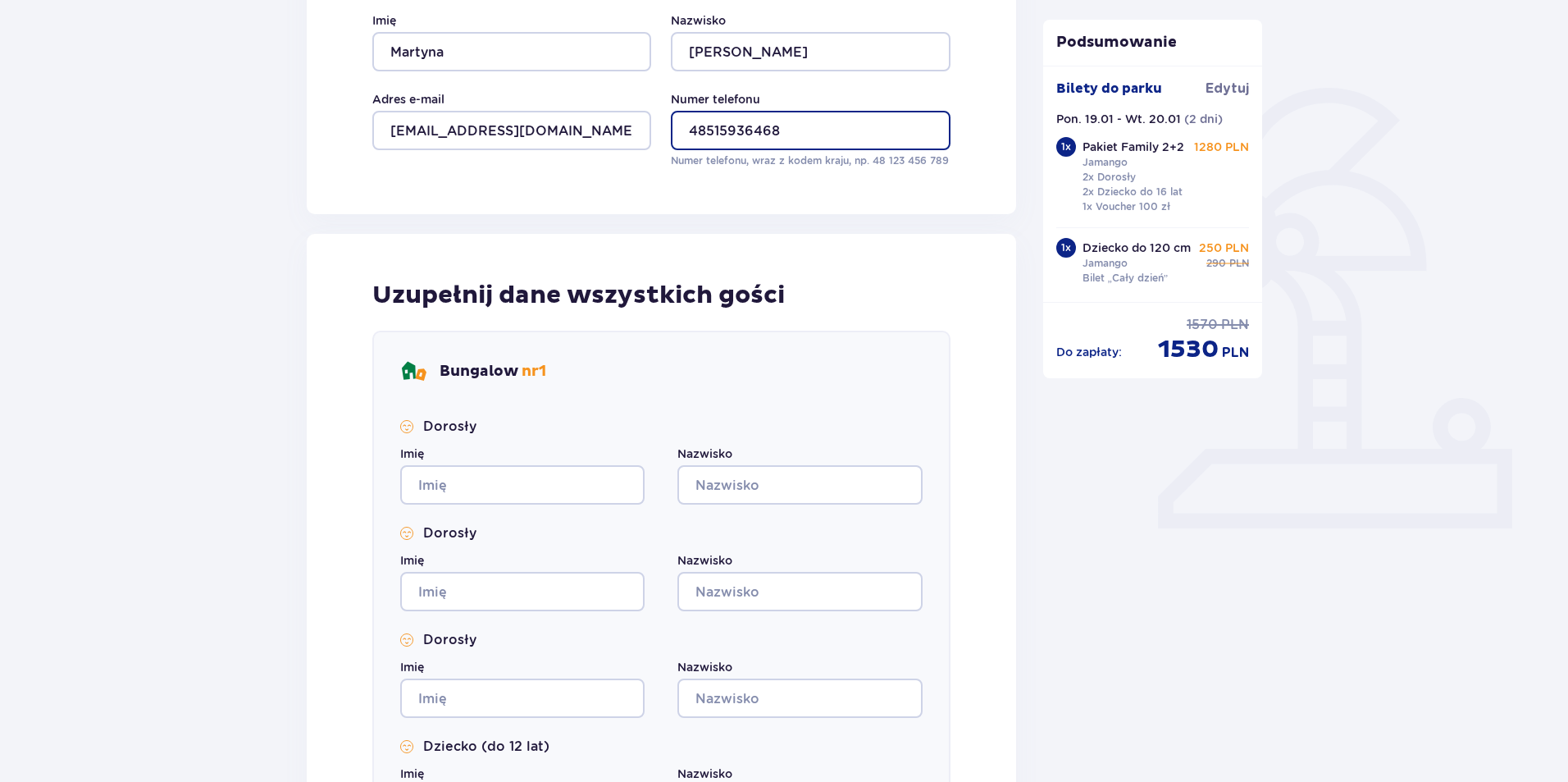
type input "48515936468"
click at [469, 520] on div "Dorosły Imię Nazwisko Dorosły Imię Nazwisko Dorosły Imię Nazwisko Dziecko (do 1…" at bounding box center [661, 674] width 523 height 514
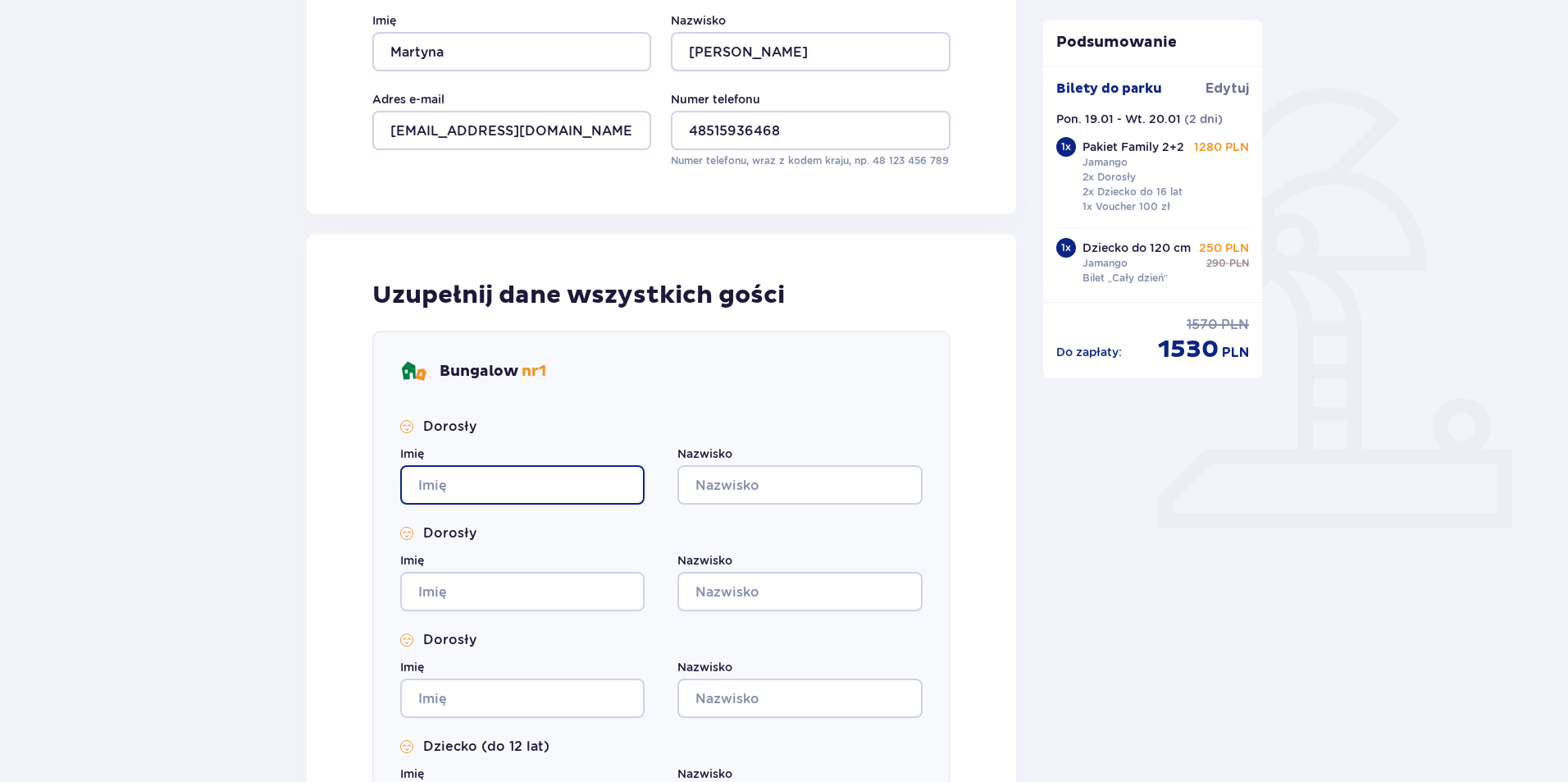
click at [498, 476] on input "Imię" at bounding box center [523, 485] width 244 height 39
click at [508, 503] on input "Imię" at bounding box center [523, 485] width 244 height 39
type input "Martyna"
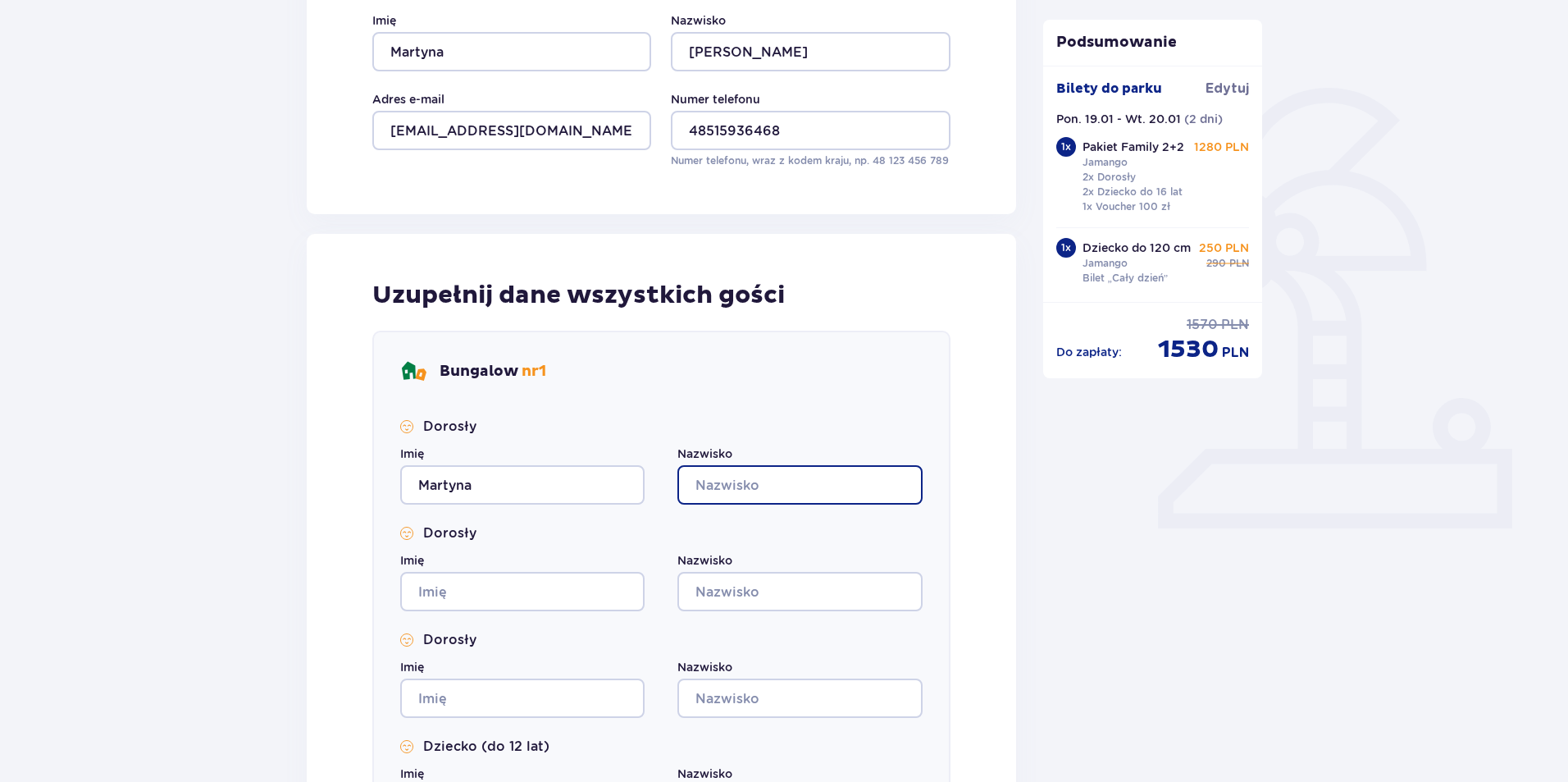
click at [773, 487] on input "Nazwisko" at bounding box center [799, 485] width 244 height 39
type input "Szumała"
click at [511, 626] on div "Dorosły Imię Martyna Nazwisko Szumała Dorosły Imię Nazwisko Dorosły Imię Nazwis…" at bounding box center [661, 674] width 523 height 514
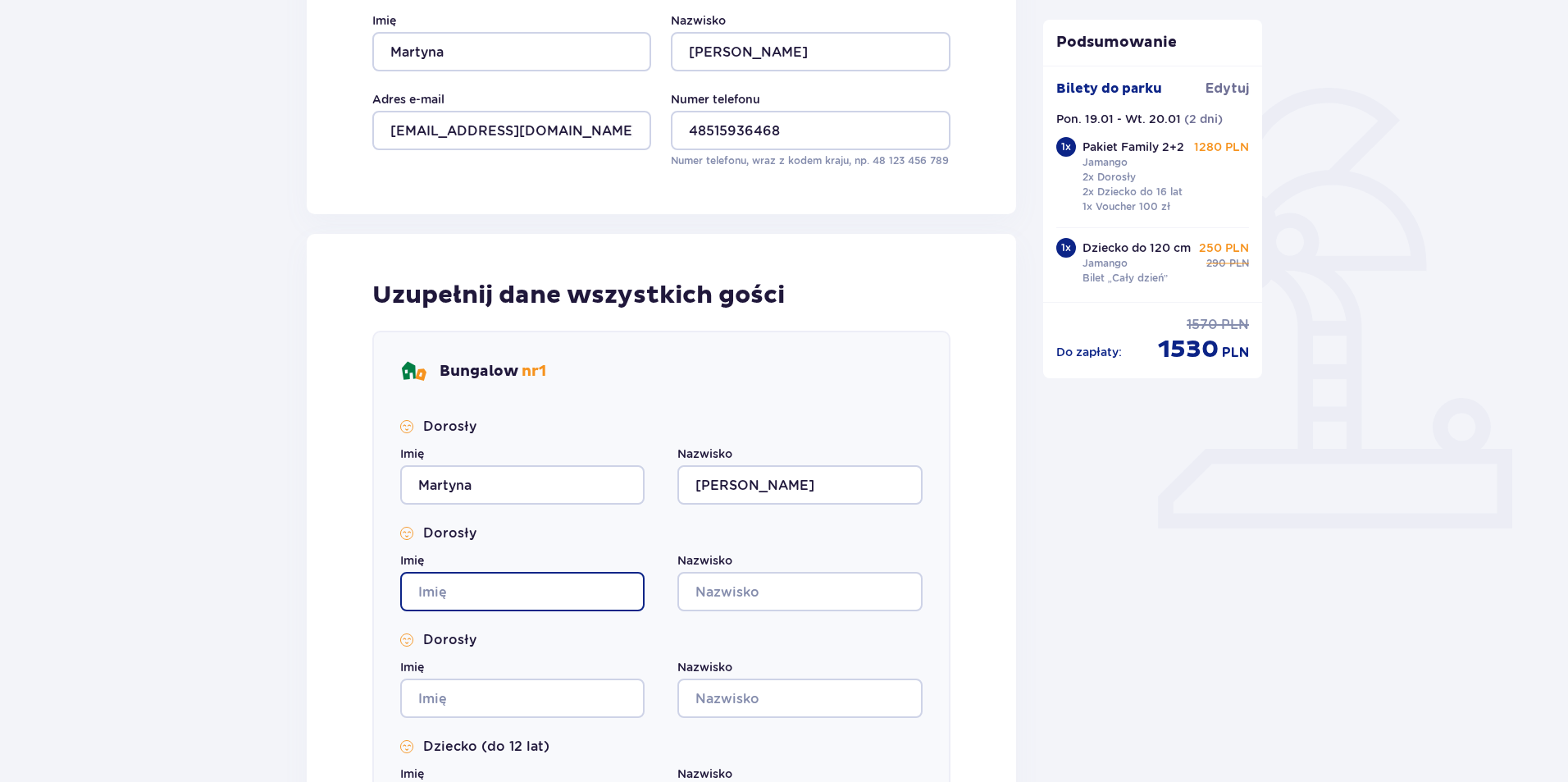
click at [521, 606] on input "Imię" at bounding box center [523, 591] width 244 height 39
type input "Wojciech"
click at [742, 605] on input "Nazwisko" at bounding box center [799, 591] width 244 height 39
type input "Szumała"
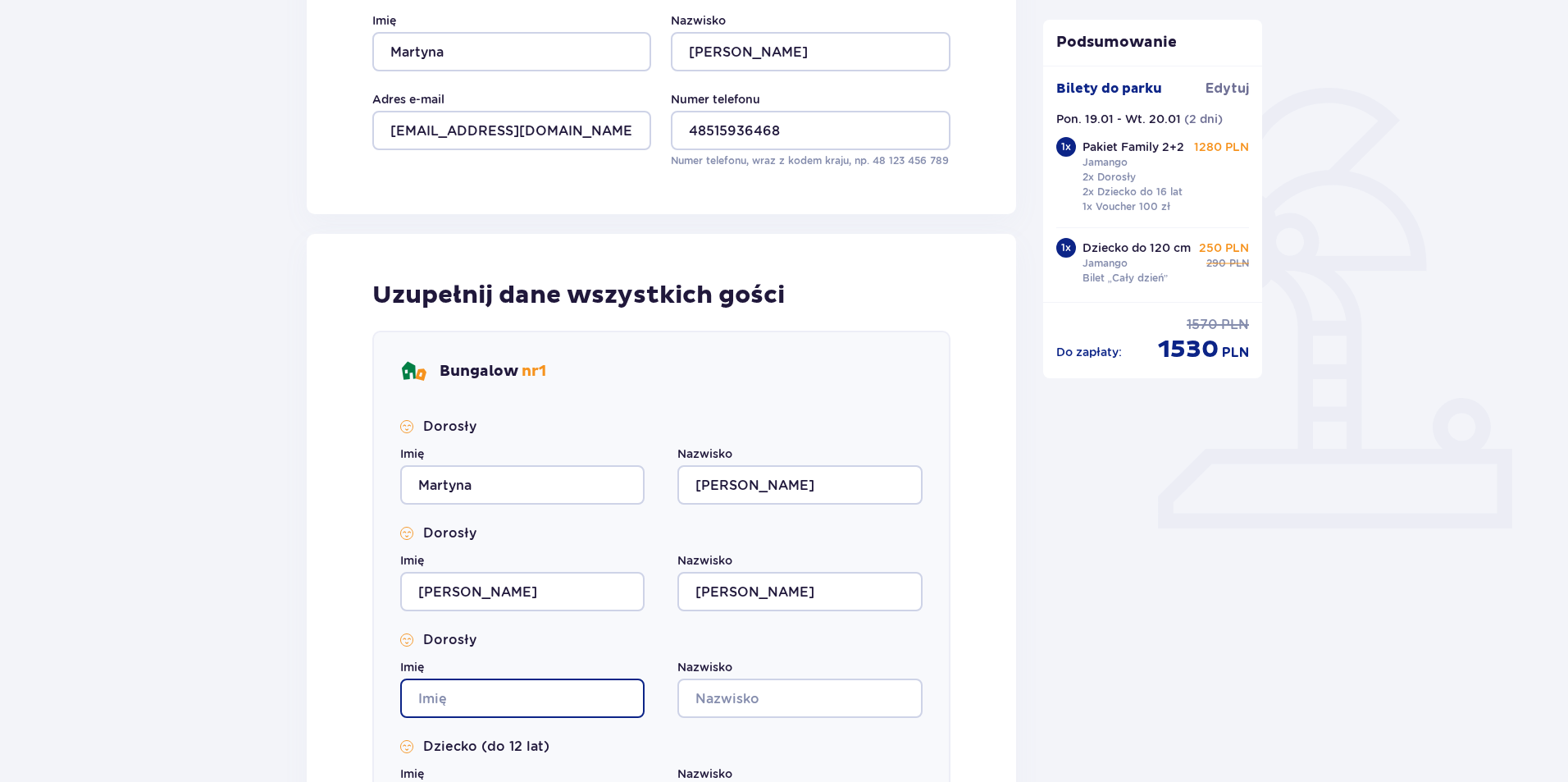
click at [544, 691] on input "Imię" at bounding box center [523, 698] width 244 height 39
type input "Zuzanna"
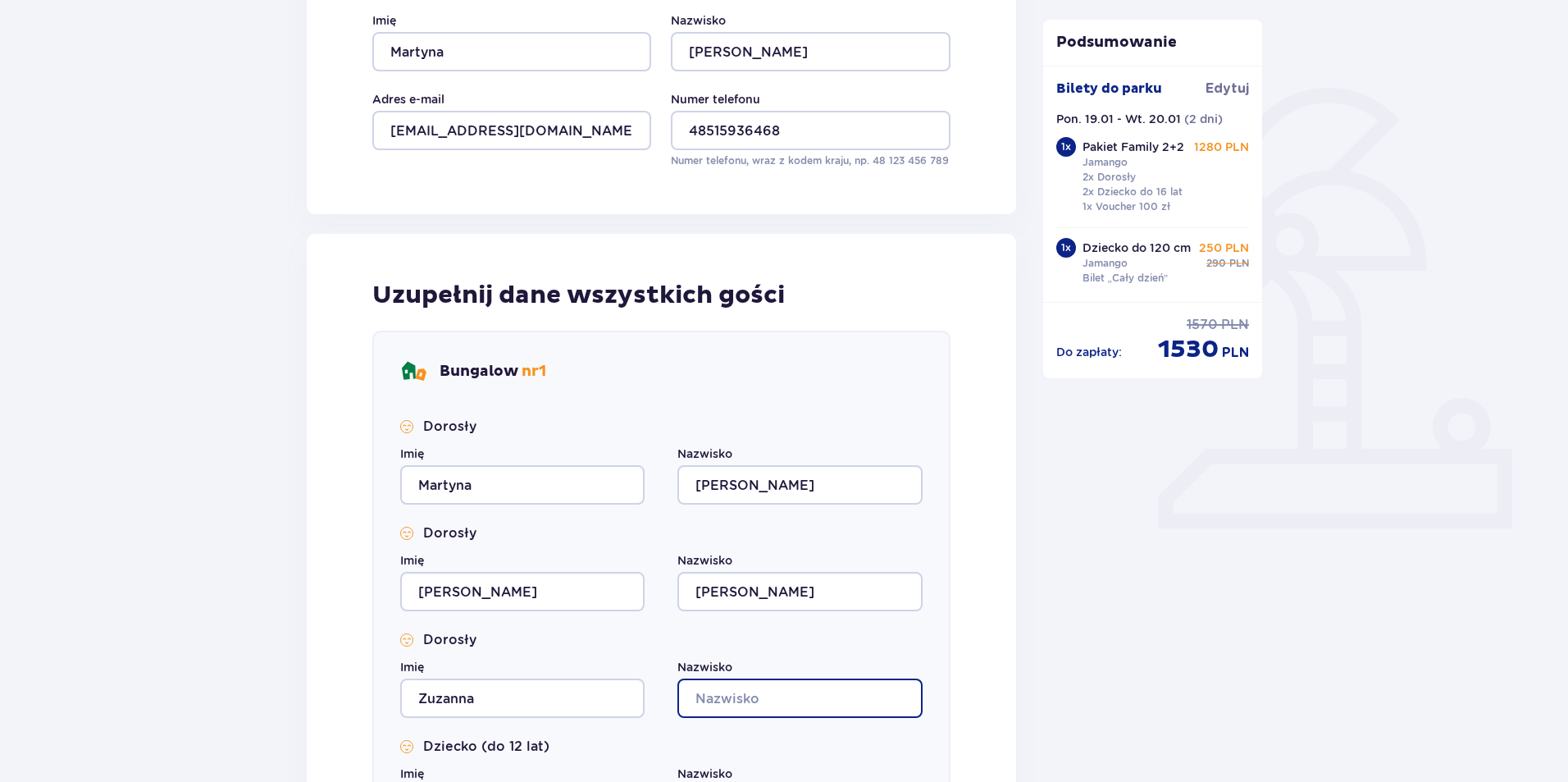
click at [770, 689] on input "Nazwisko" at bounding box center [799, 698] width 244 height 39
type input "Szumała"
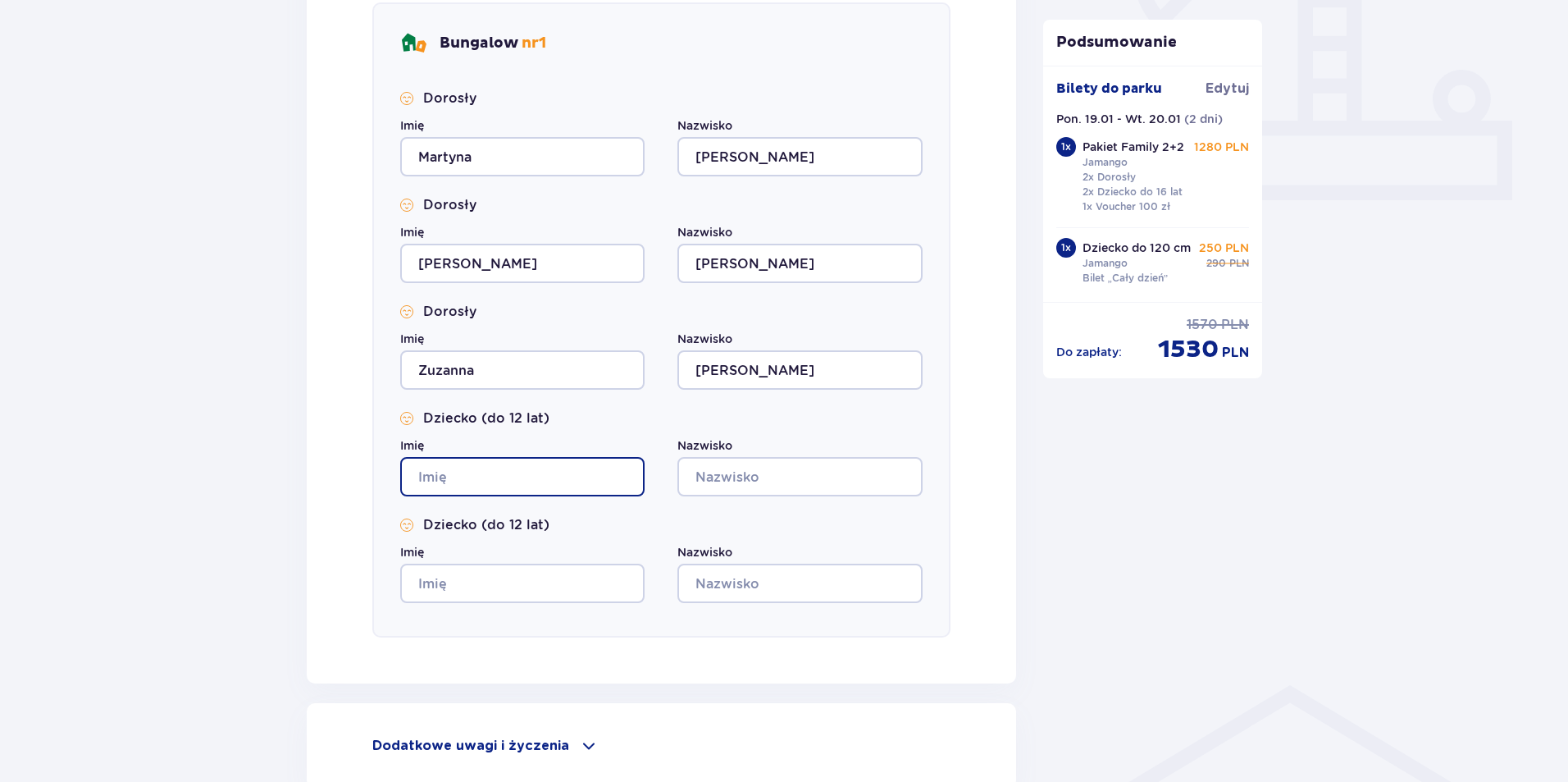
click at [558, 468] on input "Imię" at bounding box center [523, 476] width 244 height 39
type input "Borys"
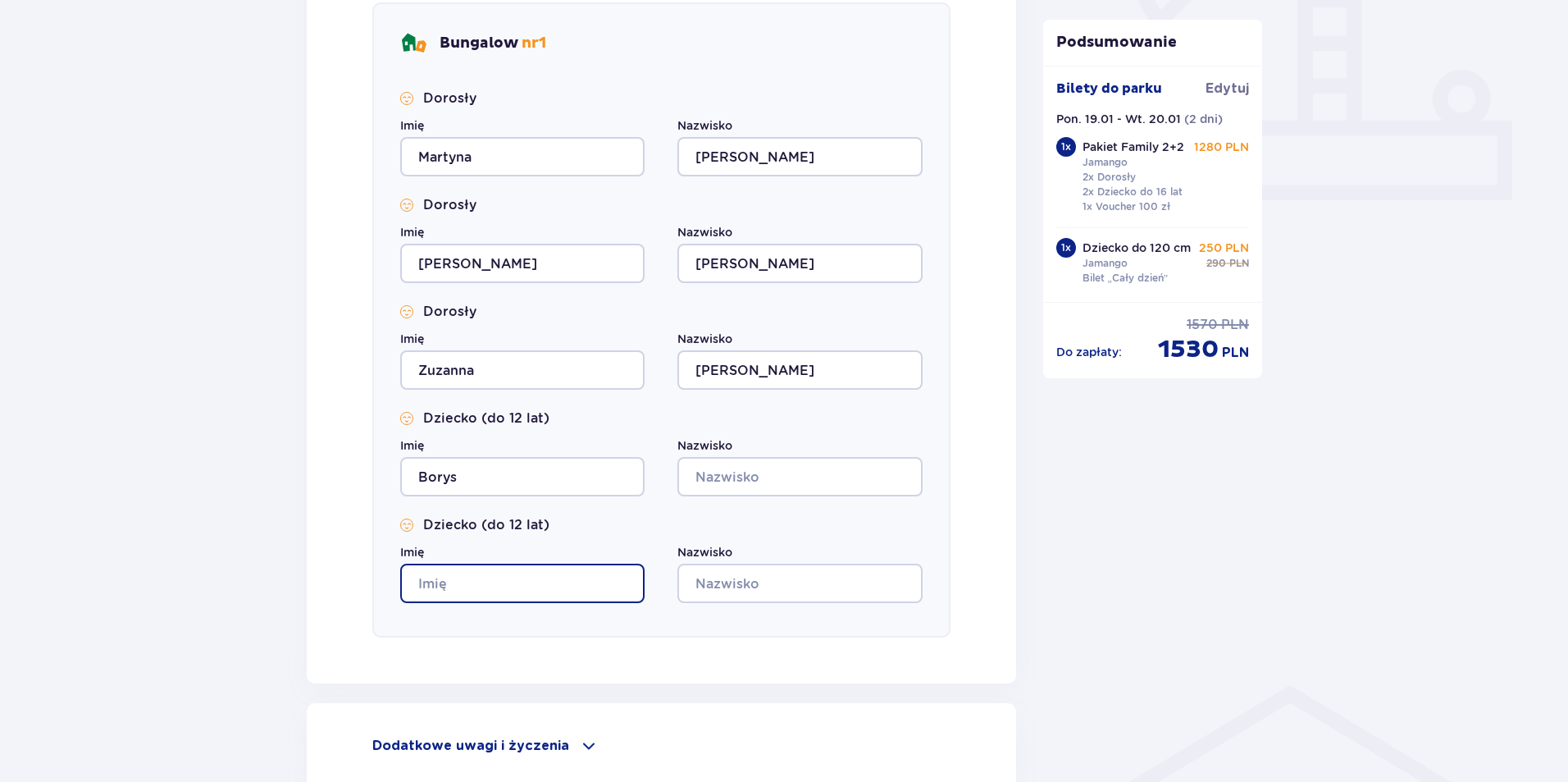
click at [517, 596] on input "Imię" at bounding box center [523, 583] width 244 height 39
click at [529, 571] on input "Imię" at bounding box center [523, 583] width 244 height 39
click at [732, 453] on label "Nazwisko" at bounding box center [704, 446] width 55 height 17
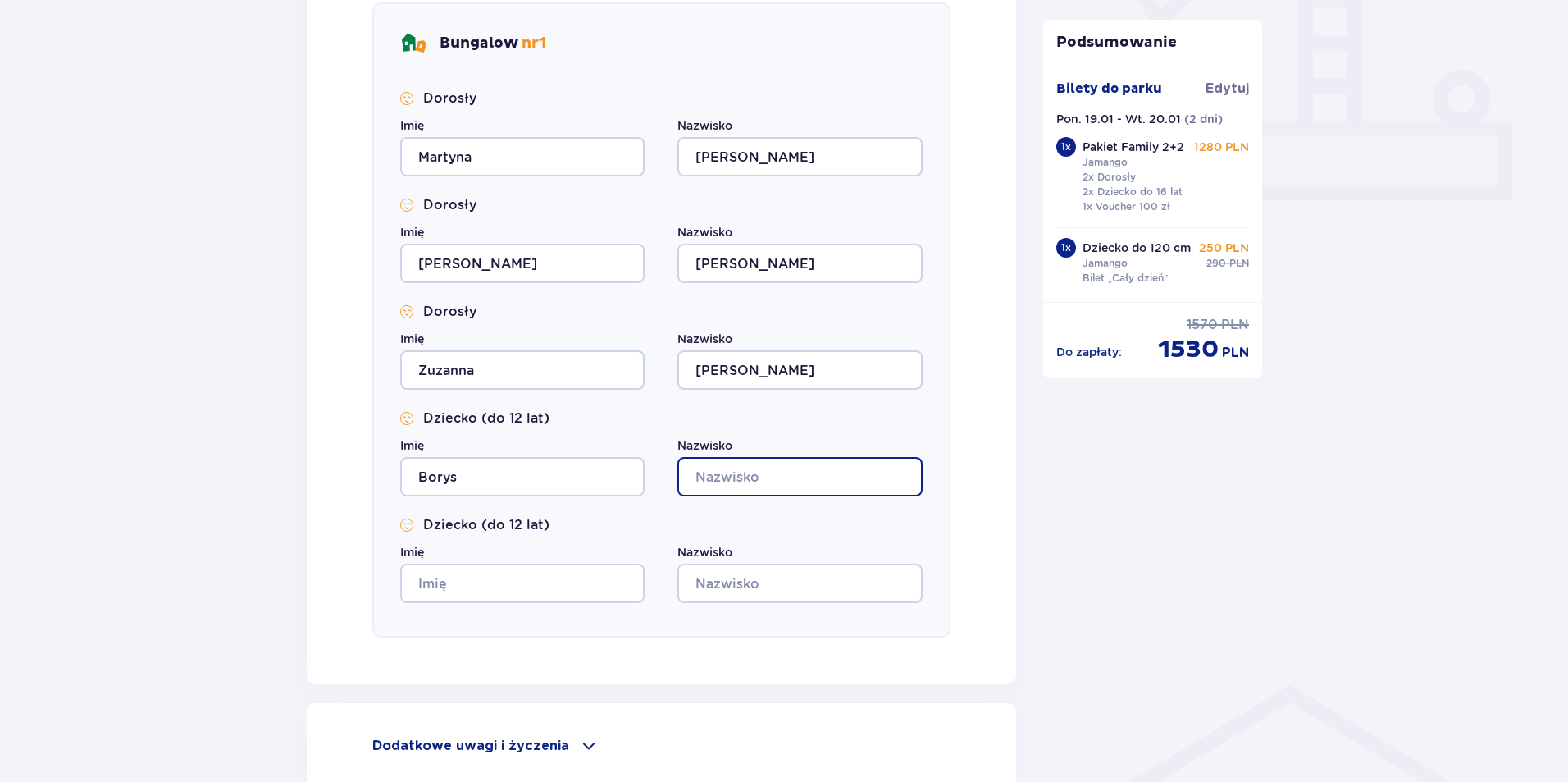
click at [732, 457] on input "Nazwisko" at bounding box center [799, 476] width 244 height 39
click at [740, 474] on input "Nazwisko" at bounding box center [799, 476] width 244 height 39
type input "Szumała"
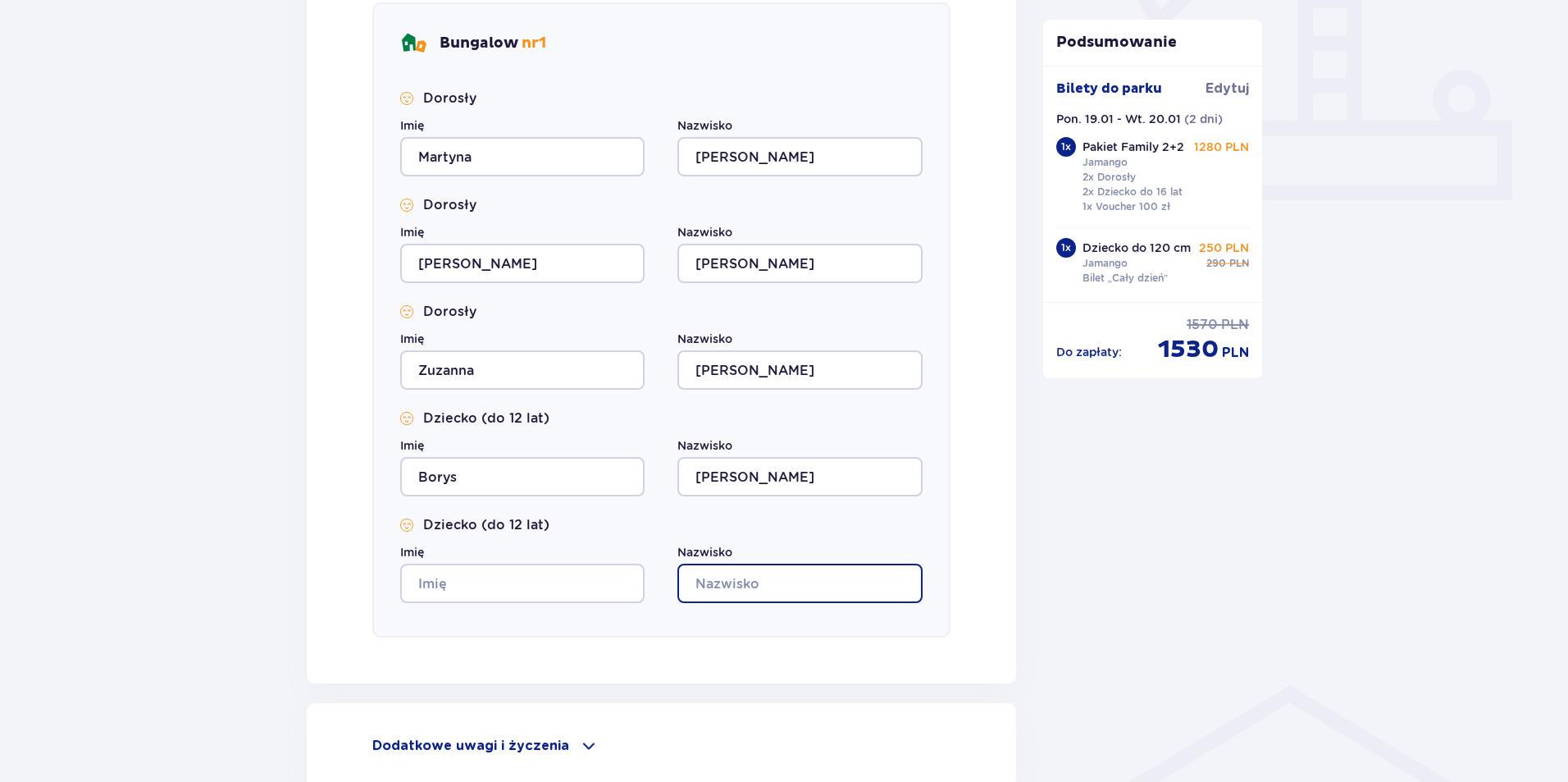
drag, startPoint x: 784, startPoint y: 577, endPoint x: 789, endPoint y: 595, distance: 18.7
click at [784, 577] on input "Nazwisko" at bounding box center [799, 583] width 244 height 39
type input "Szumała"
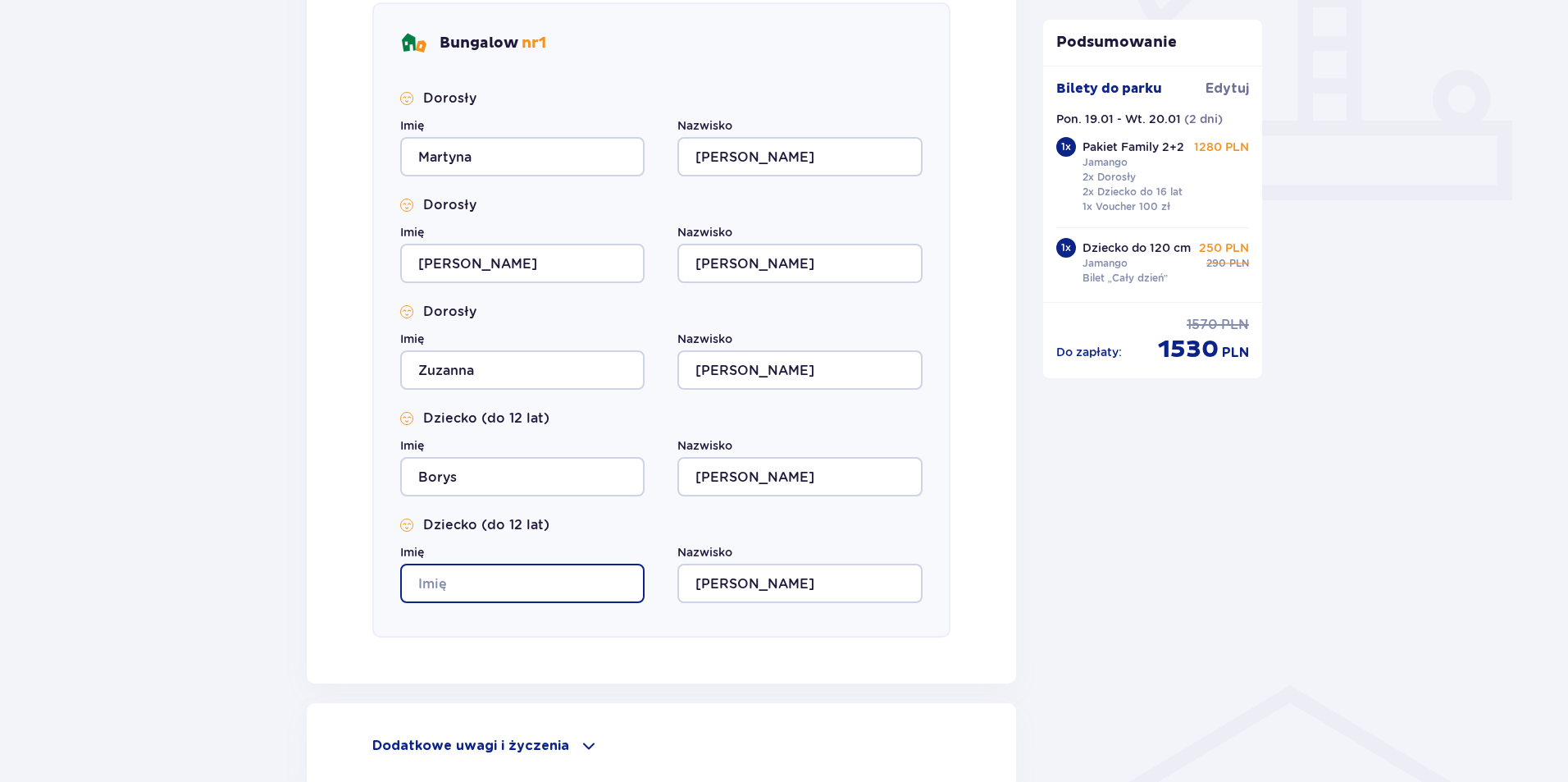
click at [556, 569] on input "Imię" at bounding box center [523, 583] width 244 height 39
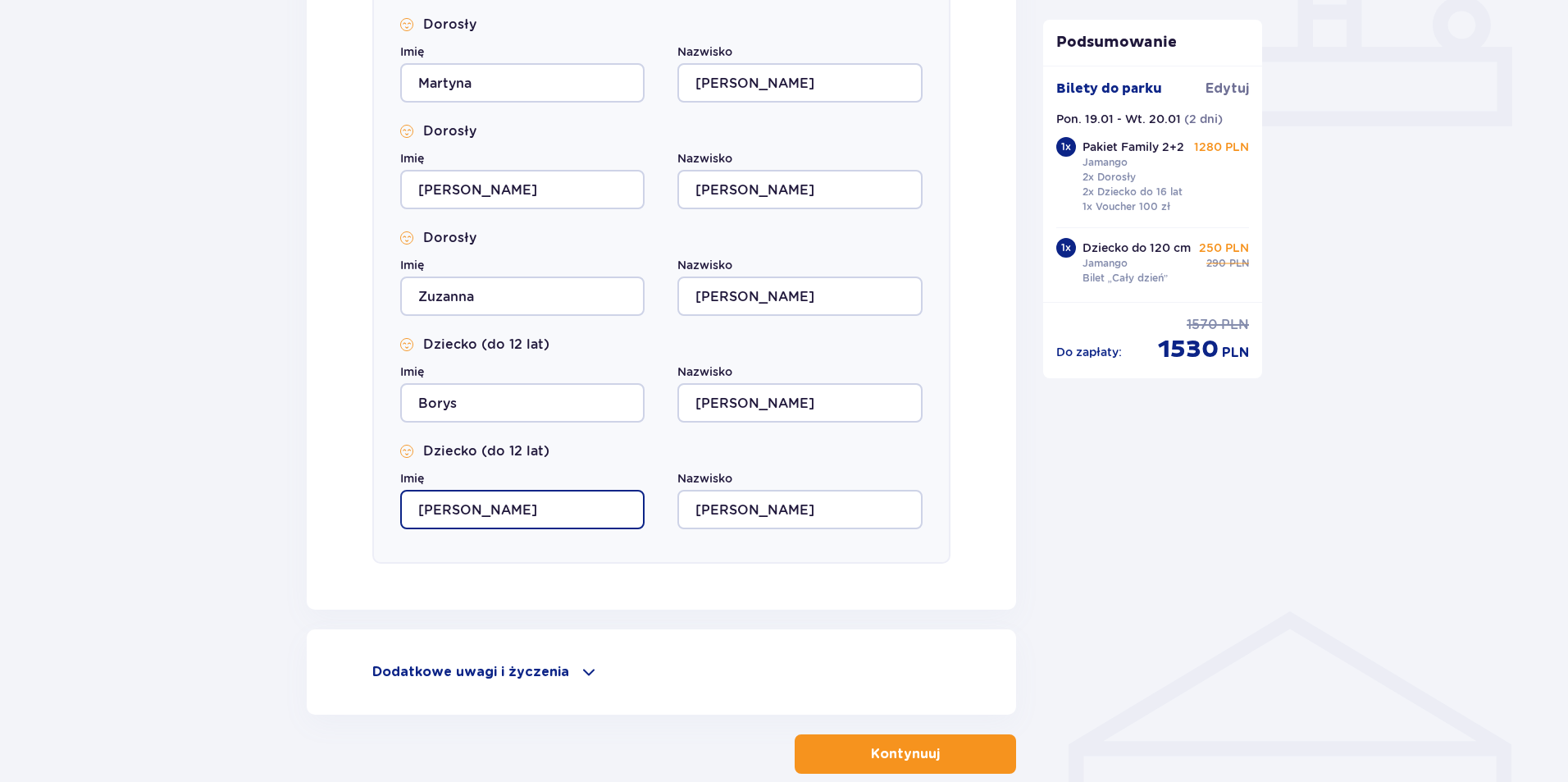
scroll to position [811, 0]
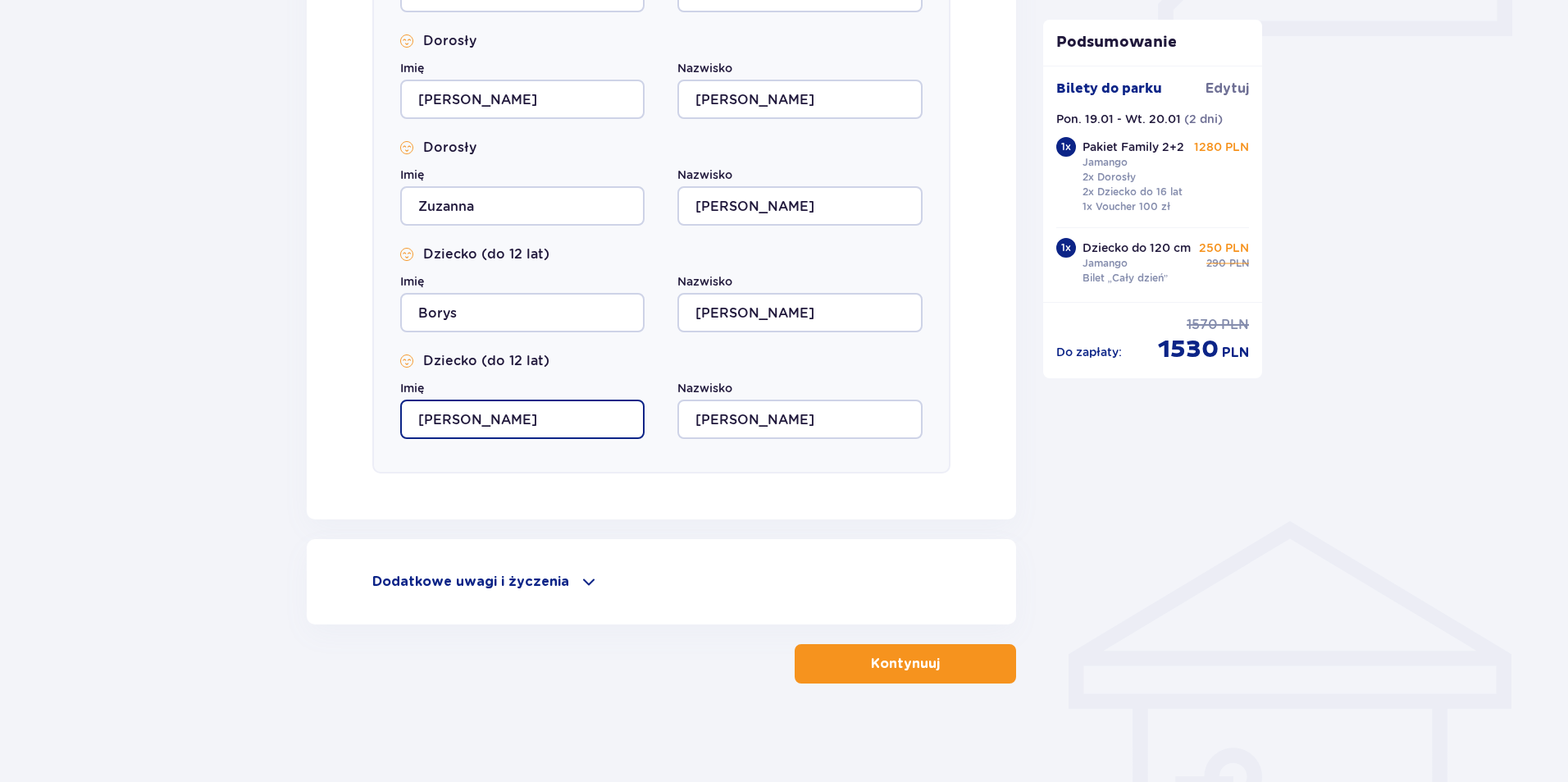
type input "Marcel"
click at [921, 670] on p "Kontynuuj" at bounding box center [906, 663] width 69 height 18
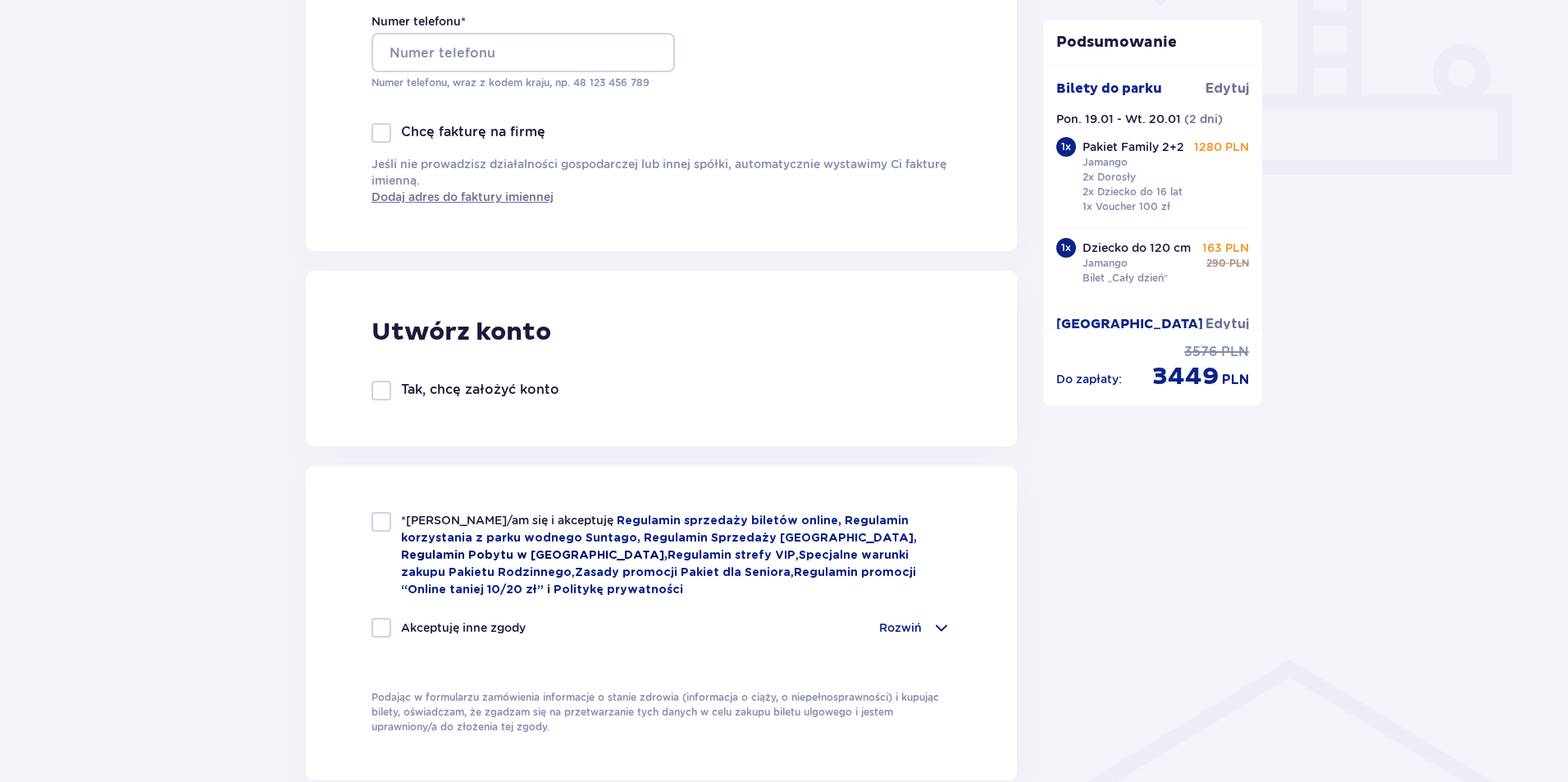
scroll to position [981, 0]
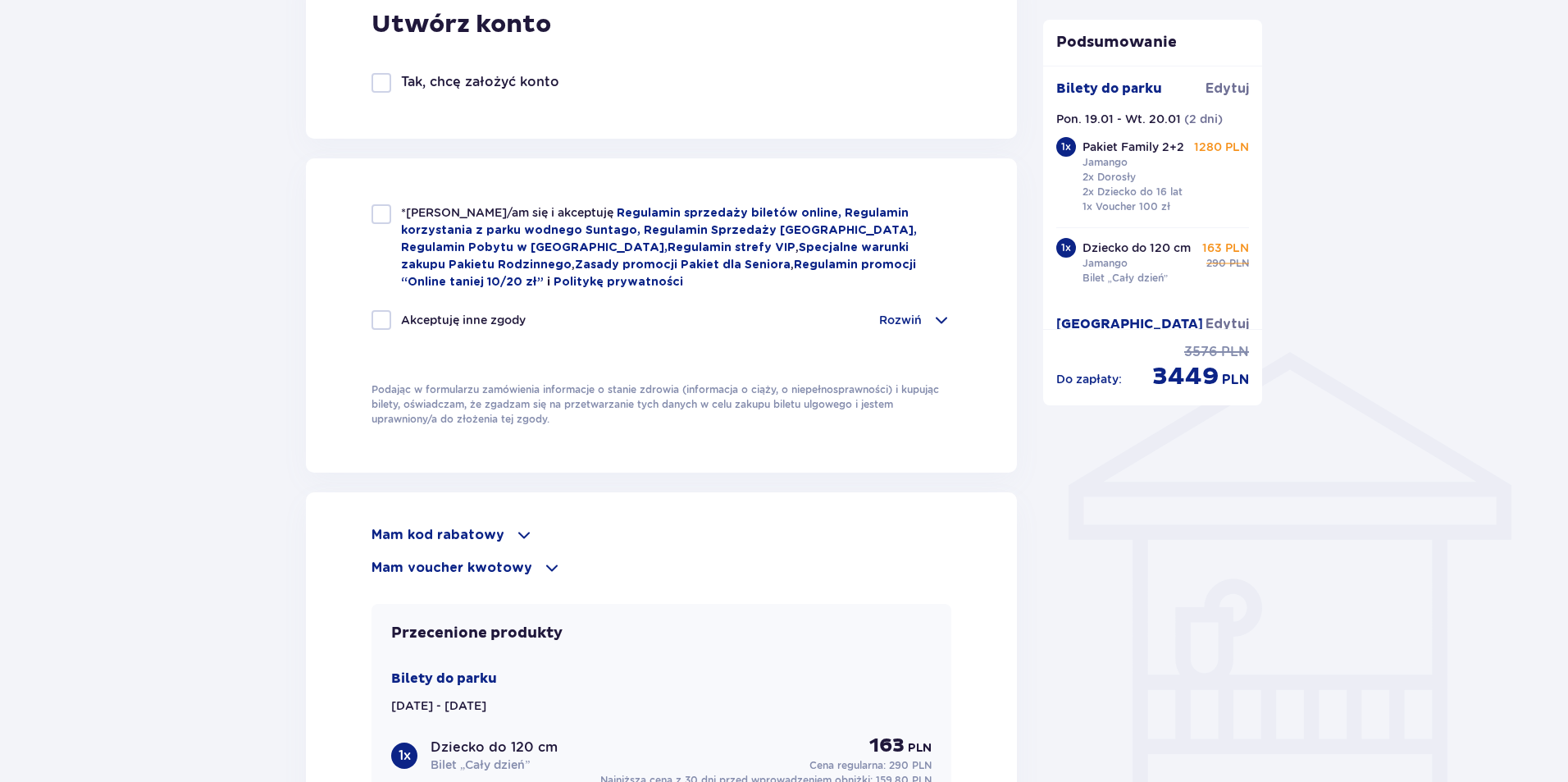
click at [1373, 144] on div "Zamówienie i płatność Dane kontaktowe Imię * Nazwisko * Adres e-mail * Potwierd…" at bounding box center [784, 171] width 1568 height 2049
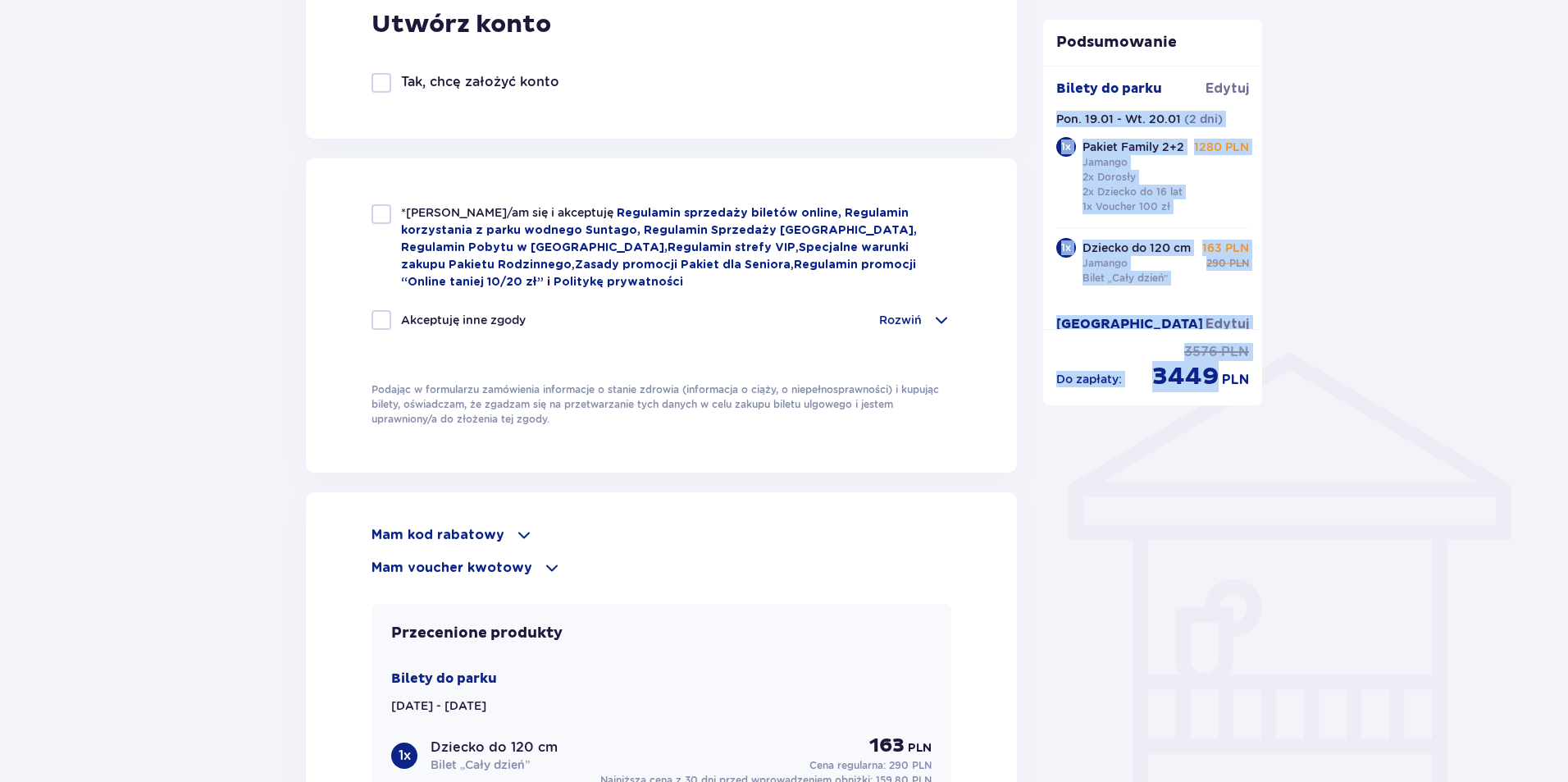
drag, startPoint x: 1261, startPoint y: 105, endPoint x: 1294, endPoint y: 238, distance: 137.0
click at [1297, 270] on div "Zamówienie i płatność Dane kontaktowe Imię * Nazwisko * Adres e-mail * Potwierd…" at bounding box center [784, 171] width 1568 height 2049
click at [1296, 218] on div "Zamówienie i płatność Dane kontaktowe Imię * Nazwisko * Adres e-mail * Potwierd…" at bounding box center [784, 171] width 1568 height 2049
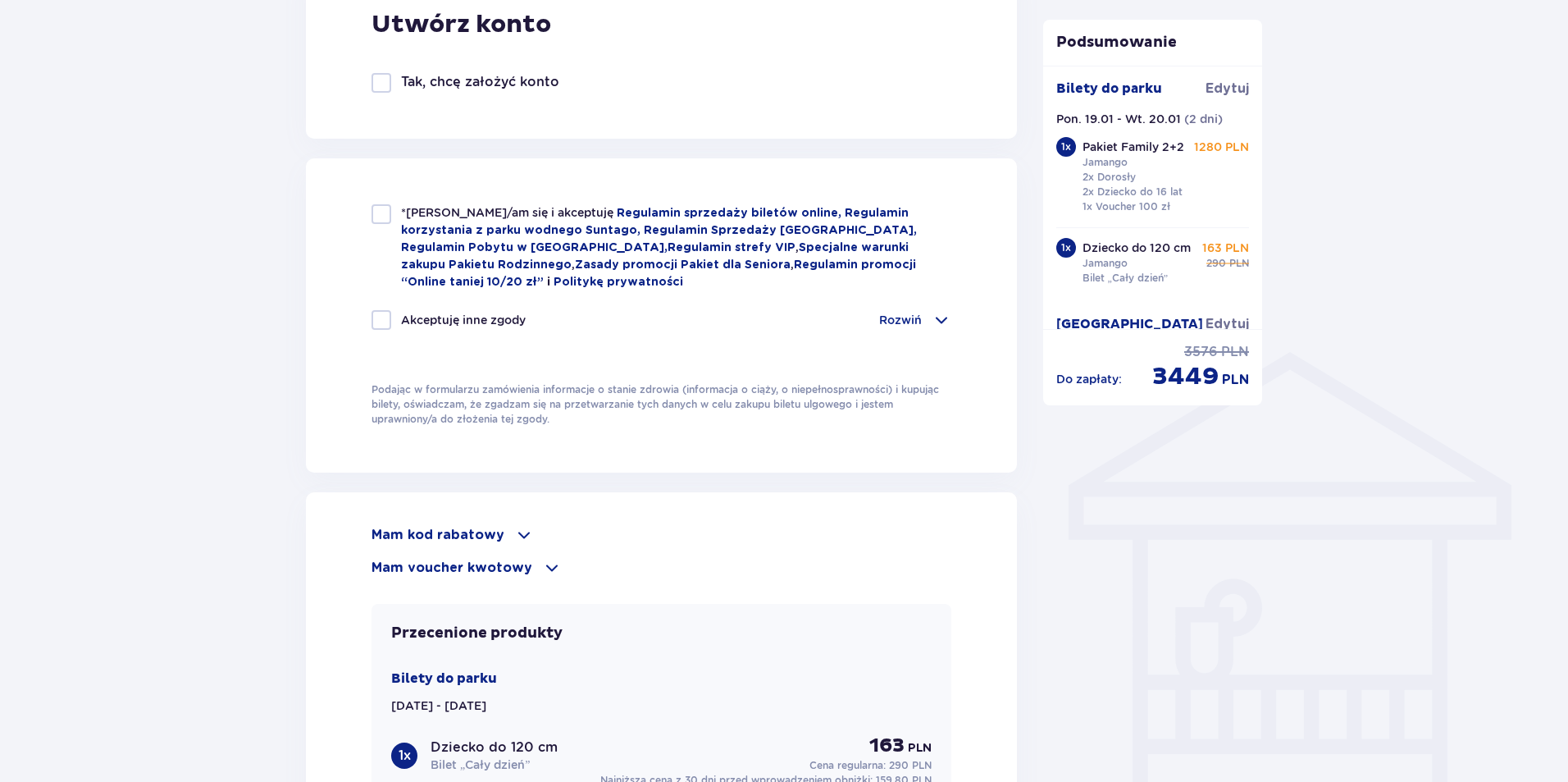
click at [1331, 393] on div "Zamówienie i płatność Dane kontaktowe Imię * Nazwisko * Adres e-mail * Potwierd…" at bounding box center [784, 171] width 1568 height 2049
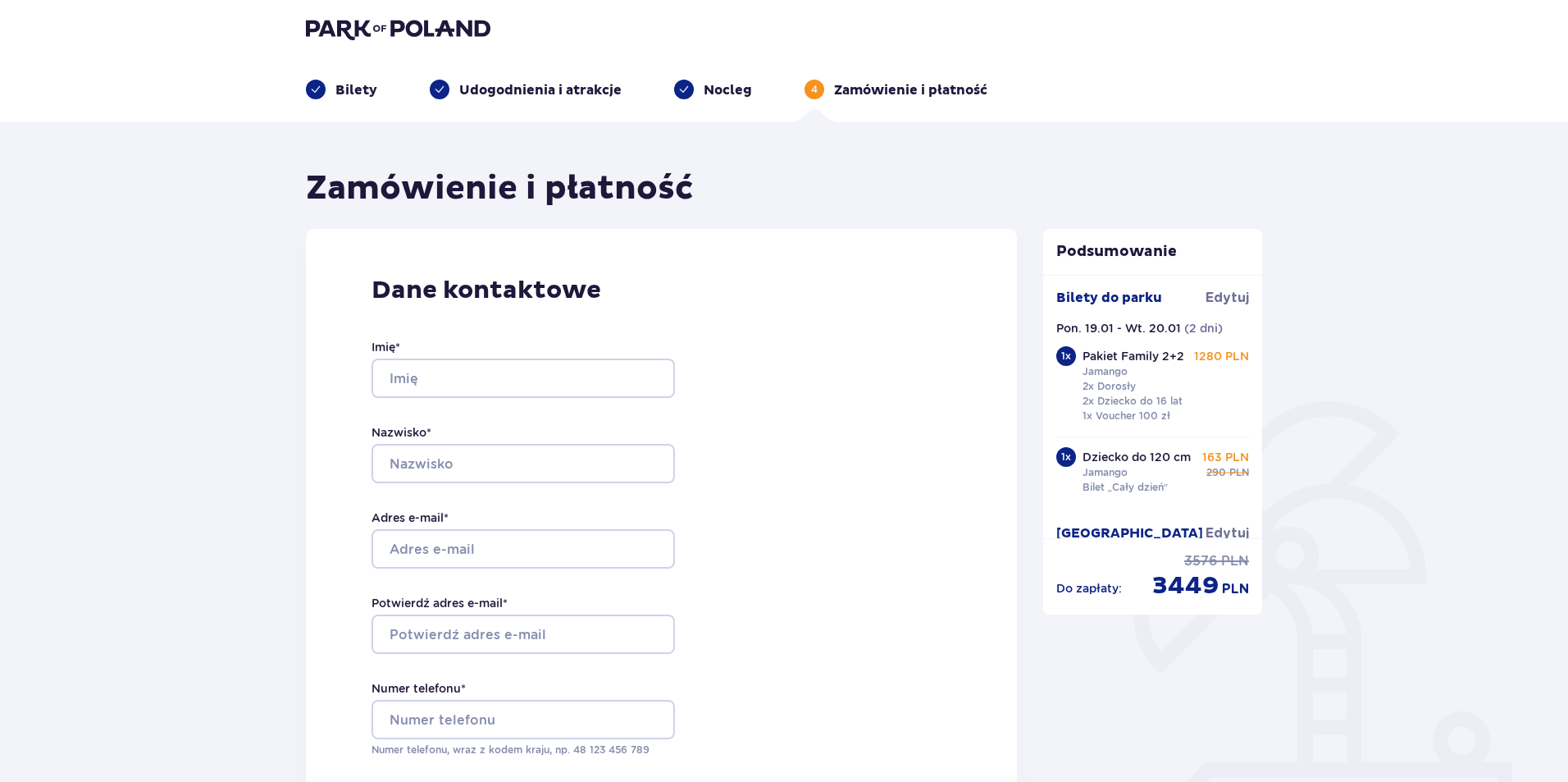
scroll to position [0, 0]
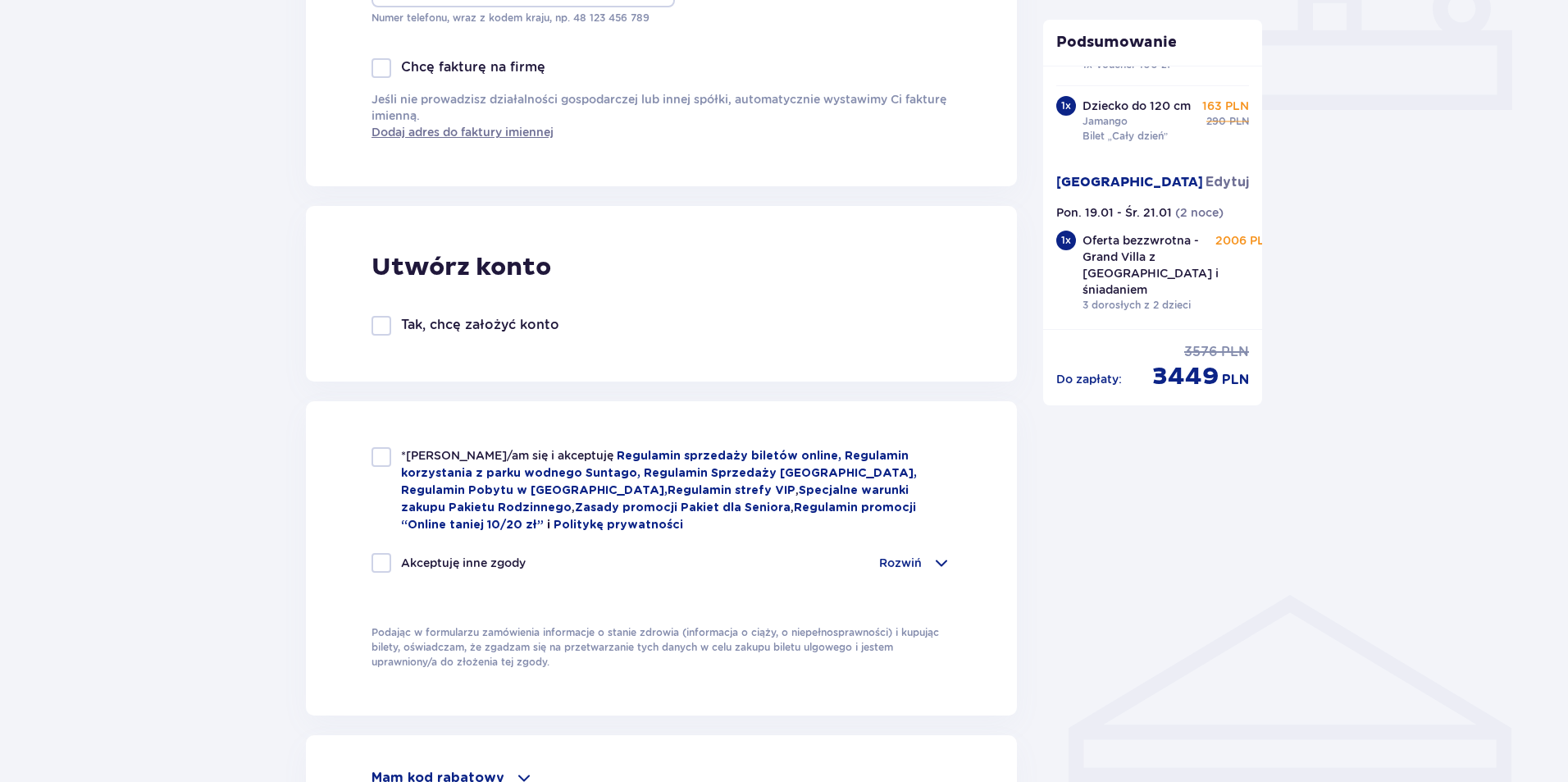
scroll to position [1230, 0]
